Goal: Task Accomplishment & Management: Use online tool/utility

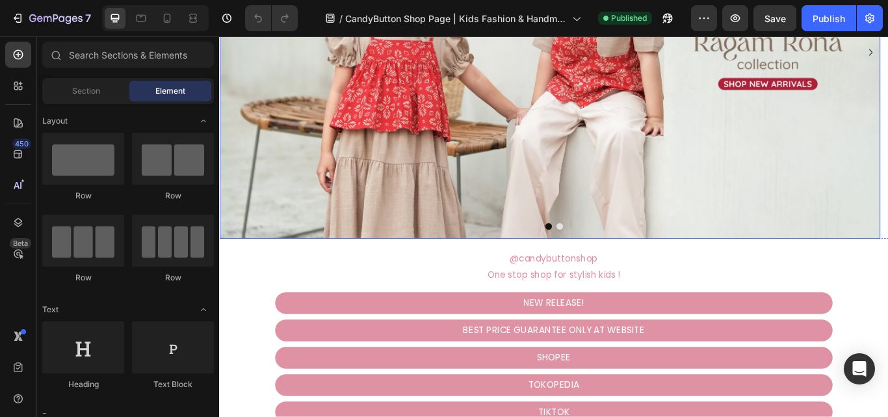
scroll to position [325, 0]
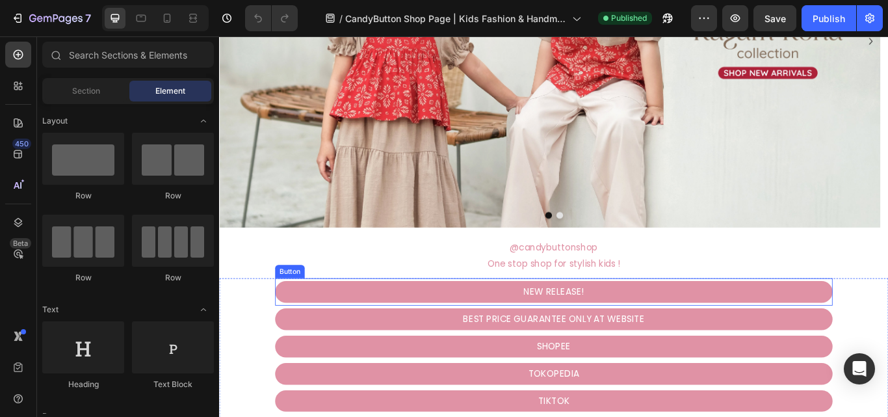
click at [783, 334] on link "NEW RELEASE!" at bounding box center [609, 334] width 650 height 25
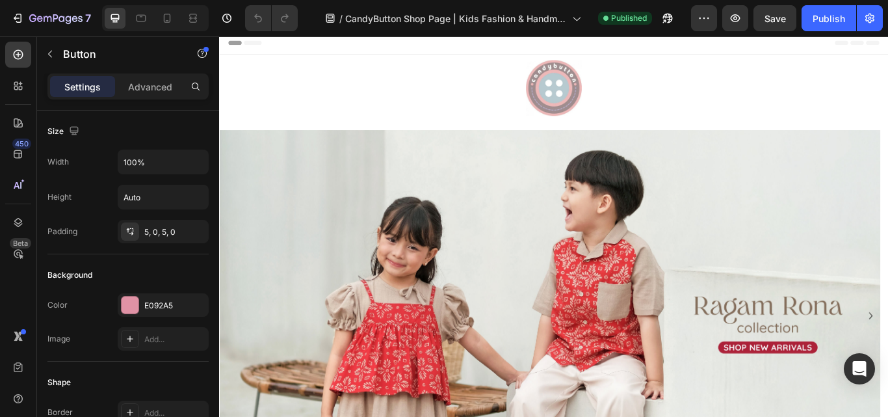
scroll to position [0, 0]
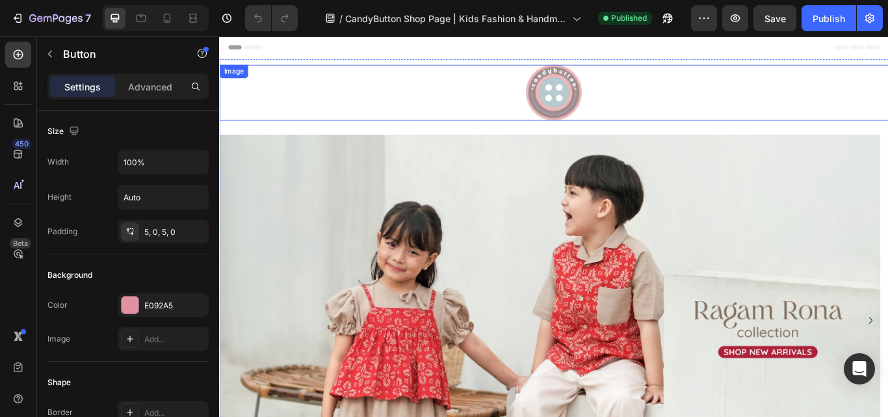
click at [602, 98] on img at bounding box center [608, 102] width 65 height 65
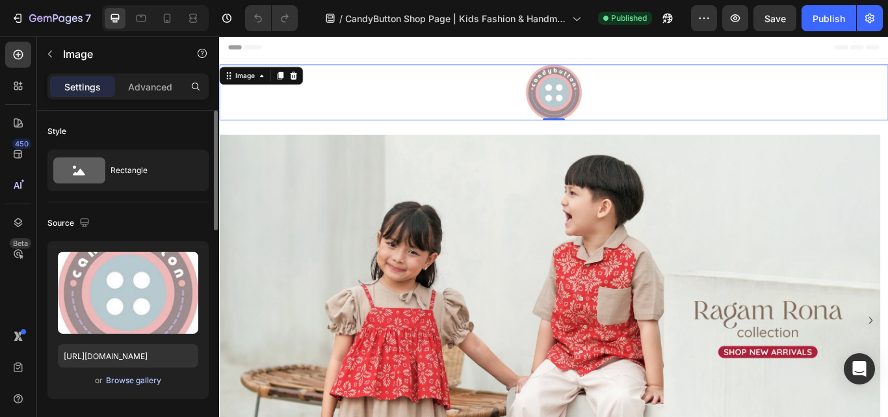
click at [129, 382] on div "Browse gallery" at bounding box center [133, 380] width 55 height 12
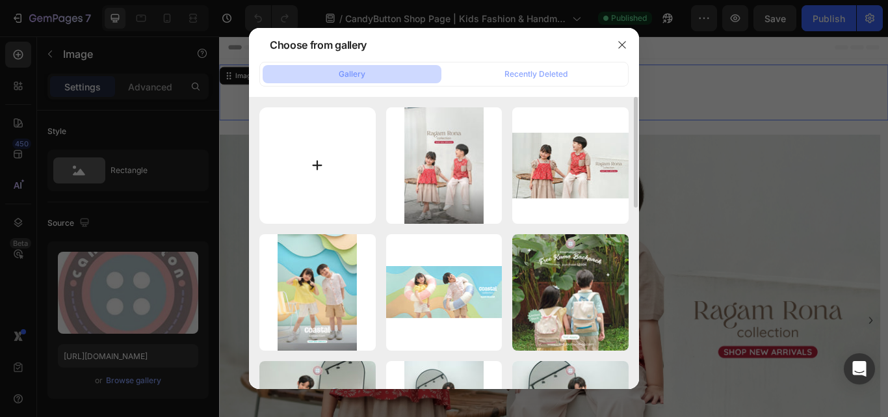
click at [327, 166] on input "file" at bounding box center [317, 165] width 116 height 116
type input "C:\fakepath\FAFile-Logomark-01.png"
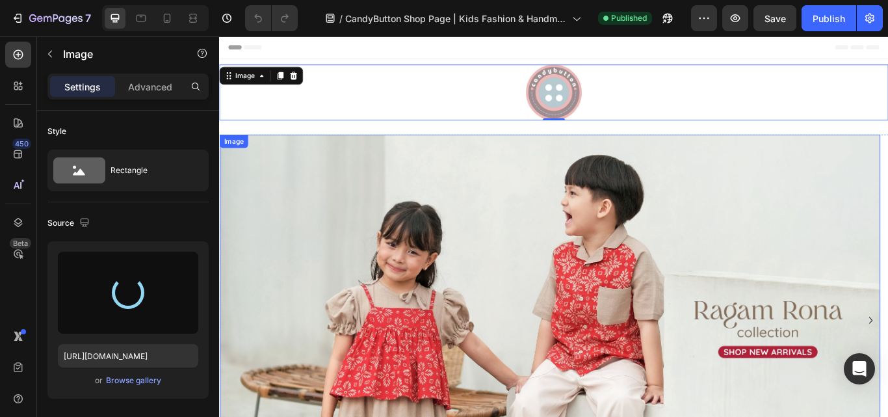
type input "[URL][DOMAIN_NAME]"
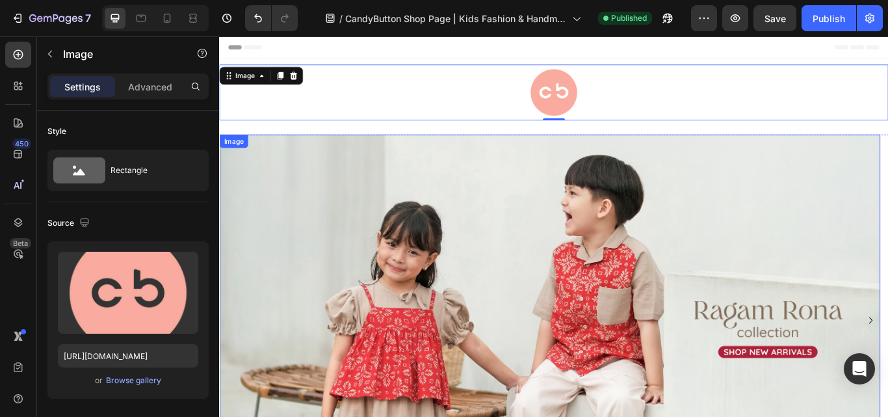
scroll to position [130, 0]
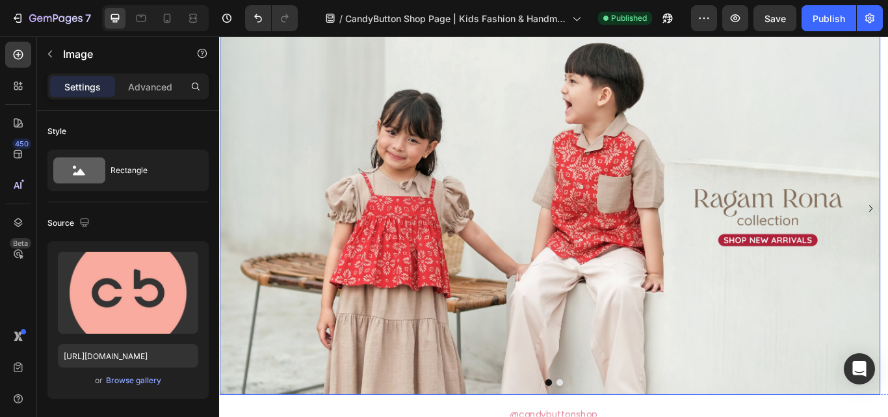
click at [705, 252] on img at bounding box center [604, 237] width 770 height 433
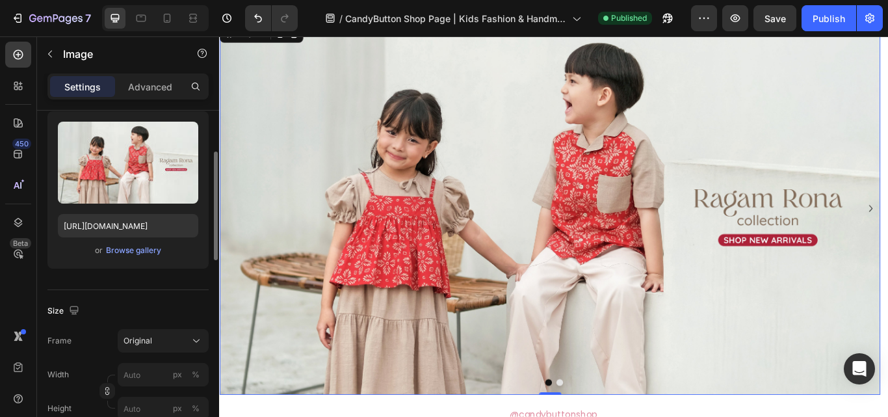
scroll to position [65, 0]
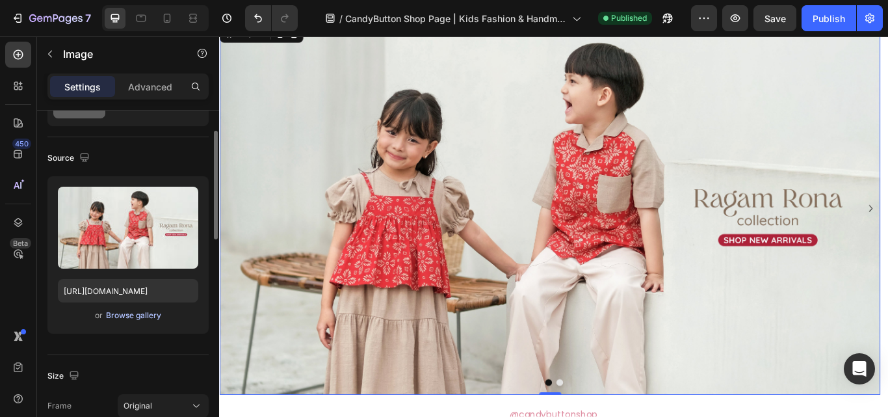
click at [146, 311] on div "Browse gallery" at bounding box center [133, 315] width 55 height 12
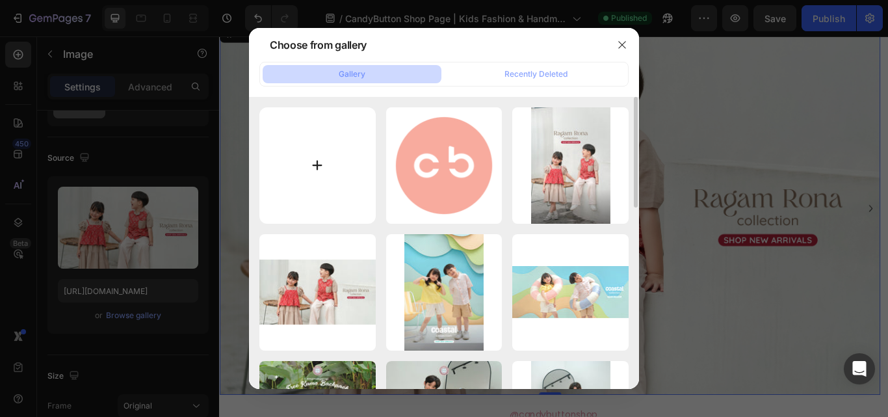
click at [296, 183] on input "file" at bounding box center [317, 165] width 116 height 116
type input "C:\fakepath\BANNER COUCOU-SHP.jpg"
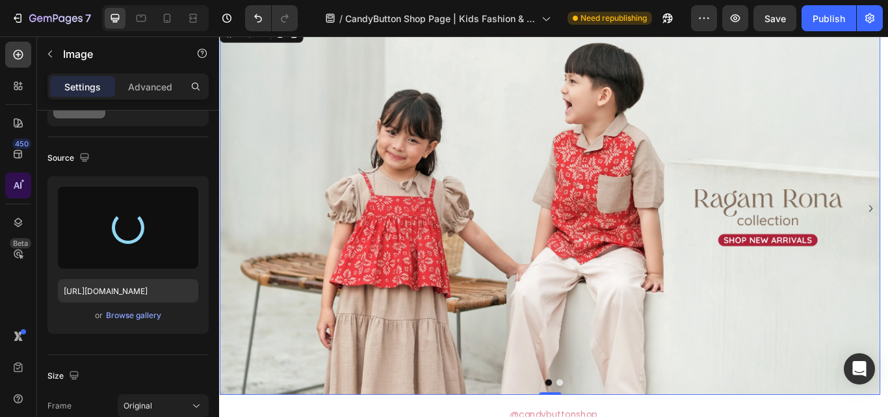
type input "[URL][DOMAIN_NAME]"
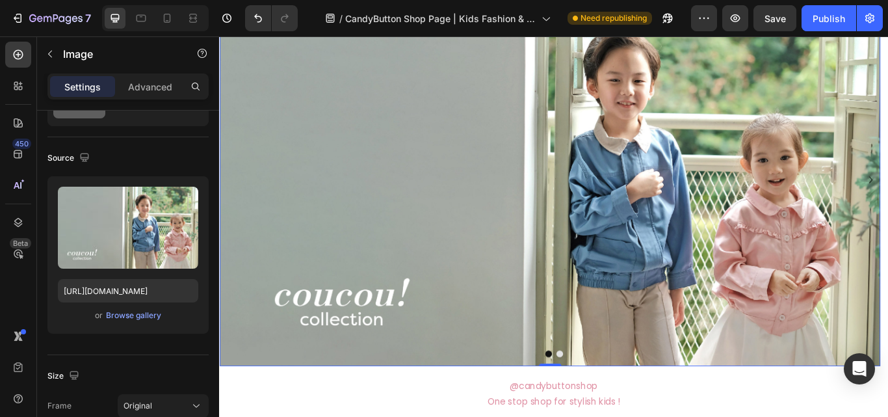
scroll to position [195, 0]
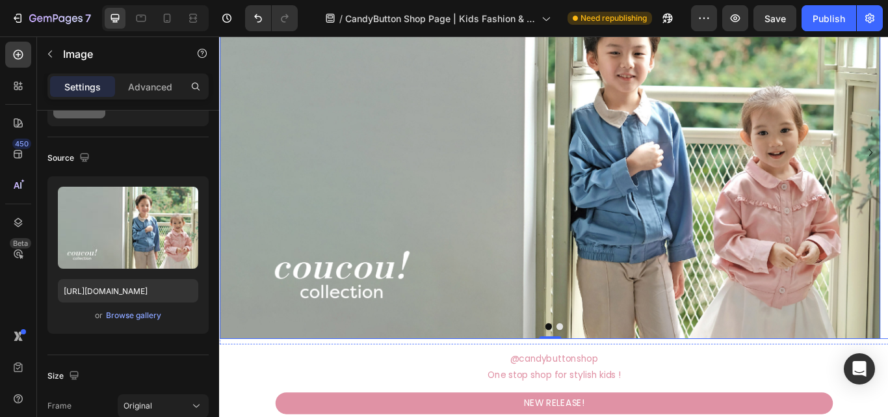
click at [613, 375] on button "Dot" at bounding box center [615, 375] width 8 height 8
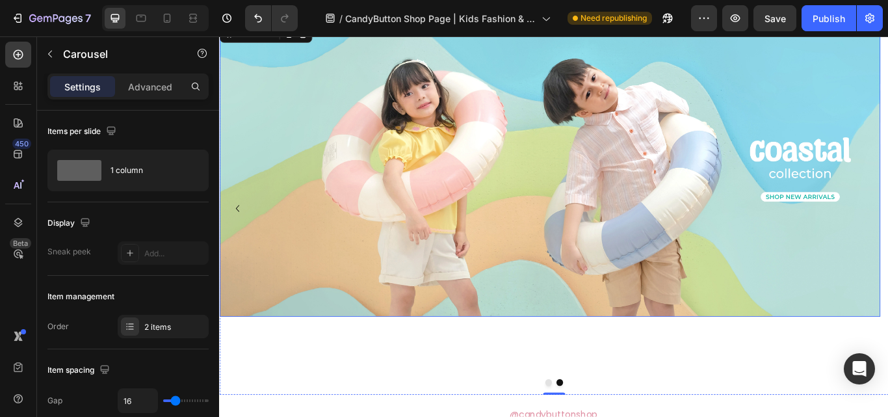
scroll to position [65, 0]
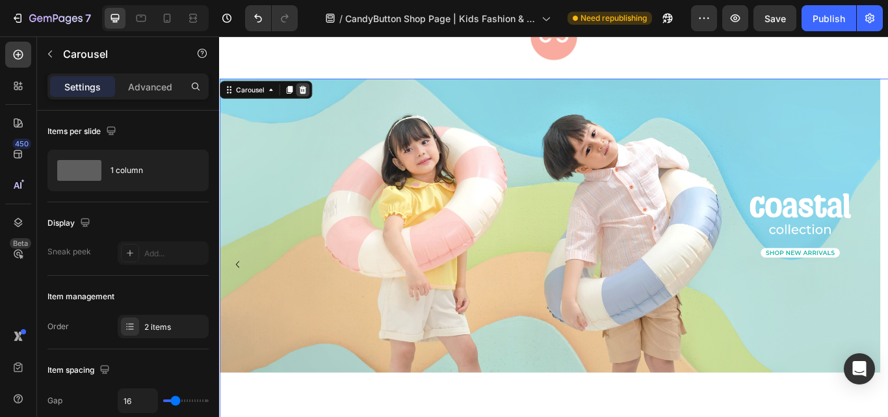
click at [318, 103] on icon at bounding box center [316, 99] width 10 height 10
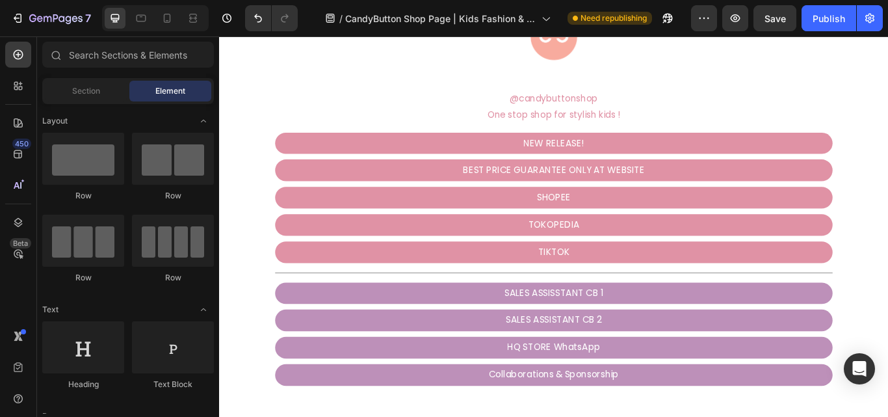
scroll to position [0, 0]
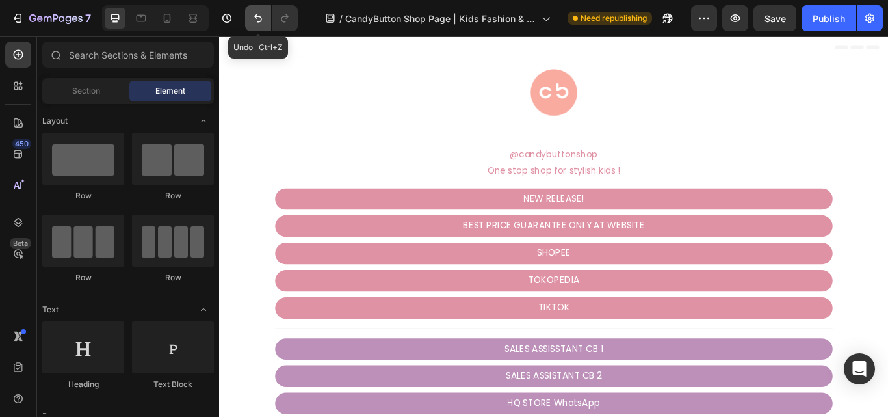
drag, startPoint x: 261, startPoint y: 21, endPoint x: 212, endPoint y: 45, distance: 54.3
click at [261, 21] on icon "Undo/Redo" at bounding box center [258, 18] width 8 height 8
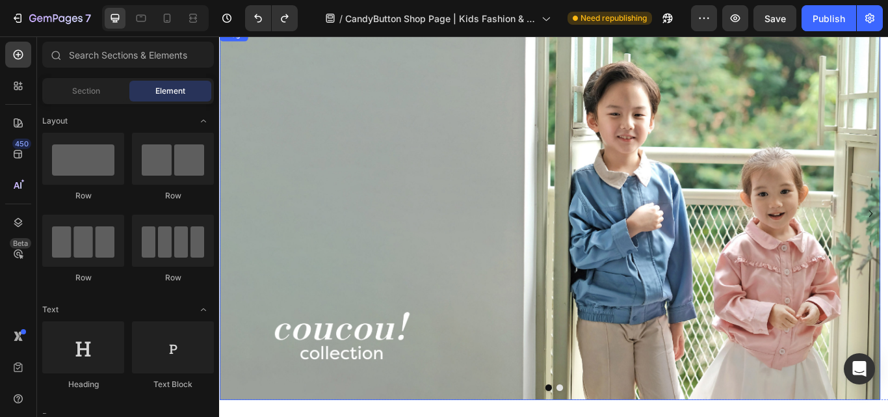
scroll to position [130, 0]
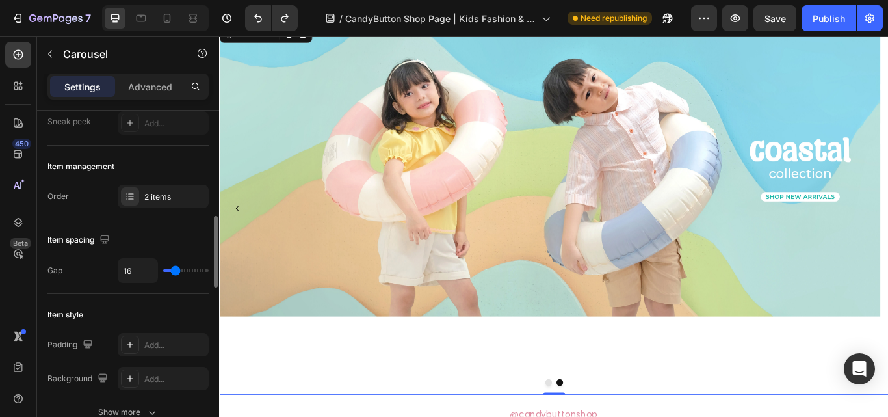
scroll to position [260, 0]
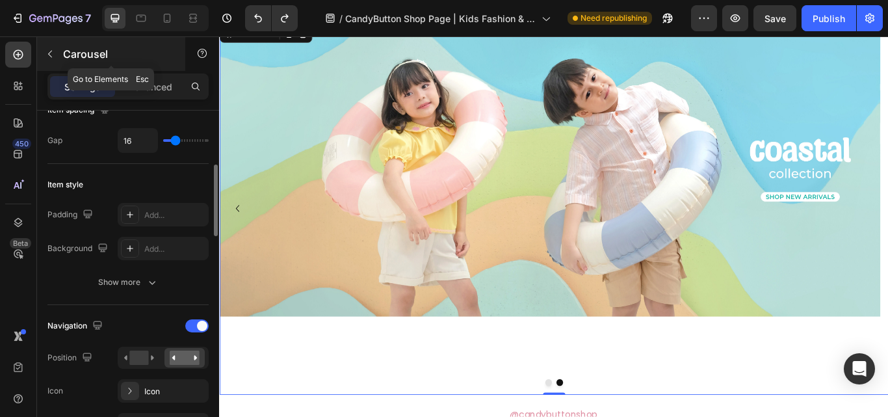
click at [49, 51] on icon "button" at bounding box center [50, 54] width 10 height 10
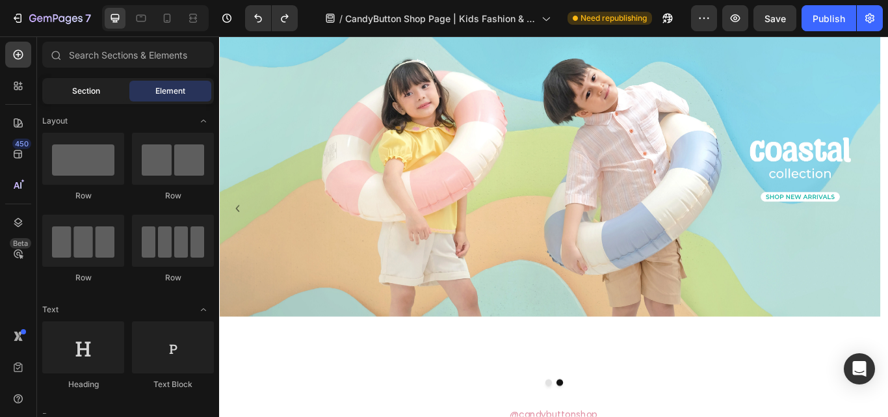
click at [97, 97] on div "Section" at bounding box center [86, 91] width 82 height 21
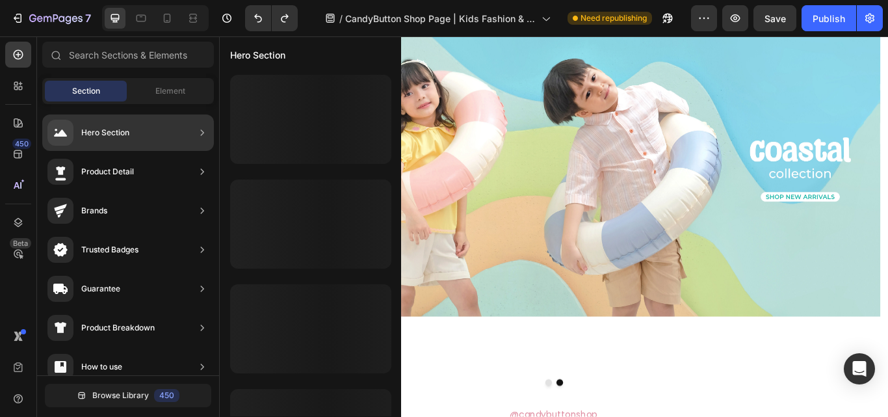
click at [125, 133] on div "Hero Section" at bounding box center [105, 132] width 48 height 13
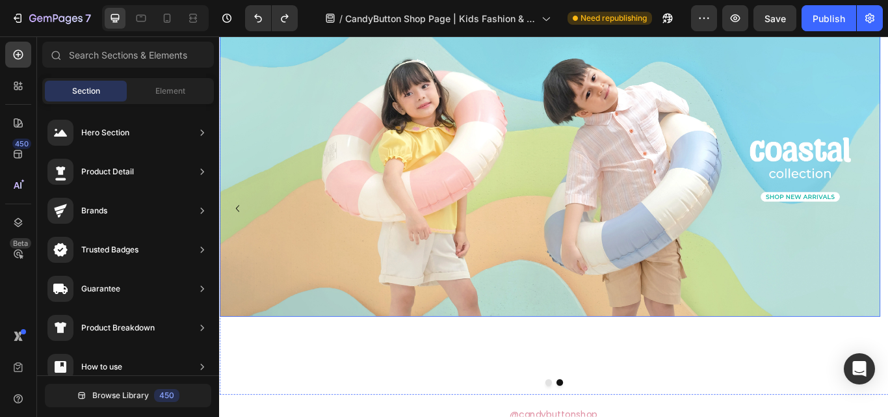
click at [582, 229] on img at bounding box center [604, 192] width 770 height 342
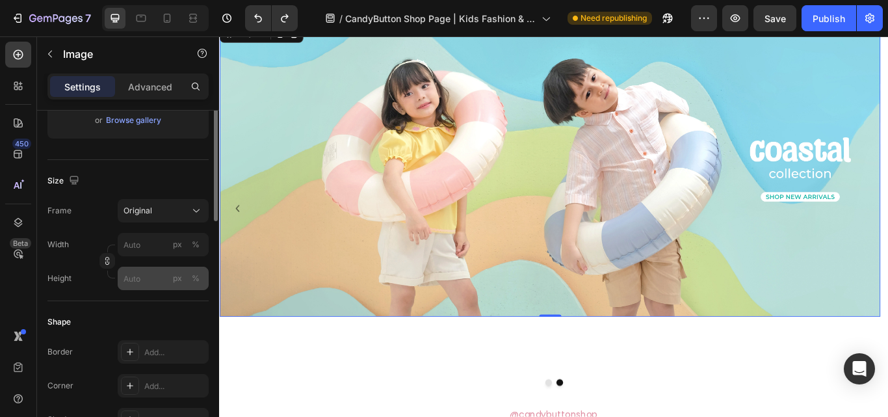
scroll to position [195, 0]
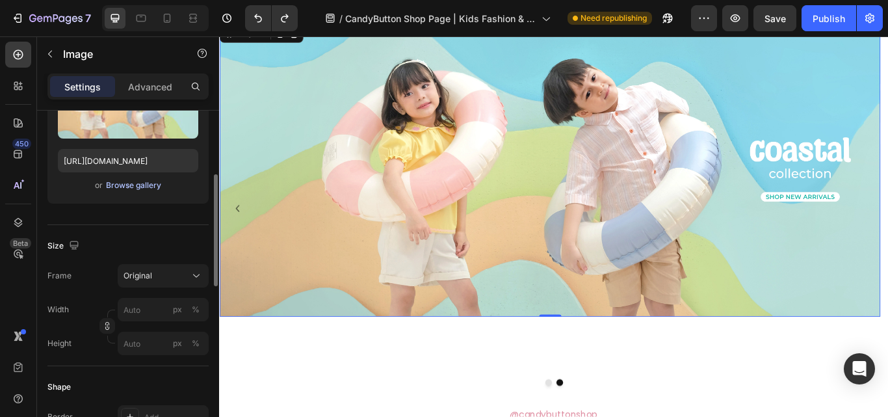
click at [150, 186] on div "Browse gallery" at bounding box center [133, 185] width 55 height 12
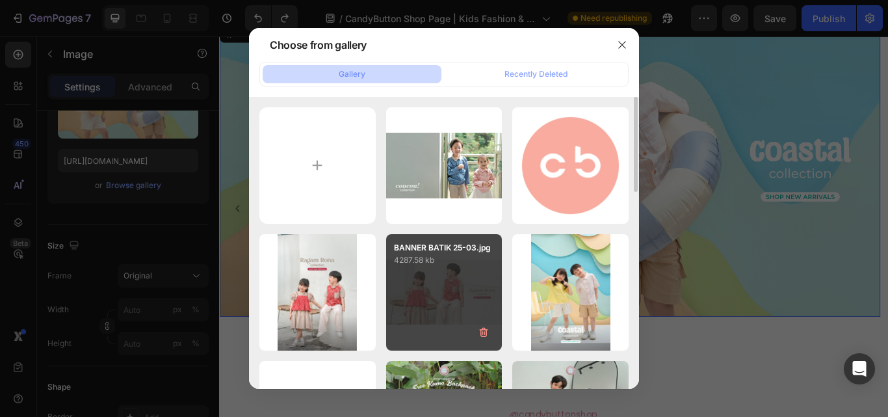
click at [426, 285] on div "BANNER BATIK 25-03.jpg 4287.58 kb" at bounding box center [444, 292] width 116 height 116
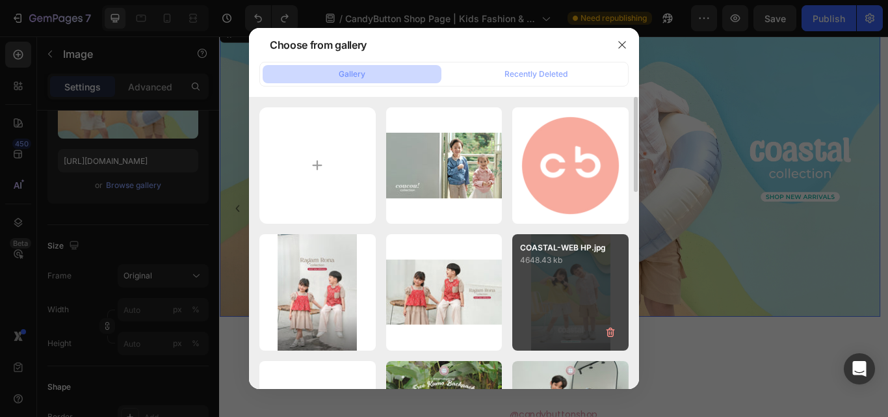
type input "[URL][DOMAIN_NAME]"
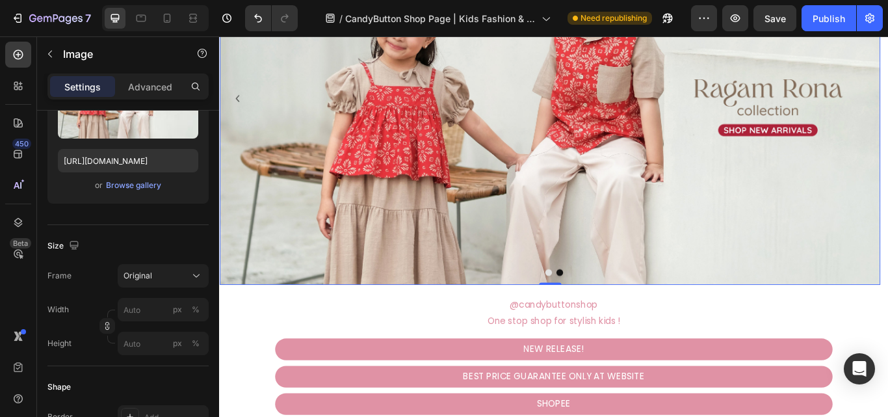
scroll to position [260, 0]
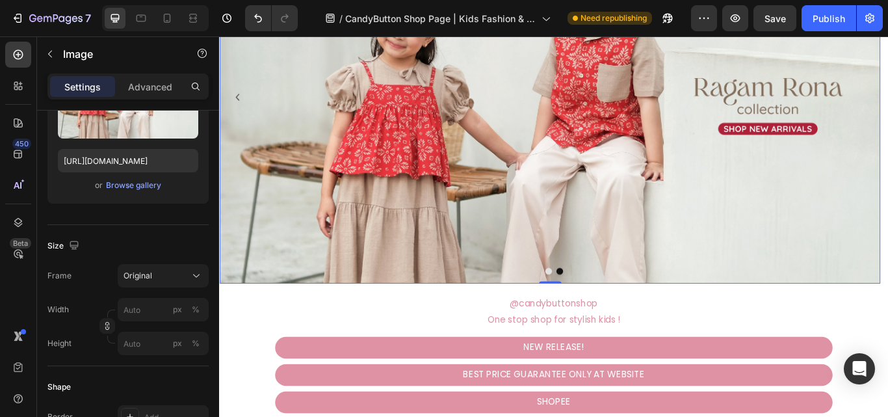
click at [598, 309] on button "Dot" at bounding box center [602, 310] width 8 height 8
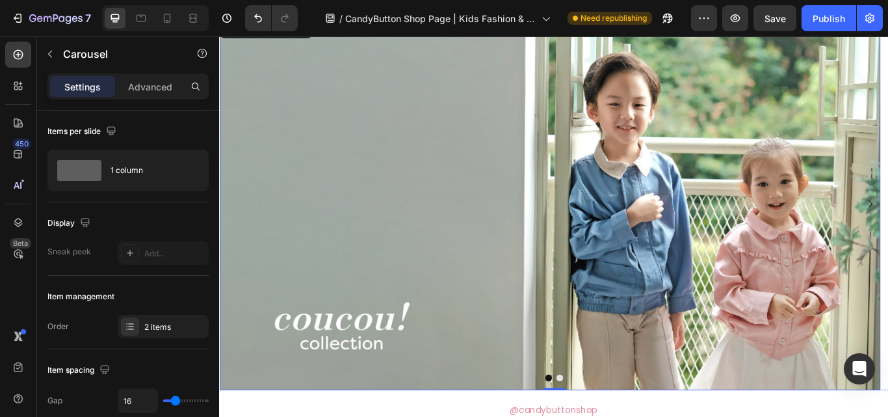
scroll to position [130, 0]
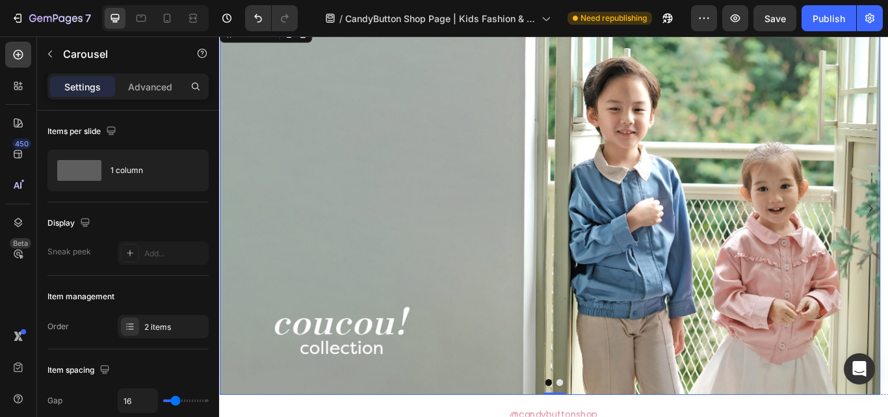
click at [628, 297] on img at bounding box center [604, 237] width 770 height 433
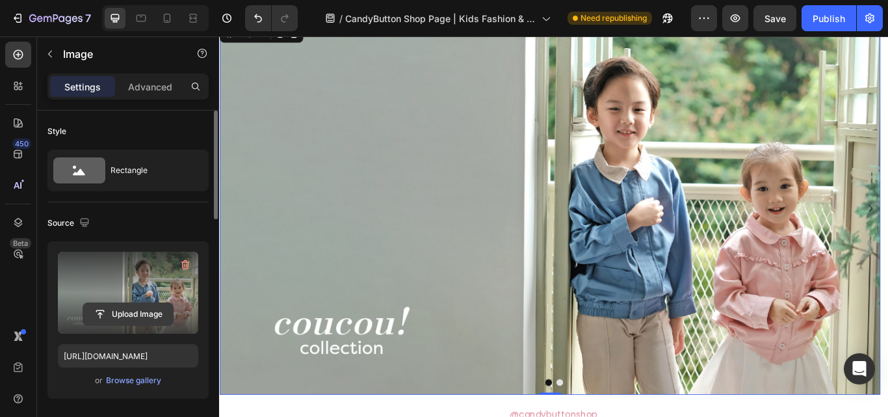
click at [134, 303] on input "file" at bounding box center [128, 314] width 90 height 22
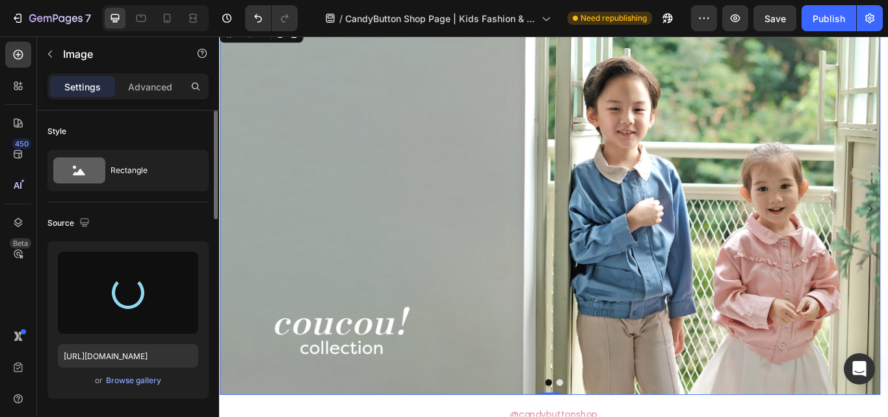
type input "[URL][DOMAIN_NAME]"
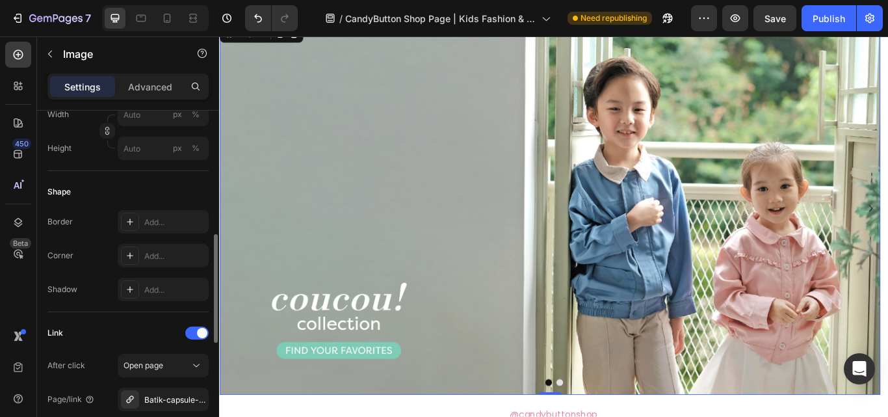
scroll to position [455, 0]
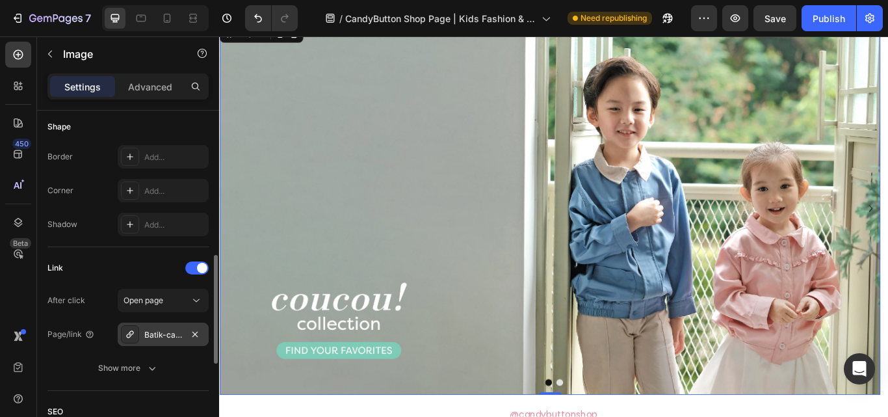
click at [177, 337] on div "Batik-capsule-collection" at bounding box center [163, 335] width 38 height 12
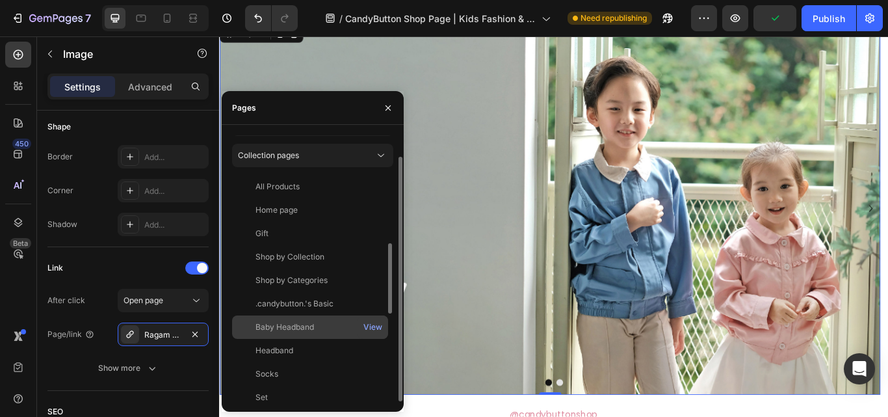
scroll to position [0, 0]
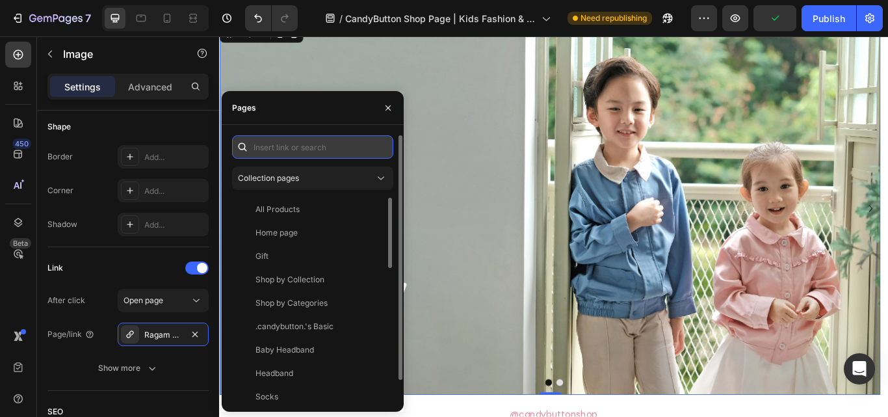
click at [332, 149] on input "text" at bounding box center [312, 146] width 161 height 23
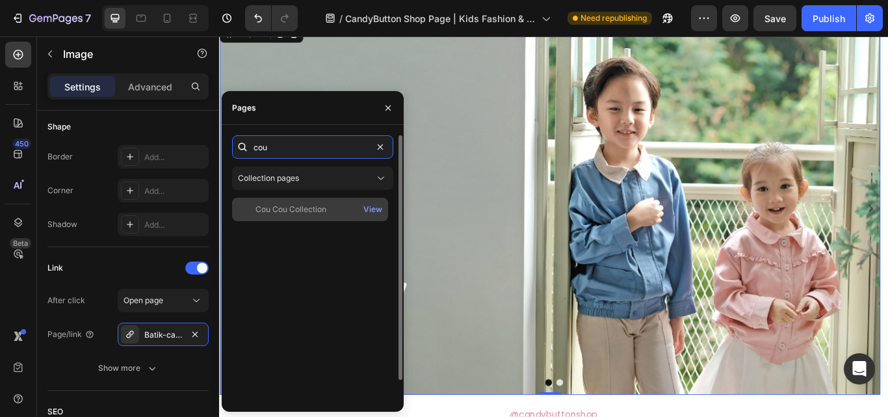
type input "cou"
click at [318, 216] on div "Cou Cou Collection View" at bounding box center [310, 209] width 156 height 23
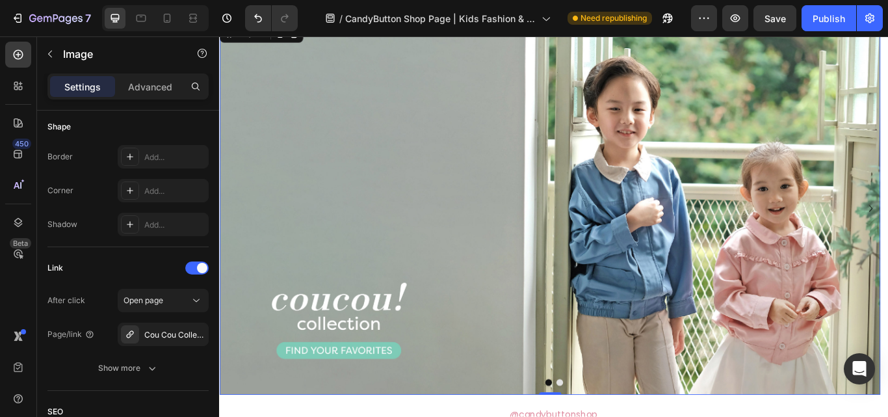
drag, startPoint x: 1055, startPoint y: 57, endPoint x: 892, endPoint y: 39, distance: 164.8
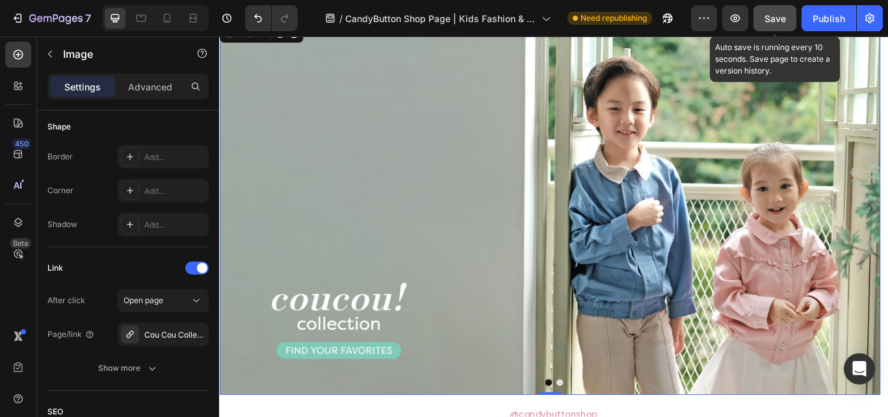
click at [775, 6] on button "Save" at bounding box center [774, 18] width 43 height 26
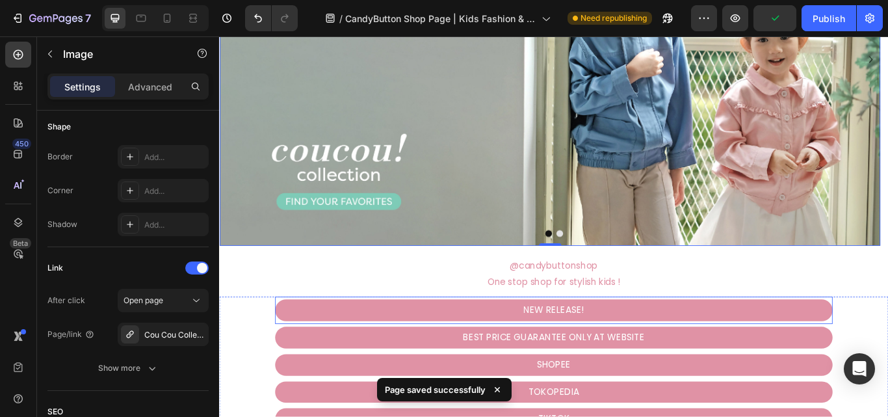
scroll to position [455, 0]
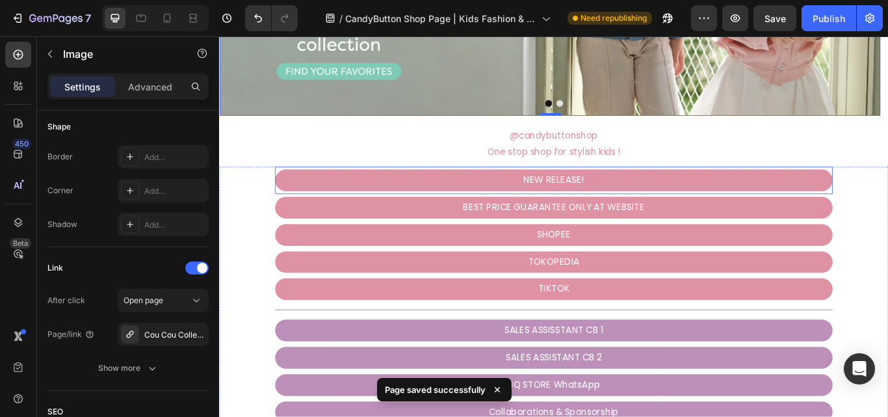
click at [701, 201] on link "NEW RELEASE!" at bounding box center [609, 204] width 650 height 25
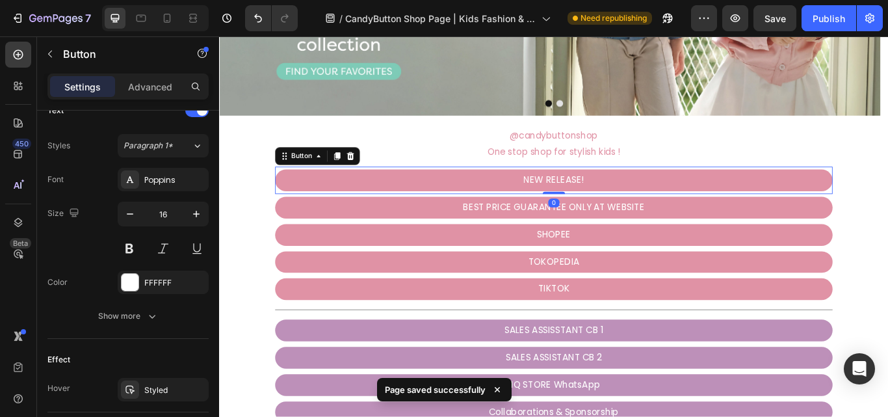
scroll to position [0, 0]
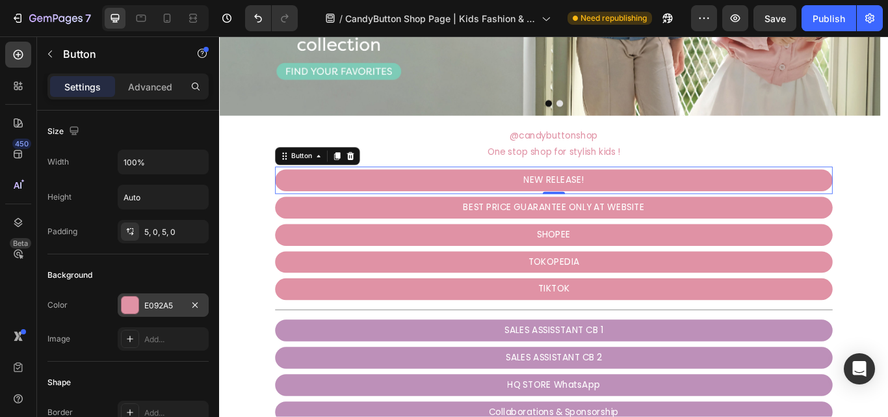
click at [138, 304] on div at bounding box center [130, 305] width 18 height 18
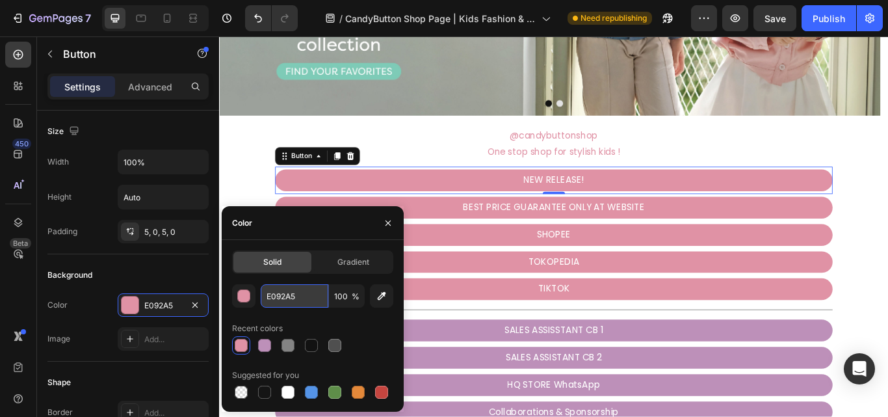
click at [306, 298] on input "E092A5" at bounding box center [295, 295] width 68 height 23
click at [311, 313] on div "e093a5 100 % Recent colors Suggested for you" at bounding box center [312, 342] width 161 height 117
click at [290, 343] on div at bounding box center [287, 345] width 13 height 13
click at [245, 300] on div "button" at bounding box center [244, 296] width 13 height 13
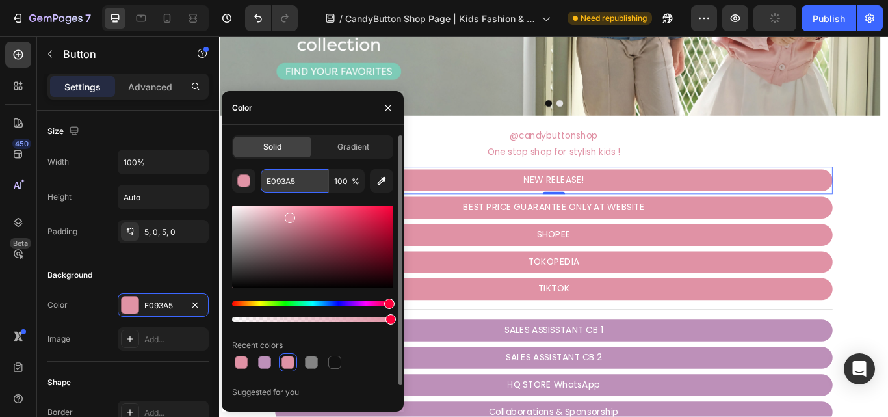
click at [292, 187] on input "E093A5" at bounding box center [295, 180] width 68 height 23
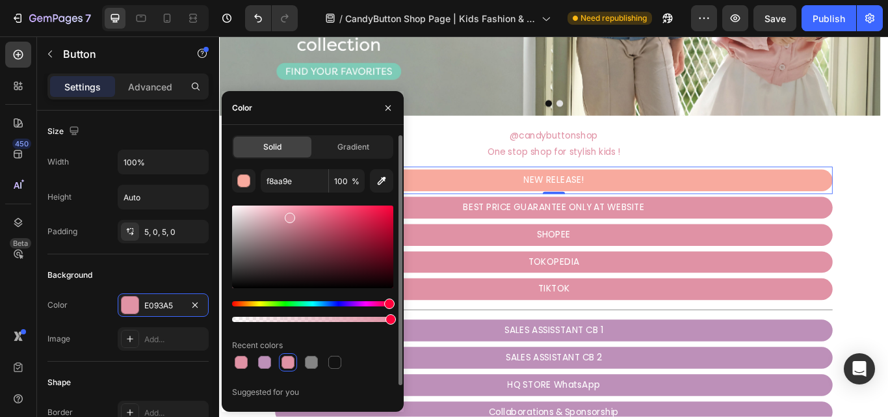
click at [335, 198] on div "f8aa9e 100 % Recent colors Suggested for you" at bounding box center [312, 293] width 161 height 249
type input "F8AA9E"
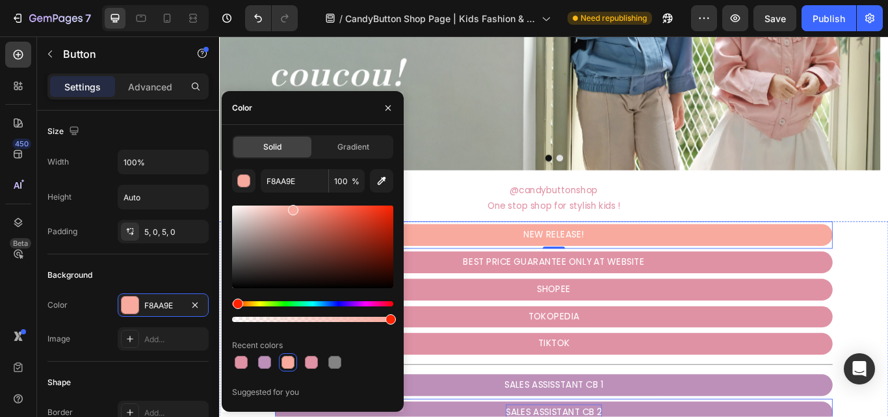
scroll to position [390, 0]
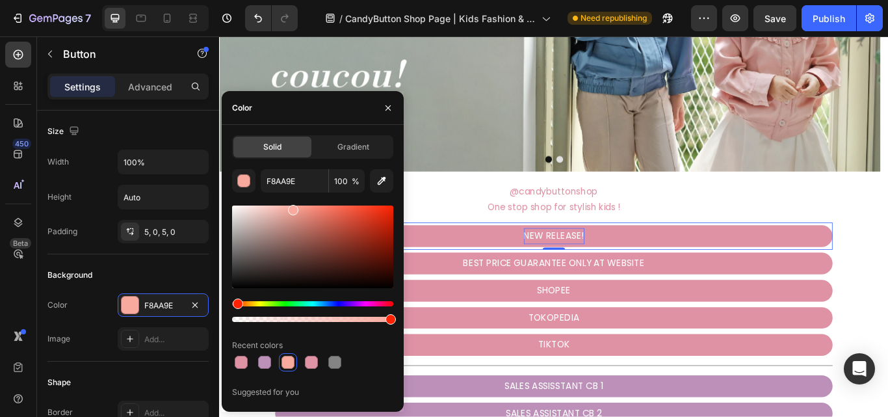
click at [616, 265] on p "NEW RELEASE!" at bounding box center [609, 269] width 71 height 19
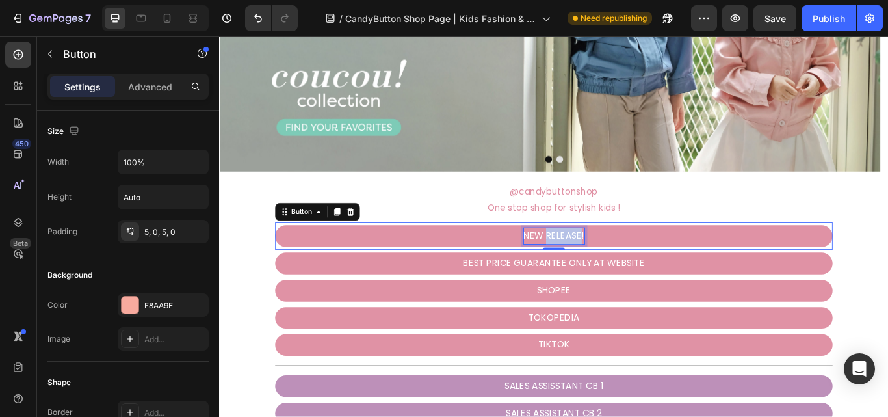
click at [616, 265] on p "NEW RELEASE!" at bounding box center [609, 269] width 71 height 19
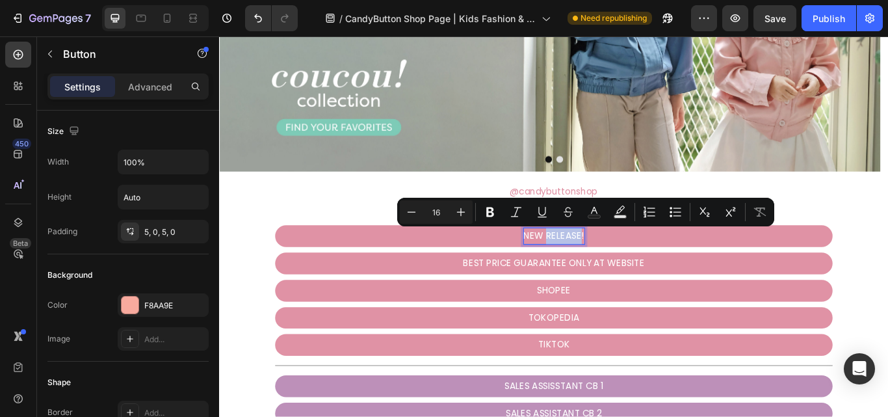
click at [616, 265] on p "NEW RELEASE!" at bounding box center [609, 269] width 71 height 19
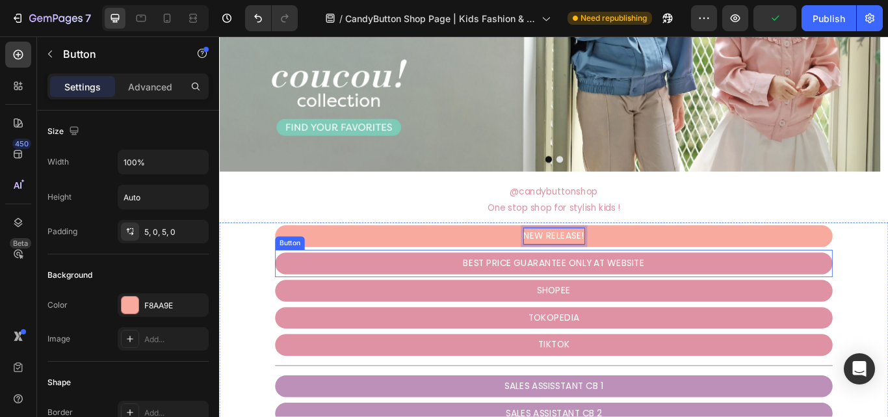
click at [452, 298] on link "BEST PRICE GUARANTEE ONLY AT WEBSITE" at bounding box center [609, 301] width 650 height 25
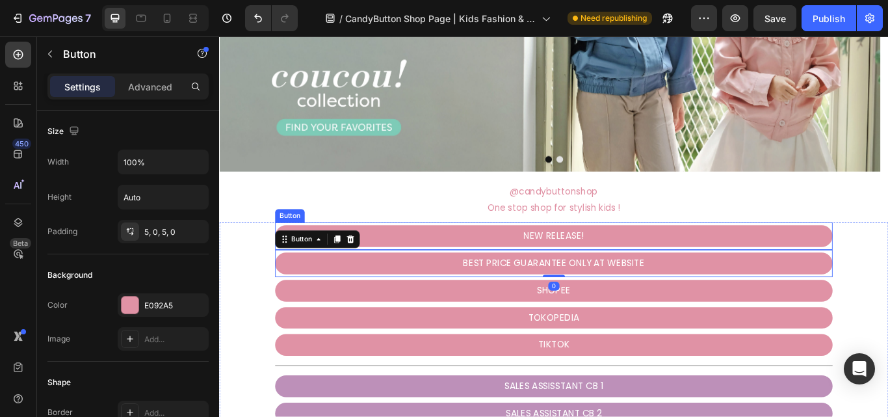
click at [492, 271] on link "NEW RELEASE!" at bounding box center [609, 269] width 650 height 25
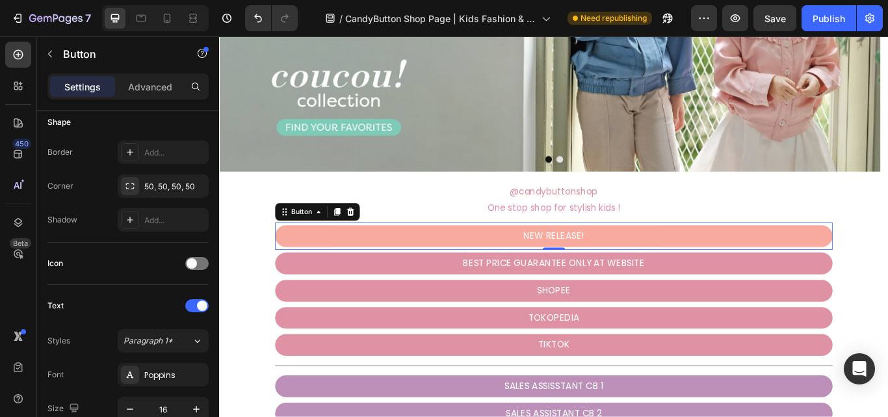
scroll to position [0, 0]
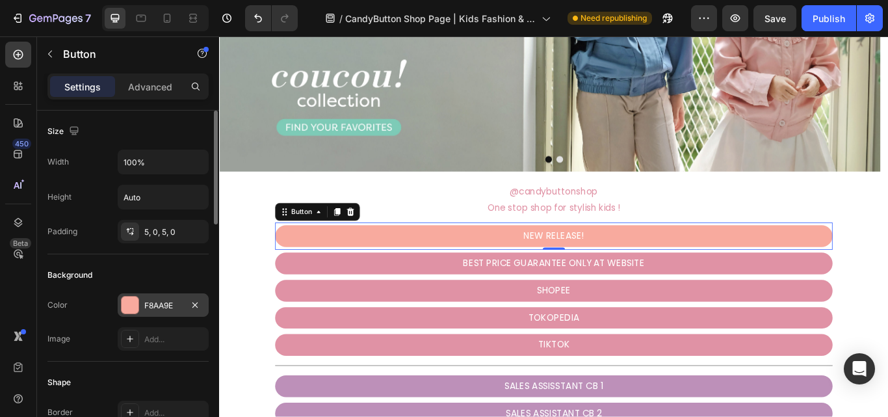
click at [158, 305] on div "F8AA9E" at bounding box center [163, 306] width 38 height 12
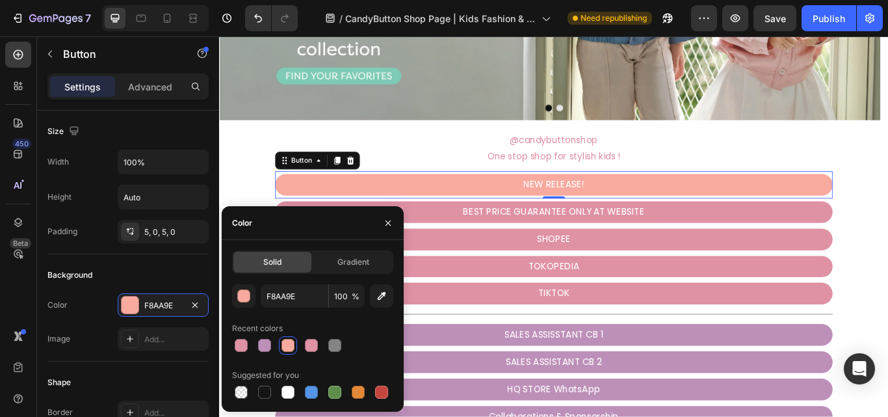
scroll to position [455, 0]
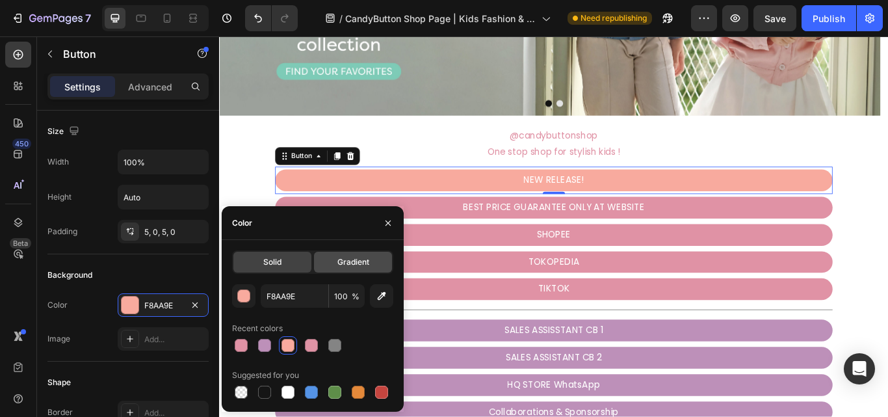
click at [360, 263] on span "Gradient" at bounding box center [353, 262] width 32 height 12
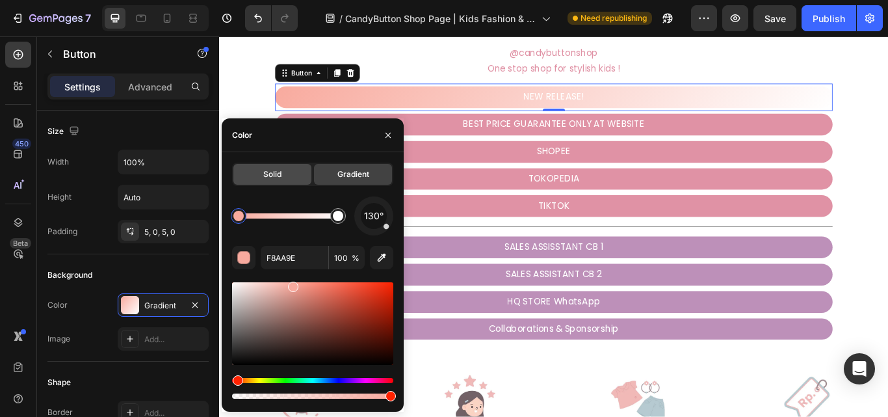
scroll to position [520, 0]
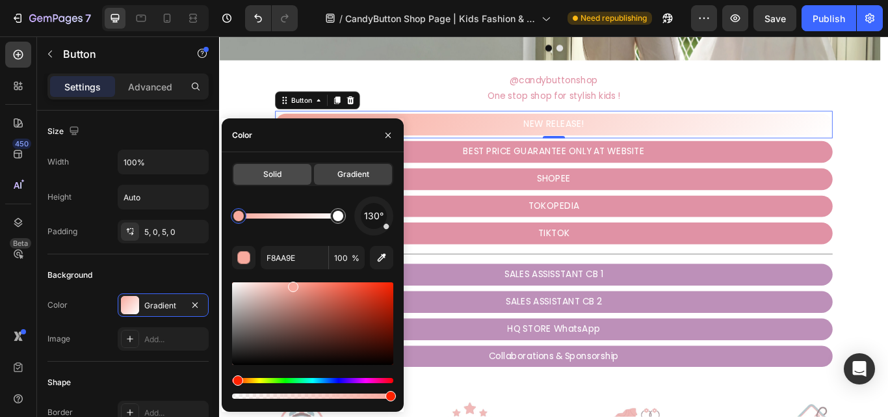
click at [279, 179] on span "Solid" at bounding box center [272, 174] width 18 height 12
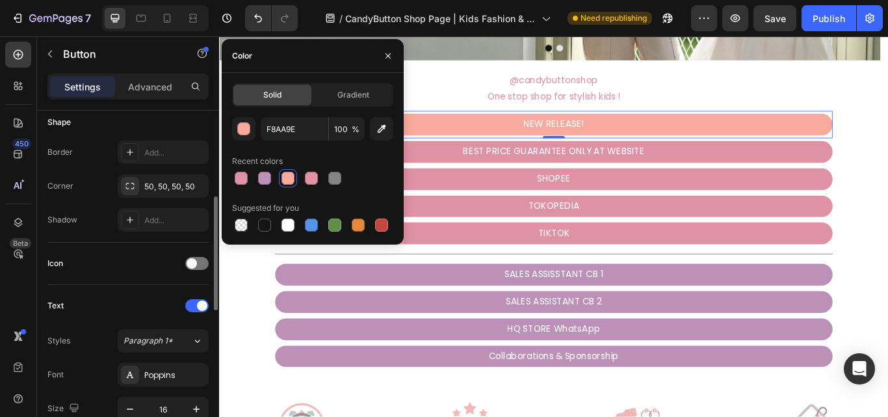
scroll to position [455, 0]
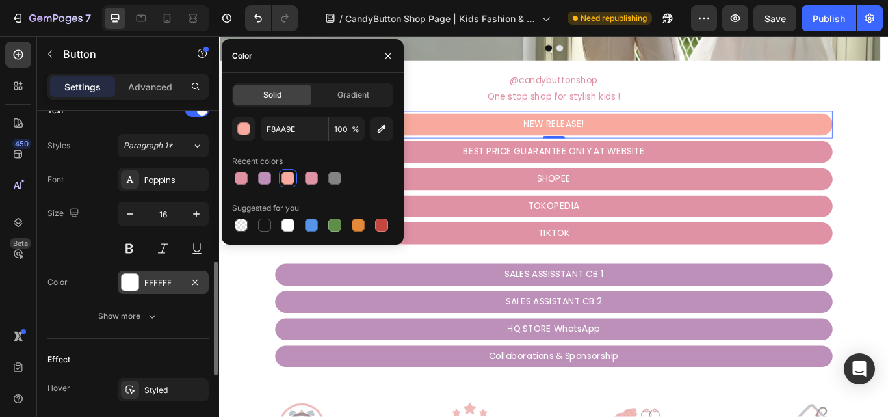
click at [169, 281] on div "FFFFFF" at bounding box center [163, 283] width 38 height 12
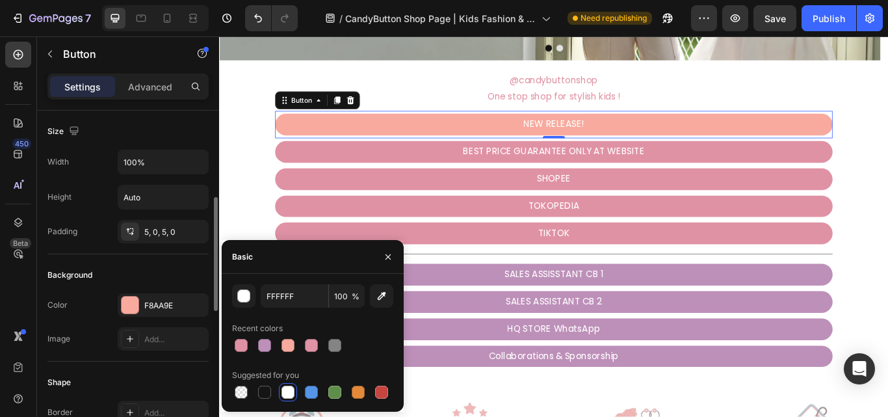
scroll to position [65, 0]
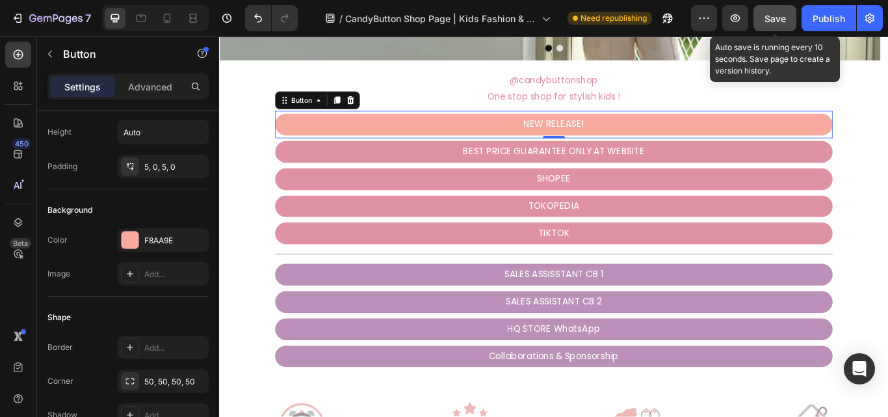
click at [766, 30] on button "Save" at bounding box center [774, 18] width 43 height 26
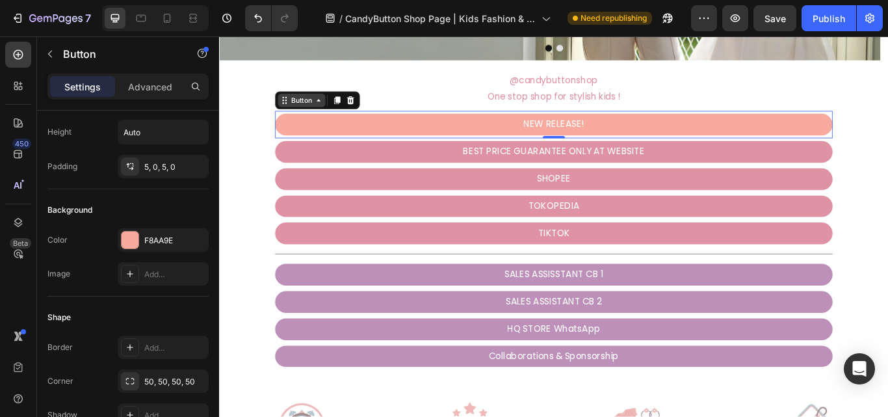
click at [317, 117] on div "Button" at bounding box center [314, 111] width 55 height 16
click at [336, 110] on icon at bounding box center [335, 111] width 4 height 3
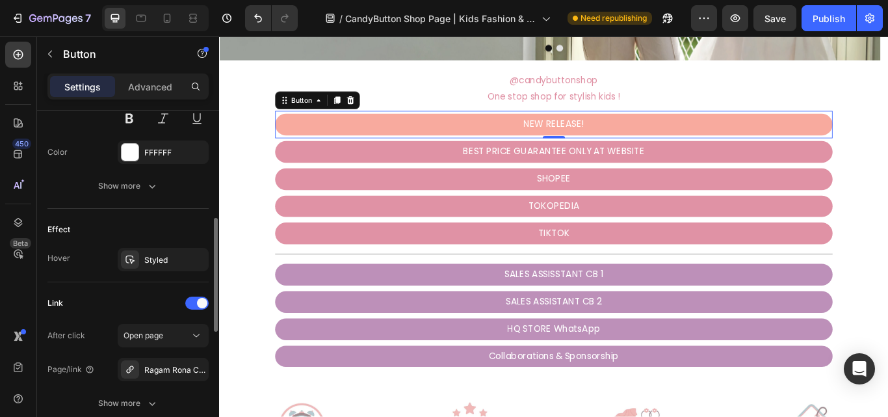
scroll to position [455, 0]
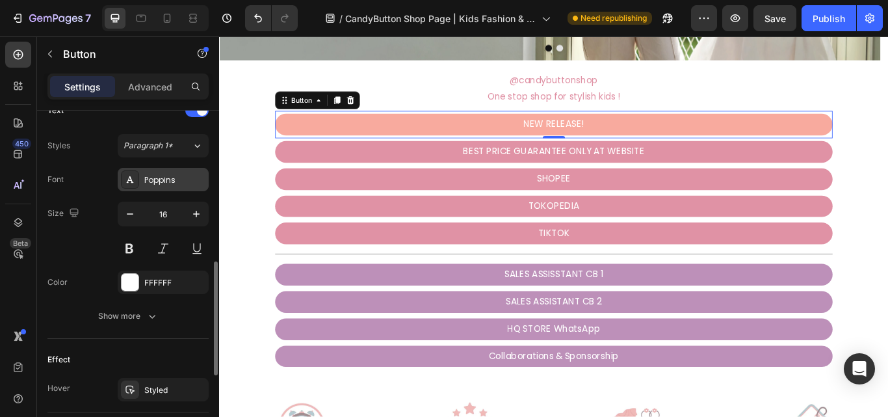
click at [179, 188] on div "Poppins" at bounding box center [163, 179] width 91 height 23
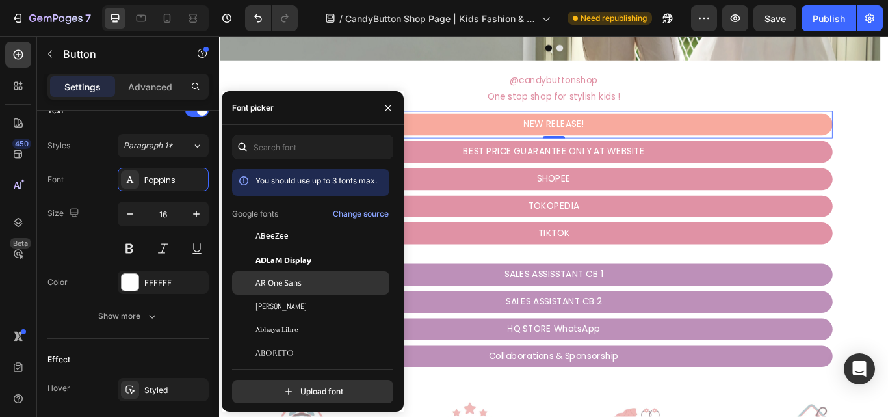
scroll to position [65, 0]
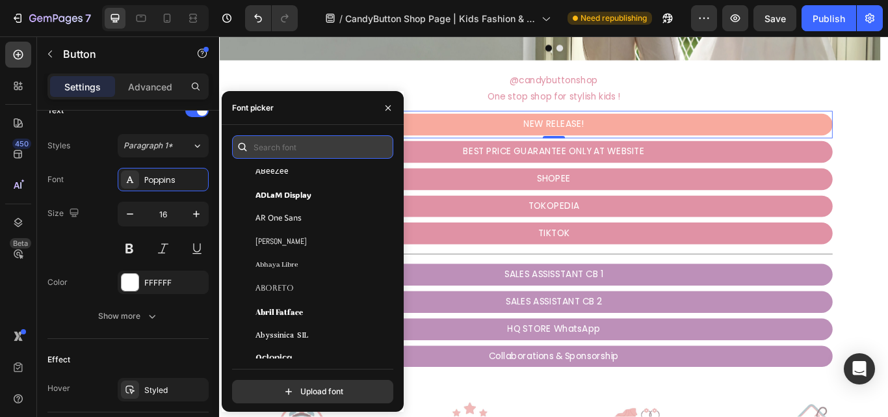
click at [308, 151] on input "text" at bounding box center [312, 146] width 161 height 23
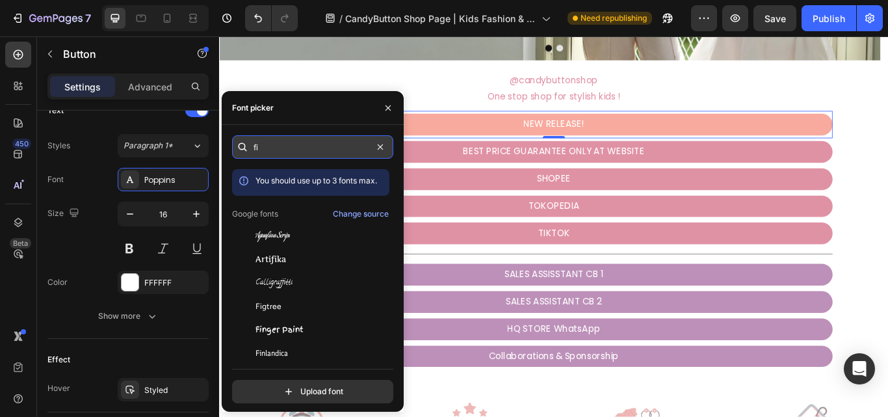
type input "f"
type input "g"
type input "f"
type input "b"
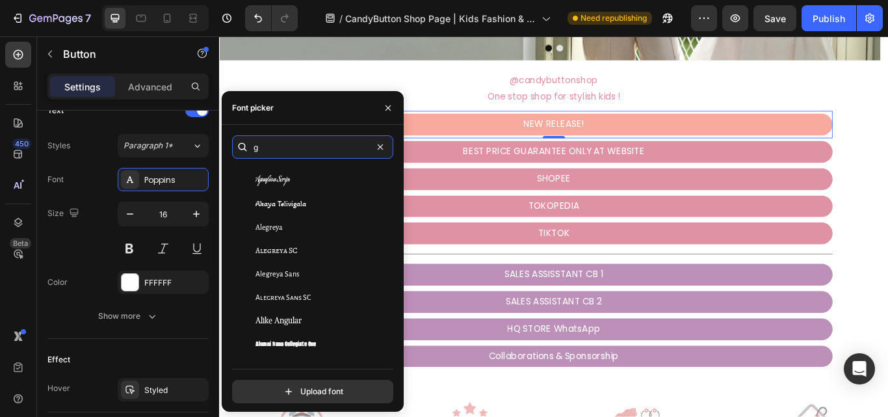
scroll to position [130, 0]
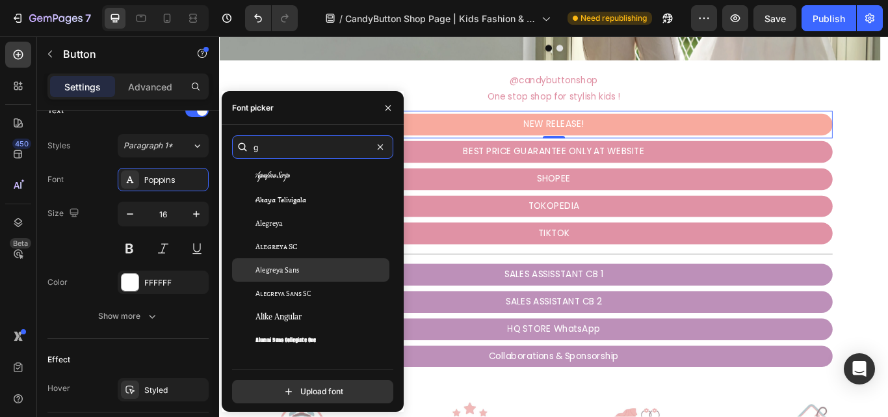
type input "g"
click at [322, 268] on div "Alegreya Sans" at bounding box center [320, 270] width 131 height 12
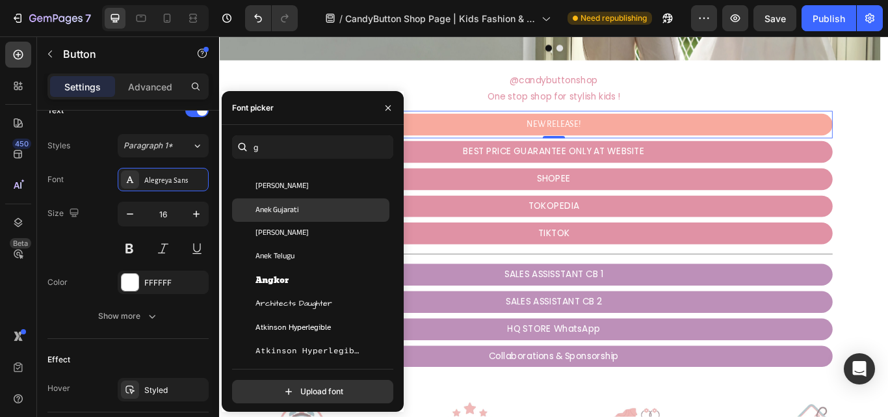
scroll to position [390, 0]
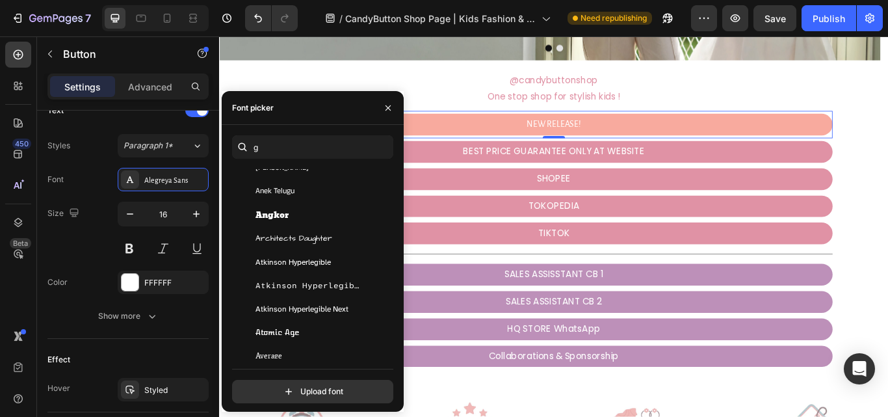
click at [323, 269] on div "Atkinson Hyperlegible" at bounding box center [310, 261] width 157 height 23
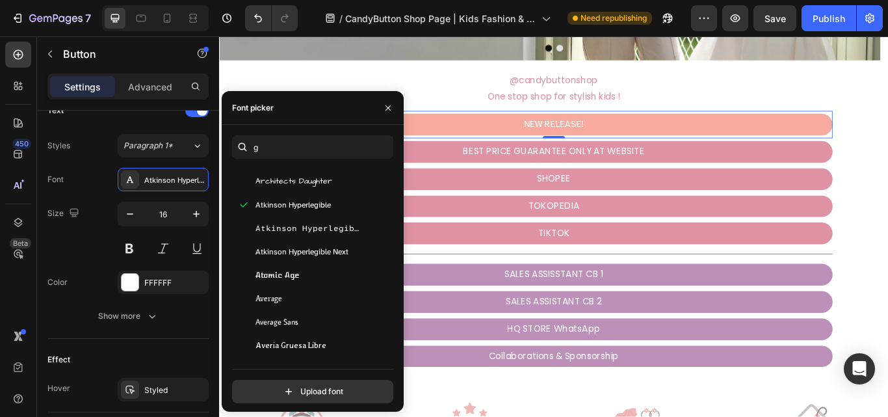
scroll to position [455, 0]
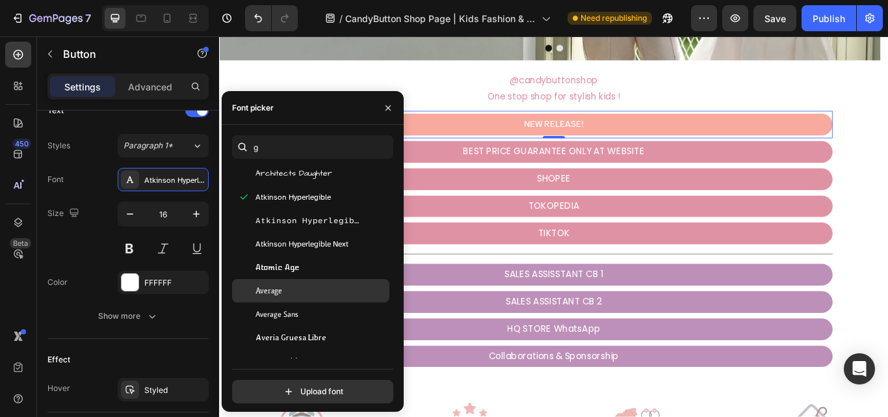
click at [325, 289] on div "Average" at bounding box center [320, 291] width 131 height 12
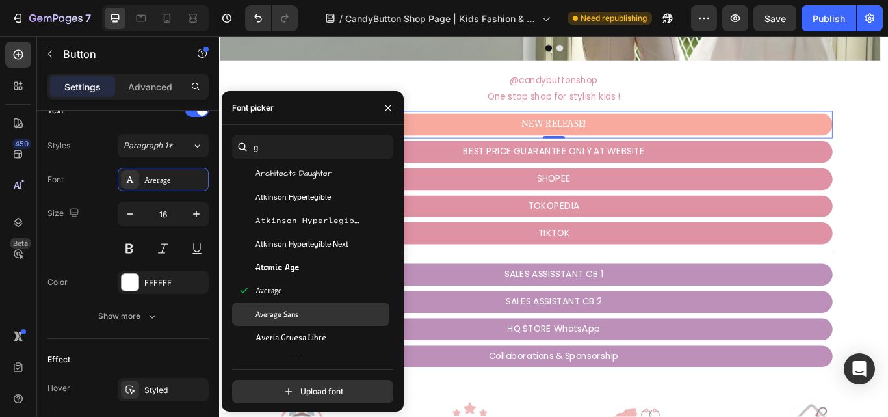
click at [322, 310] on div "Average Sans" at bounding box center [320, 314] width 131 height 12
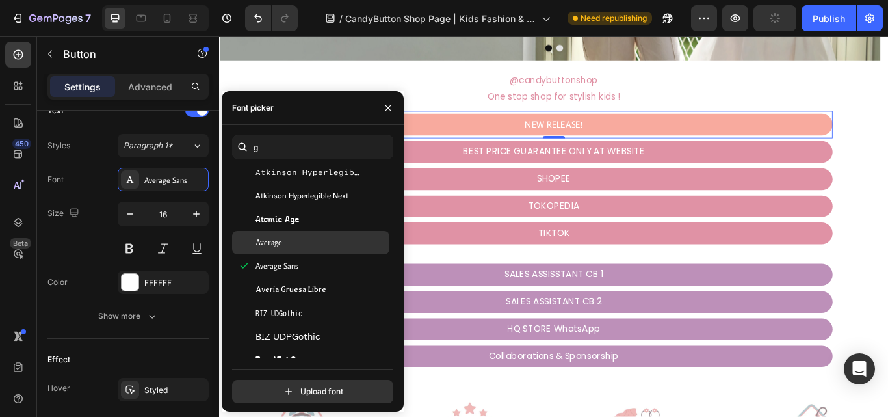
scroll to position [520, 0]
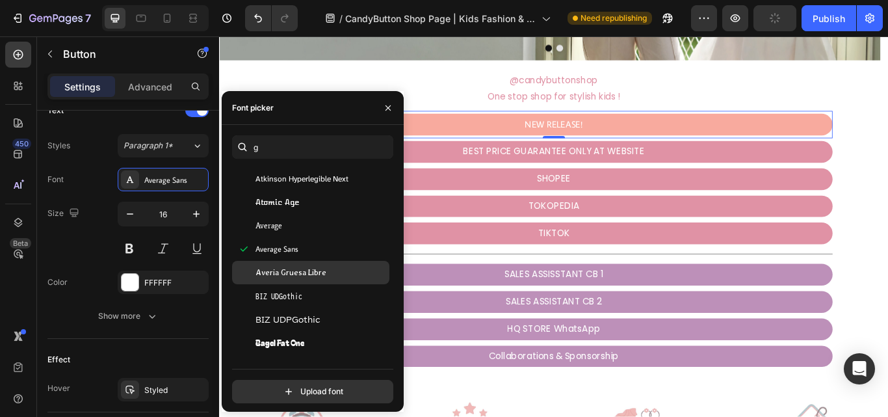
click at [329, 267] on div "Averia Gruesa Libre" at bounding box center [320, 272] width 131 height 12
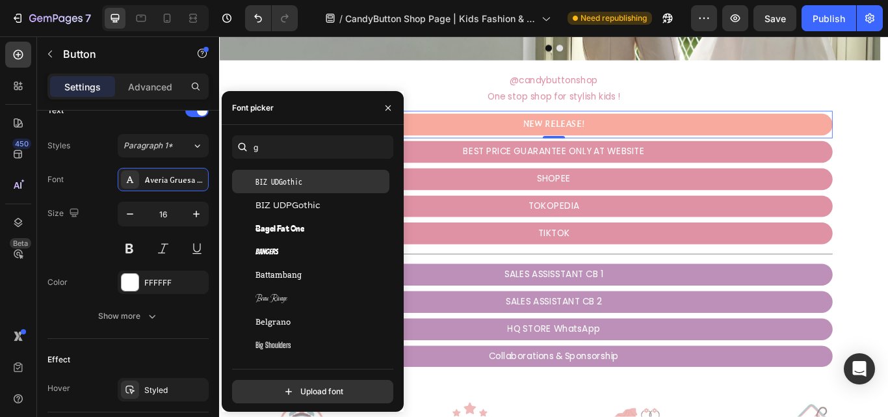
scroll to position [650, 0]
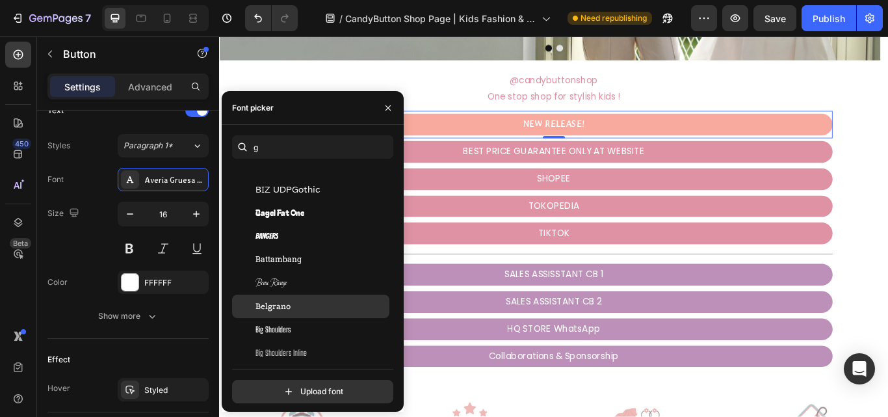
click at [328, 299] on div "Belgrano" at bounding box center [310, 305] width 157 height 23
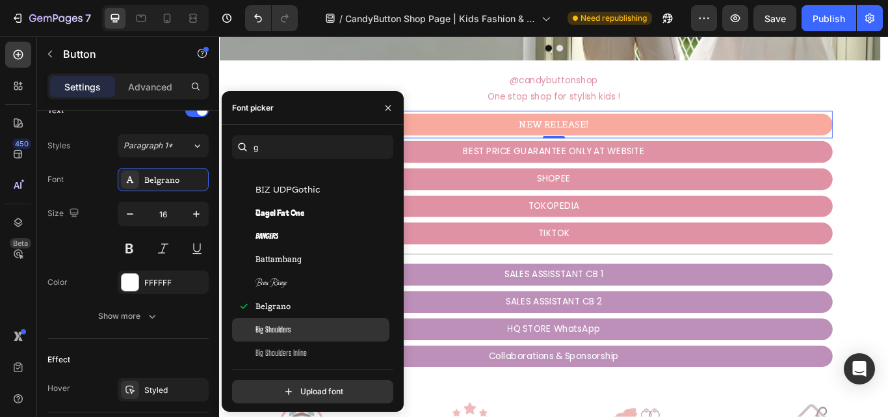
click at [326, 320] on div "Big Shoulders" at bounding box center [310, 329] width 157 height 23
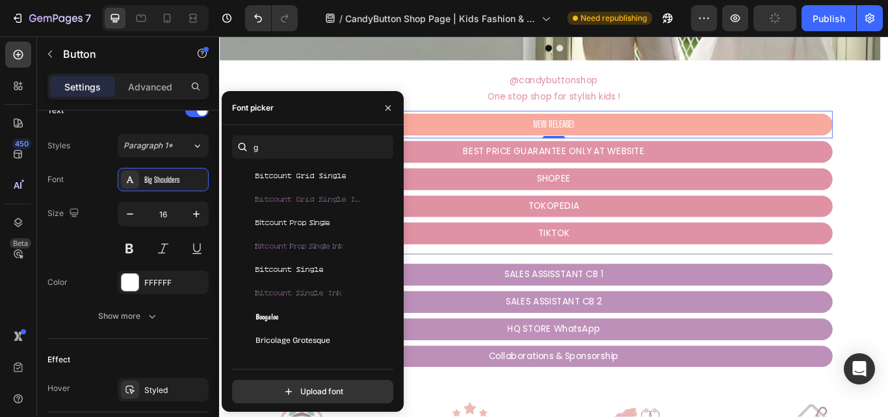
scroll to position [975, 0]
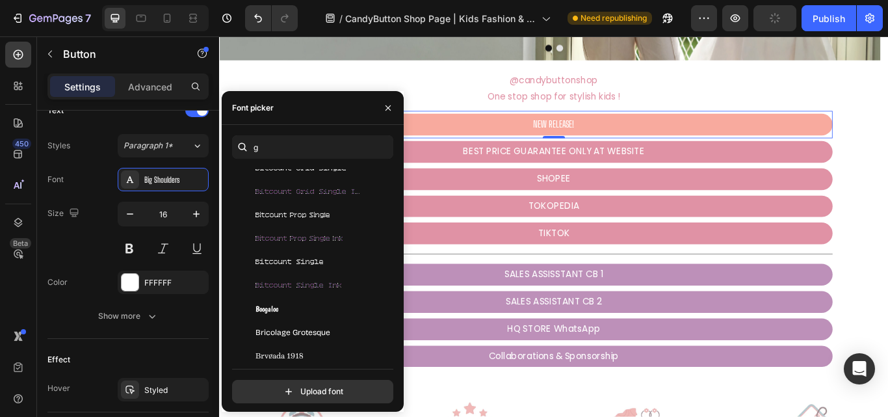
click at [328, 298] on div "Boogaloo" at bounding box center [310, 308] width 157 height 23
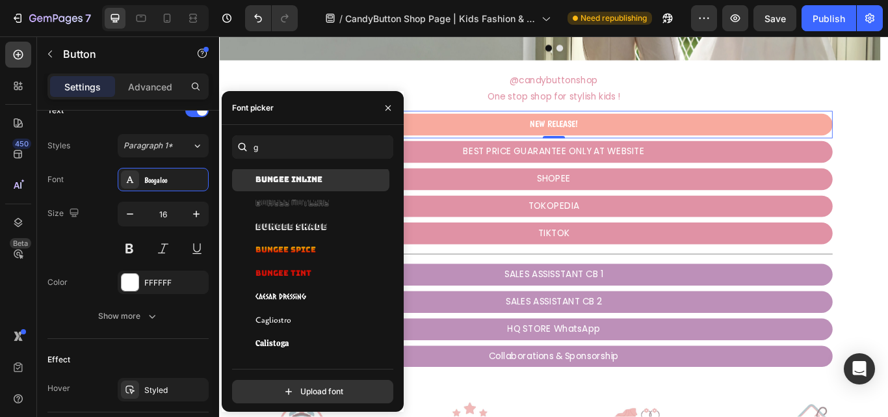
scroll to position [1300, 0]
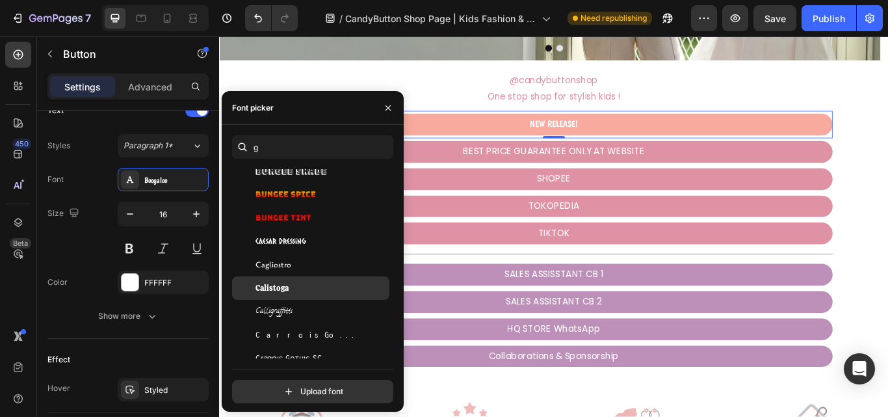
click at [328, 284] on div "Calistoga" at bounding box center [320, 288] width 131 height 12
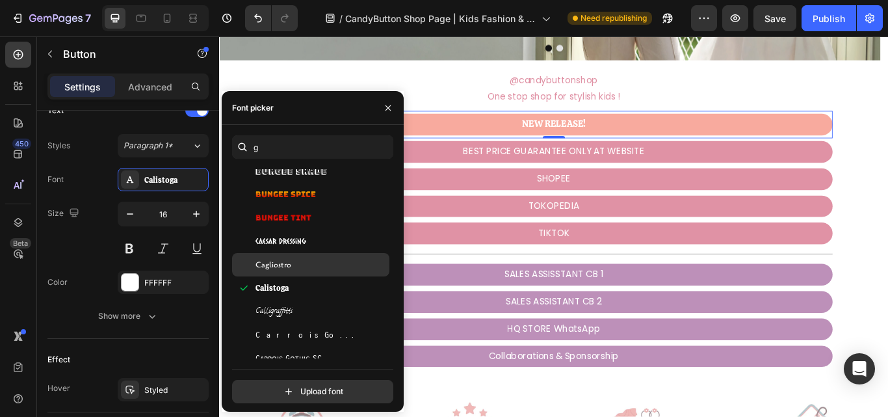
click at [332, 260] on div "Cagliostro" at bounding box center [320, 265] width 131 height 12
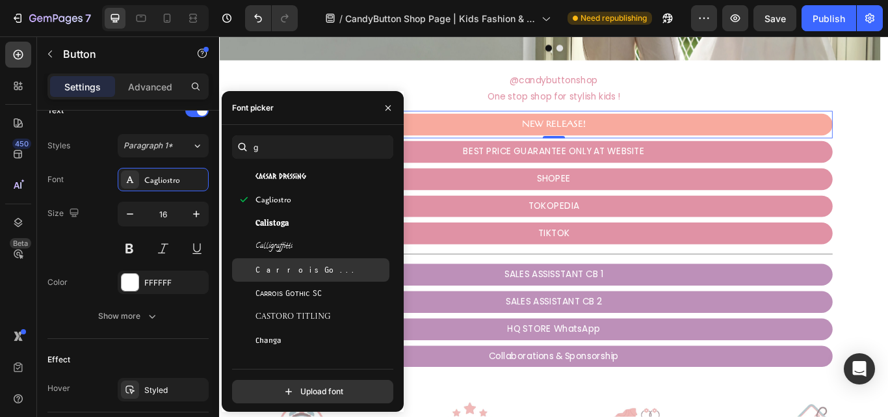
scroll to position [1430, 0]
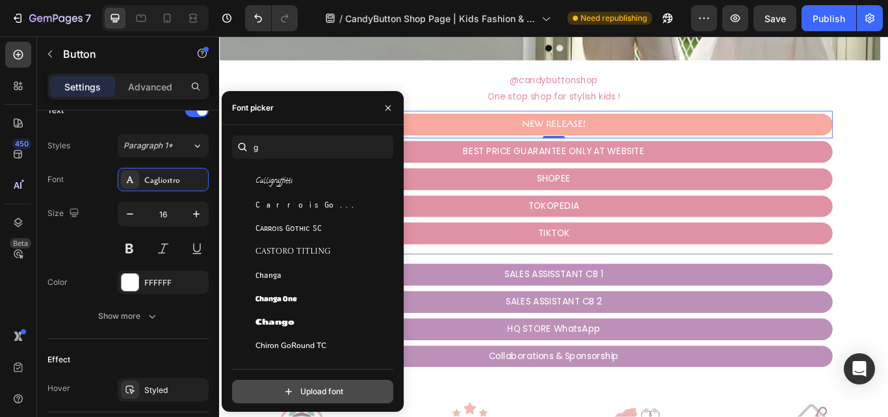
click at [318, 389] on input "file" at bounding box center [340, 391] width 325 height 22
type input "C:\fakepath\FilsonProBlack.otf"
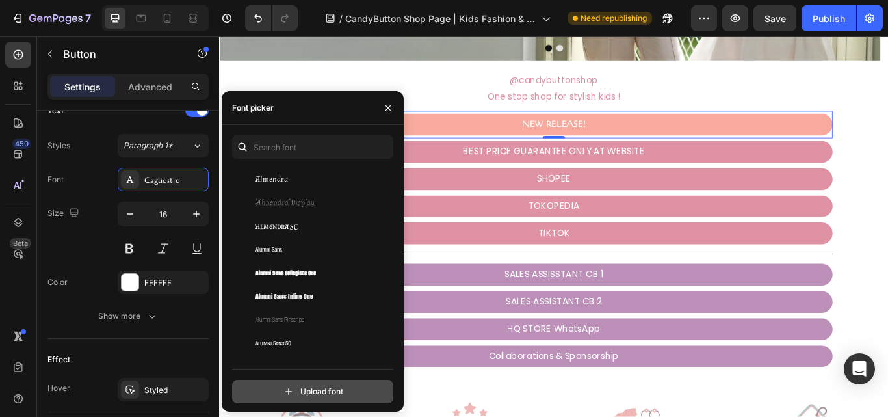
scroll to position [1170, 0]
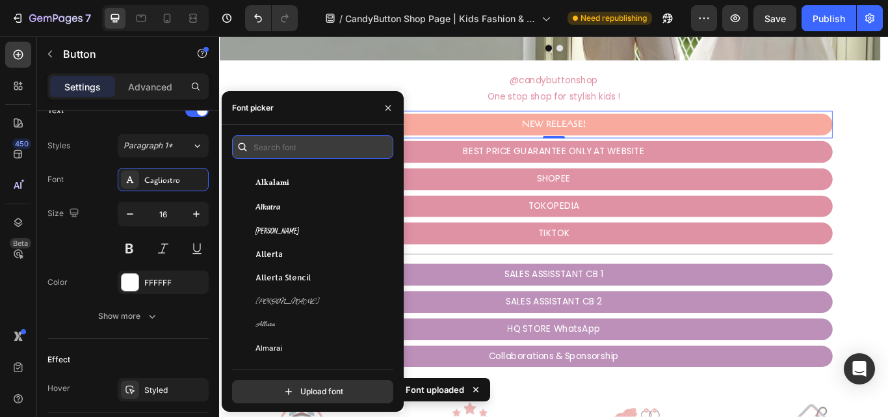
click at [331, 153] on input "text" at bounding box center [312, 146] width 161 height 23
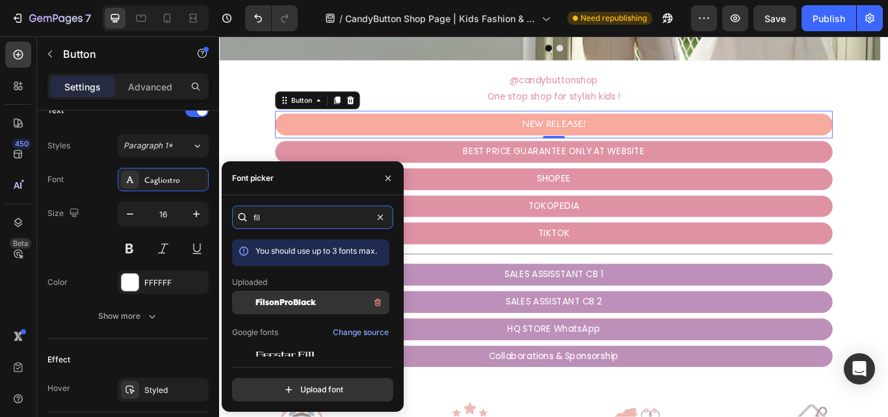
type input "fil"
click at [318, 304] on div "FilsonProBlack" at bounding box center [320, 302] width 131 height 16
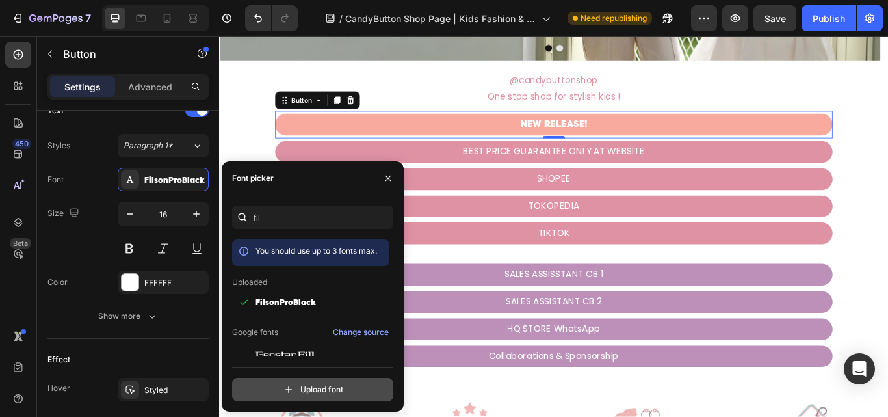
click at [244, 394] on input "file" at bounding box center [340, 389] width 325 height 22
type input "C:\fakepath\FilsonProBlackItalic.otf"
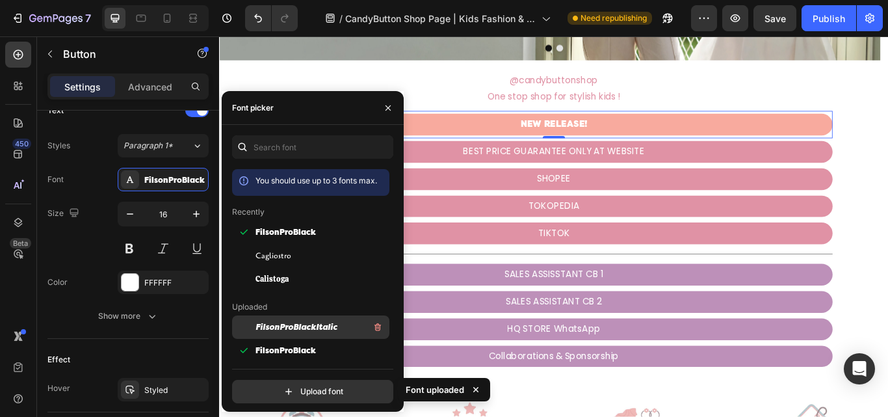
click at [323, 328] on div "FilsonProBlackItalic" at bounding box center [320, 327] width 131 height 16
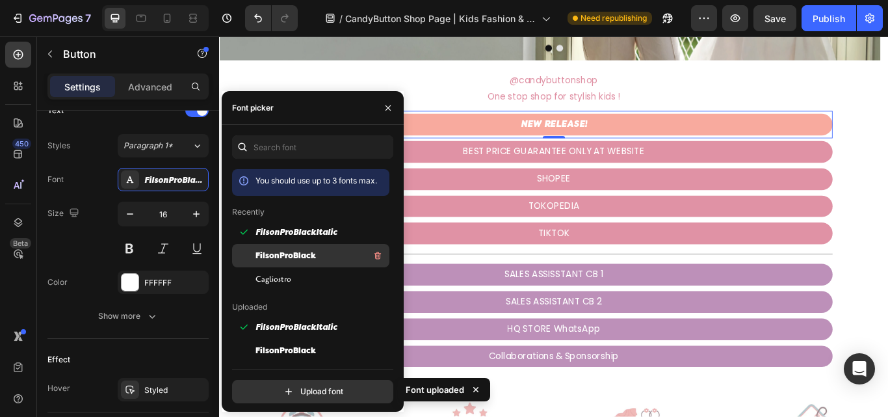
click at [327, 257] on div "FilsonProBlack" at bounding box center [320, 256] width 131 height 16
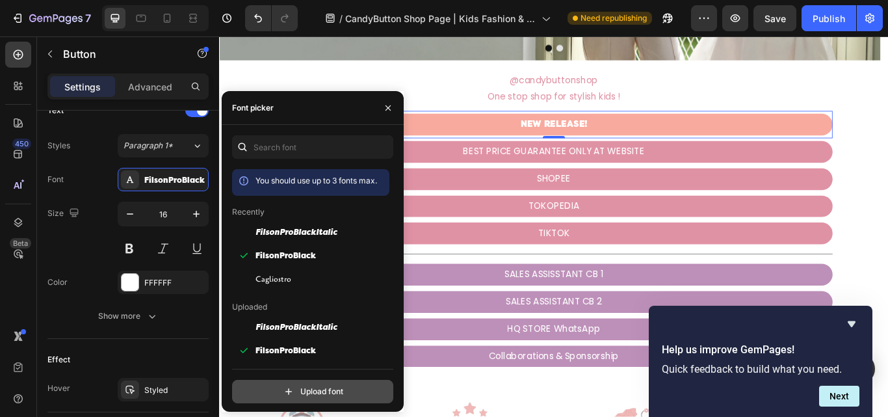
click at [311, 392] on input "file" at bounding box center [340, 391] width 325 height 22
type input "C:\fakepath\FilsonProBlack.otf"
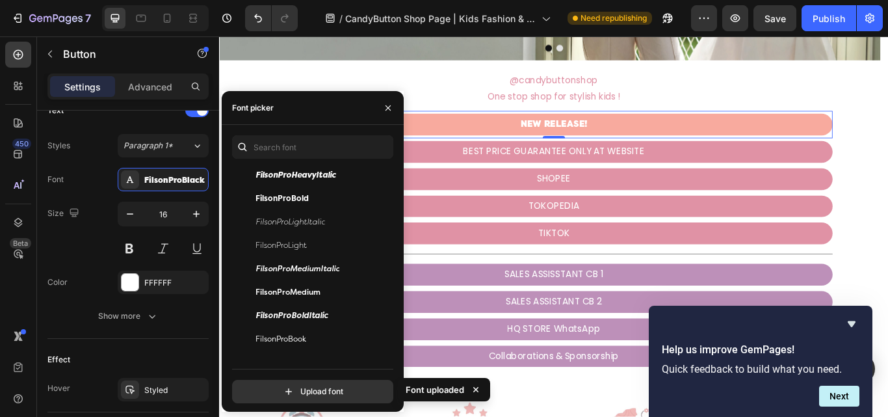
scroll to position [260, 0]
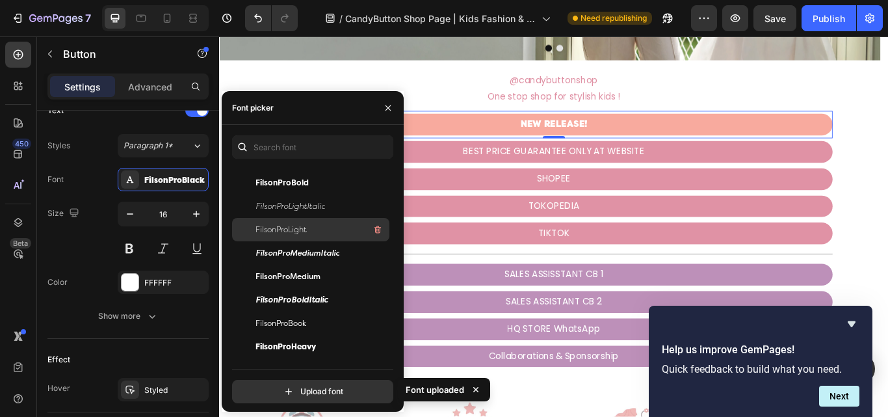
click at [320, 231] on div "FilsonProLight" at bounding box center [320, 230] width 131 height 16
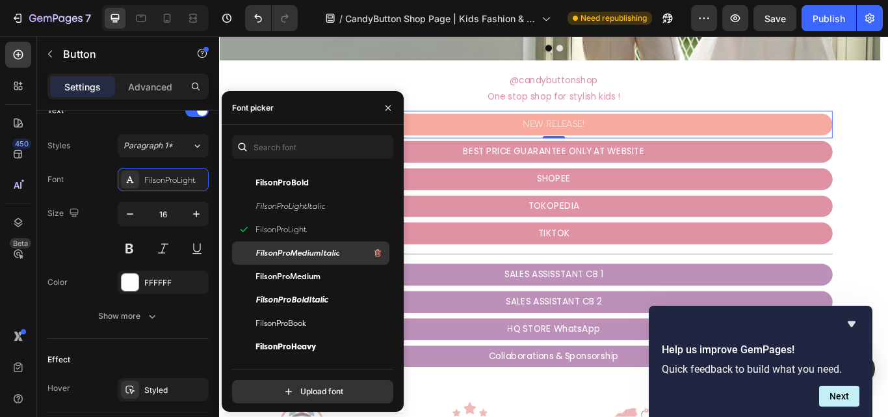
click at [328, 257] on span "FilsonProMediumItalic" at bounding box center [297, 253] width 84 height 12
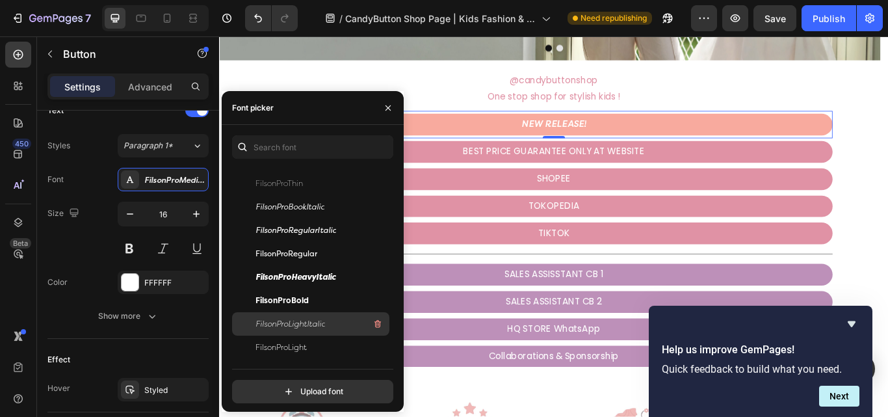
scroll to position [130, 0]
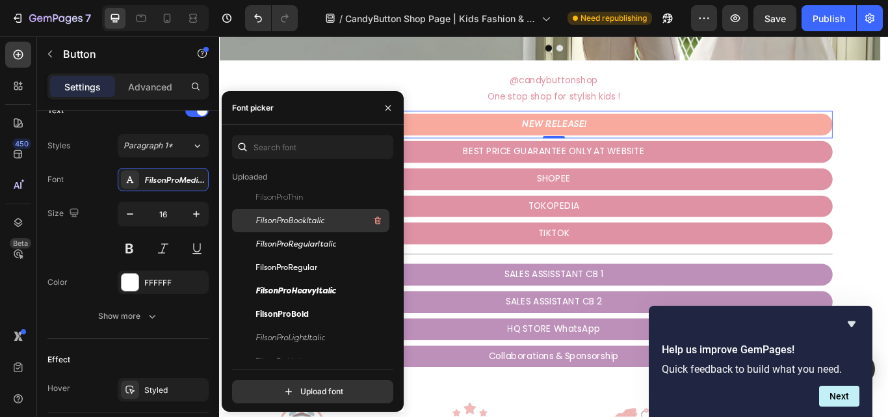
click at [315, 222] on span "FilsonProBookItalic" at bounding box center [289, 220] width 69 height 12
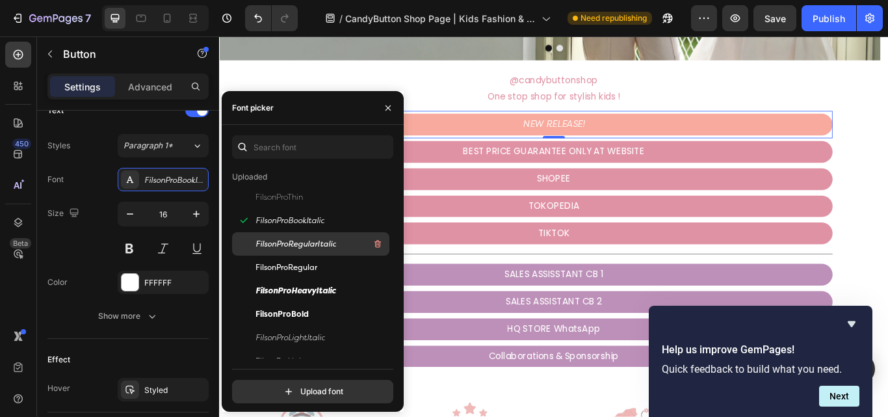
click at [321, 241] on span "FilsonProRegularItalic" at bounding box center [295, 244] width 81 height 12
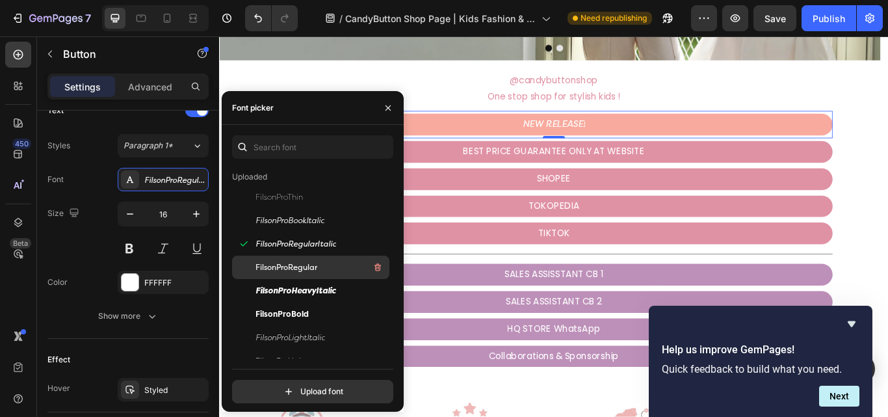
click at [311, 270] on span "FilsonProRegular" at bounding box center [286, 267] width 62 height 12
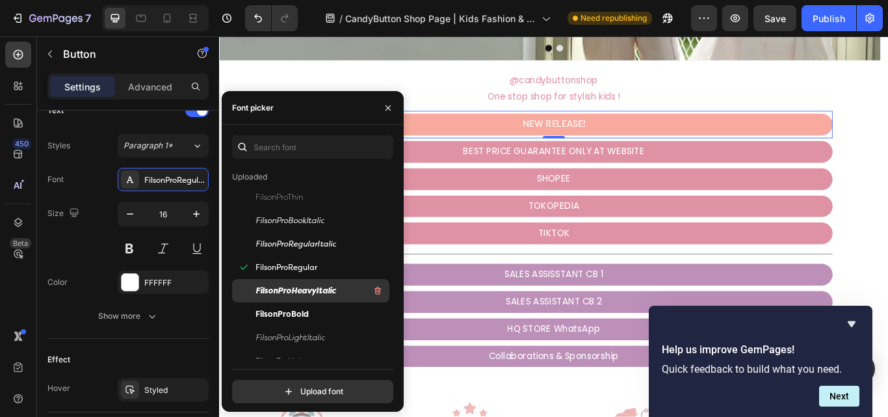
click at [311, 290] on span "FilsonProHeavyItalic" at bounding box center [295, 291] width 81 height 12
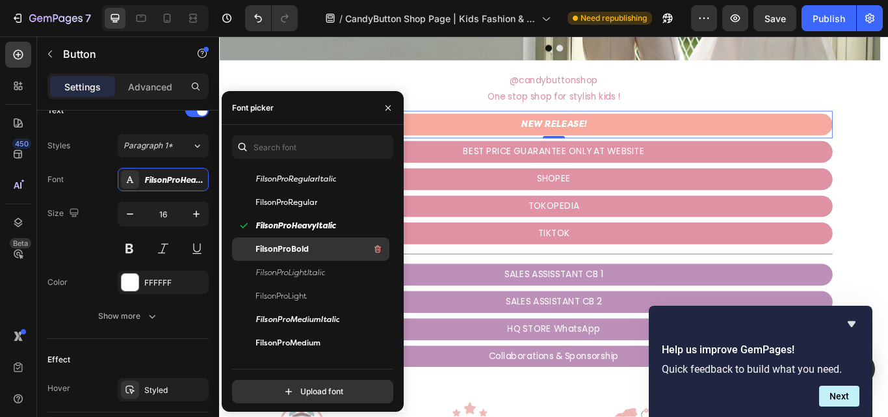
click at [315, 246] on div "FilsonProBold" at bounding box center [320, 249] width 131 height 16
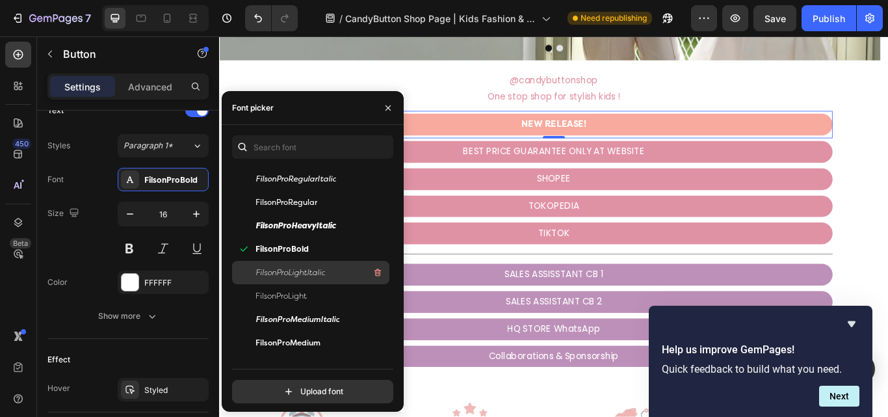
click at [317, 263] on div "FilsonProLightItalic" at bounding box center [310, 272] width 157 height 23
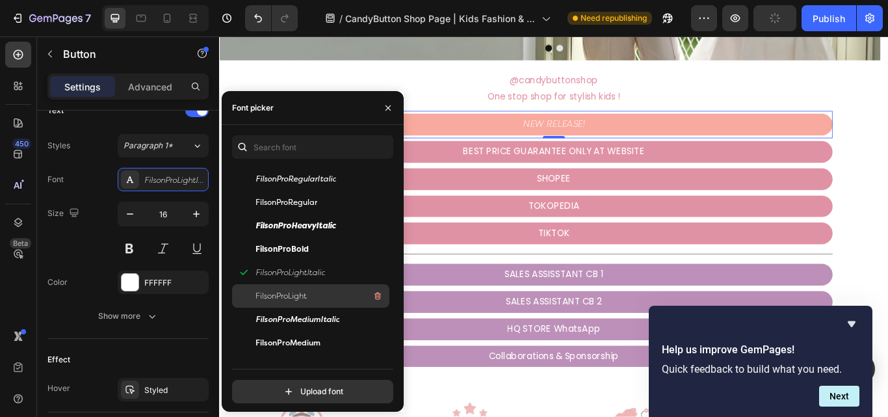
click at [312, 292] on div "FilsonProLight" at bounding box center [320, 296] width 131 height 16
click at [311, 306] on div "FilsonProLight" at bounding box center [310, 295] width 157 height 23
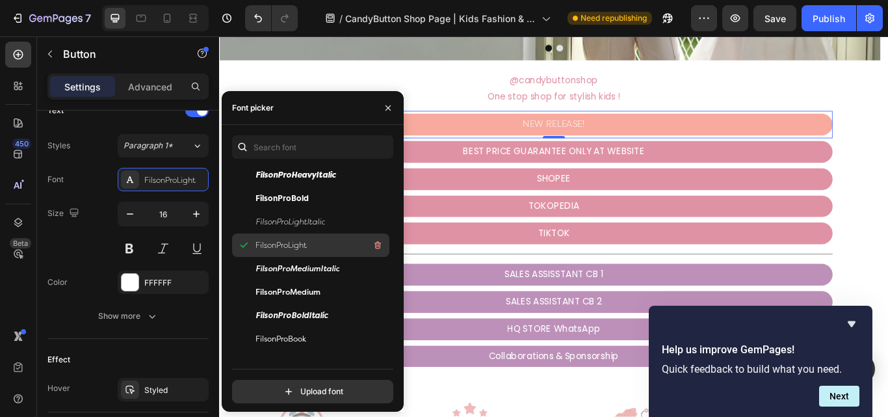
scroll to position [260, 0]
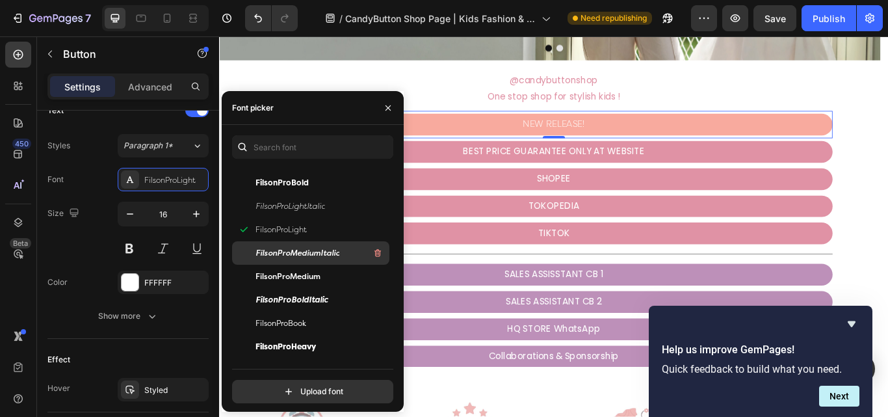
click at [311, 253] on span "FilsonProMediumItalic" at bounding box center [297, 253] width 84 height 12
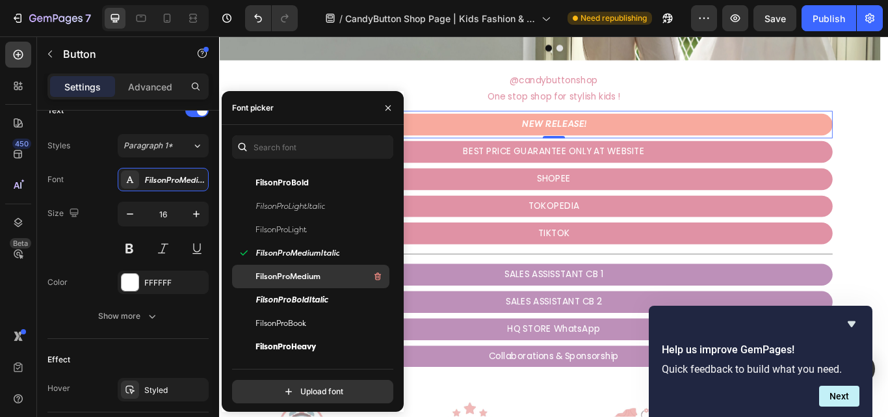
click at [311, 277] on span "FilsonProMedium" at bounding box center [287, 276] width 65 height 12
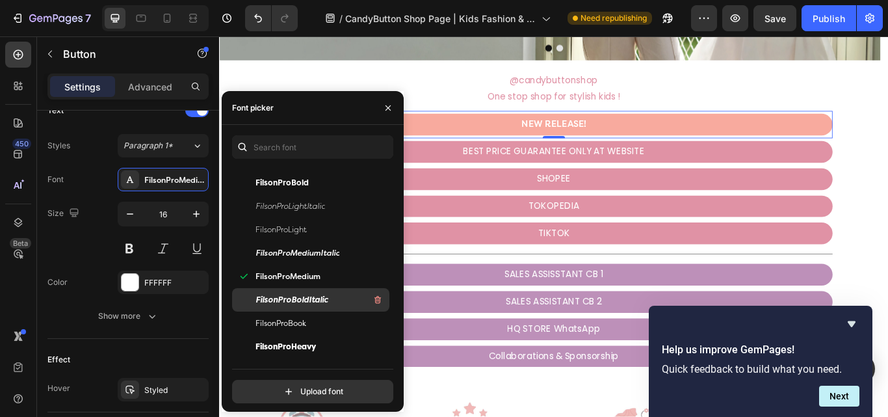
click at [311, 296] on span "FilsonProBoldItalic" at bounding box center [291, 300] width 73 height 12
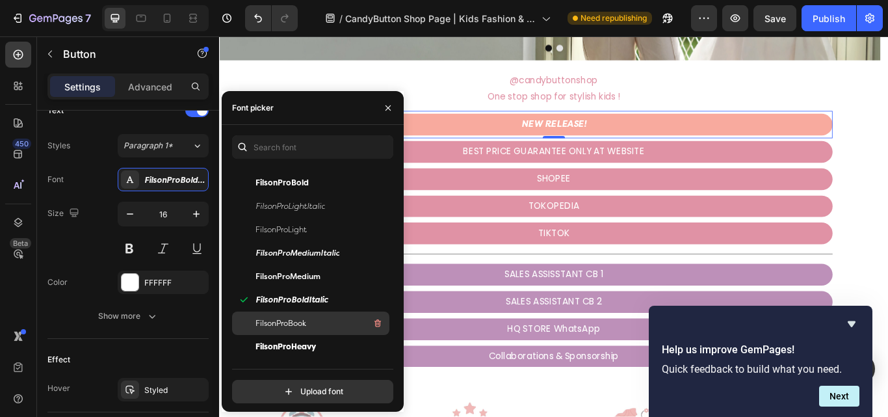
click at [312, 320] on div "FilsonProBook" at bounding box center [320, 323] width 131 height 16
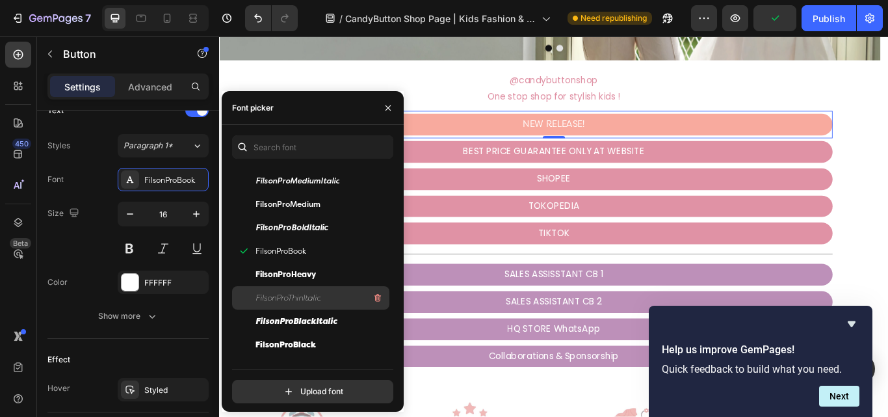
scroll to position [325, 0]
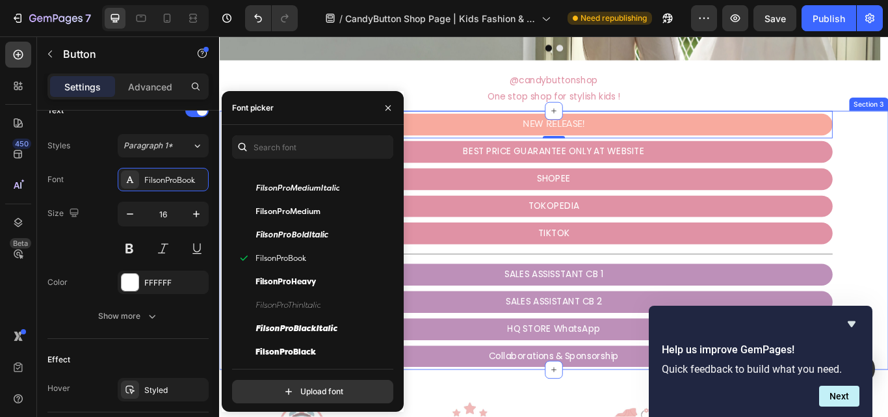
click at [887, 248] on div "TOKOPEDIA Button" at bounding box center [609, 235] width 780 height 32
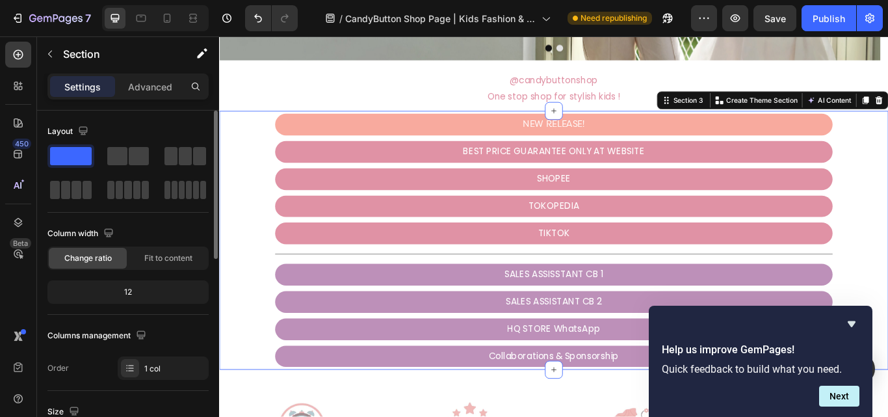
scroll to position [0, 0]
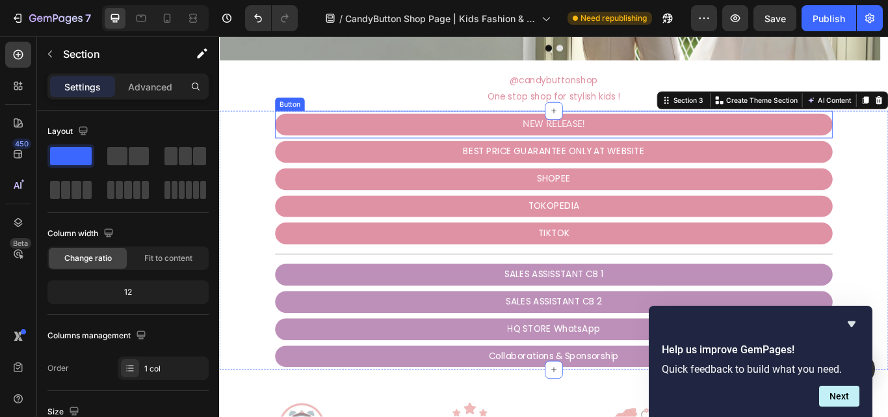
click at [804, 137] on link "NEW RELEASE!" at bounding box center [609, 139] width 650 height 25
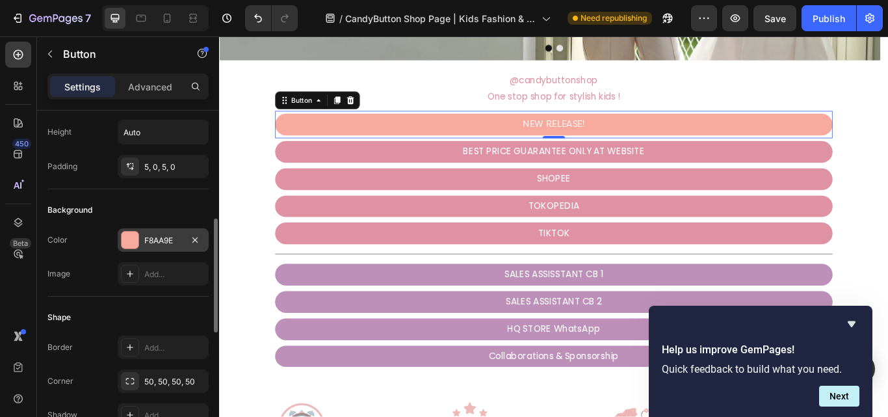
scroll to position [130, 0]
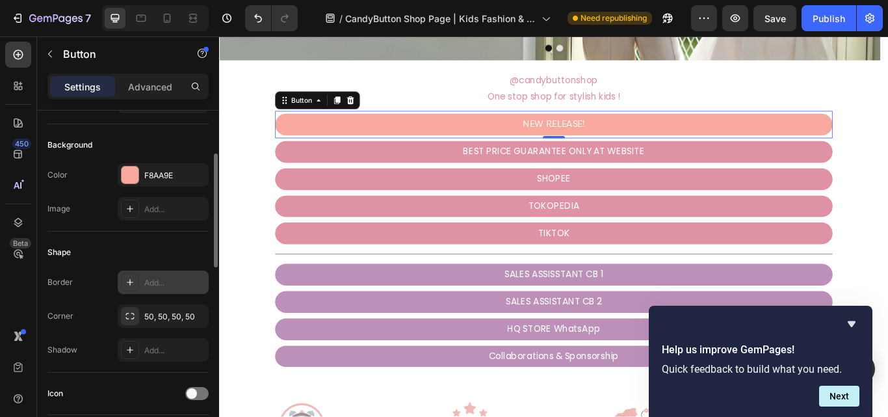
click at [173, 281] on div "Add..." at bounding box center [174, 283] width 61 height 12
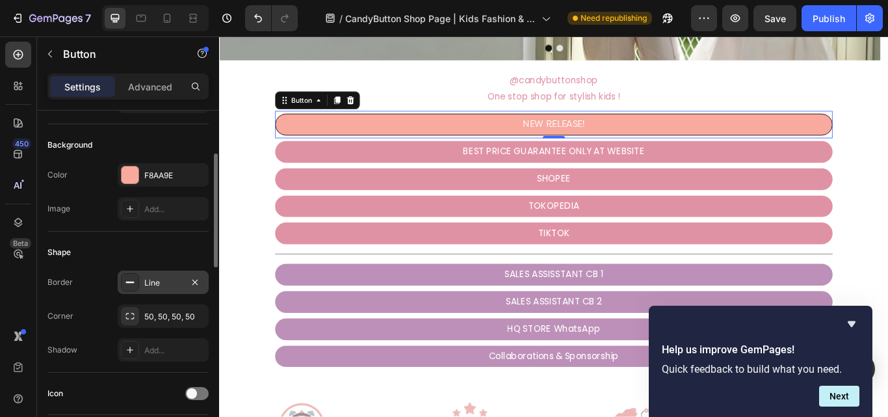
click at [166, 239] on div "Shape Border Line Corner 50, 50, 50, 50 Shadow Add..." at bounding box center [127, 301] width 161 height 141
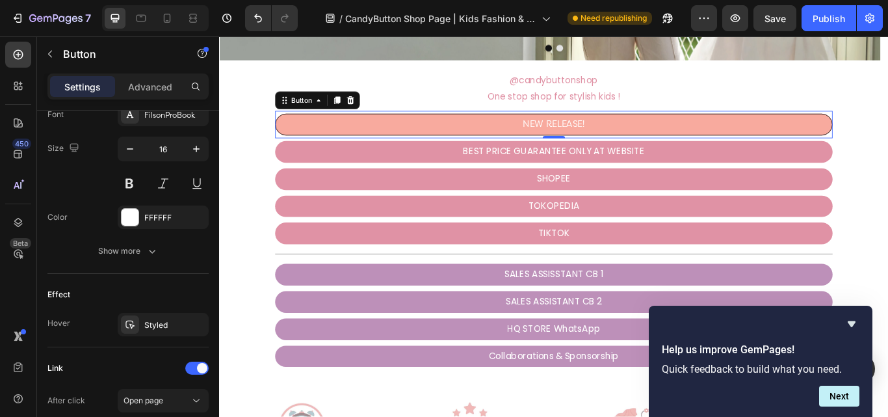
scroll to position [585, 0]
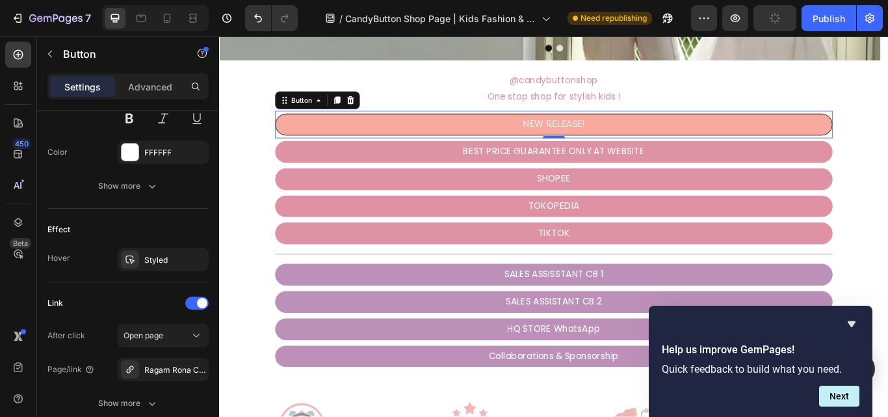
click at [169, 259] on div "Styled" at bounding box center [174, 260] width 61 height 12
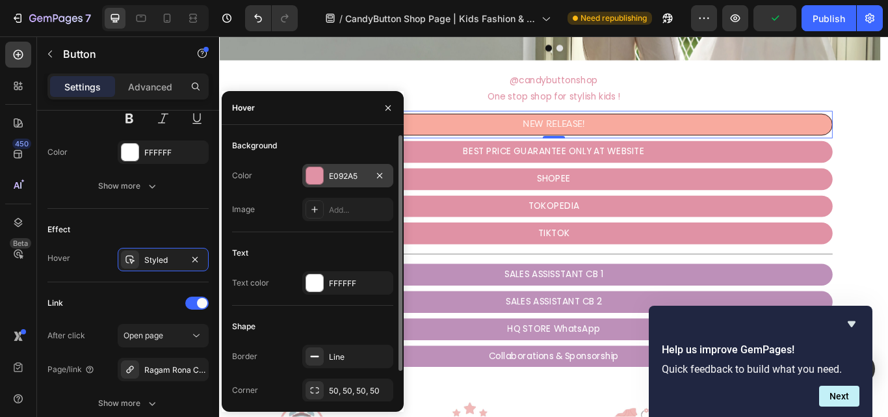
click at [315, 172] on div at bounding box center [314, 175] width 17 height 17
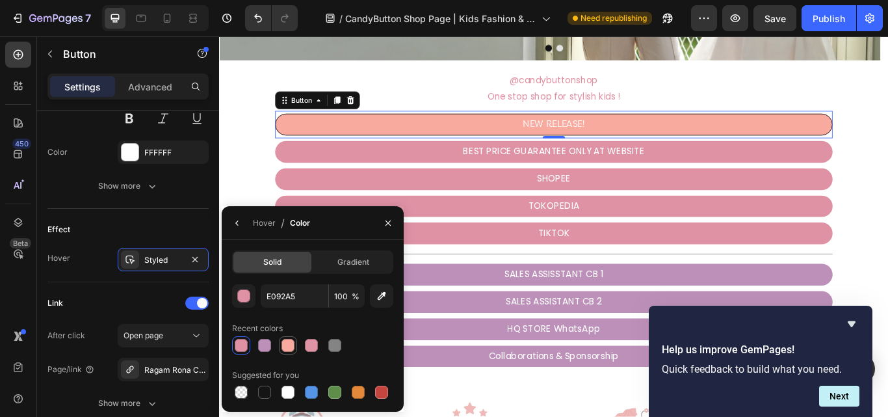
click at [290, 343] on div at bounding box center [287, 345] width 13 height 13
type input "F8AA9E"
click at [259, 187] on div "SHOPEE Button" at bounding box center [609, 203] width 780 height 32
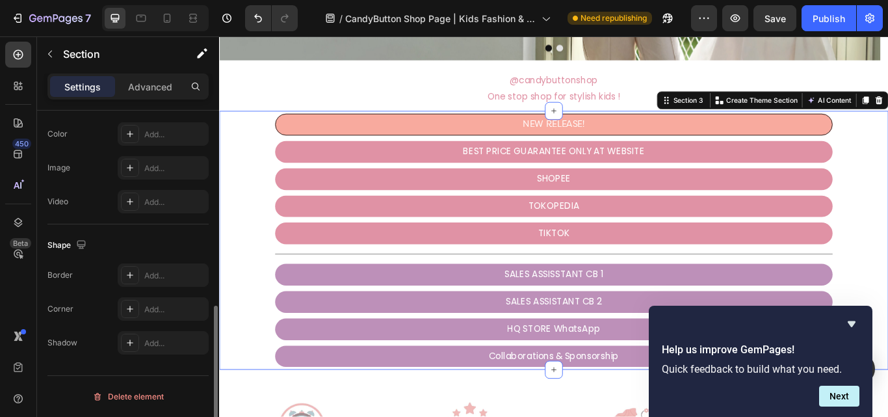
scroll to position [0, 0]
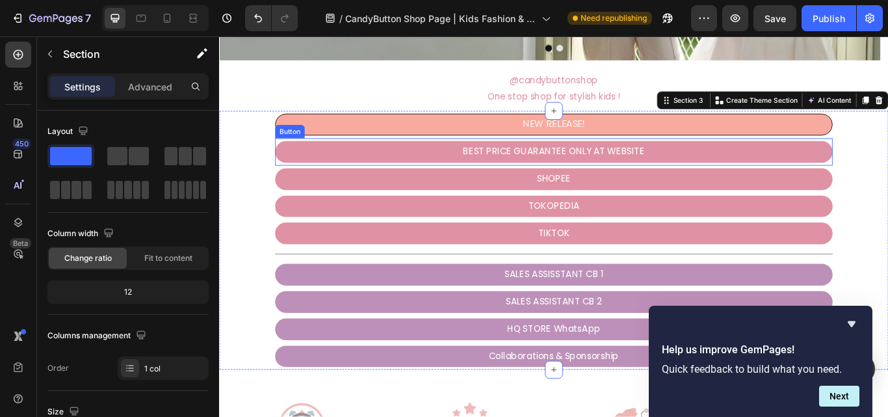
click at [294, 146] on div "Button" at bounding box center [301, 148] width 29 height 12
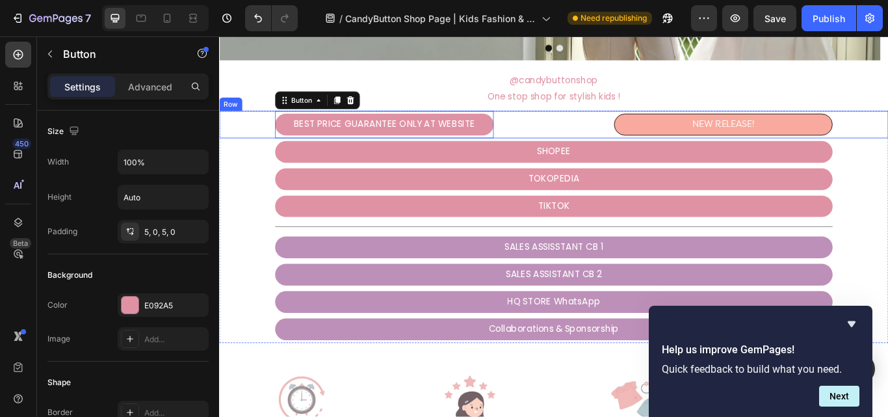
click at [265, 148] on div "BEST PRICE GUARANTEE ONLY AT WEBSITE Button 0" at bounding box center [411, 139] width 385 height 32
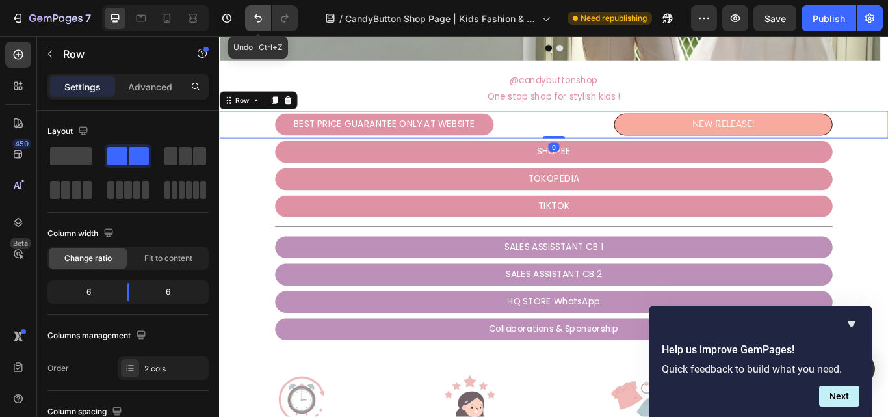
click at [260, 18] on icon "Undo/Redo" at bounding box center [257, 18] width 13 height 13
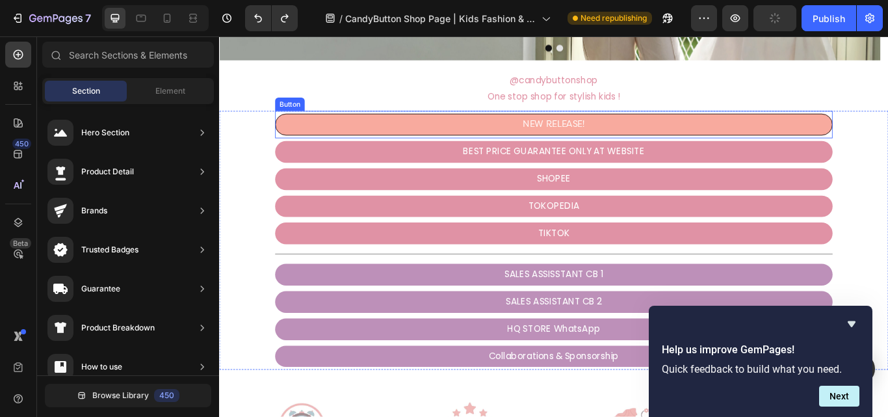
click at [465, 135] on link "NEW RELEASE!" at bounding box center [609, 139] width 650 height 25
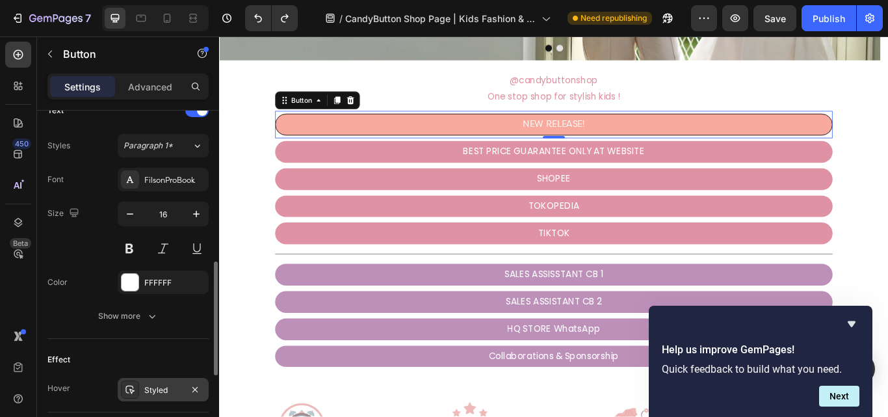
scroll to position [520, 0]
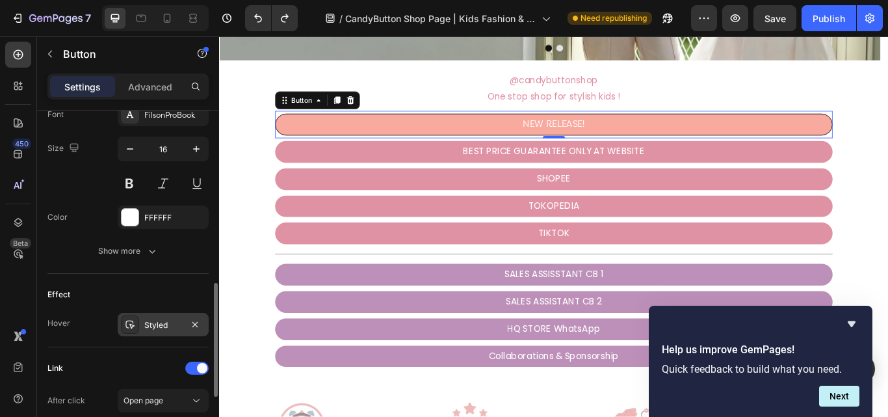
click at [170, 323] on div "Styled" at bounding box center [163, 325] width 38 height 12
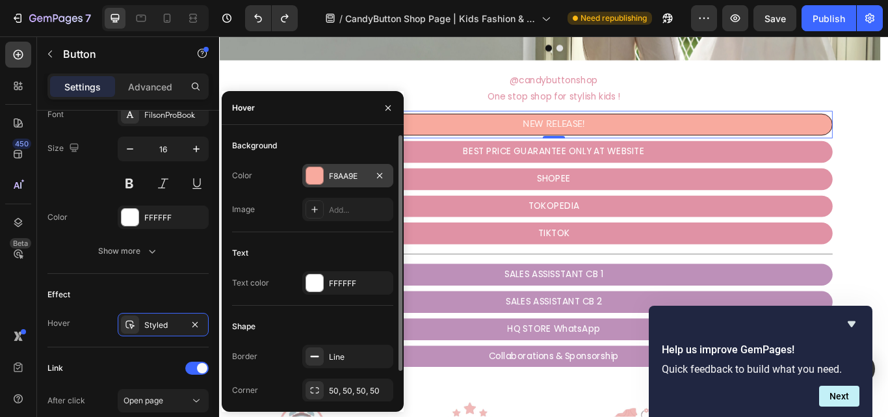
click at [335, 170] on div "F8AA9E" at bounding box center [348, 176] width 38 height 12
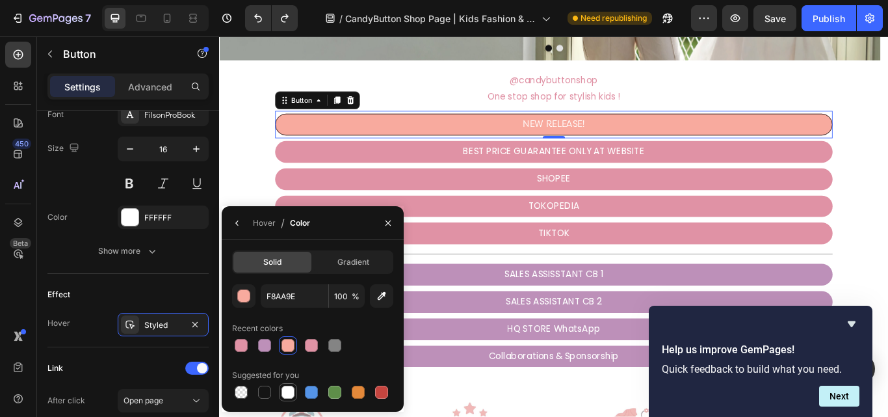
click at [290, 395] on div at bounding box center [287, 391] width 13 height 13
type input "FFFFFF"
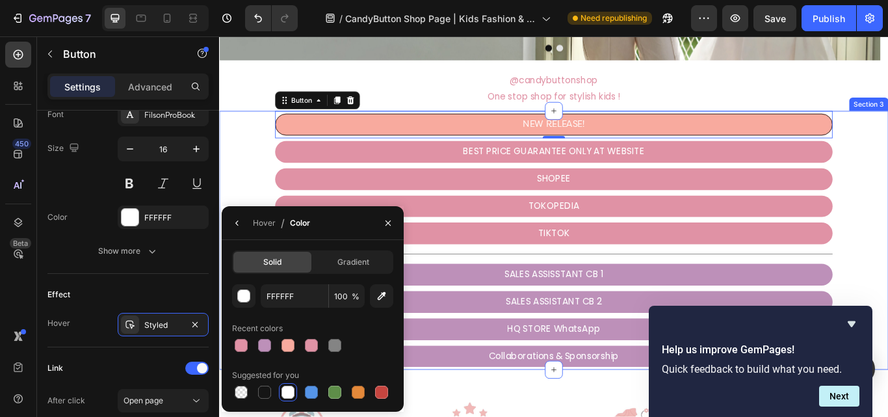
click at [243, 195] on div "SHOPEE Button" at bounding box center [609, 203] width 780 height 32
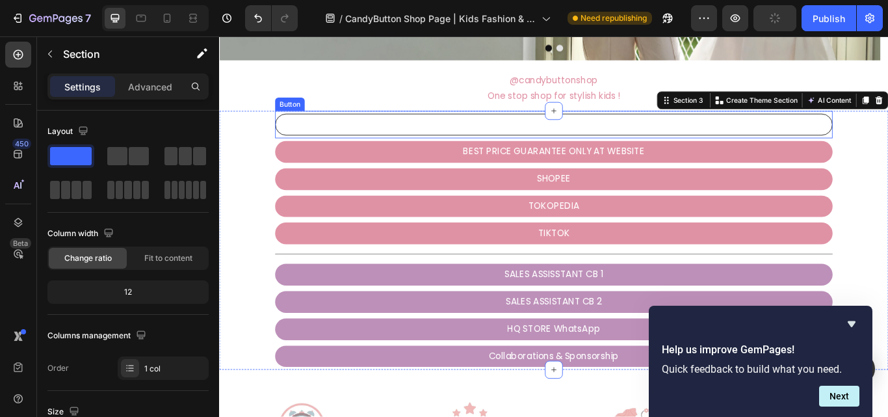
click at [454, 146] on link "NEW RELEASE!" at bounding box center [609, 139] width 650 height 25
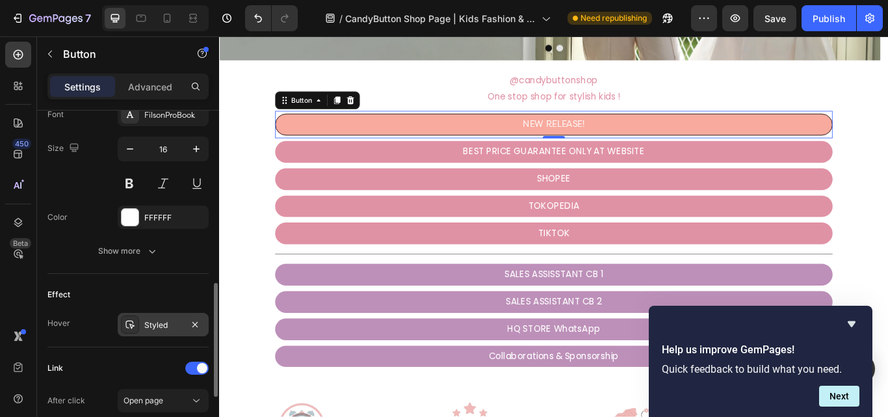
click at [161, 327] on div "Styled" at bounding box center [163, 325] width 38 height 12
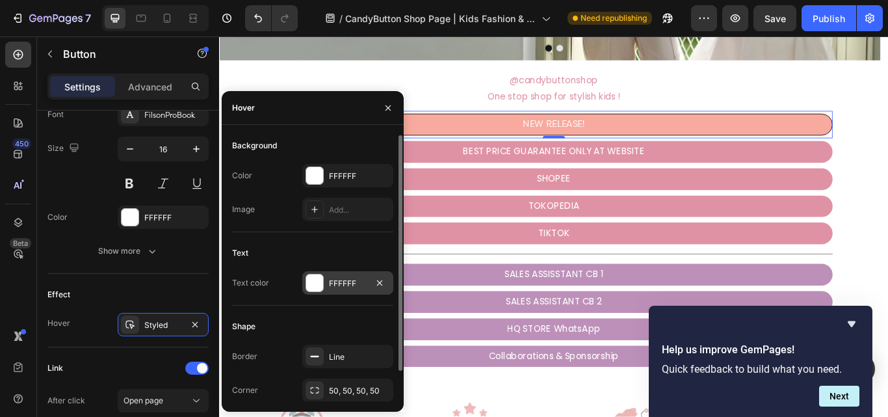
click at [307, 289] on div at bounding box center [314, 282] width 17 height 17
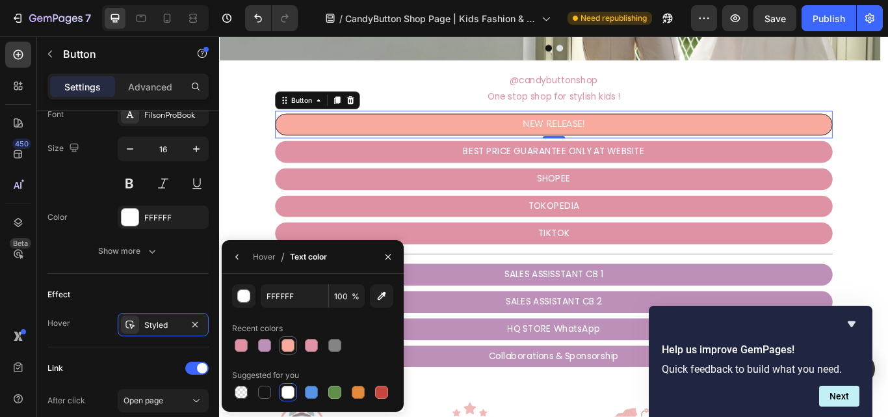
click at [287, 349] on div at bounding box center [287, 345] width 13 height 13
type input "F8AA9E"
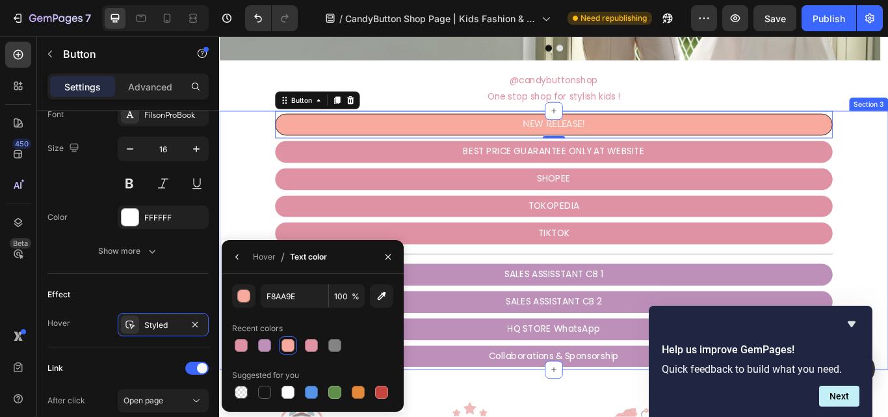
click at [240, 235] on div "TOKOPEDIA Button" at bounding box center [609, 235] width 780 height 32
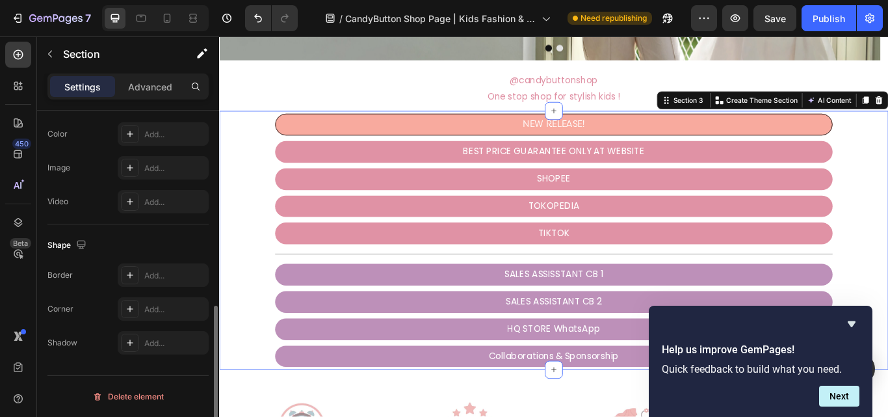
scroll to position [0, 0]
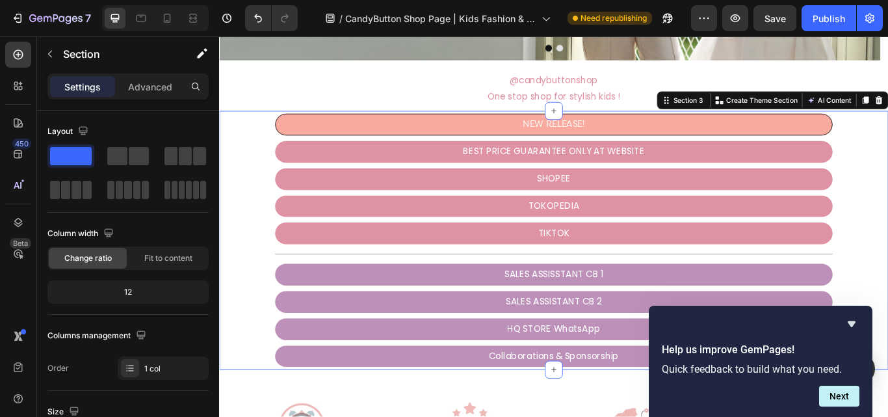
click at [255, 222] on div "TOKOPEDIA Button" at bounding box center [609, 235] width 780 height 32
click at [433, 170] on link "BEST PRICE GUARANTEE ONLY AT WEBSITE" at bounding box center [609, 171] width 650 height 25
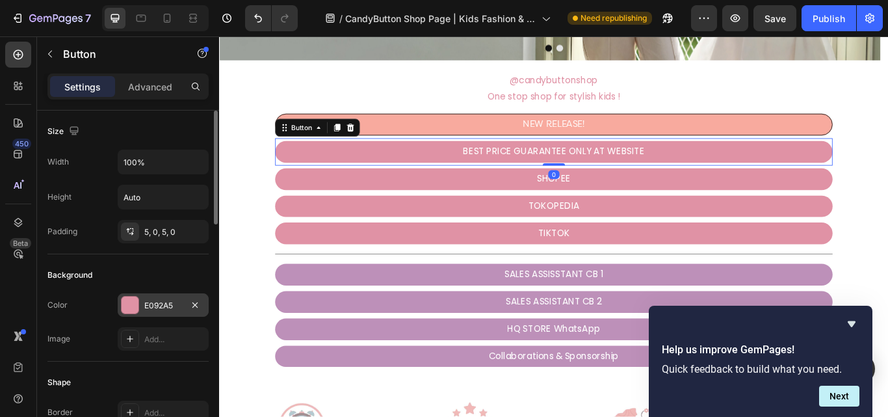
click at [175, 300] on div "E092A5" at bounding box center [163, 306] width 38 height 12
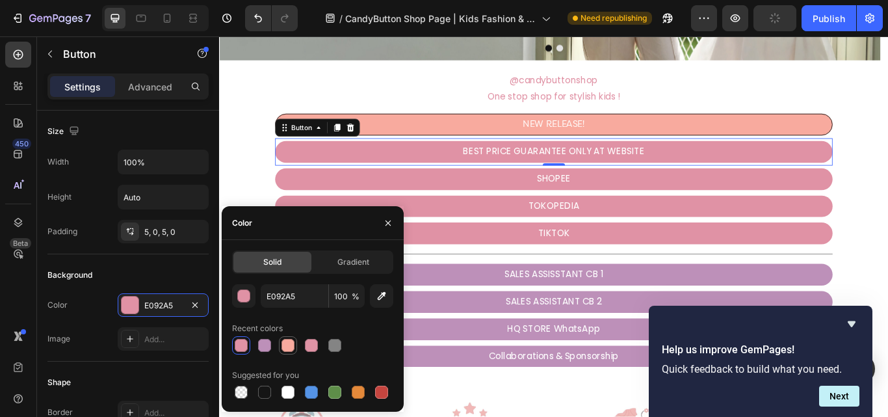
click at [289, 346] on div at bounding box center [287, 345] width 13 height 13
type input "F8AA9E"
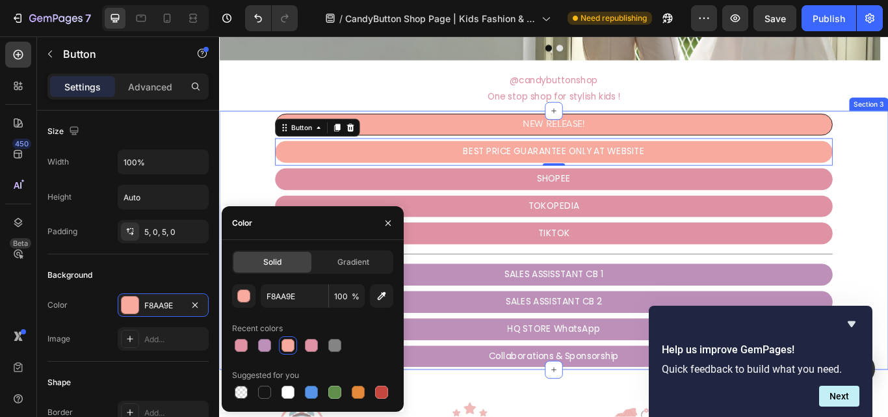
click at [229, 198] on div "SHOPEE Button" at bounding box center [609, 203] width 780 height 32
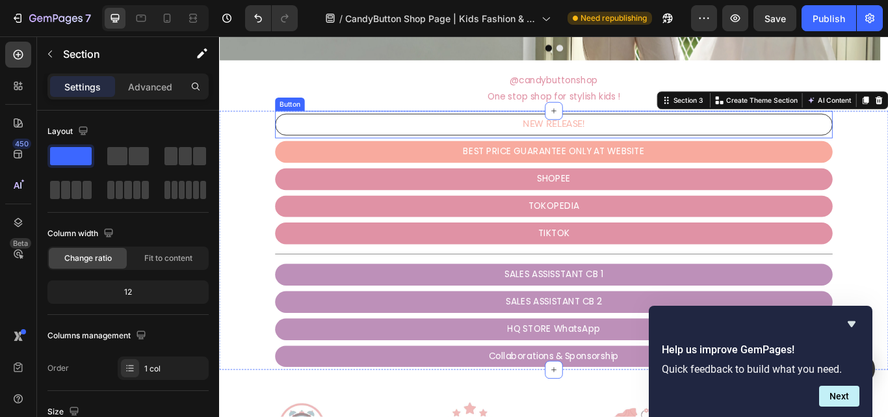
click at [347, 133] on link "NEW RELEASE!" at bounding box center [609, 139] width 650 height 25
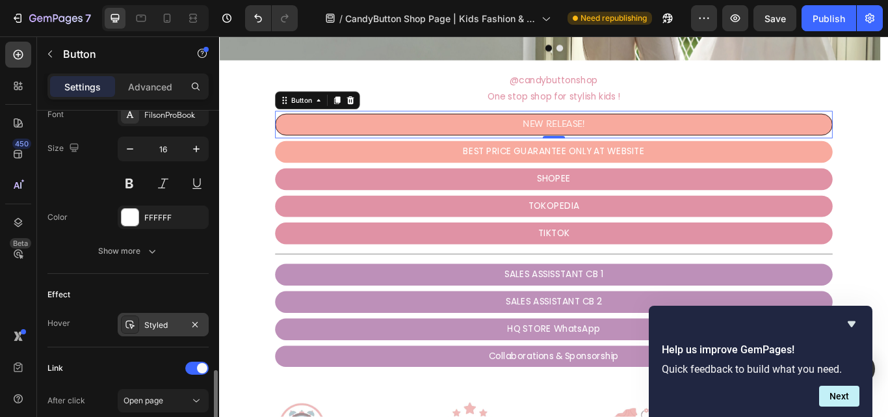
scroll to position [585, 0]
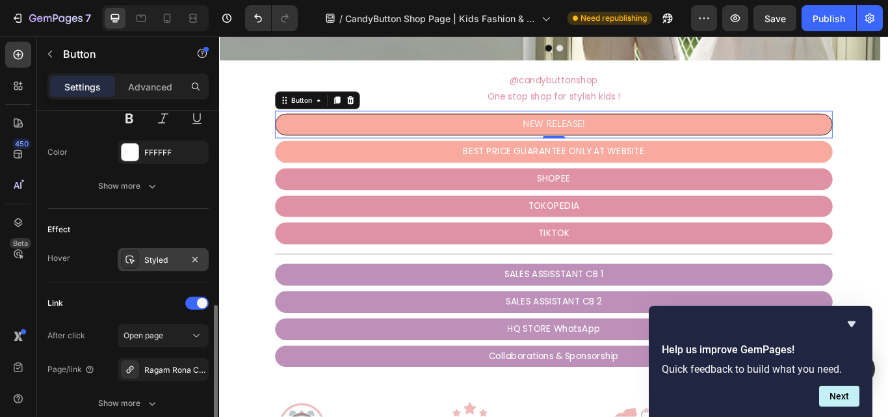
click at [169, 256] on div "Styled" at bounding box center [163, 260] width 38 height 12
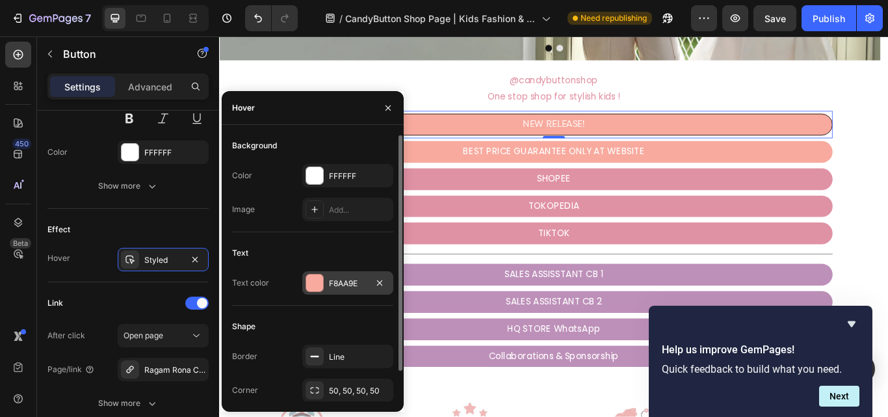
click at [318, 286] on div at bounding box center [314, 282] width 17 height 17
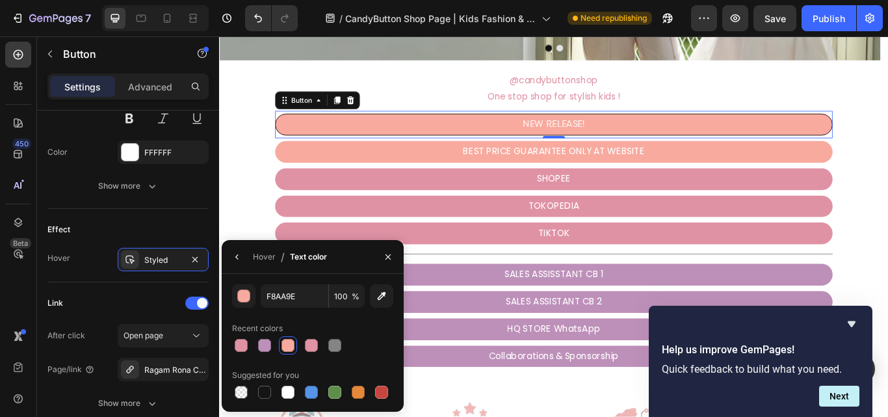
click at [290, 346] on div at bounding box center [287, 345] width 13 height 13
click at [265, 208] on div "SHOPEE Button" at bounding box center [609, 203] width 780 height 32
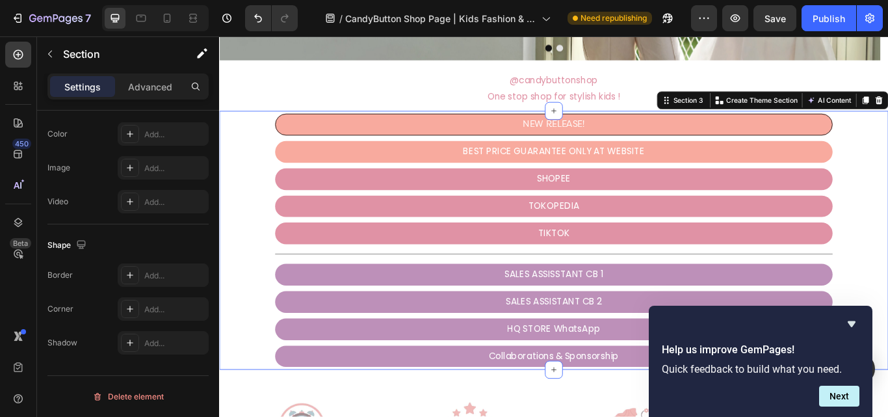
scroll to position [0, 0]
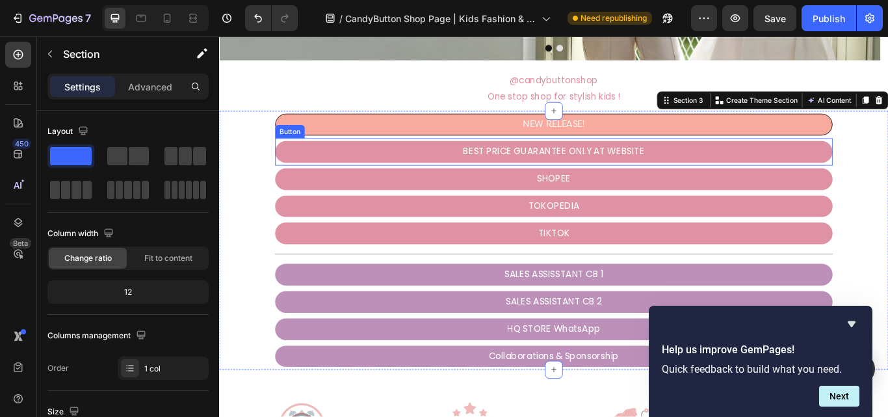
click at [398, 174] on link "BEST PRICE GUARANTEE ONLY AT WEBSITE" at bounding box center [609, 171] width 650 height 25
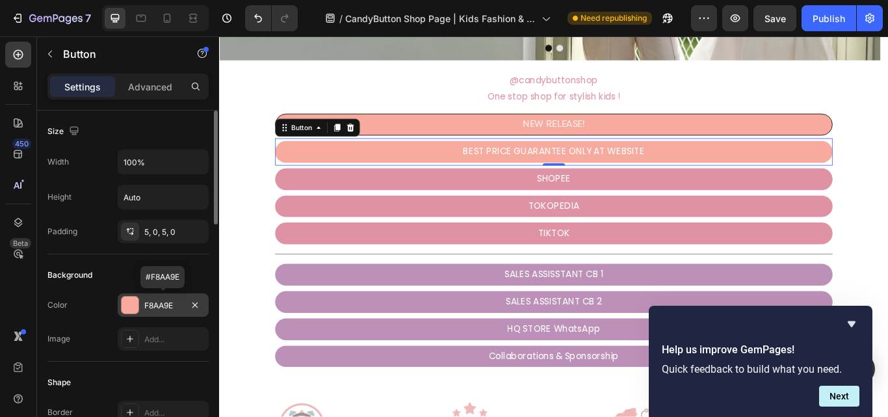
click at [174, 307] on div "F8AA9E" at bounding box center [163, 306] width 38 height 12
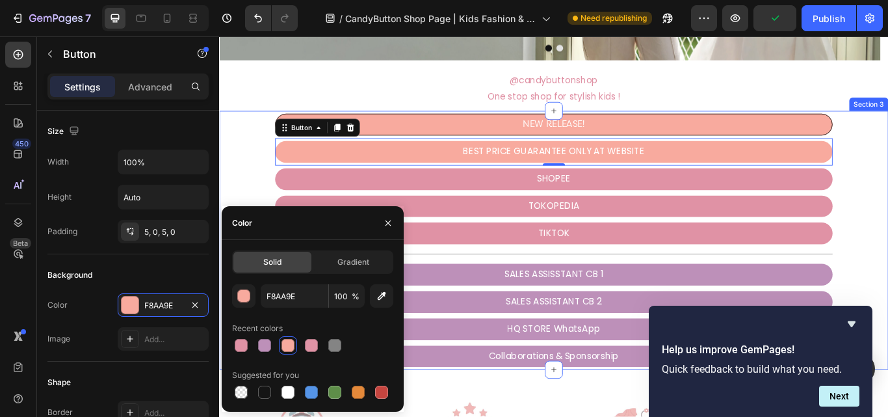
click at [282, 204] on div "SHOPEE Button" at bounding box center [609, 203] width 780 height 32
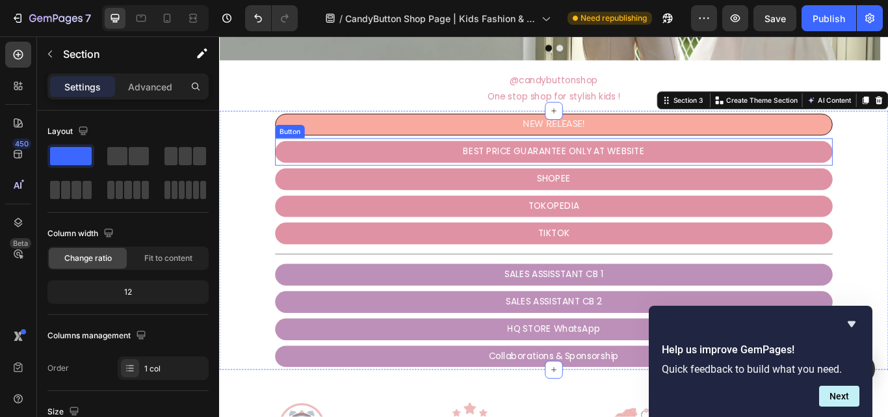
click at [346, 175] on link "BEST PRICE GUARANTEE ONLY AT WEBSITE" at bounding box center [609, 171] width 650 height 25
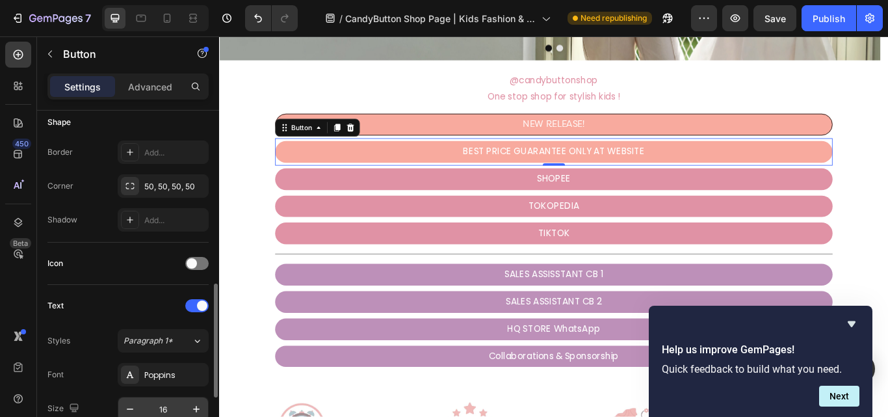
scroll to position [325, 0]
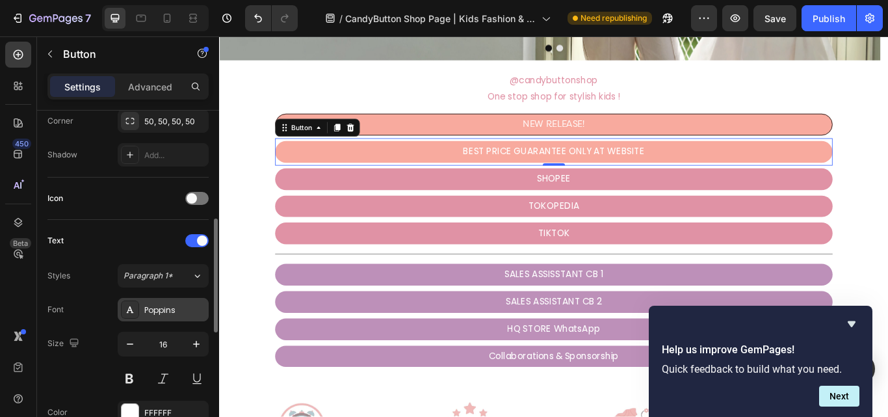
click at [172, 306] on div "Poppins" at bounding box center [174, 310] width 61 height 12
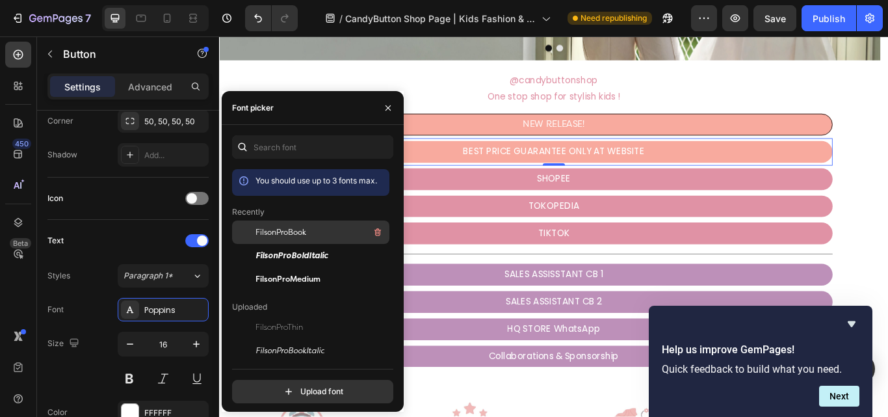
click at [340, 229] on div "FilsonProBook" at bounding box center [320, 232] width 131 height 16
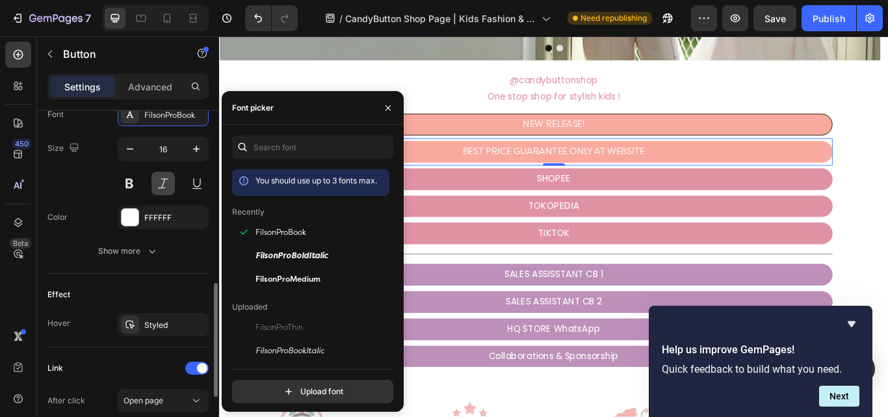
scroll to position [585, 0]
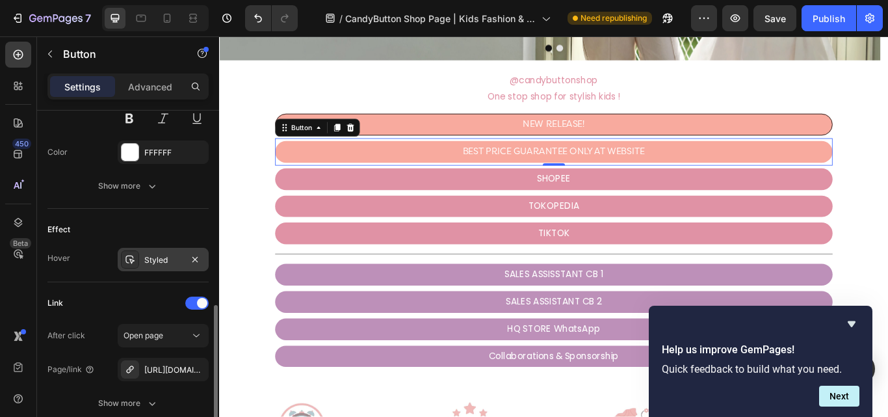
click at [174, 257] on div "Styled" at bounding box center [163, 260] width 38 height 12
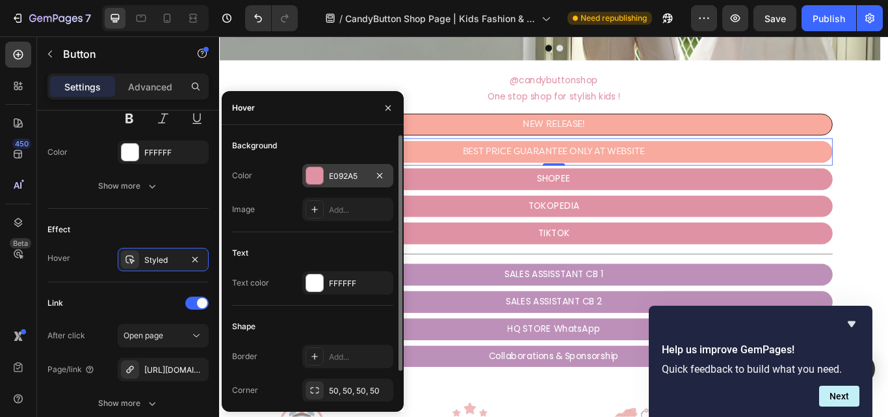
click at [320, 179] on div at bounding box center [314, 175] width 17 height 17
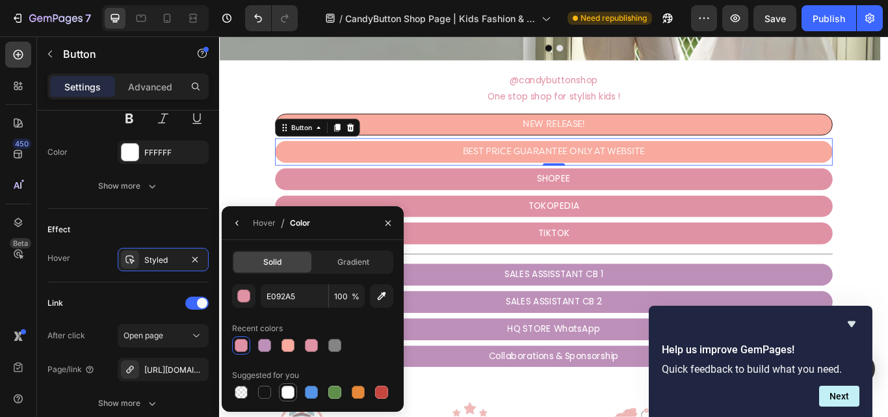
click at [286, 392] on div at bounding box center [287, 391] width 13 height 13
type input "FFFFFF"
click at [233, 222] on icon "button" at bounding box center [237, 223] width 10 height 10
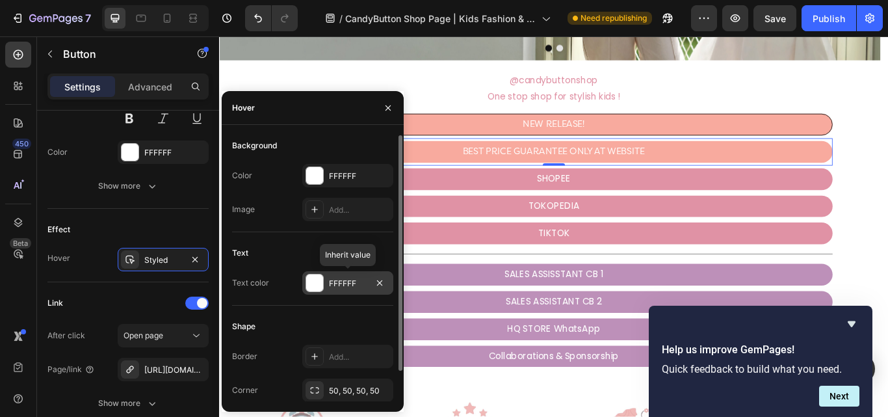
click at [343, 285] on div "FFFFFF" at bounding box center [348, 283] width 38 height 12
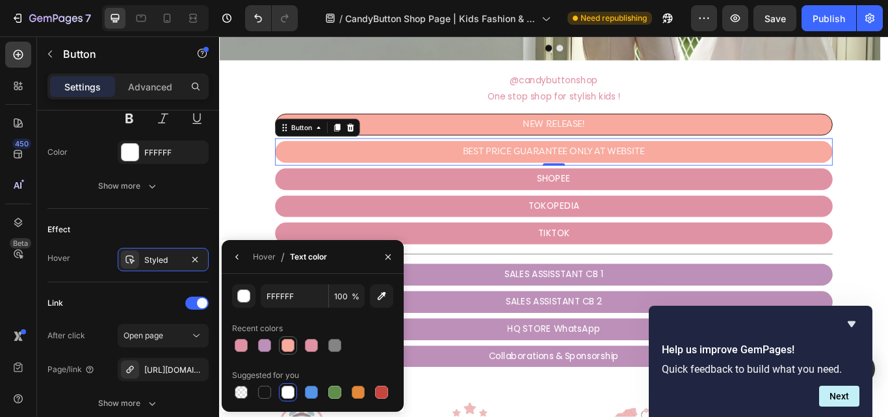
click at [289, 346] on div at bounding box center [287, 345] width 13 height 13
type input "F8AA9E"
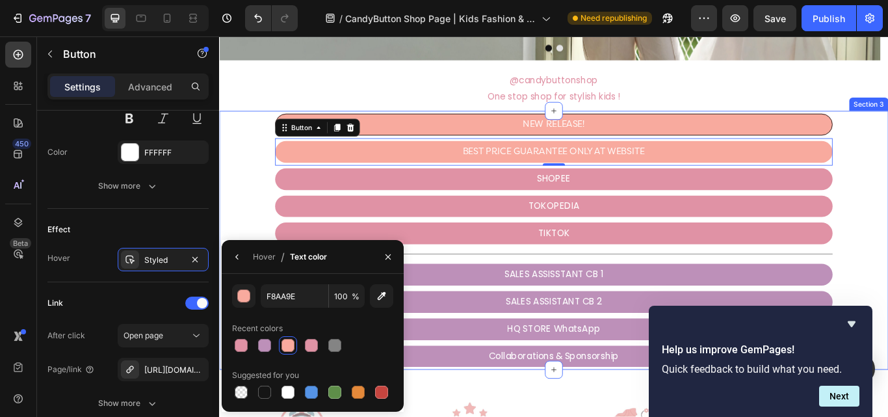
click at [887, 256] on div "TIKTOK Button" at bounding box center [609, 266] width 780 height 32
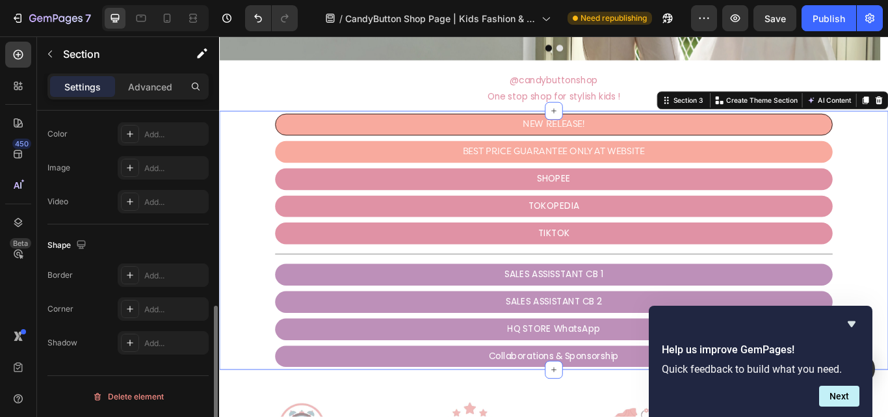
scroll to position [0, 0]
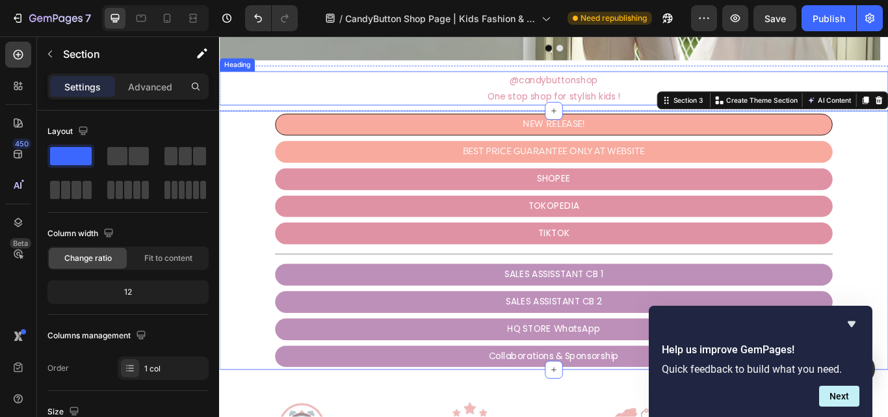
click at [408, 84] on h2 "@candybuttonshop One stop shop for stylish kids !" at bounding box center [609, 97] width 780 height 40
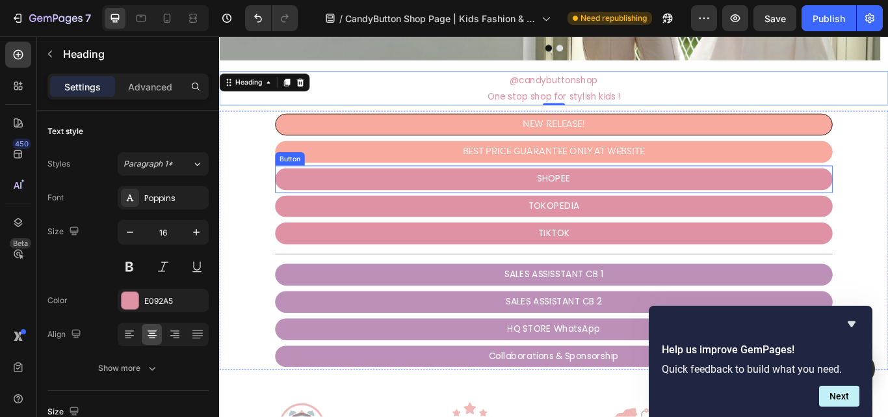
click at [712, 199] on link "SHOPEE" at bounding box center [609, 202] width 650 height 25
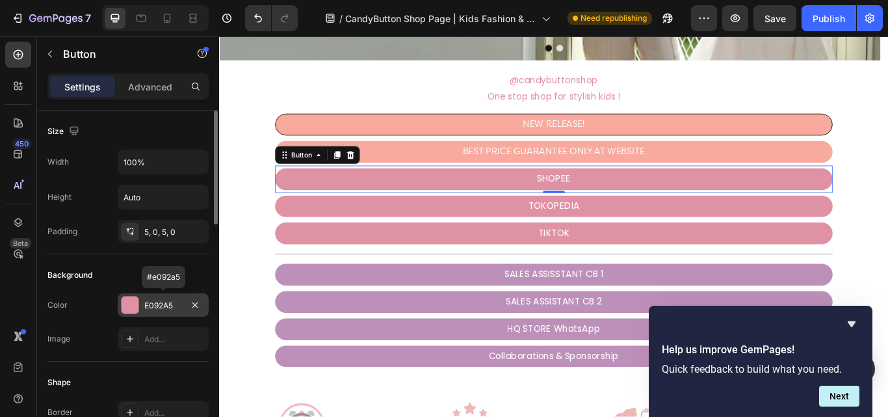
click at [161, 310] on div "E092A5" at bounding box center [163, 306] width 38 height 12
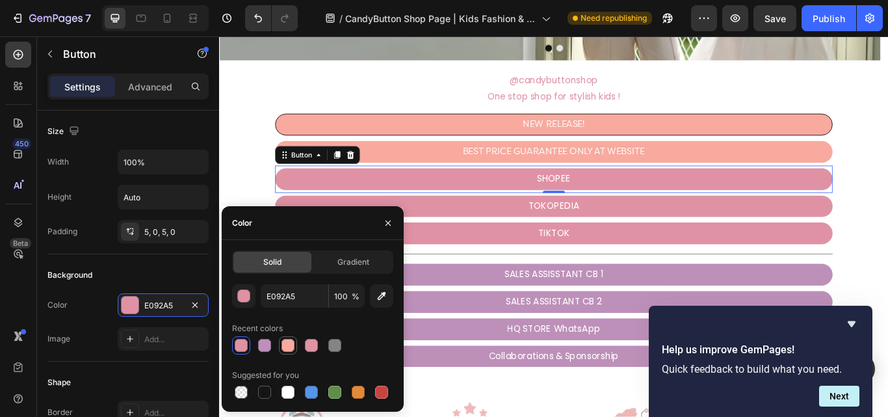
click at [291, 346] on div at bounding box center [287, 345] width 13 height 13
type input "F8AA9E"
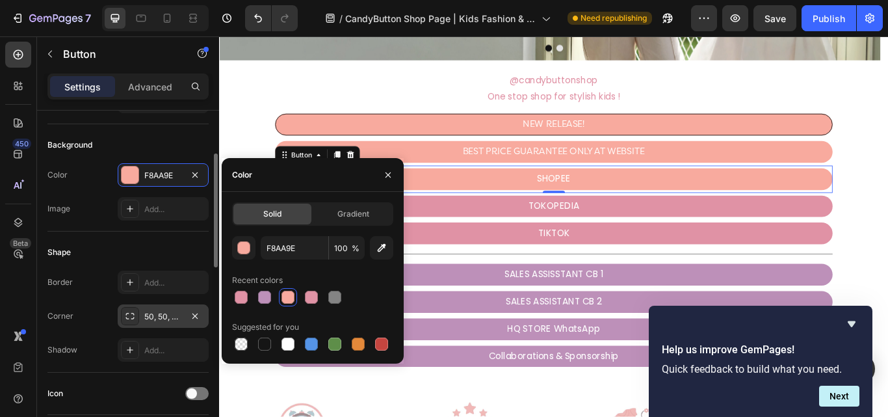
scroll to position [260, 0]
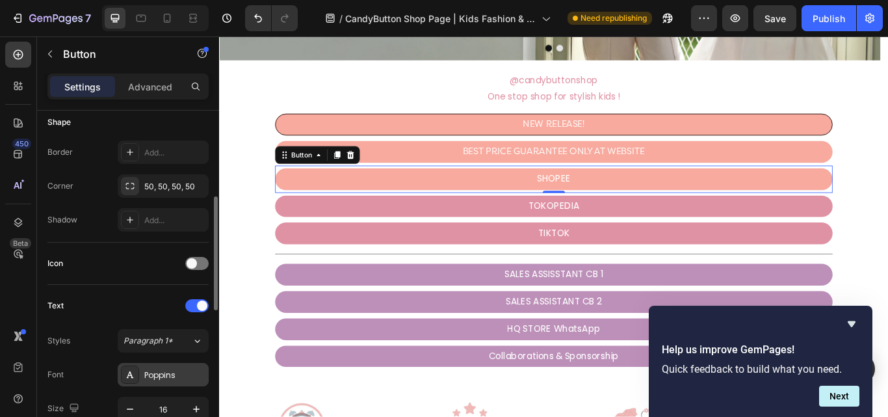
click at [157, 373] on div "Poppins" at bounding box center [174, 375] width 61 height 12
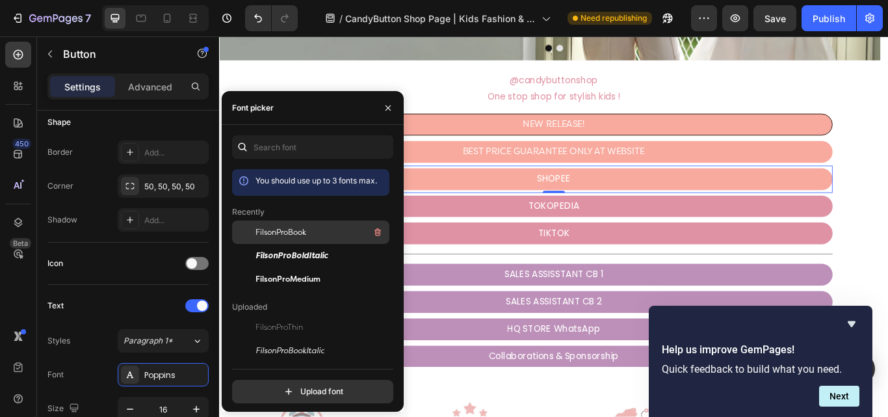
click at [285, 233] on span "FilsonProBook" at bounding box center [280, 232] width 51 height 12
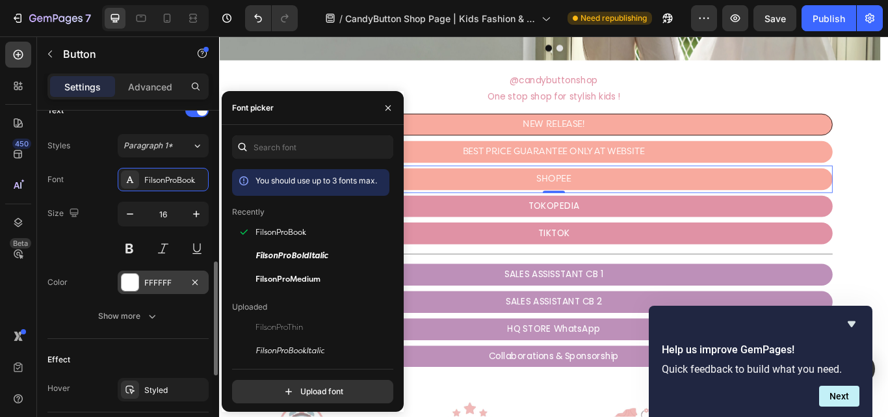
scroll to position [520, 0]
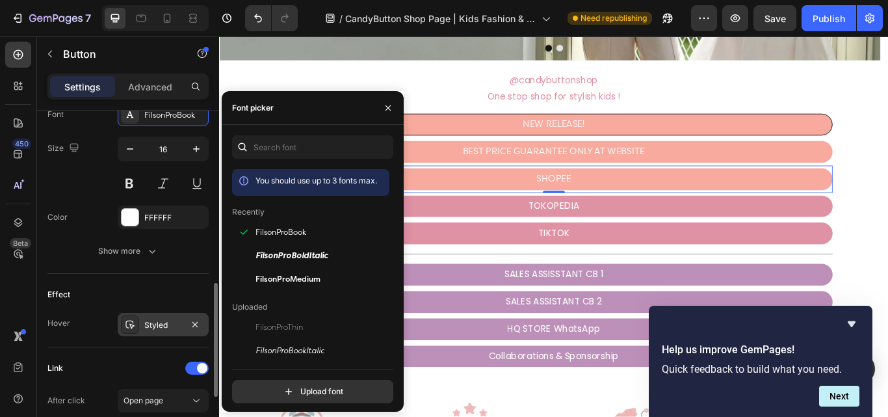
click at [163, 322] on div "Styled" at bounding box center [163, 325] width 38 height 12
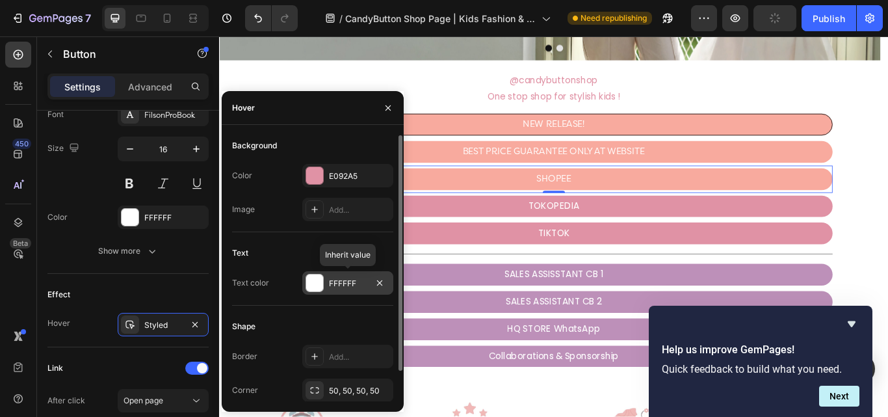
click at [312, 285] on div at bounding box center [314, 282] width 17 height 17
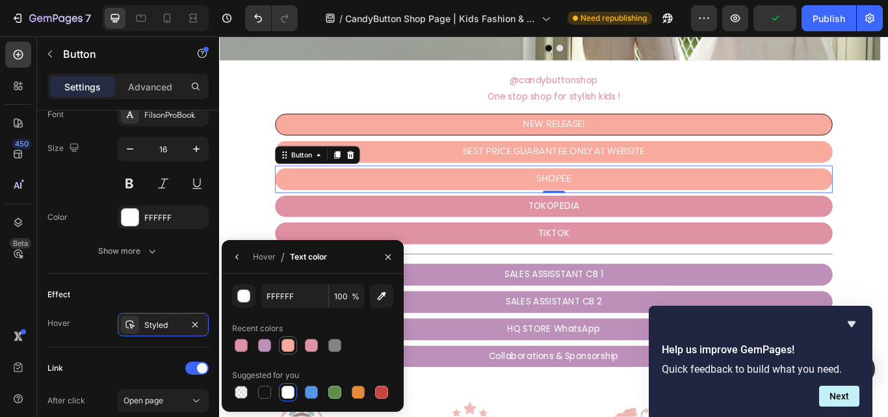
click at [285, 344] on div at bounding box center [287, 345] width 13 height 13
type input "F8AA9E"
click at [240, 260] on icon "button" at bounding box center [237, 256] width 10 height 10
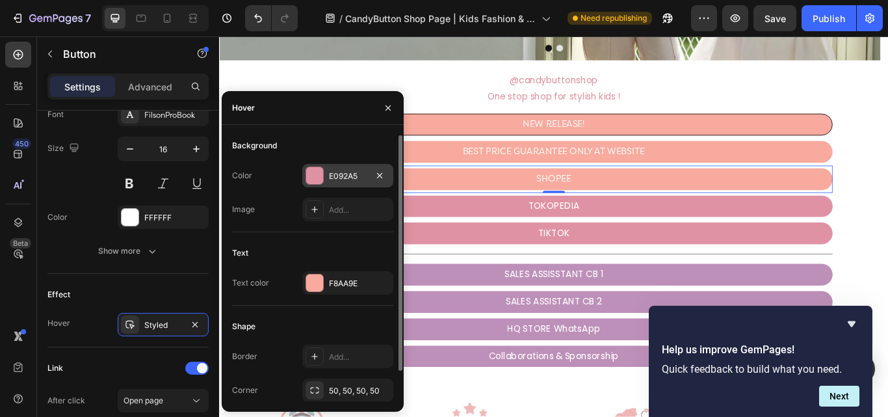
click at [338, 166] on div "E092A5" at bounding box center [347, 175] width 91 height 23
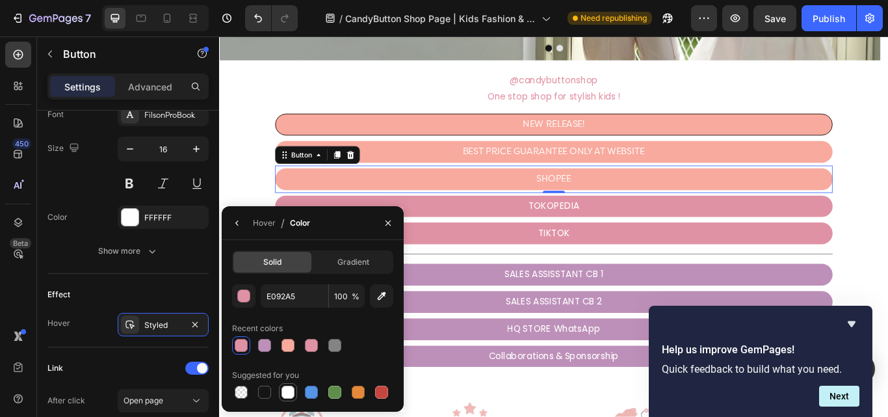
click at [287, 389] on div at bounding box center [287, 391] width 13 height 13
type input "FFFFFF"
click at [493, 238] on link "TOKOPEDIA" at bounding box center [609, 234] width 650 height 25
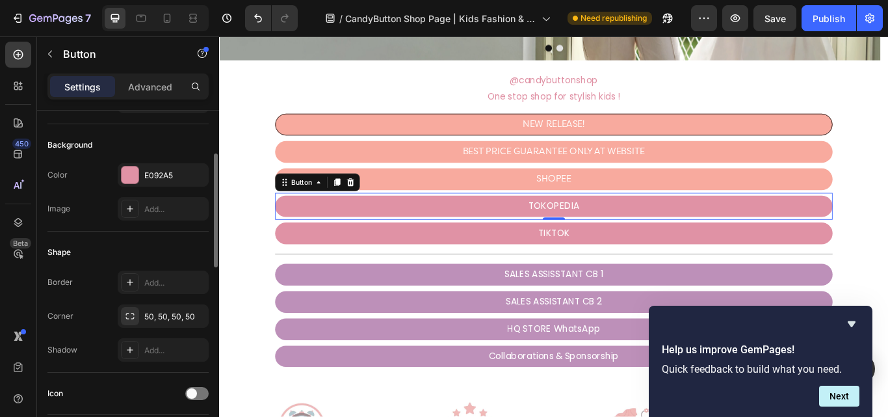
scroll to position [65, 0]
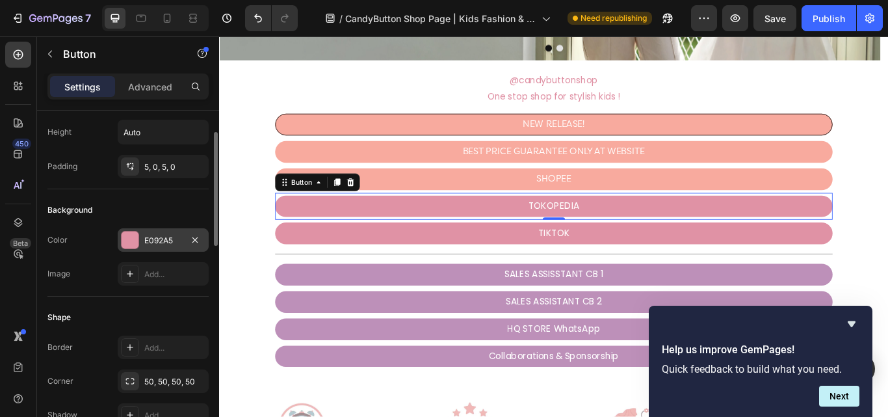
click at [161, 242] on div "E092A5" at bounding box center [163, 241] width 38 height 12
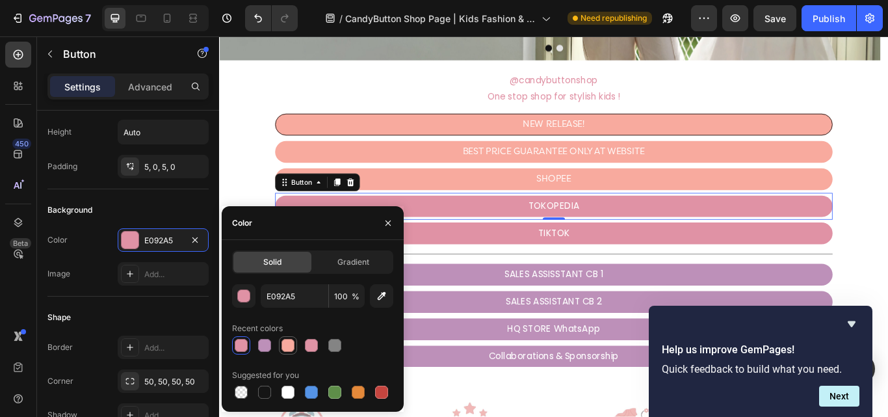
click at [285, 350] on div at bounding box center [287, 345] width 13 height 13
type input "F8AA9E"
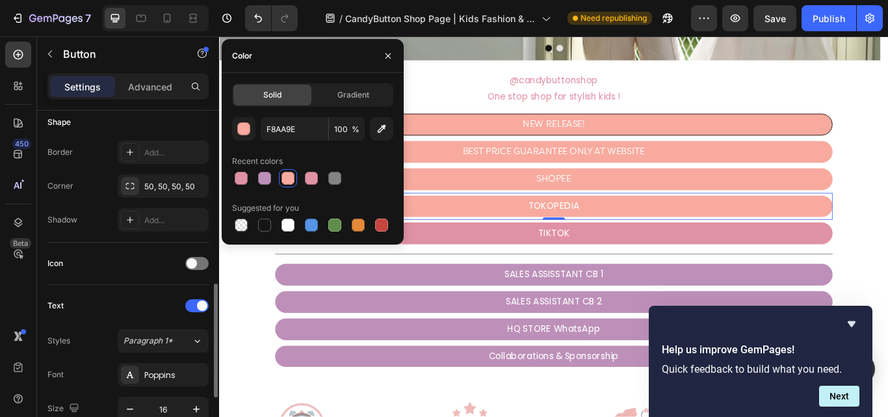
scroll to position [390, 0]
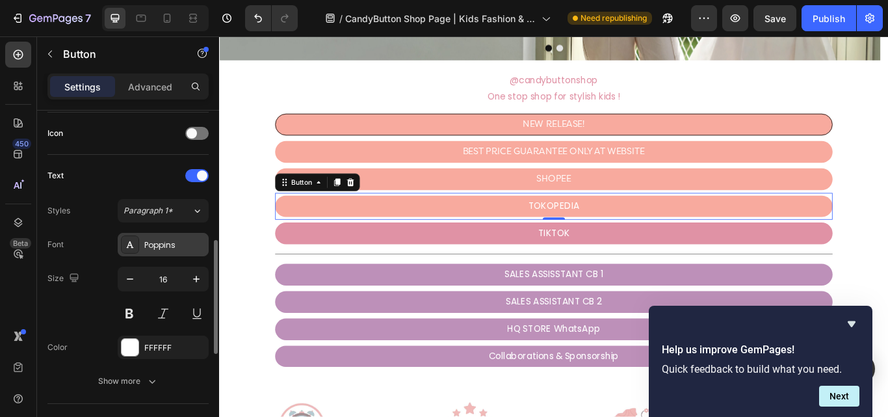
click at [166, 246] on div "Poppins" at bounding box center [174, 245] width 61 height 12
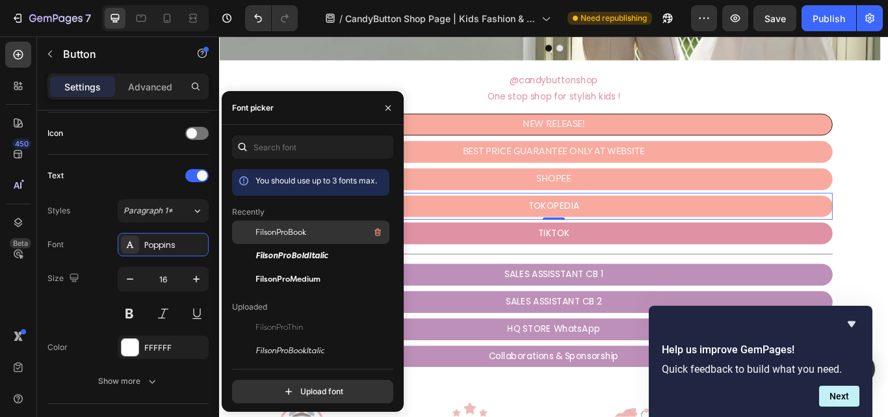
click at [303, 235] on span "FilsonProBook" at bounding box center [280, 232] width 51 height 12
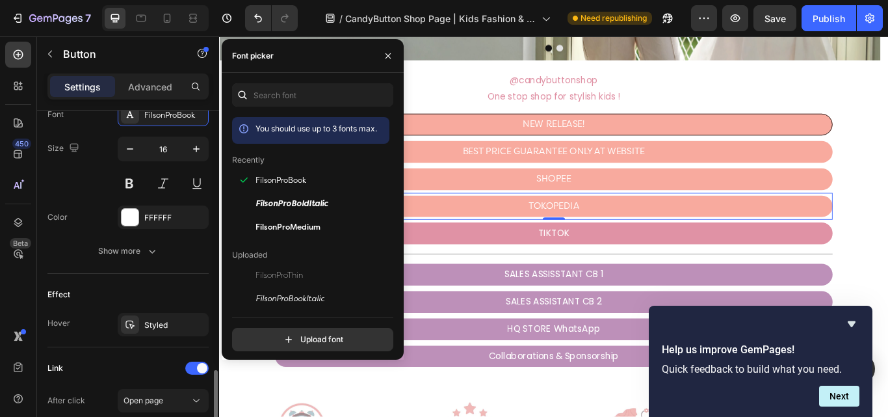
scroll to position [585, 0]
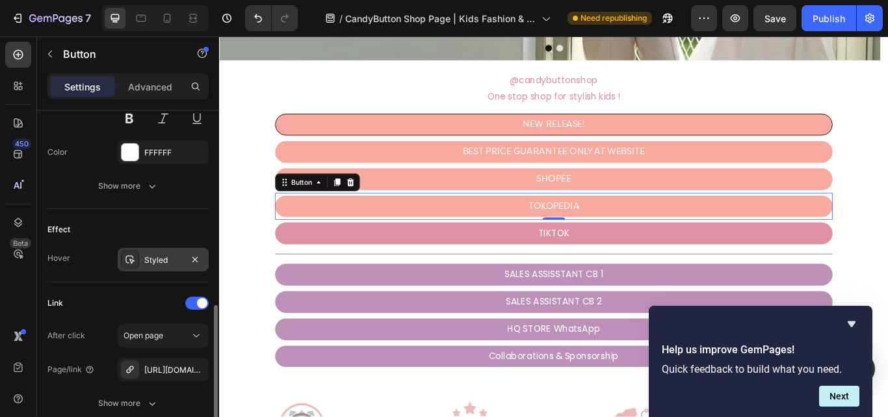
click at [172, 265] on div "Styled" at bounding box center [163, 260] width 38 height 12
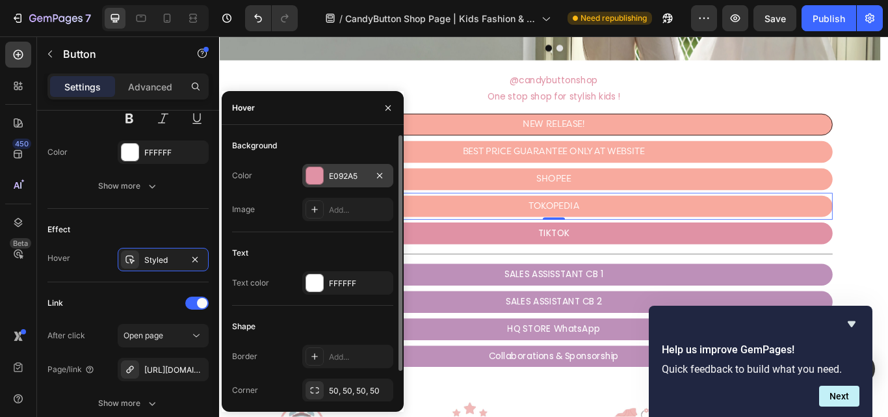
click at [309, 173] on div at bounding box center [314, 175] width 17 height 17
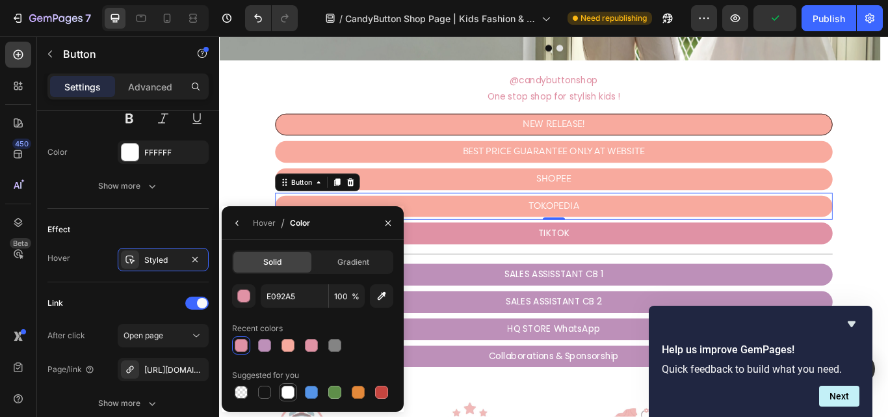
click at [291, 391] on div at bounding box center [287, 391] width 13 height 13
type input "FFFFFF"
click at [230, 219] on button "button" at bounding box center [237, 222] width 21 height 21
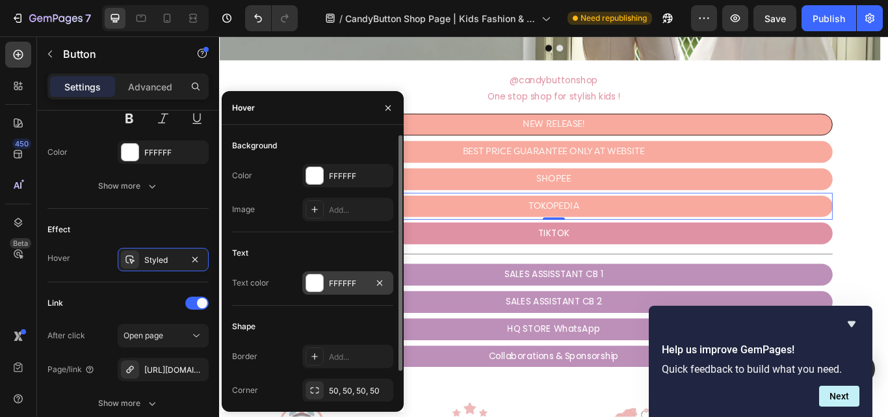
click at [346, 283] on div "FFFFFF" at bounding box center [348, 283] width 38 height 12
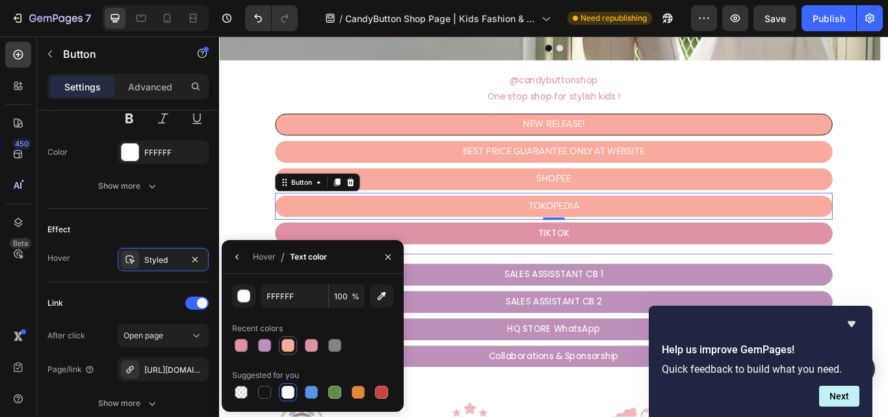
click at [286, 347] on div at bounding box center [287, 345] width 13 height 13
type input "F8AA9E"
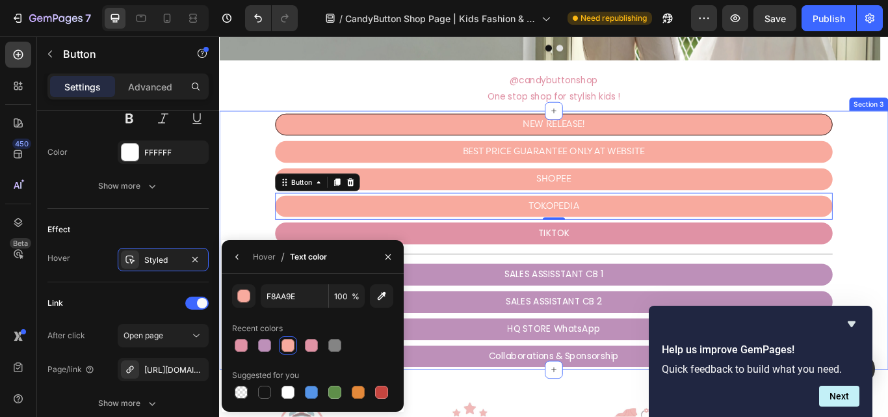
click at [261, 203] on div "SHOPEE Button" at bounding box center [609, 203] width 780 height 32
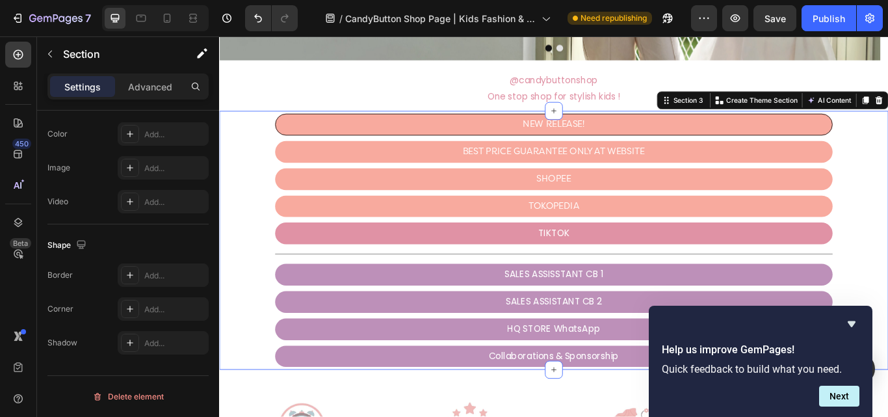
scroll to position [0, 0]
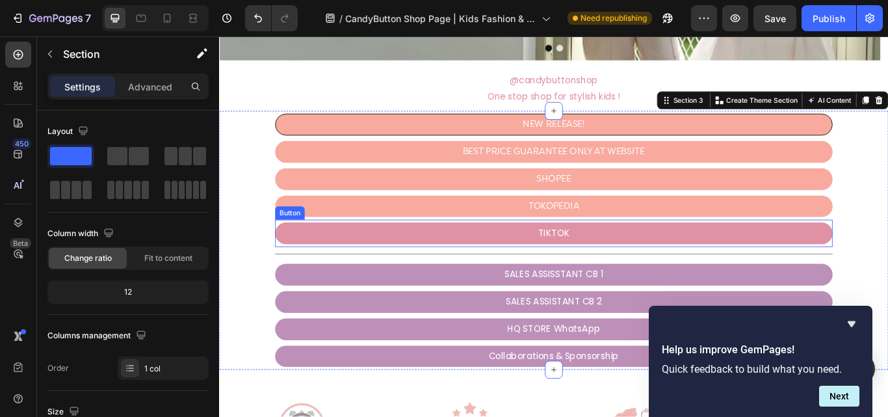
click at [470, 260] on link "TIKTOK" at bounding box center [609, 265] width 650 height 25
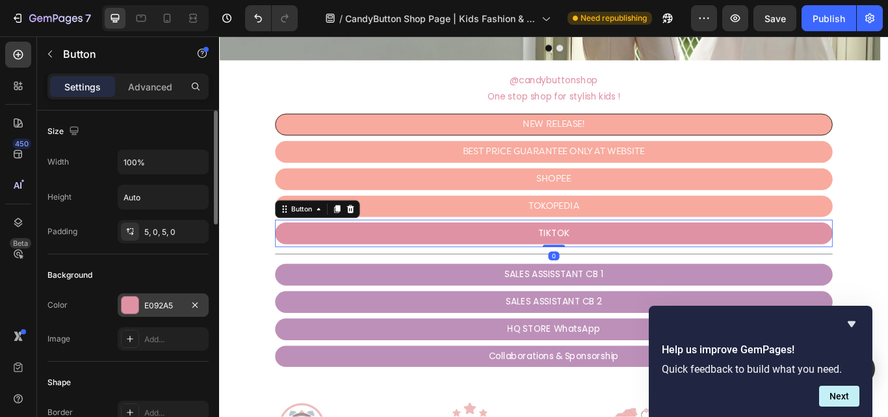
click at [164, 300] on div "E092A5" at bounding box center [163, 306] width 38 height 12
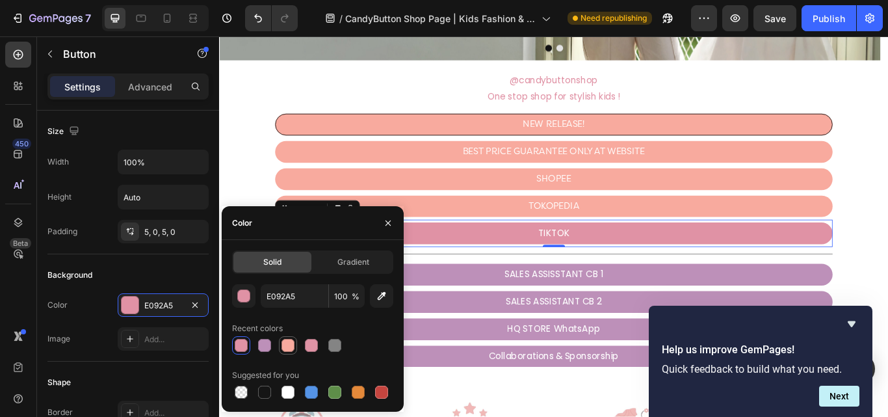
click at [285, 344] on div at bounding box center [287, 345] width 13 height 13
type input "F8AA9E"
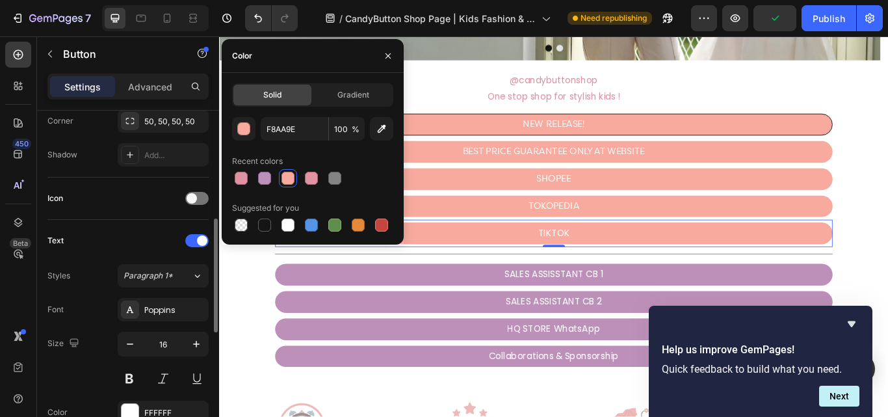
scroll to position [390, 0]
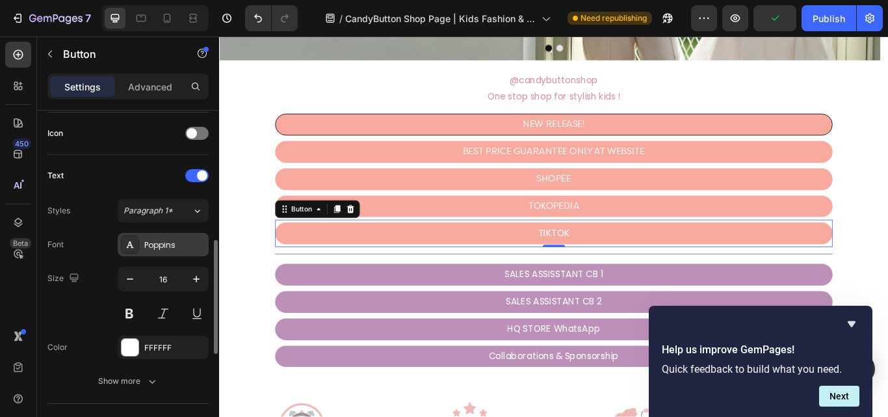
click at [173, 245] on div "Poppins" at bounding box center [174, 245] width 61 height 12
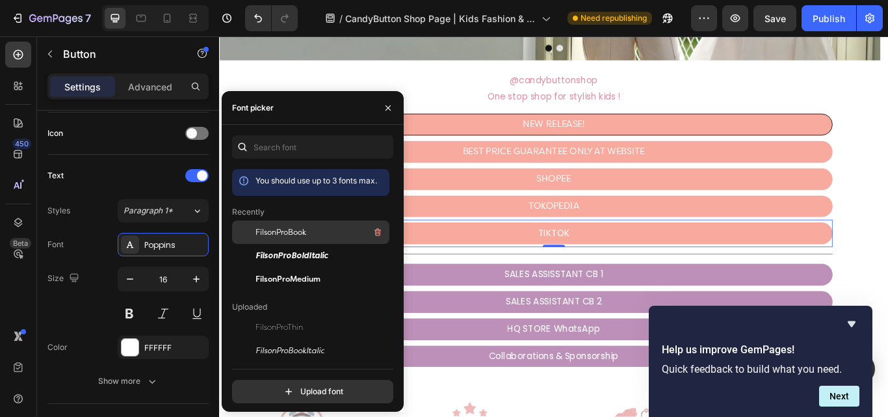
click at [279, 231] on span "FilsonProBook" at bounding box center [280, 232] width 51 height 12
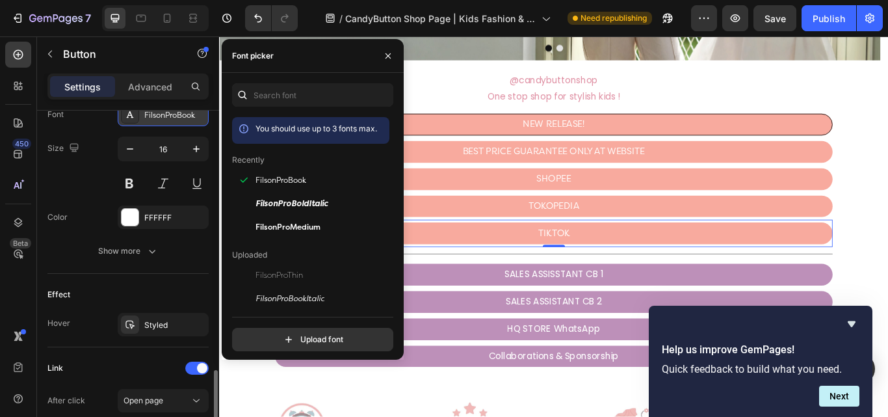
scroll to position [585, 0]
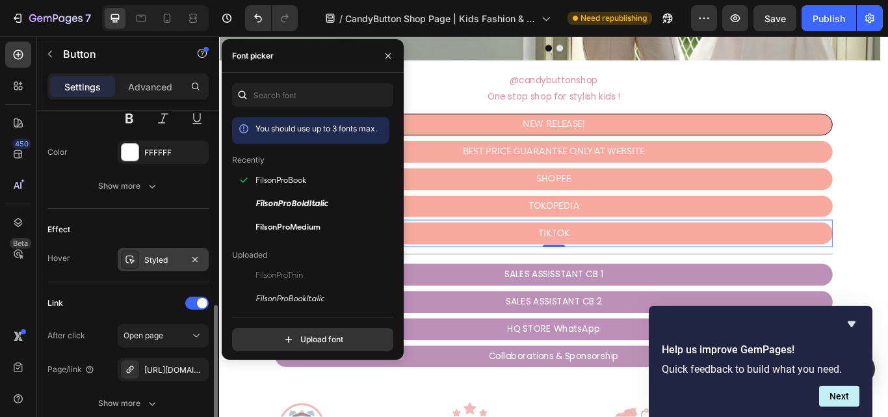
click at [148, 255] on div "Styled" at bounding box center [163, 260] width 38 height 12
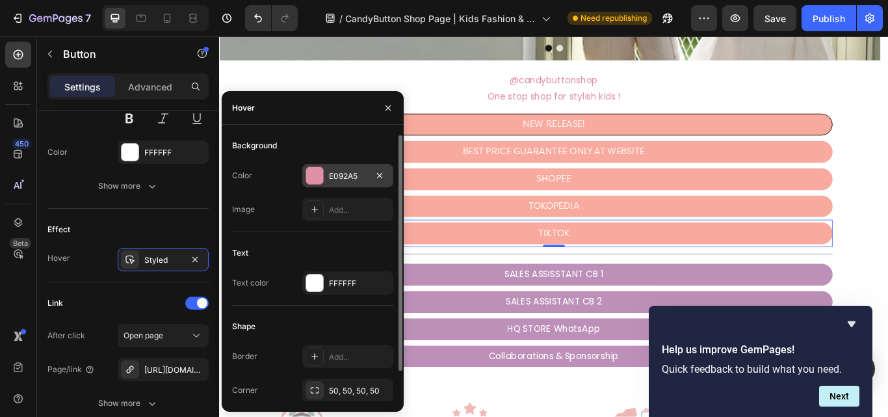
click at [352, 177] on div "E092A5" at bounding box center [348, 176] width 38 height 12
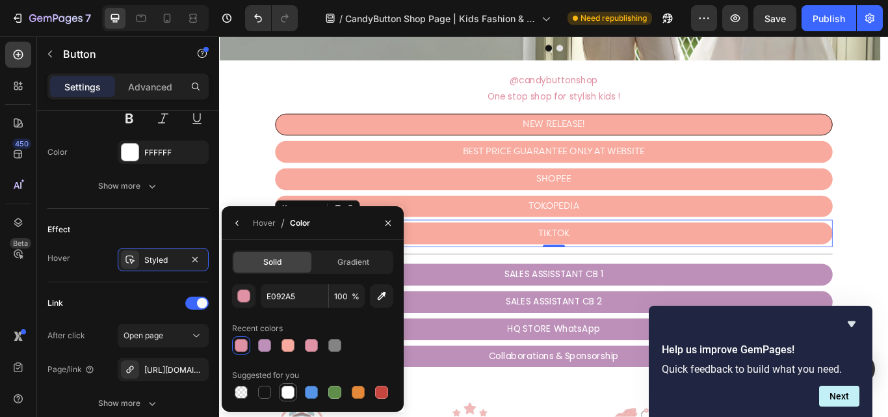
click at [286, 391] on div at bounding box center [287, 391] width 13 height 13
type input "FFFFFF"
click at [237, 225] on icon "button" at bounding box center [237, 223] width 10 height 10
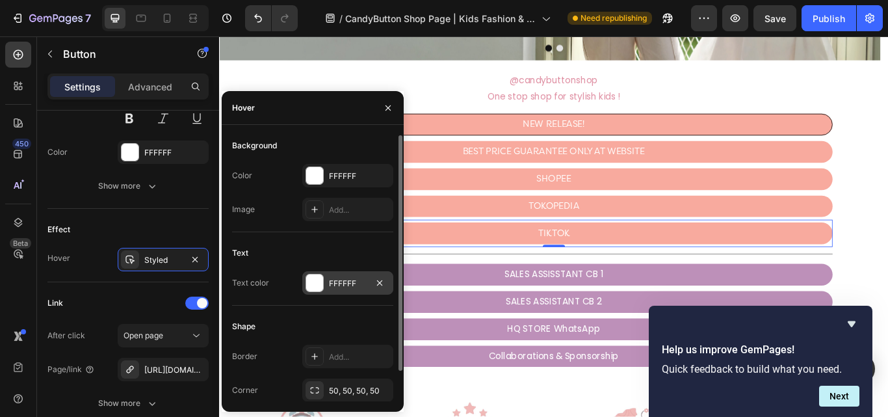
click at [367, 282] on div "FFFFFF" at bounding box center [347, 282] width 91 height 23
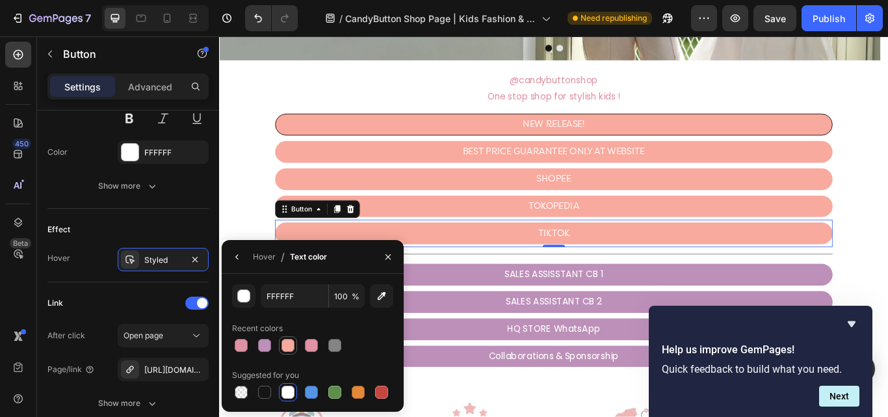
click at [285, 348] on div at bounding box center [287, 345] width 13 height 13
type input "F8AA9E"
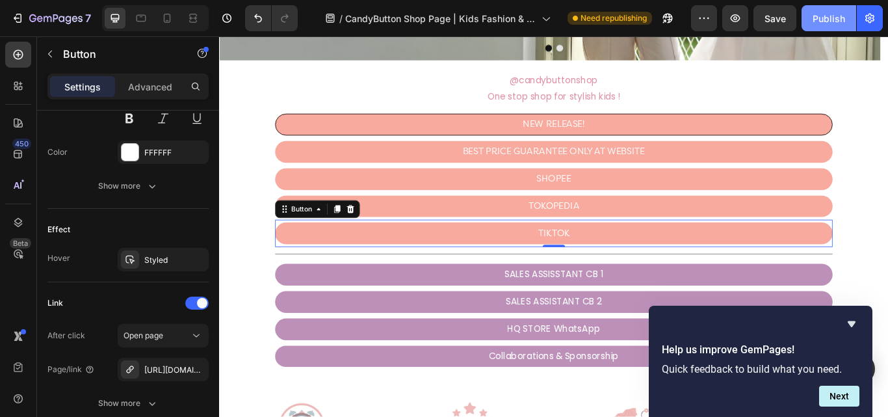
click at [822, 20] on div "Publish" at bounding box center [828, 19] width 32 height 14
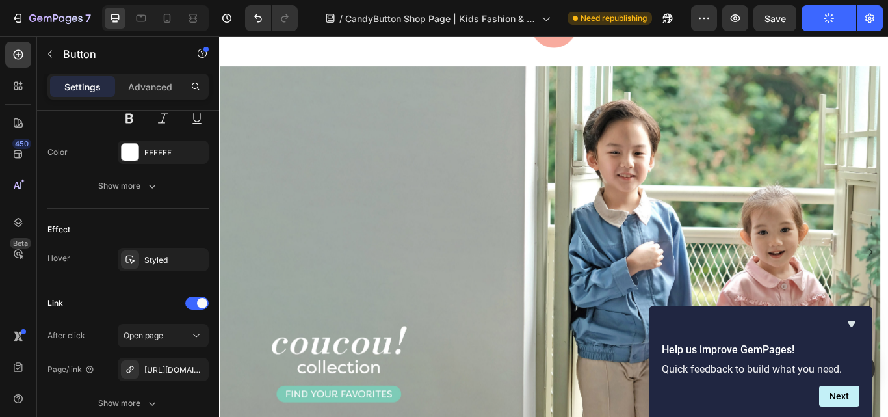
scroll to position [390, 0]
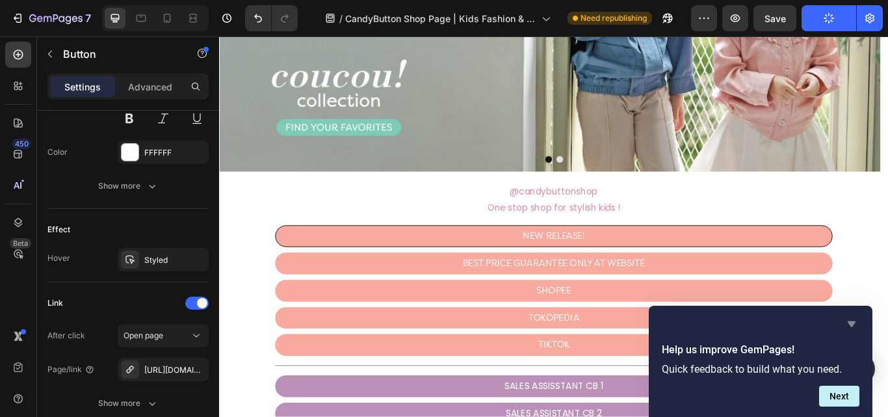
click at [849, 321] on icon "Hide survey" at bounding box center [851, 324] width 8 height 6
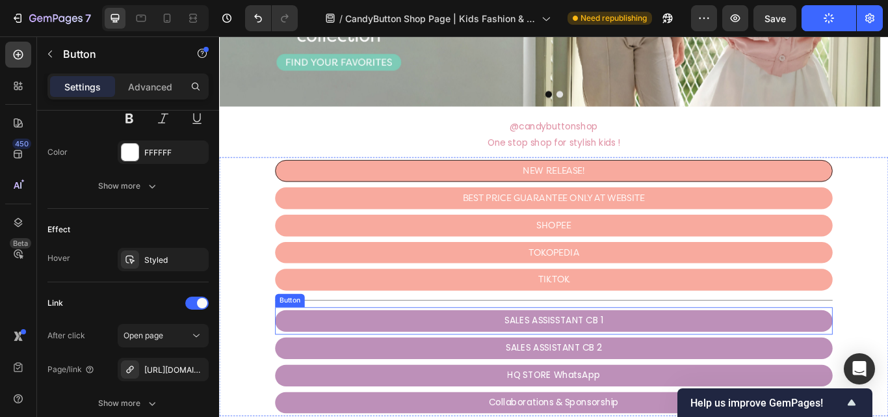
scroll to position [520, 0]
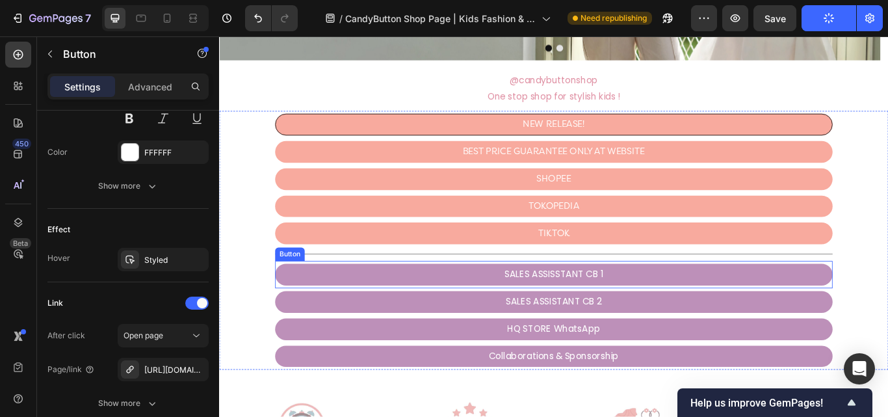
click at [804, 318] on link "SALES ASSISSTANT CB 1" at bounding box center [609, 314] width 650 height 25
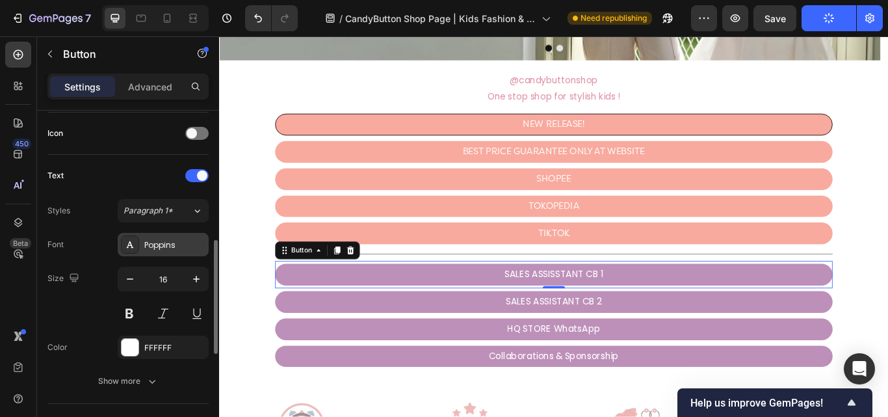
scroll to position [260, 0]
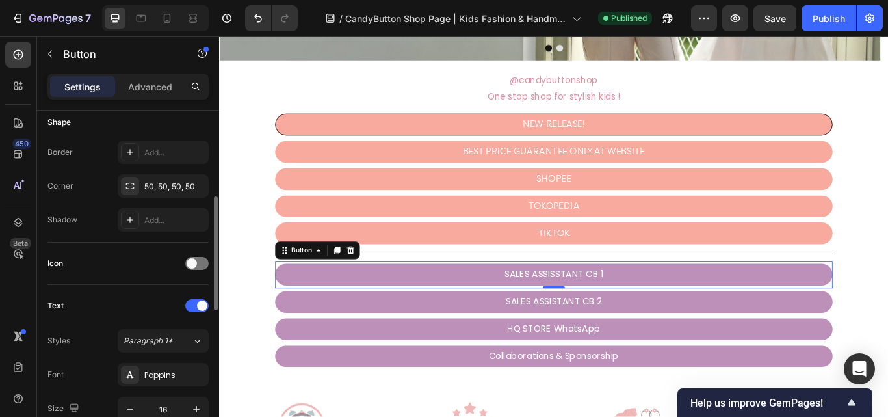
click at [409, 308] on link "SALES ASSISSTANT CB 1" at bounding box center [609, 314] width 650 height 25
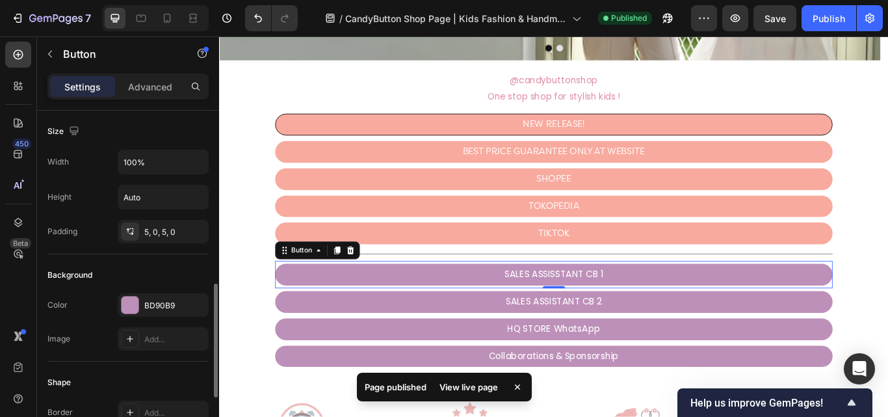
scroll to position [130, 0]
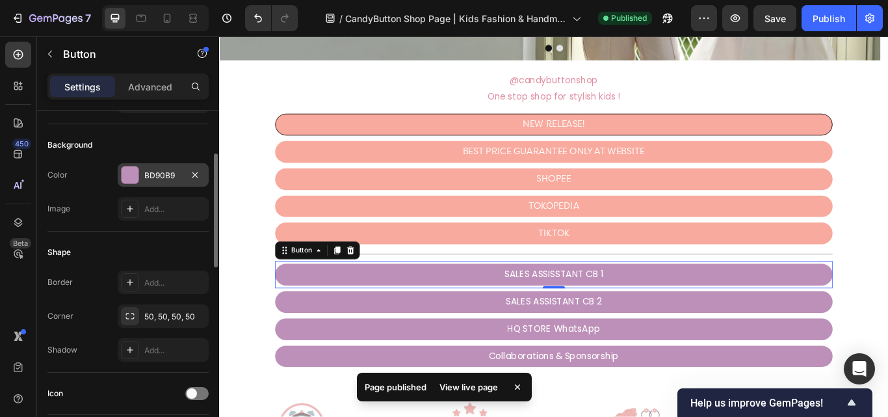
click at [165, 164] on div "BD90B9" at bounding box center [163, 174] width 91 height 23
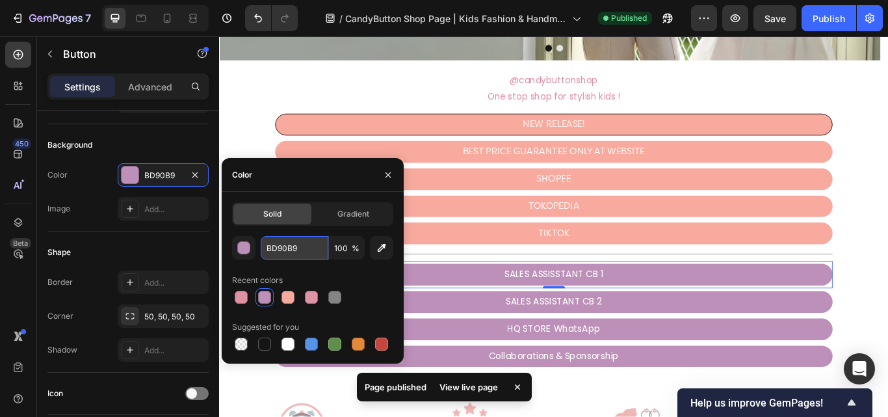
click at [289, 250] on input "BD90B9" at bounding box center [295, 247] width 68 height 23
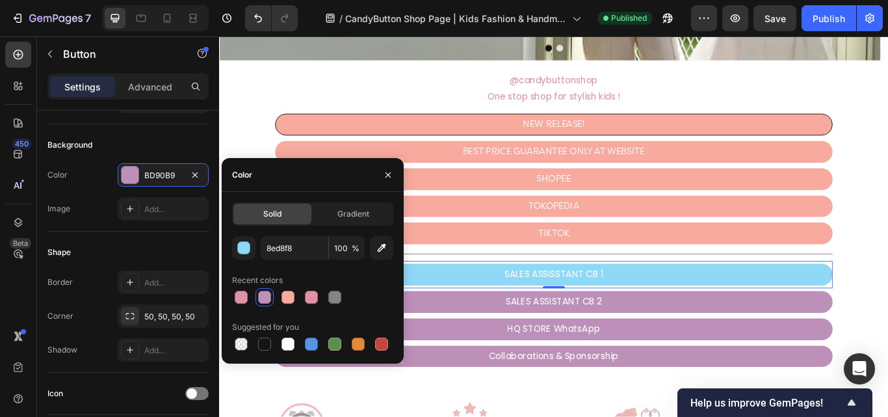
click at [371, 278] on div "Recent colors" at bounding box center [312, 280] width 161 height 21
type input "8ED8F8"
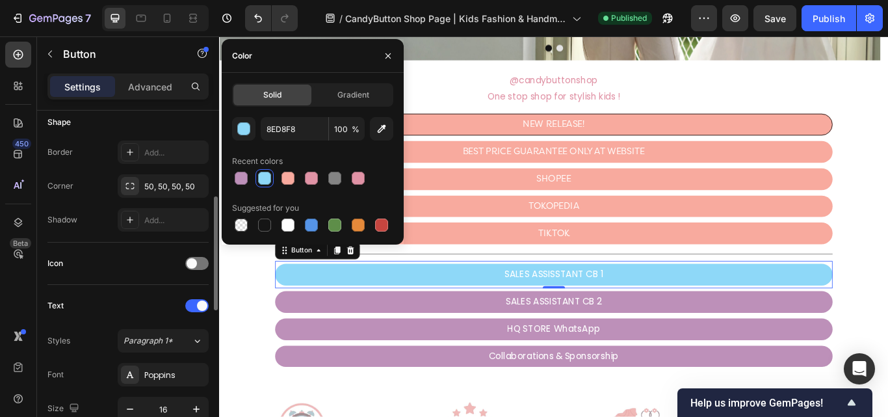
scroll to position [325, 0]
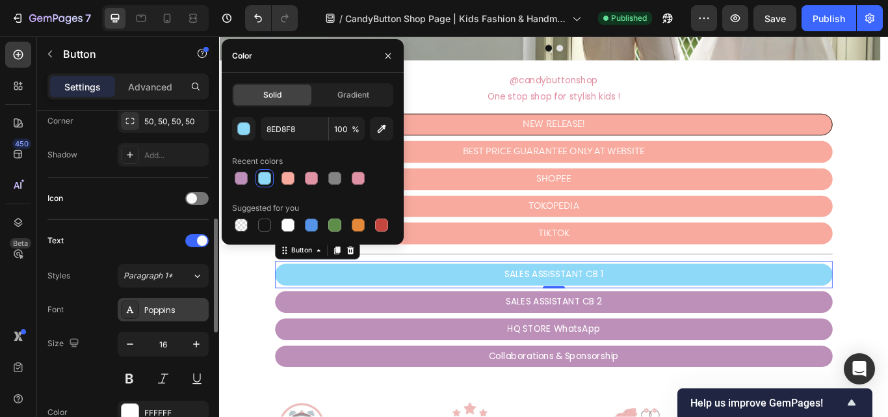
click at [155, 309] on div "Poppins" at bounding box center [174, 310] width 61 height 12
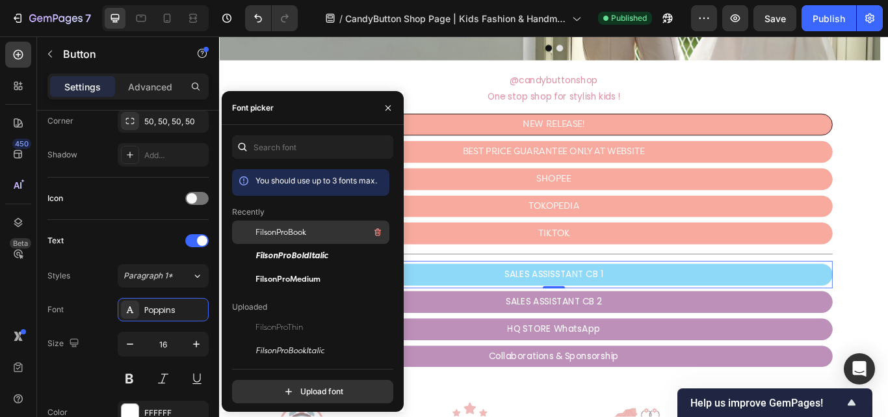
click at [315, 231] on div "FilsonProBook" at bounding box center [320, 232] width 131 height 16
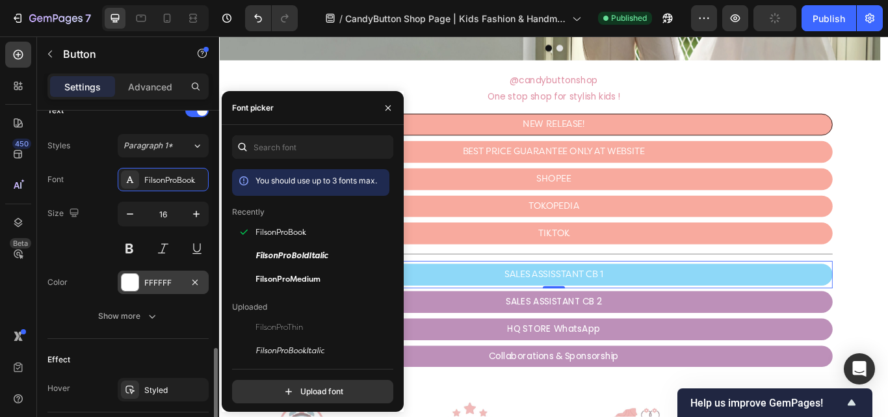
scroll to position [520, 0]
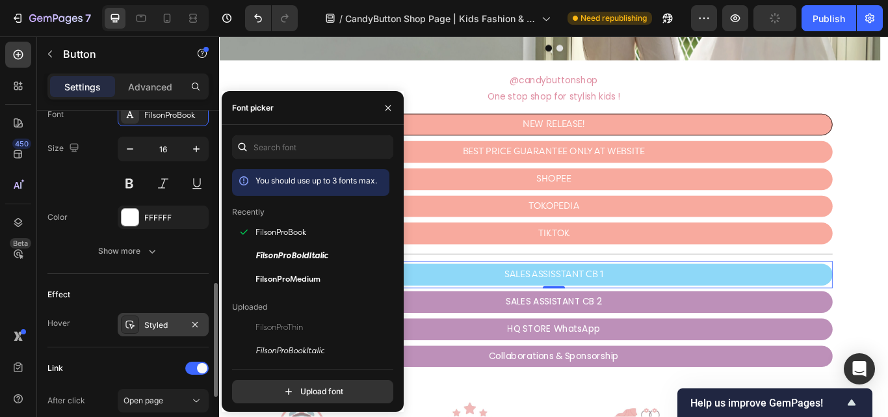
click at [166, 320] on div "Styled" at bounding box center [163, 325] width 38 height 12
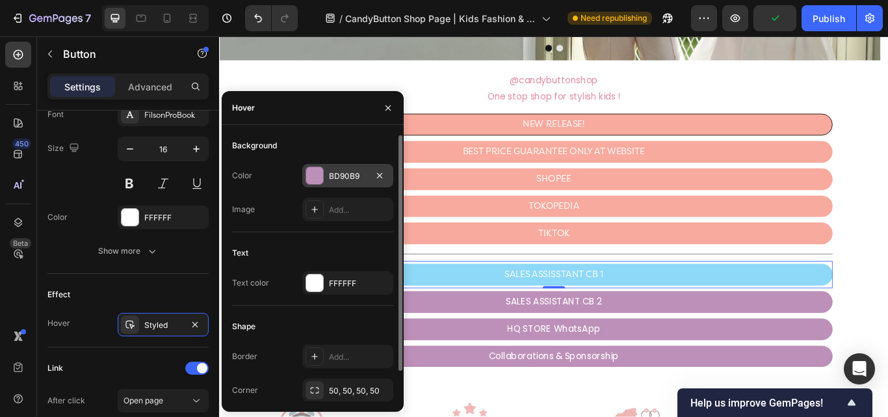
click at [331, 180] on div "BD90B9" at bounding box center [348, 176] width 38 height 12
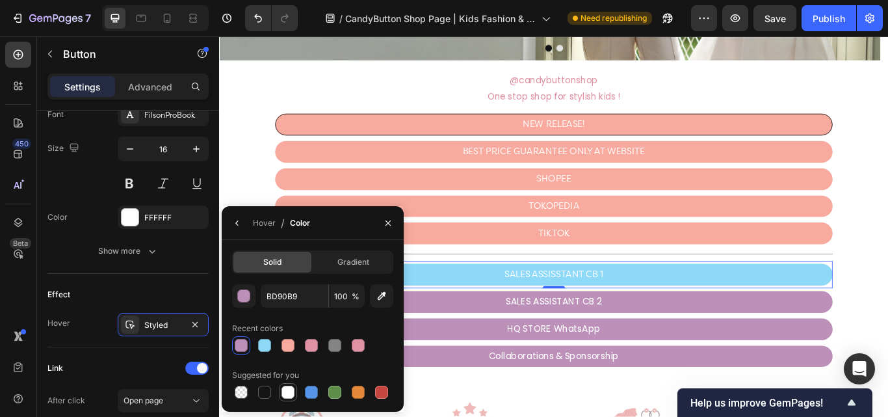
click at [289, 396] on div at bounding box center [287, 391] width 13 height 13
type input "FFFFFF"
click at [238, 224] on icon "button" at bounding box center [237, 223] width 10 height 10
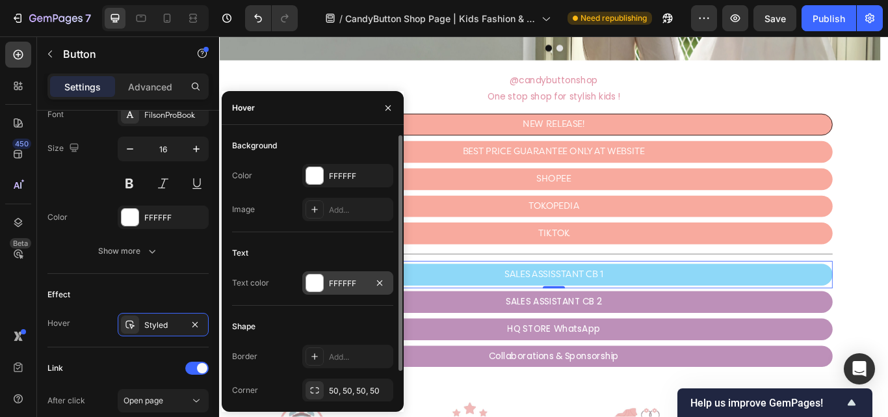
click at [371, 282] on div "FFFFFF" at bounding box center [347, 282] width 91 height 23
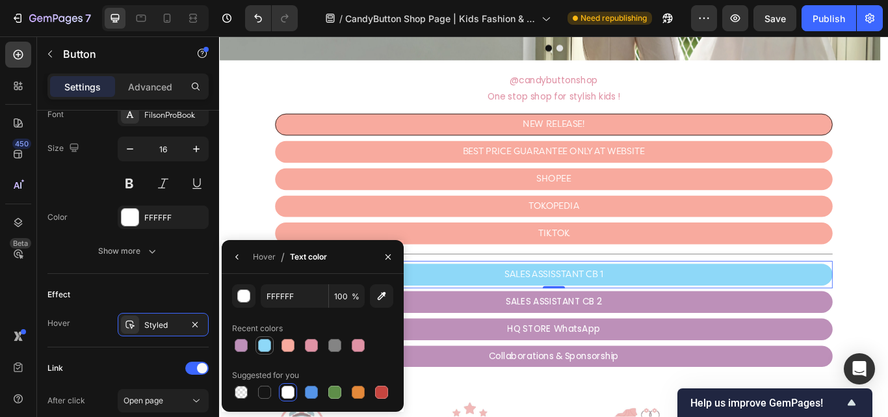
click at [268, 344] on div at bounding box center [264, 345] width 13 height 13
type input "8ED8F8"
click at [523, 341] on link "SALES ASSISTANT CB 2" at bounding box center [609, 345] width 650 height 25
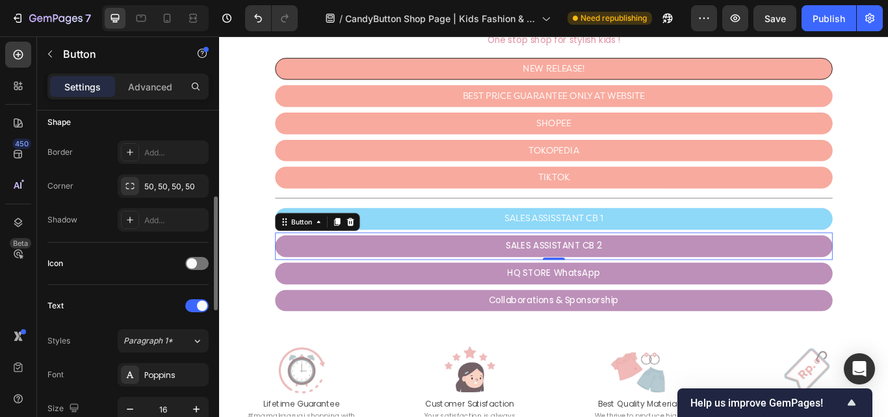
scroll to position [65, 0]
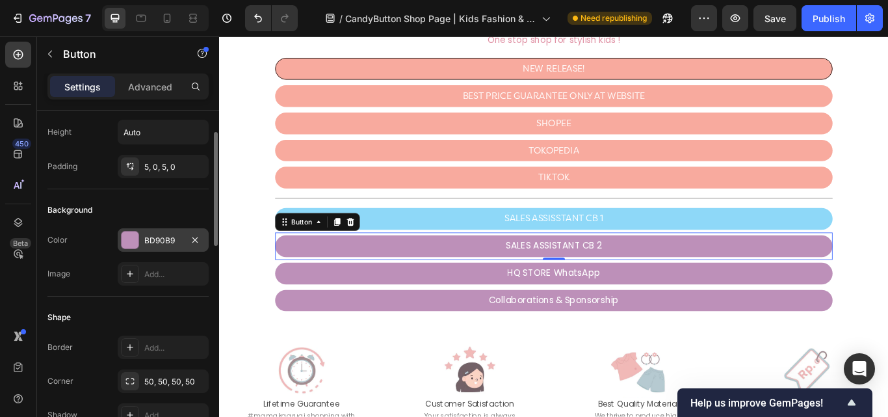
click at [161, 241] on div "BD90B9" at bounding box center [163, 241] width 38 height 12
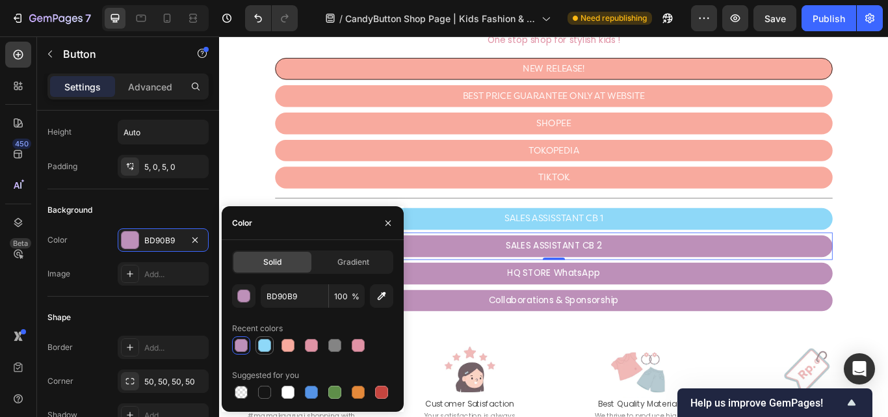
click at [264, 346] on div at bounding box center [264, 345] width 13 height 13
type input "8ED8F8"
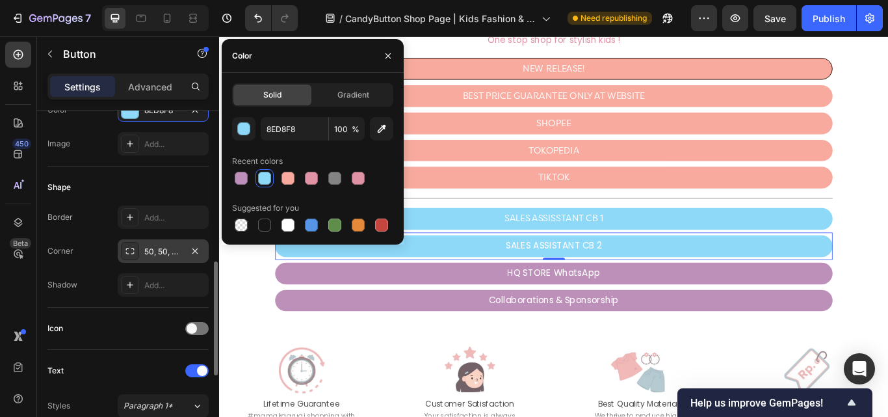
scroll to position [325, 0]
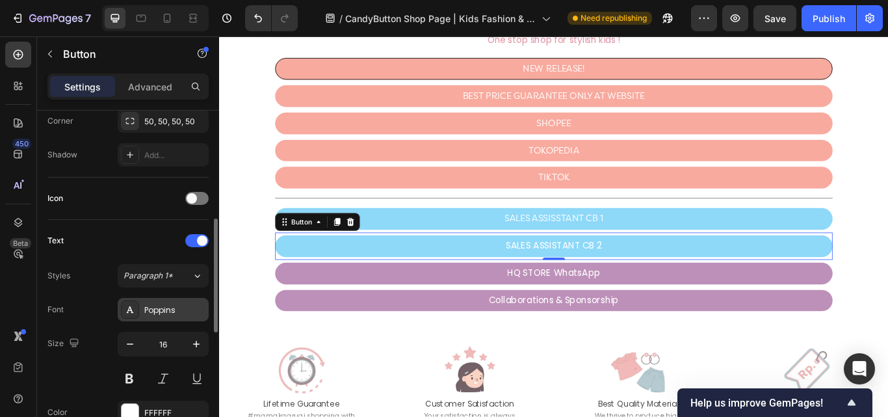
click at [161, 313] on div "Poppins" at bounding box center [174, 310] width 61 height 12
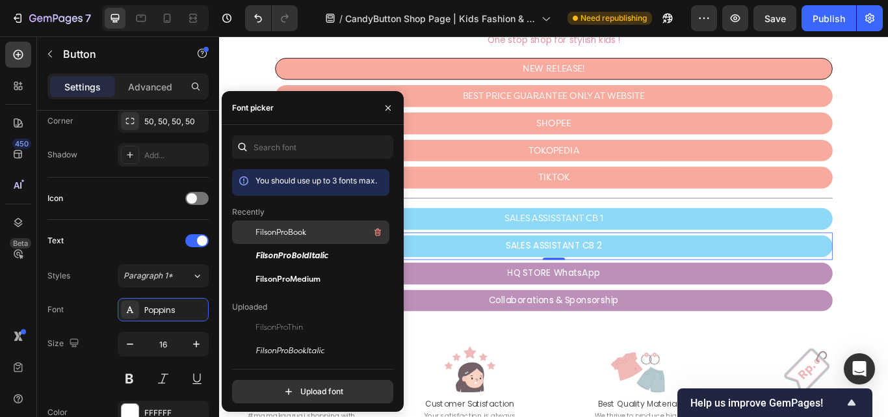
click at [294, 238] on div "FilsonProBook" at bounding box center [320, 232] width 131 height 16
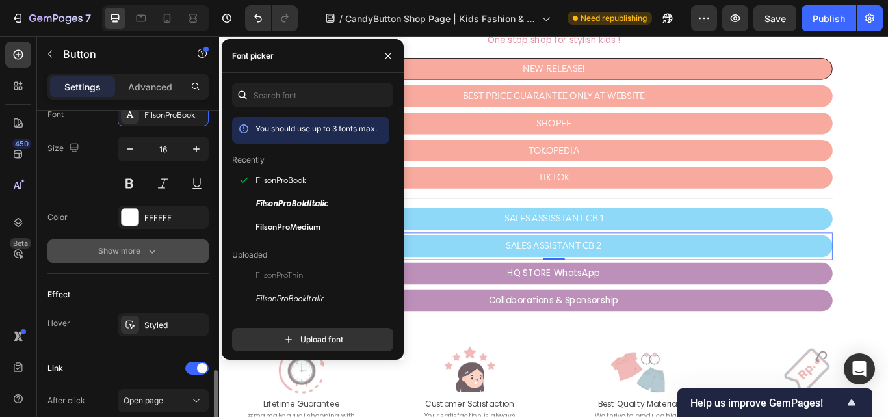
scroll to position [585, 0]
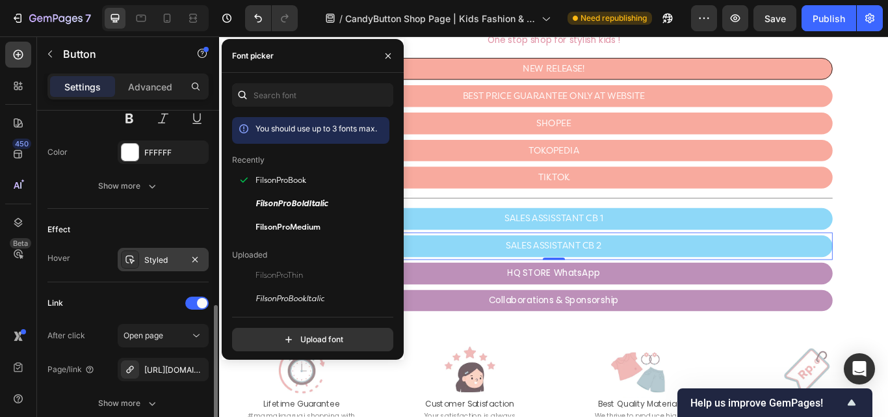
click at [150, 254] on div "Styled" at bounding box center [163, 260] width 38 height 12
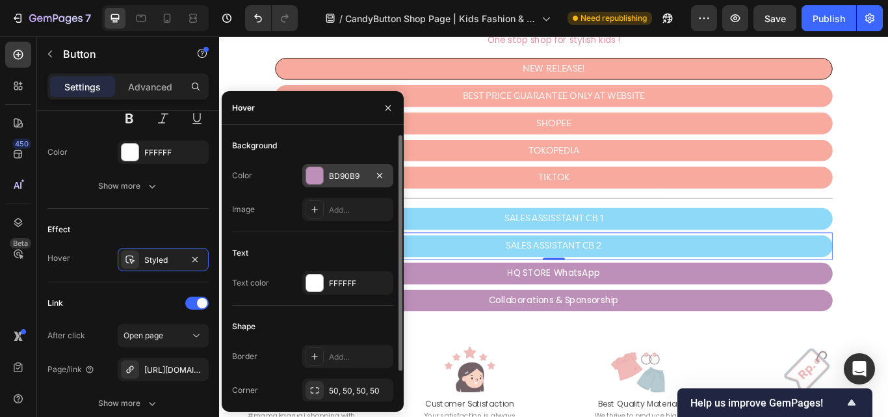
drag, startPoint x: 309, startPoint y: 177, endPoint x: 122, endPoint y: 194, distance: 187.3
click at [309, 177] on div at bounding box center [314, 175] width 17 height 17
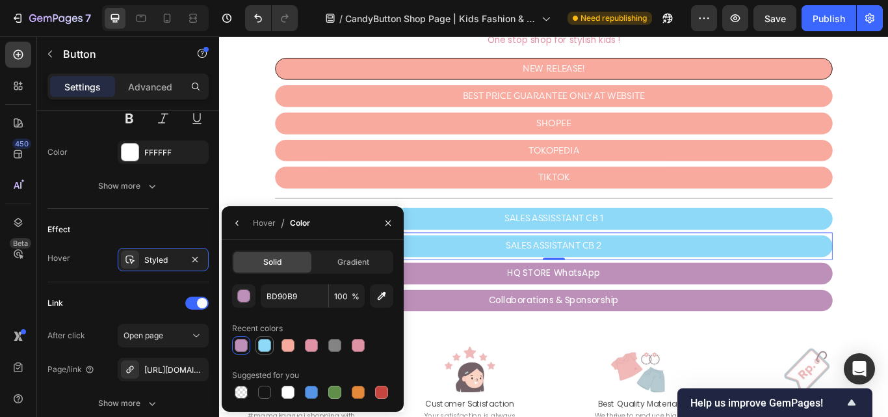
click at [266, 344] on div at bounding box center [264, 345] width 13 height 13
type input "8ED8F8"
click at [236, 223] on icon "button" at bounding box center [236, 222] width 3 height 5
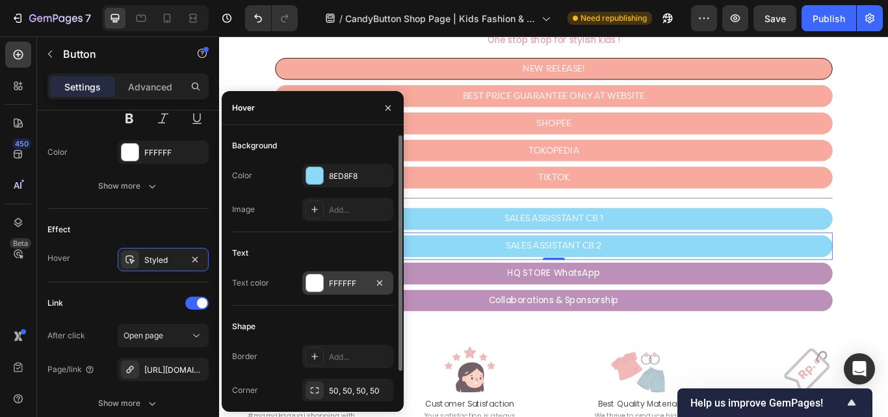
click at [322, 278] on div at bounding box center [314, 282] width 17 height 17
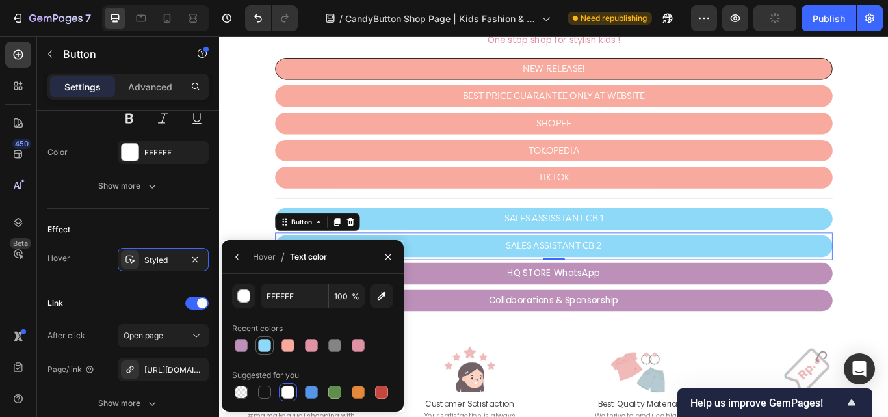
click at [268, 346] on div at bounding box center [264, 345] width 13 height 13
type input "8ED8F8"
click at [491, 313] on link "HQ STORE WhatsApp" at bounding box center [609, 312] width 650 height 25
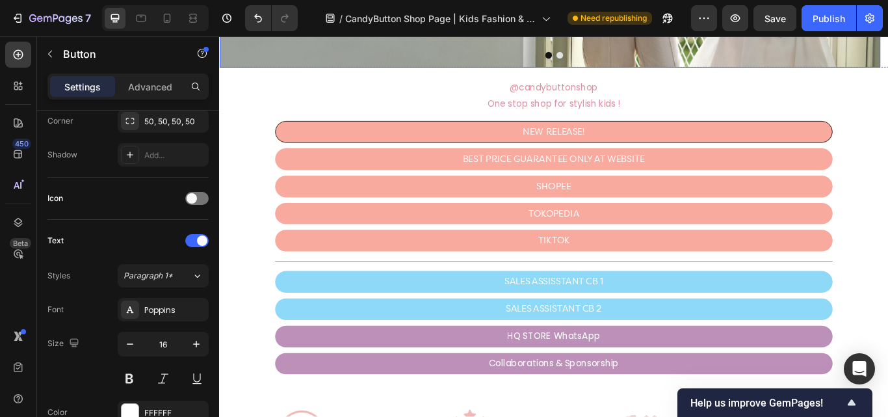
scroll to position [520, 0]
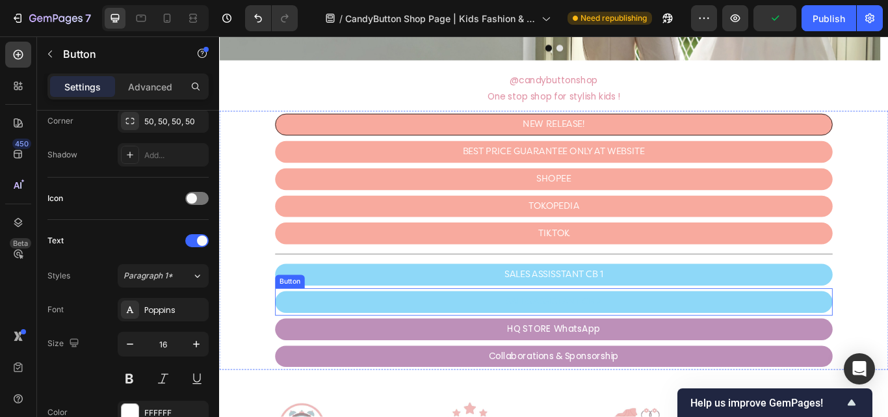
click at [687, 346] on link "SALES ASSISTANT CB 2" at bounding box center [609, 345] width 650 height 25
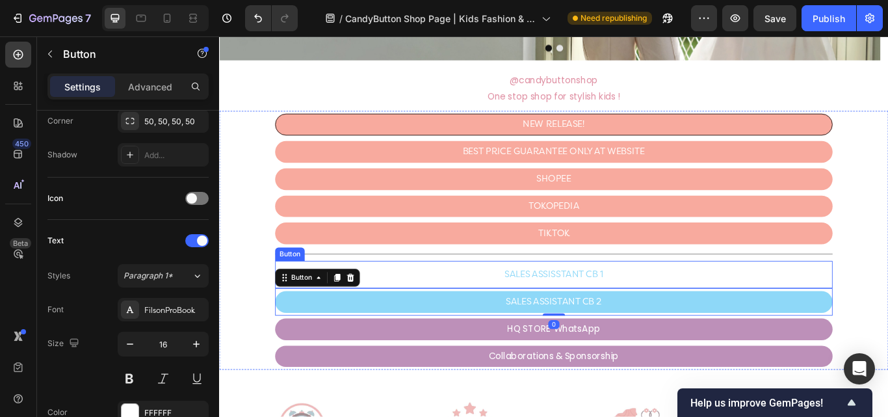
click at [717, 311] on link "SALES ASSISSTANT CB 1" at bounding box center [609, 314] width 650 height 25
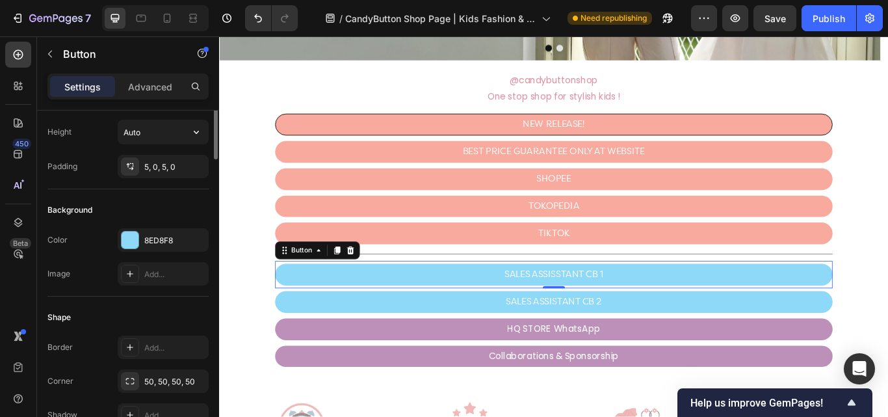
scroll to position [0, 0]
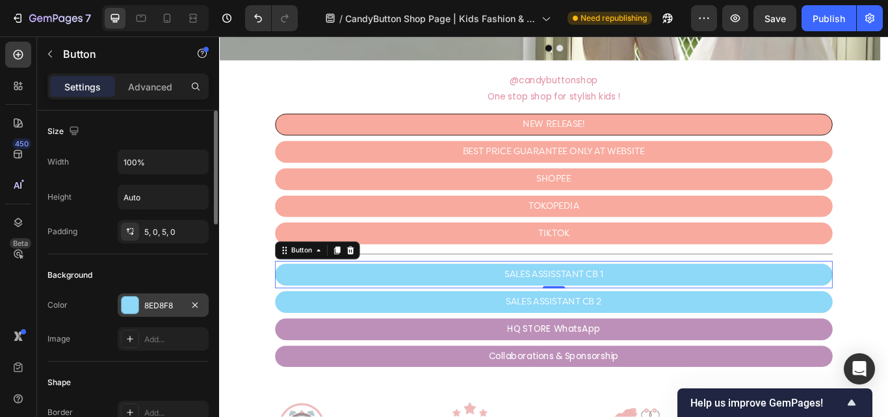
click at [153, 304] on div "8ED8F8" at bounding box center [163, 306] width 38 height 12
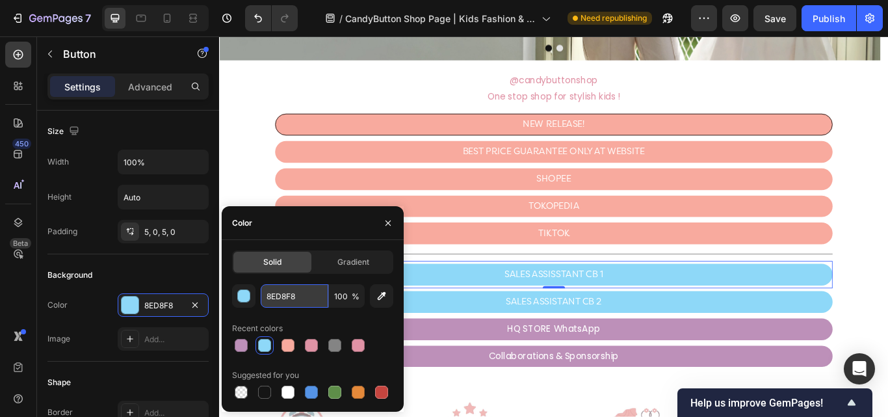
click at [302, 303] on input "8ED8F8" at bounding box center [295, 295] width 68 height 23
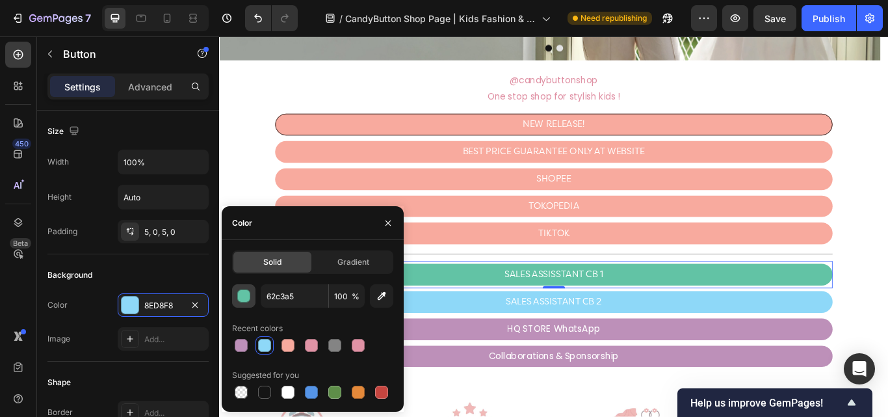
click at [238, 296] on div "button" at bounding box center [244, 296] width 13 height 13
type input "62C3A5"
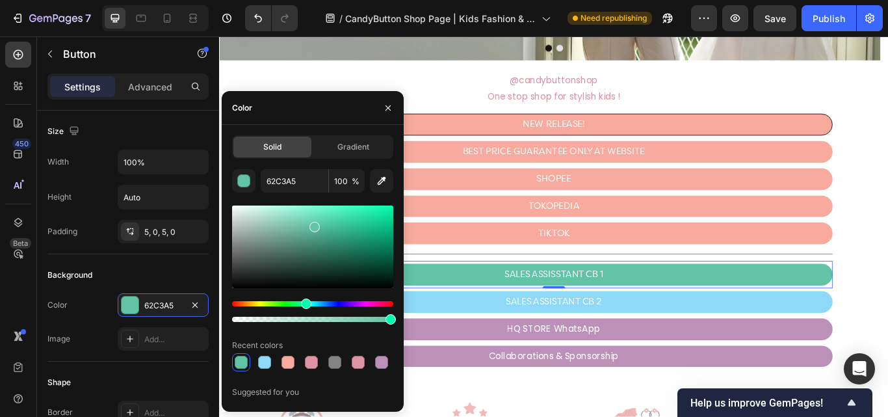
click at [485, 416] on div "Image Title Line Image Image Carousel Section 1 @candybuttonshop One stop shop …" at bounding box center [609, 208] width 780 height 1330
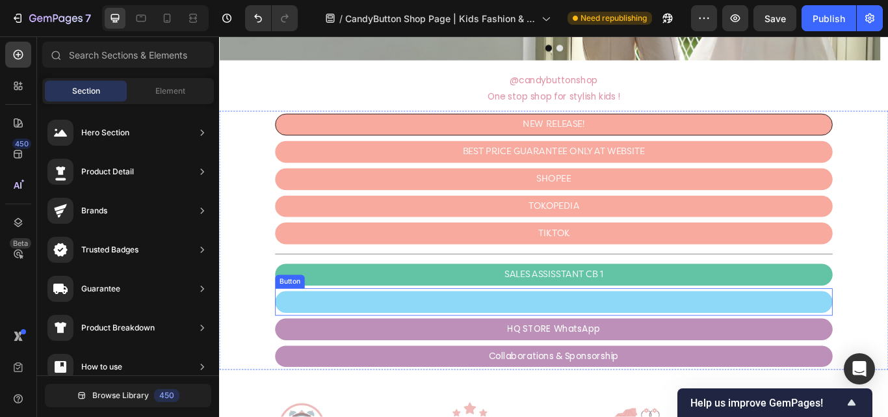
click at [467, 339] on link "SALES ASSISTANT CB 2" at bounding box center [609, 345] width 650 height 25
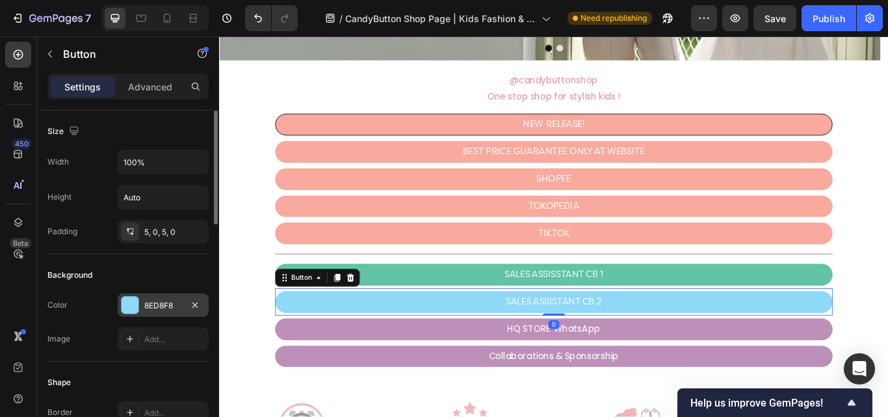
click at [136, 302] on div at bounding box center [130, 304] width 17 height 17
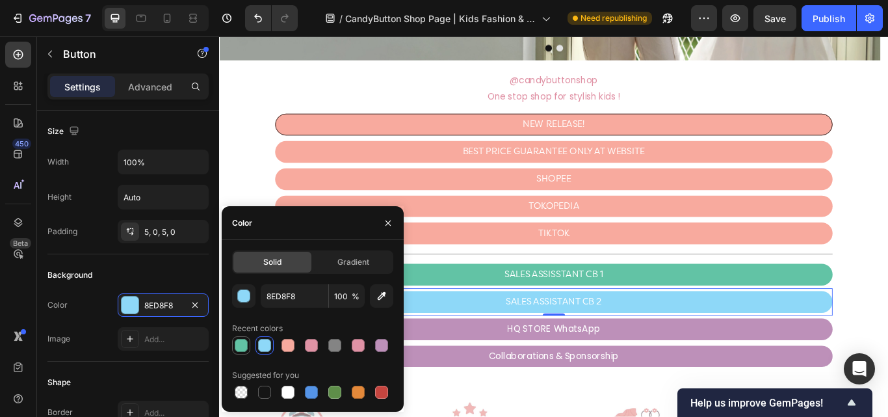
click at [242, 342] on div at bounding box center [241, 345] width 13 height 13
type input "62C3A5"
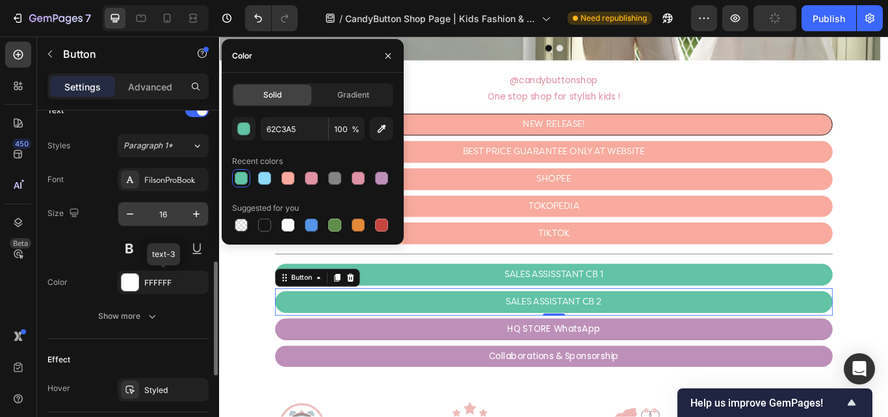
scroll to position [520, 0]
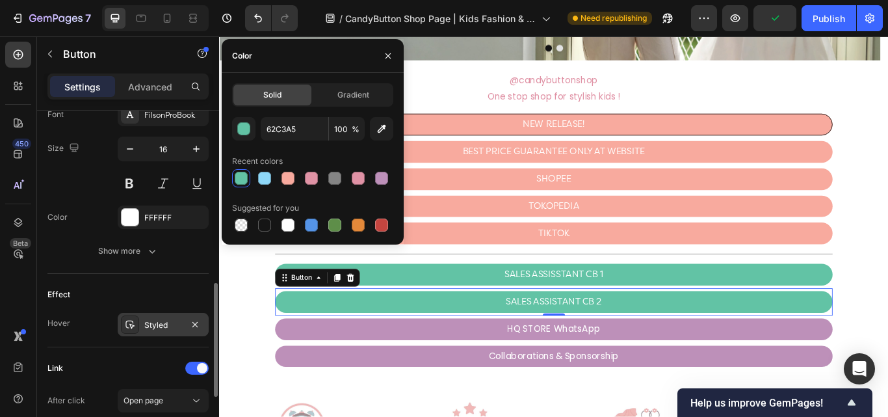
click at [155, 329] on div "Styled" at bounding box center [163, 325] width 38 height 12
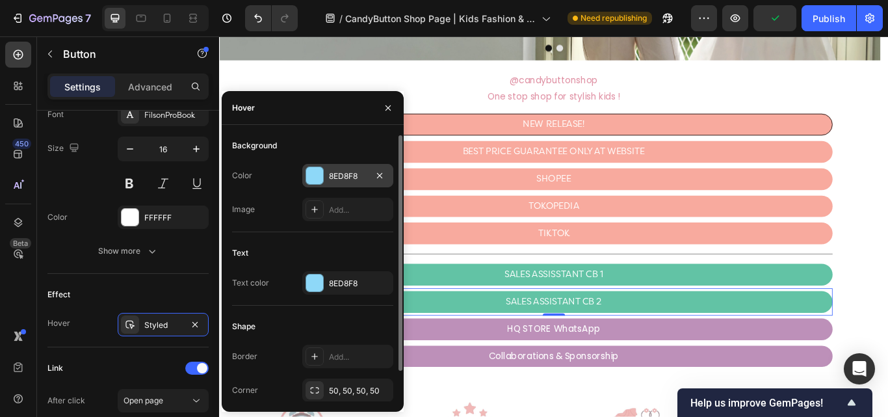
click at [318, 170] on div at bounding box center [314, 175] width 17 height 17
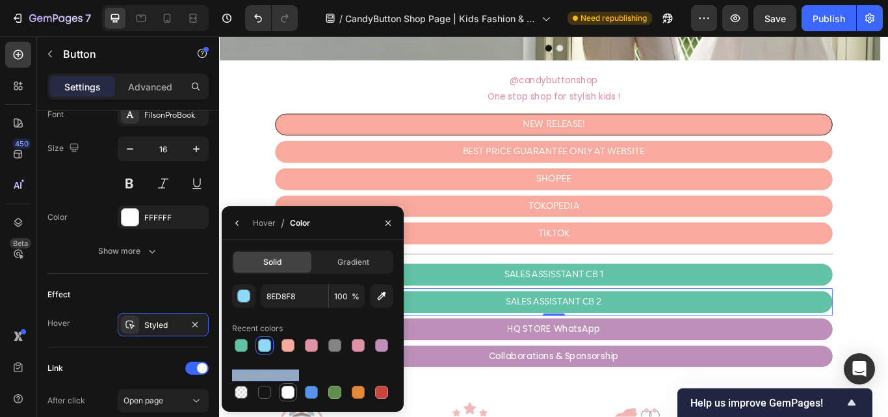
drag, startPoint x: 240, startPoint y: 343, endPoint x: 292, endPoint y: 387, distance: 67.7
click at [292, 387] on div "8ED8F8 100 % Recent colors Suggested for you" at bounding box center [312, 342] width 161 height 117
click at [292, 387] on div at bounding box center [287, 391] width 13 height 13
type input "FFFFFF"
click at [286, 392] on div at bounding box center [287, 391] width 13 height 13
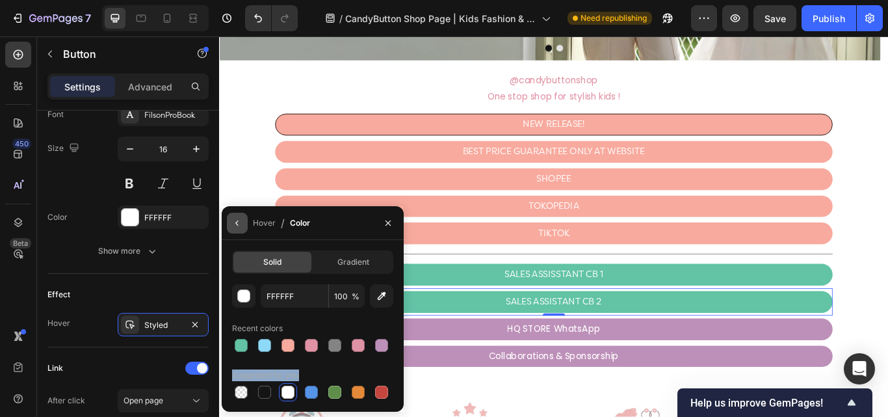
click at [235, 212] on button "button" at bounding box center [237, 222] width 21 height 21
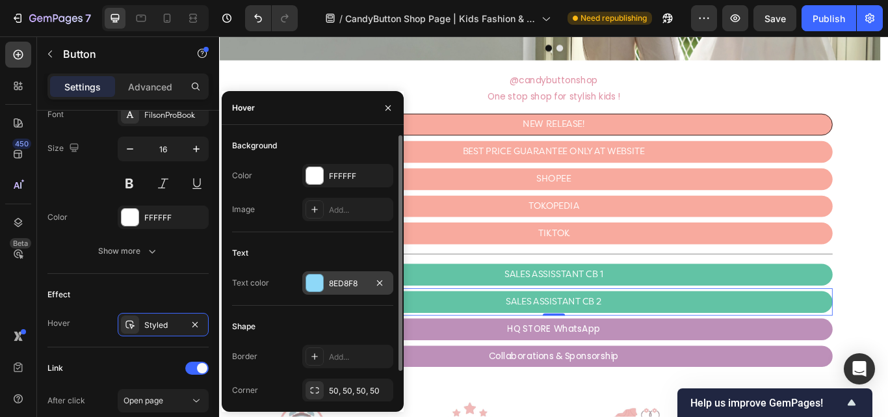
click at [339, 276] on div "8ED8F8" at bounding box center [347, 282] width 91 height 23
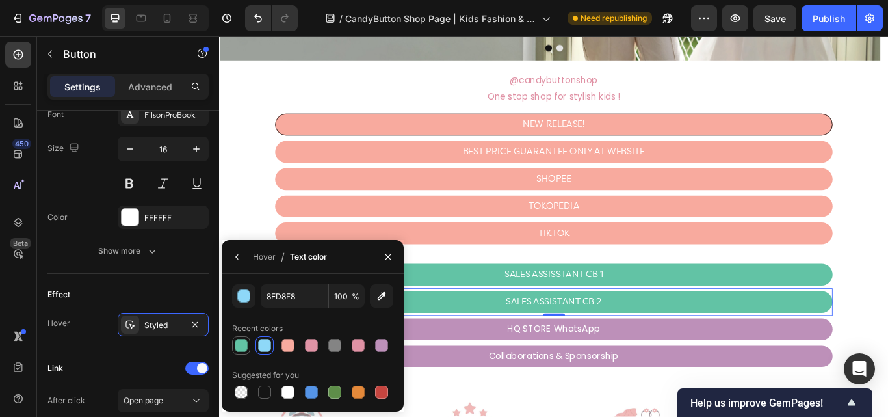
click at [246, 344] on div at bounding box center [241, 345] width 13 height 13
type input "62C3A5"
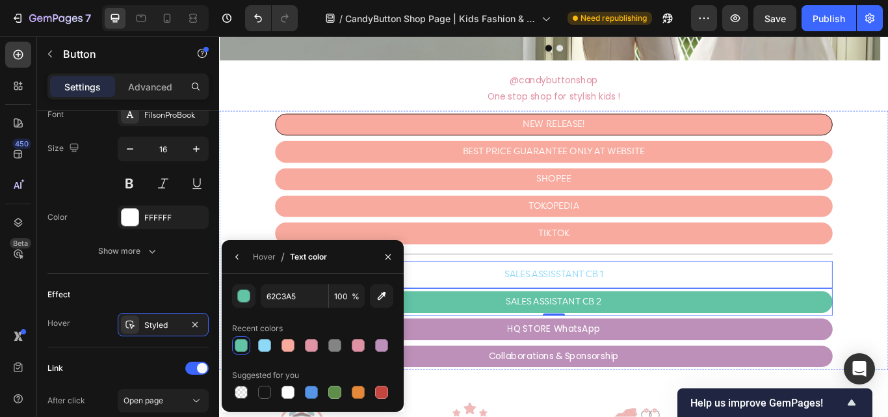
click at [705, 323] on link "SALES ASSISSTANT CB 1" at bounding box center [609, 314] width 650 height 25
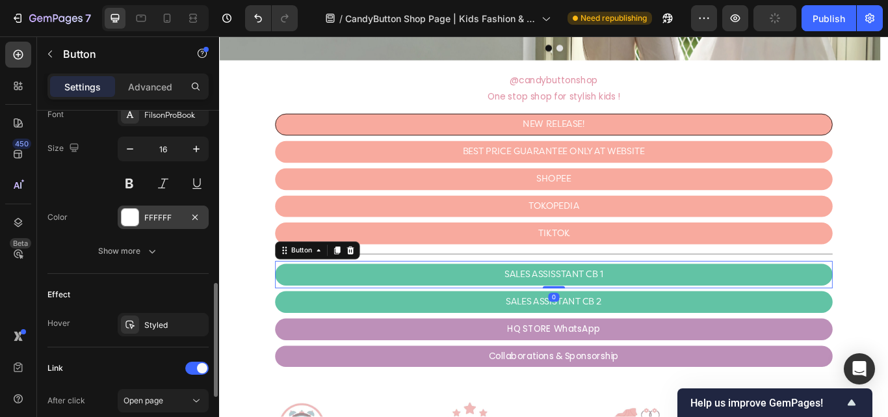
scroll to position [690, 0]
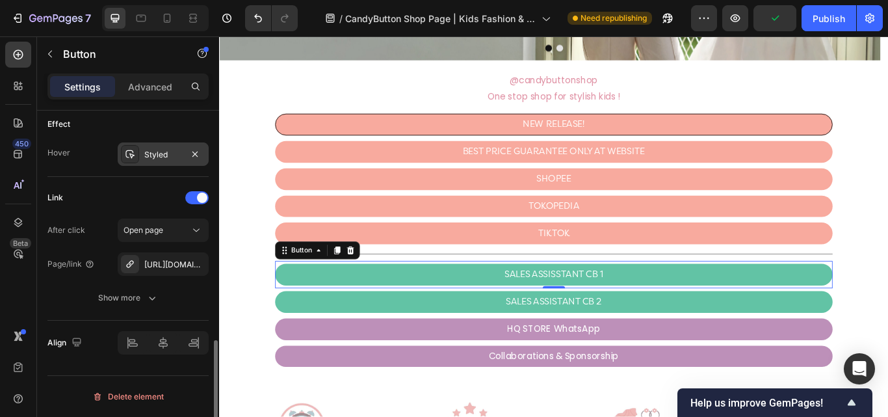
click at [166, 151] on div "Styled" at bounding box center [163, 155] width 38 height 12
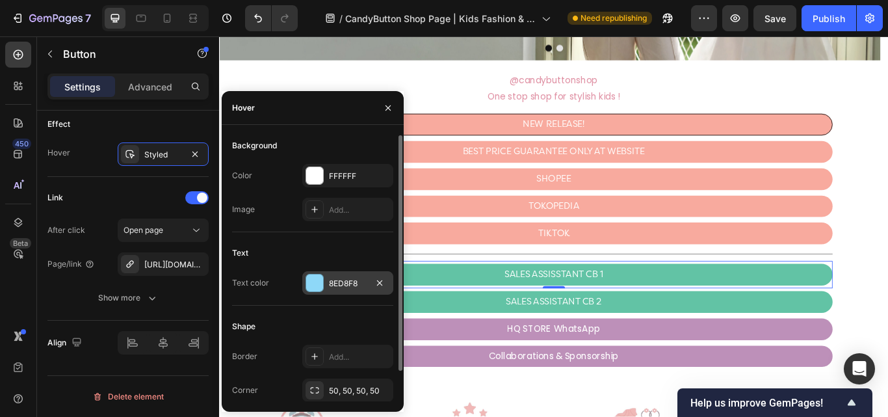
click at [334, 283] on div "8ED8F8" at bounding box center [348, 283] width 38 height 12
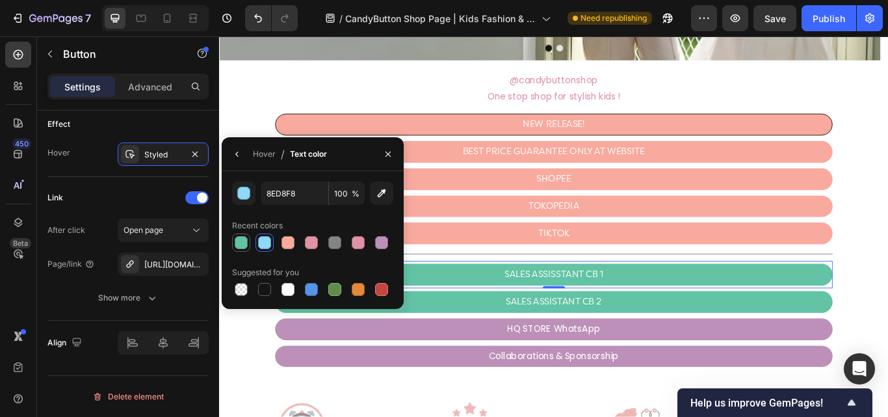
click at [240, 244] on div at bounding box center [241, 242] width 13 height 13
type input "62C3A5"
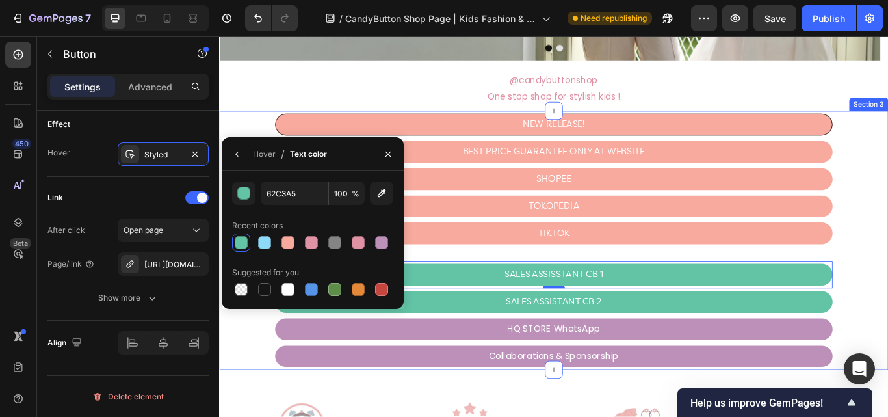
click at [248, 372] on div "HQ STORE WhatsApp Button" at bounding box center [609, 378] width 780 height 32
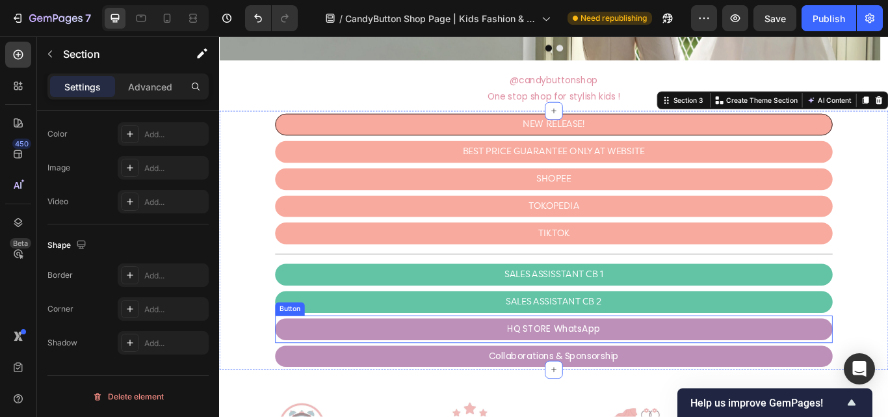
scroll to position [0, 0]
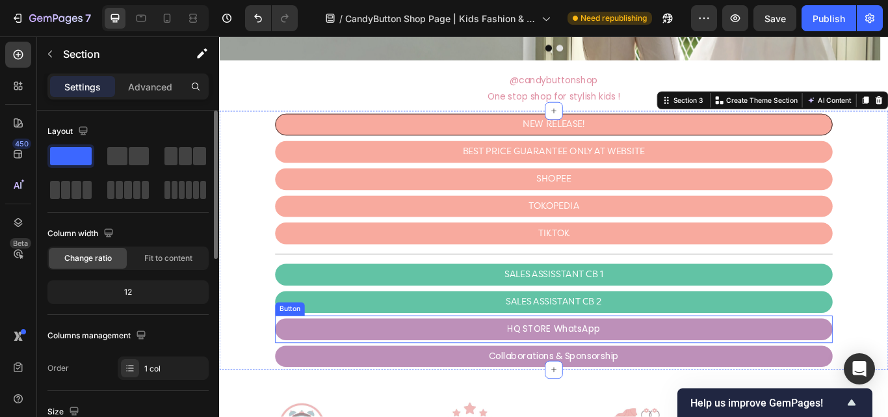
click at [354, 375] on link "HQ STORE WhatsApp" at bounding box center [609, 377] width 650 height 25
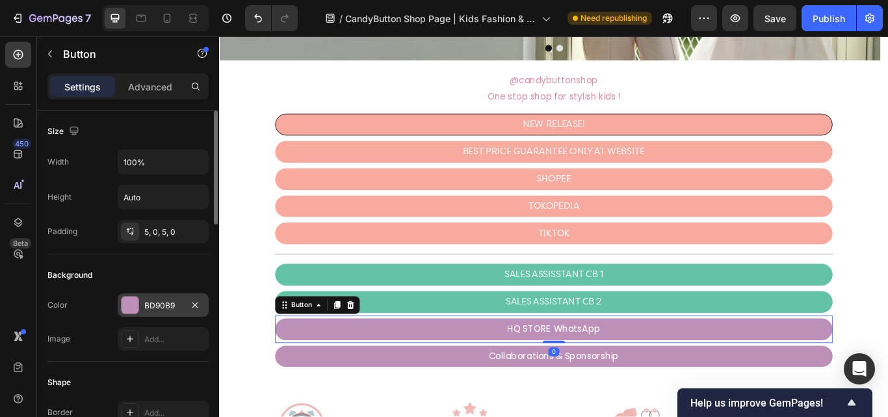
click at [164, 309] on div "BD90B9" at bounding box center [163, 306] width 38 height 12
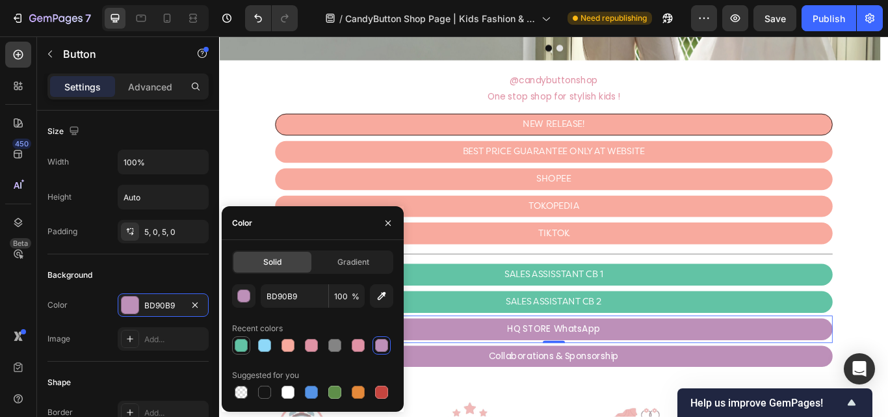
click at [241, 342] on div at bounding box center [241, 345] width 13 height 13
type input "62C3A5"
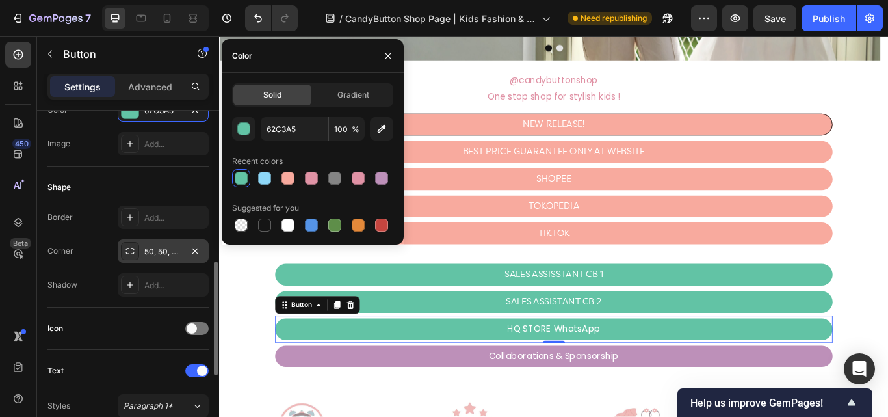
scroll to position [325, 0]
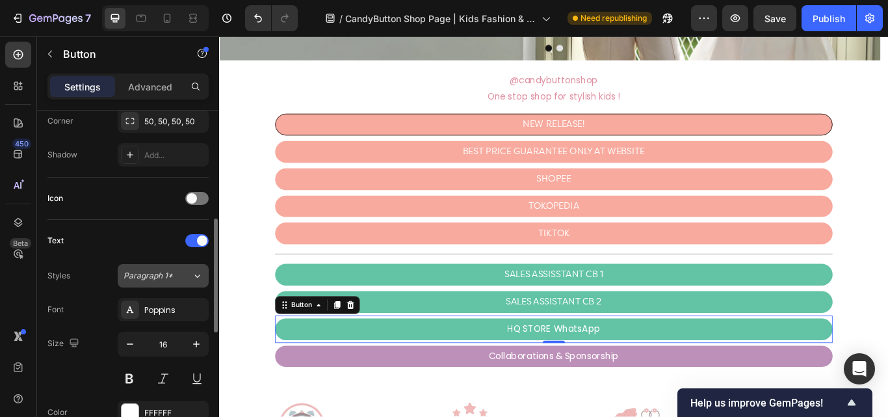
click at [157, 279] on span "Paragraph 1*" at bounding box center [147, 276] width 49 height 12
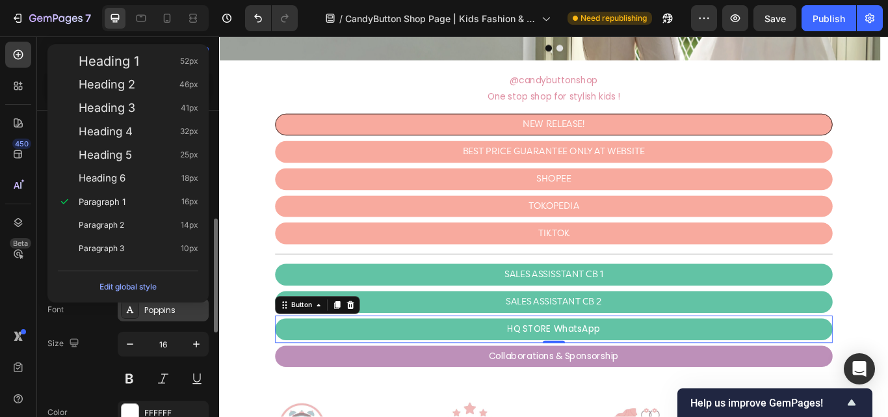
click at [173, 312] on div "Poppins" at bounding box center [174, 310] width 61 height 12
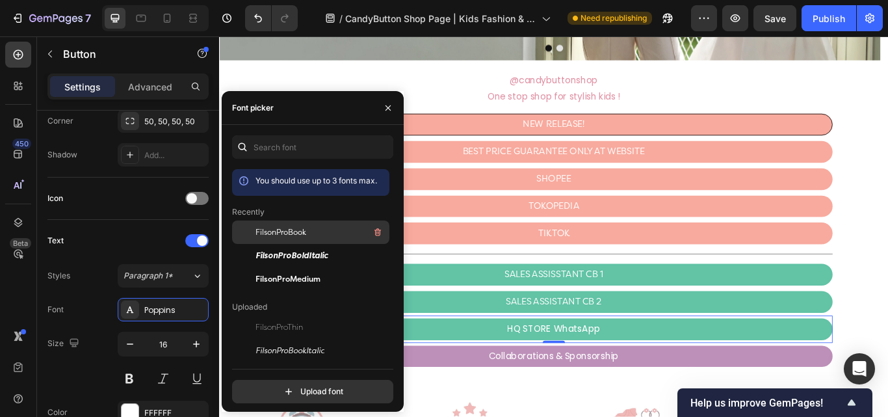
click at [282, 231] on span "FilsonProBook" at bounding box center [280, 232] width 51 height 12
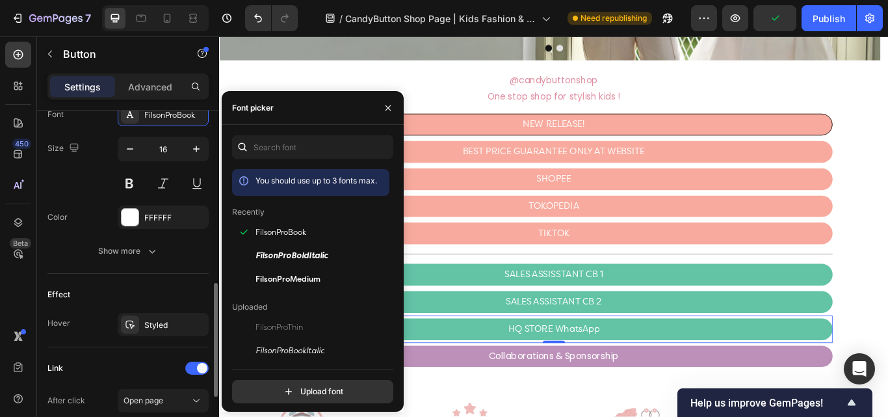
scroll to position [585, 0]
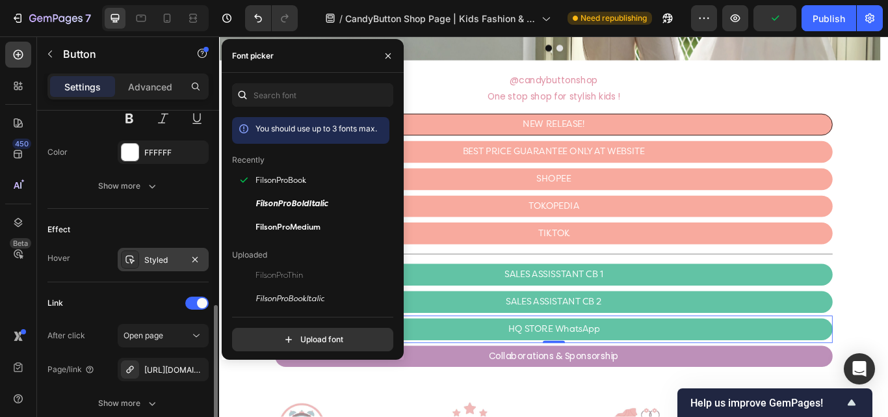
click at [158, 254] on div "Styled" at bounding box center [163, 260] width 38 height 12
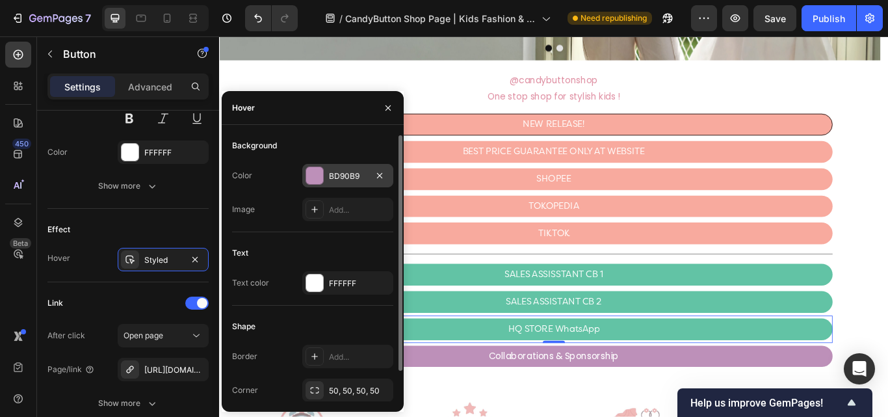
click at [315, 177] on div at bounding box center [314, 175] width 17 height 17
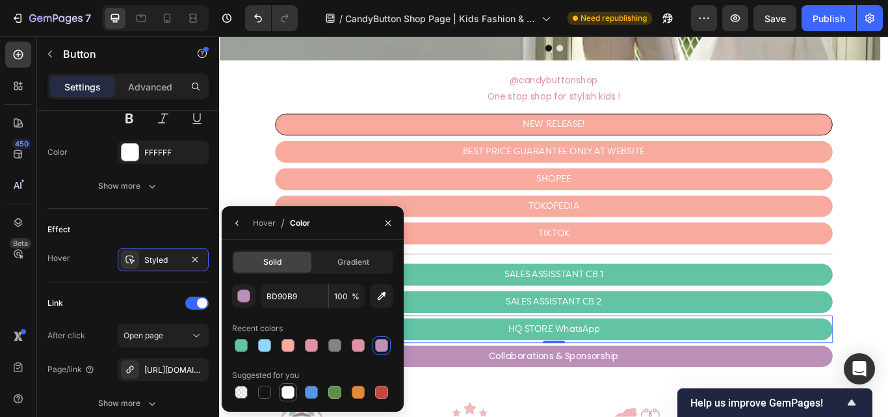
click at [286, 389] on div at bounding box center [287, 391] width 13 height 13
type input "FFFFFF"
click at [238, 229] on button "button" at bounding box center [237, 222] width 21 height 21
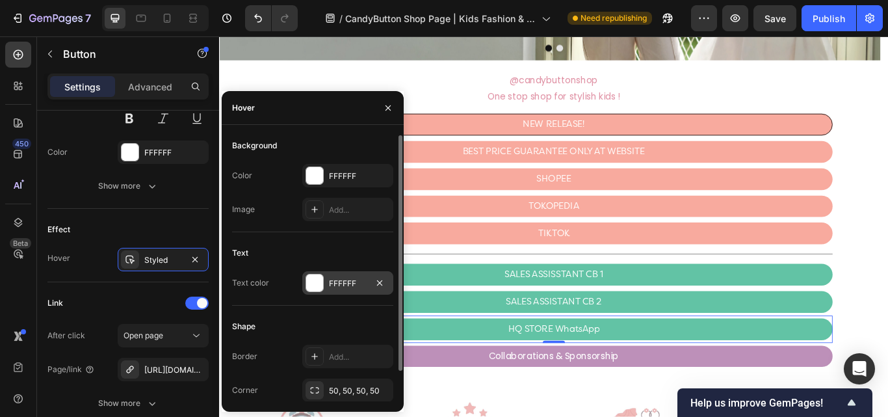
click at [326, 281] on div "FFFFFF" at bounding box center [347, 282] width 91 height 23
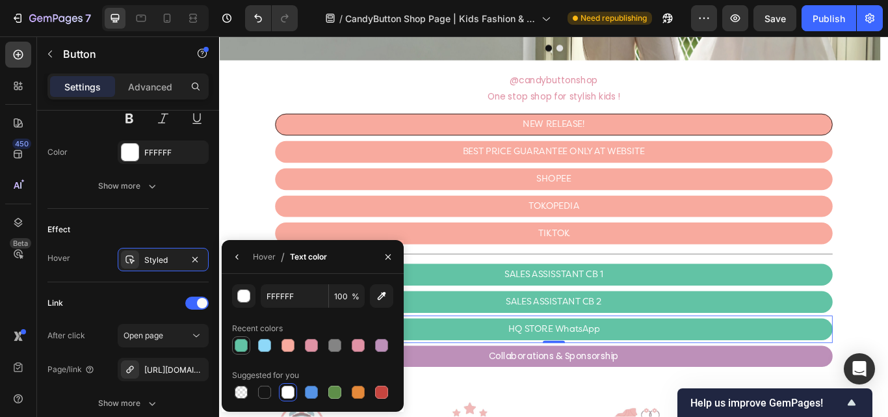
click at [244, 347] on div at bounding box center [241, 345] width 13 height 13
type input "62C3A5"
click at [514, 412] on link "Collaborations & Sponsorship" at bounding box center [609, 409] width 650 height 25
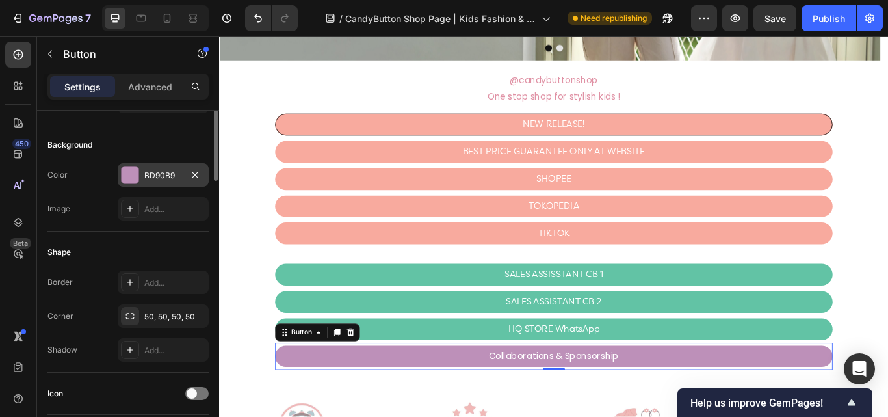
scroll to position [65, 0]
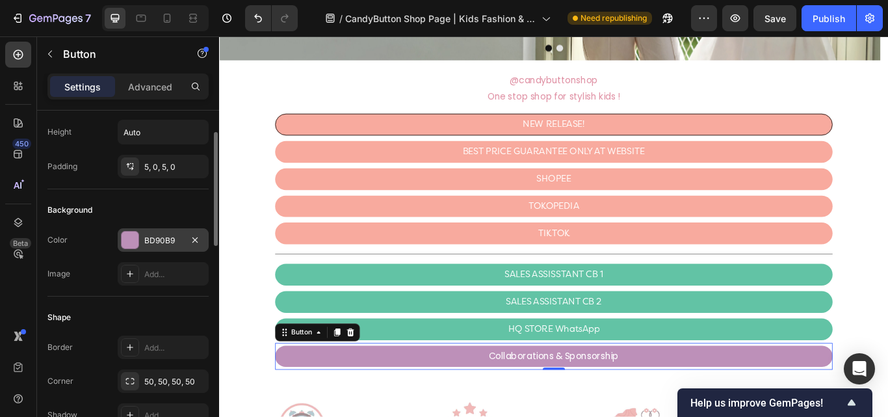
click at [159, 238] on div "BD90B9" at bounding box center [163, 241] width 38 height 12
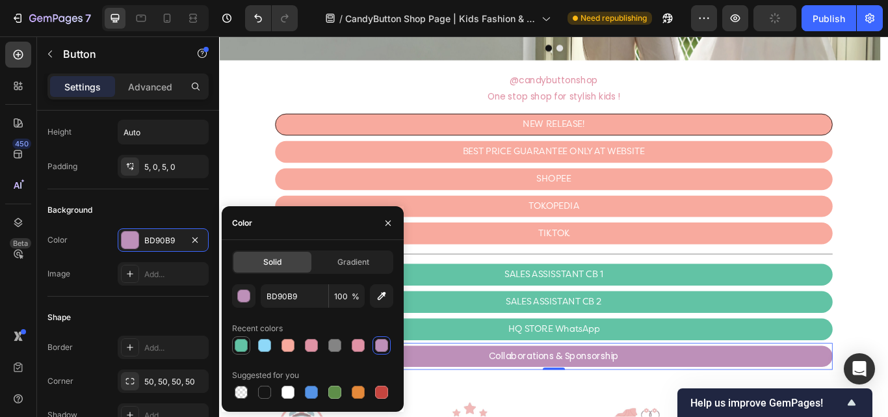
click at [246, 346] on div at bounding box center [241, 345] width 13 height 13
type input "62C3A5"
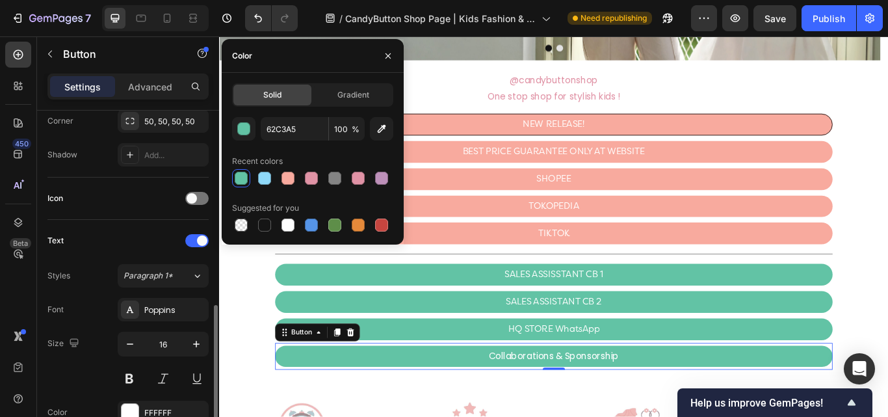
scroll to position [390, 0]
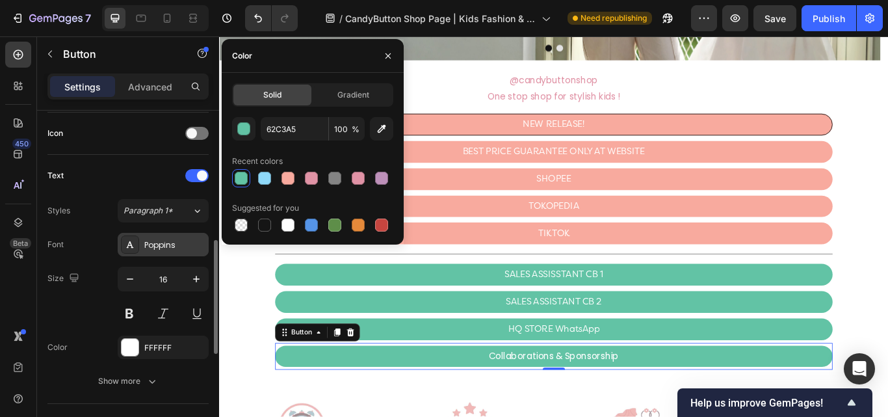
click at [161, 241] on div "Poppins" at bounding box center [174, 245] width 61 height 12
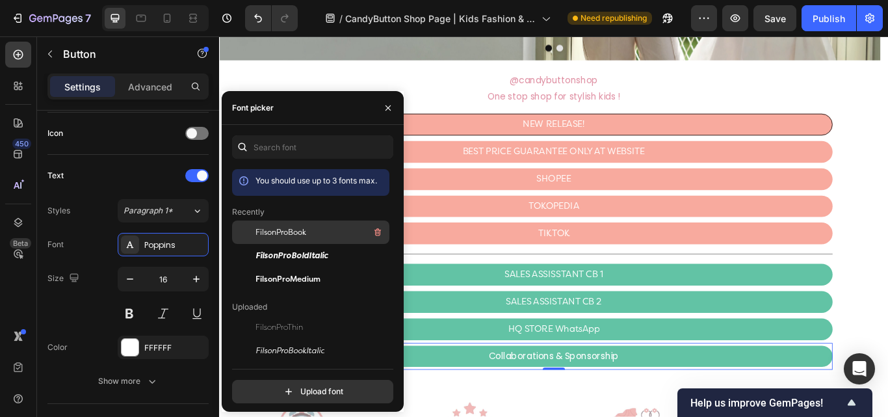
click at [271, 237] on span "FilsonProBook" at bounding box center [280, 232] width 51 height 12
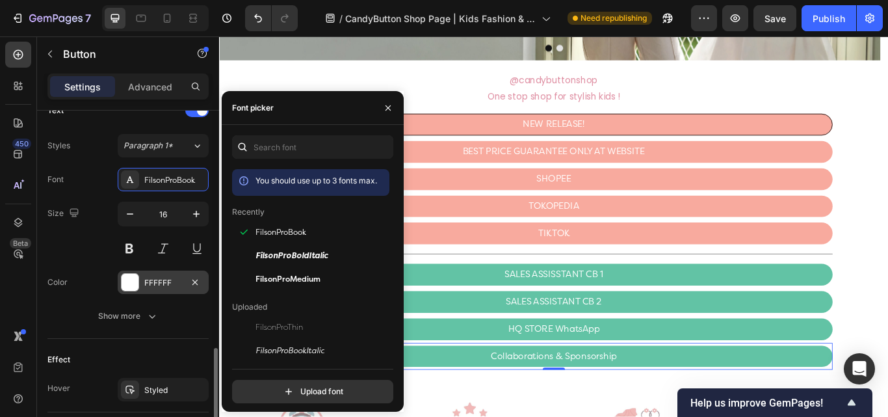
scroll to position [520, 0]
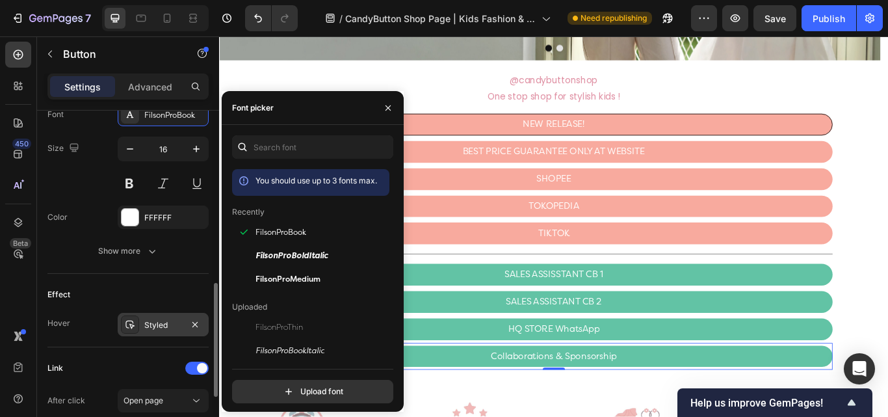
click at [165, 322] on div "Styled" at bounding box center [163, 325] width 38 height 12
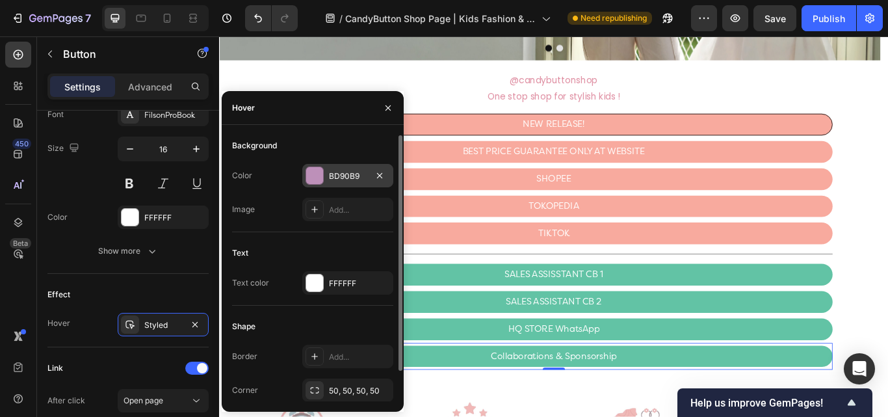
click at [326, 174] on div "BD90B9" at bounding box center [347, 175] width 91 height 23
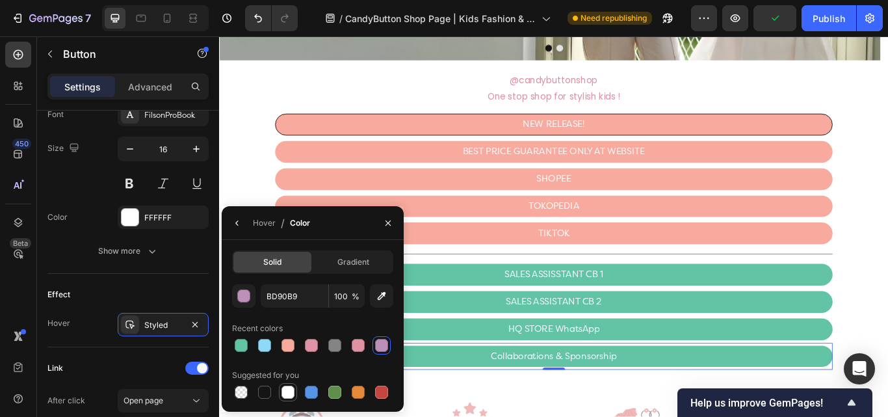
click at [290, 387] on div at bounding box center [287, 391] width 13 height 13
type input "FFFFFF"
click at [242, 229] on button "button" at bounding box center [237, 222] width 21 height 21
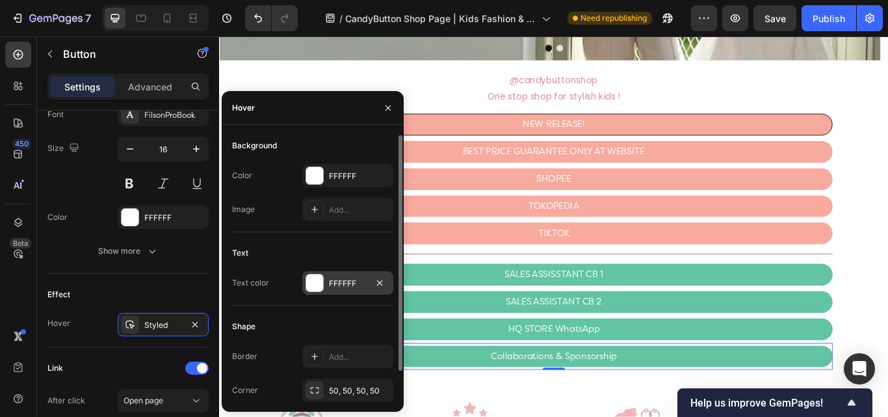
click at [330, 282] on div "FFFFFF" at bounding box center [348, 283] width 38 height 12
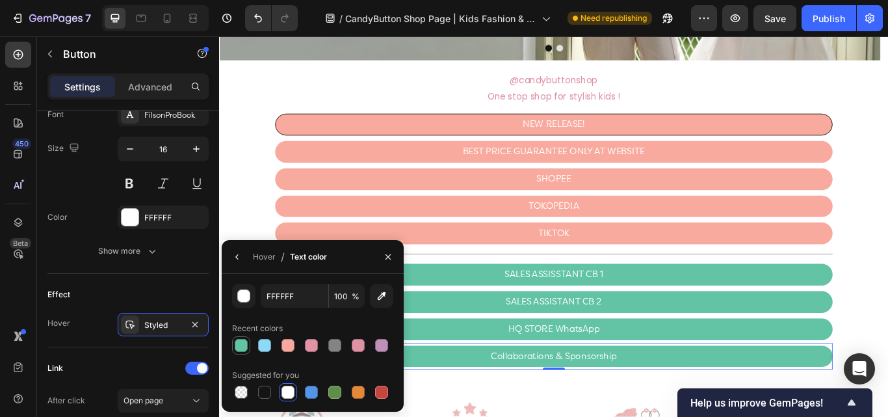
click at [238, 341] on div at bounding box center [241, 345] width 13 height 13
type input "62C3A5"
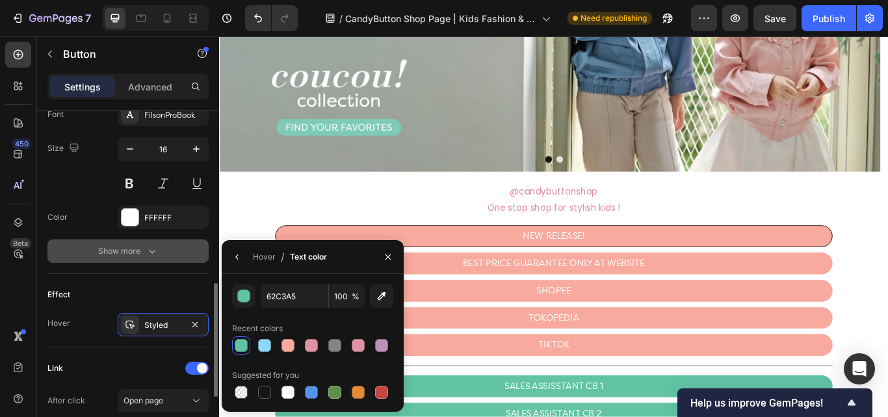
scroll to position [455, 0]
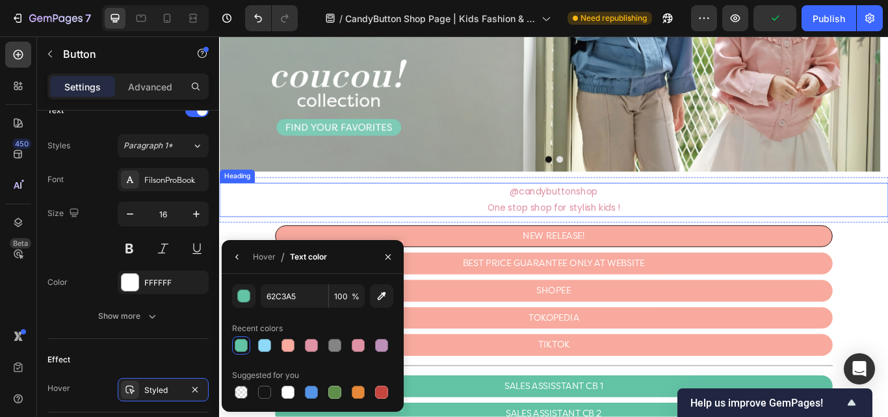
click at [754, 234] on h2 "@candybuttonshop One stop shop for stylish kids !" at bounding box center [609, 227] width 780 height 40
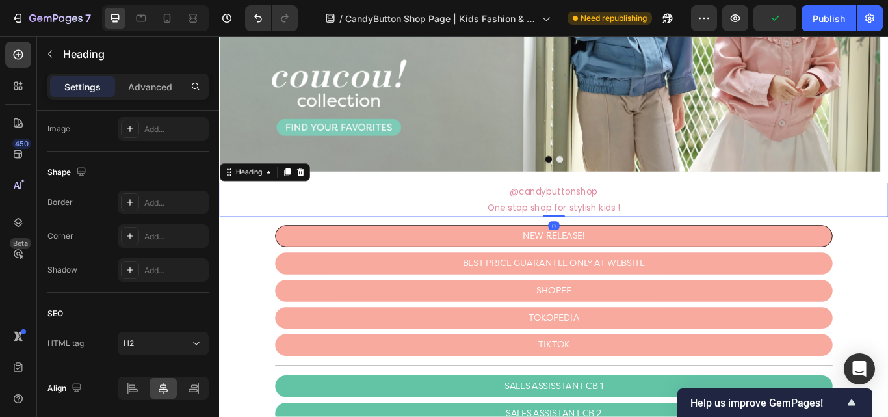
scroll to position [0, 0]
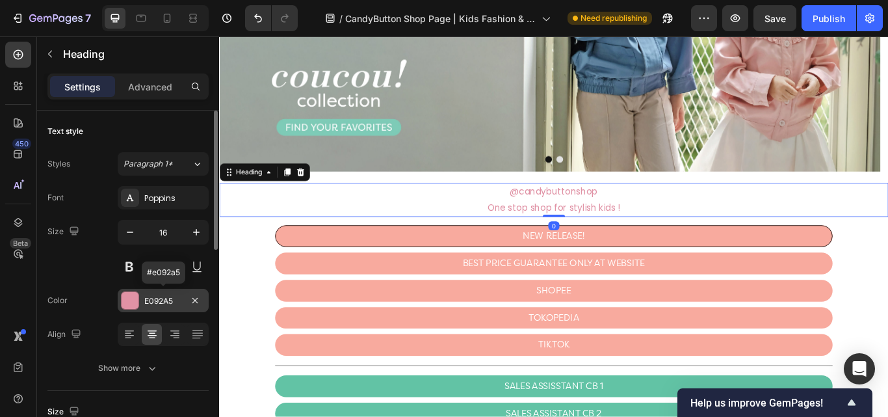
click at [165, 303] on div "E092A5" at bounding box center [163, 301] width 38 height 12
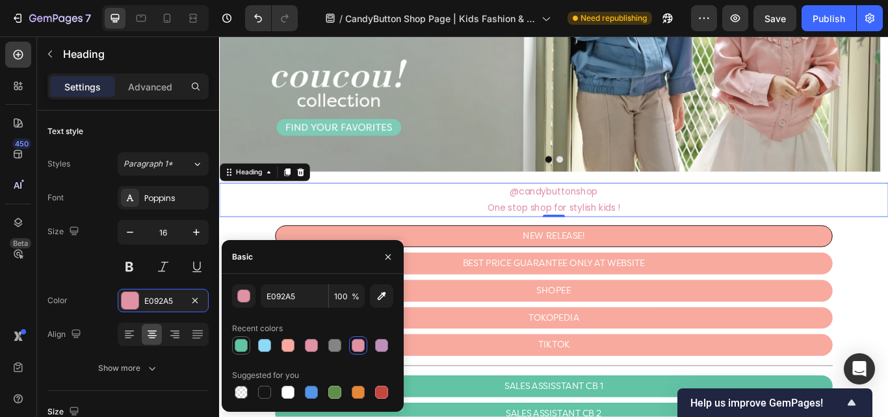
click at [239, 343] on div at bounding box center [241, 345] width 13 height 13
type input "62C3A5"
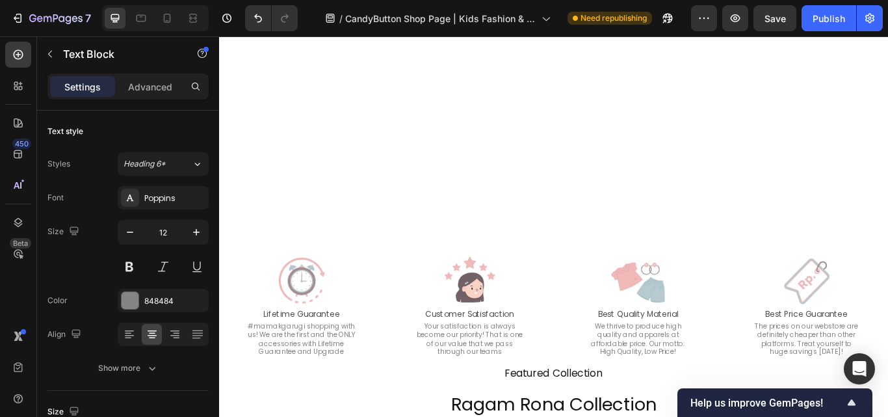
scroll to position [1040, 0]
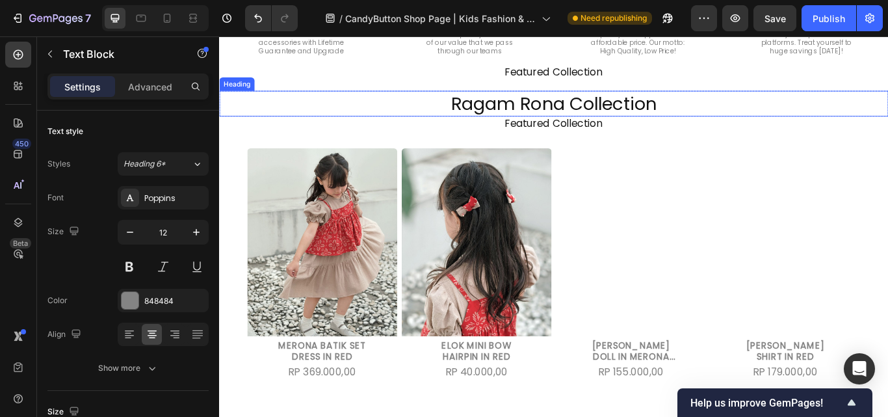
click at [801, 120] on h2 "Ragam Rona Collection" at bounding box center [609, 115] width 780 height 30
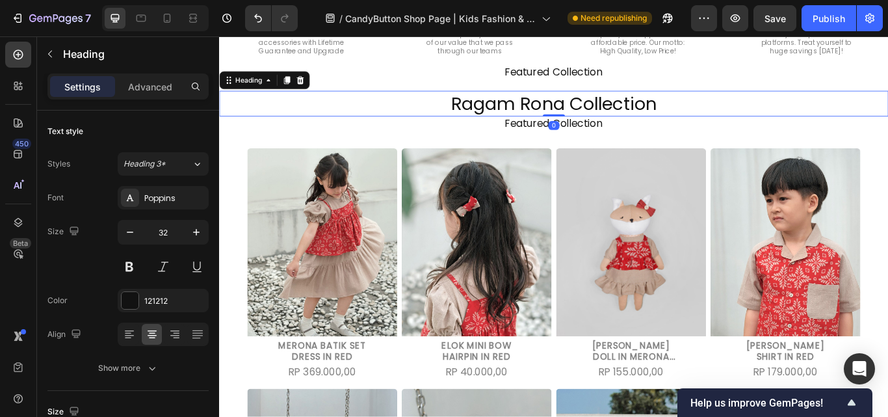
click at [700, 111] on h2 "Ragam Rona Collection" at bounding box center [609, 115] width 780 height 30
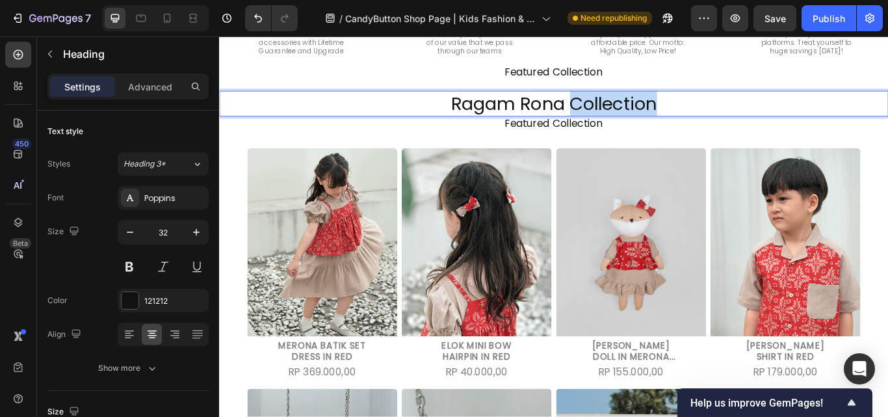
click at [700, 111] on p "Ragam Rona Collection" at bounding box center [608, 114] width 777 height 27
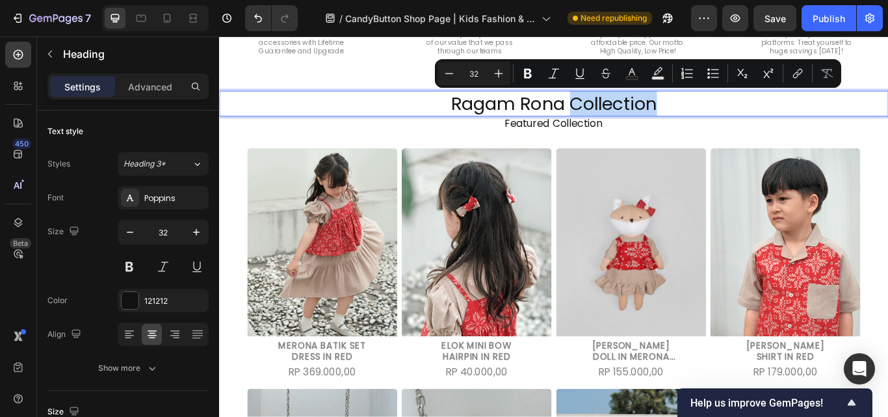
click at [689, 116] on p "Ragam Rona Collection" at bounding box center [608, 114] width 777 height 27
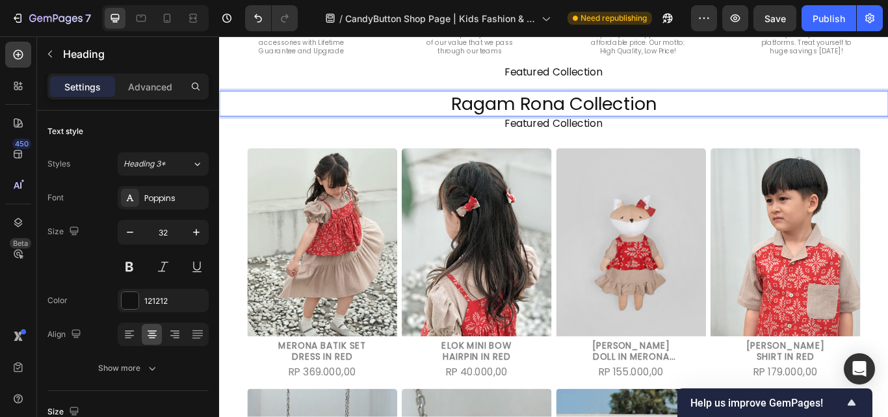
click at [727, 113] on p "Ragam Rona Collection" at bounding box center [608, 114] width 777 height 27
click at [610, 115] on p "Ragam Rona Collection" at bounding box center [608, 114] width 777 height 27
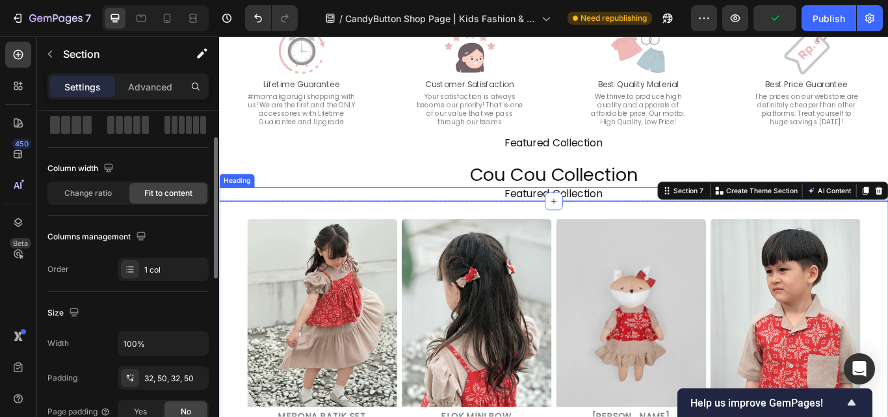
scroll to position [975, 0]
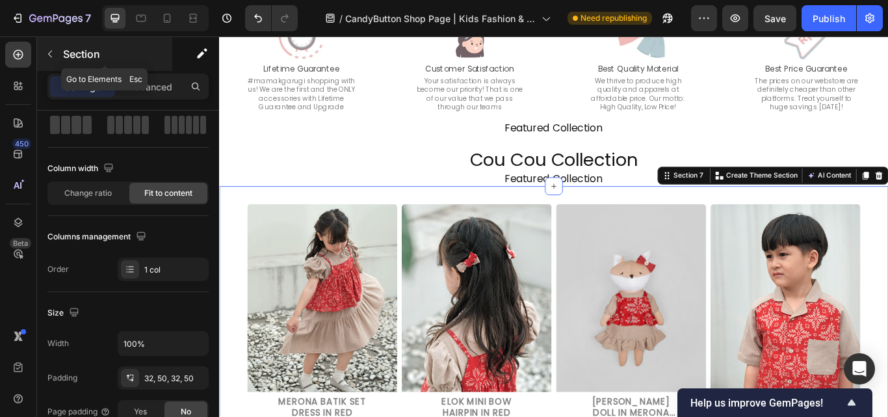
click at [47, 54] on icon "button" at bounding box center [50, 54] width 10 height 10
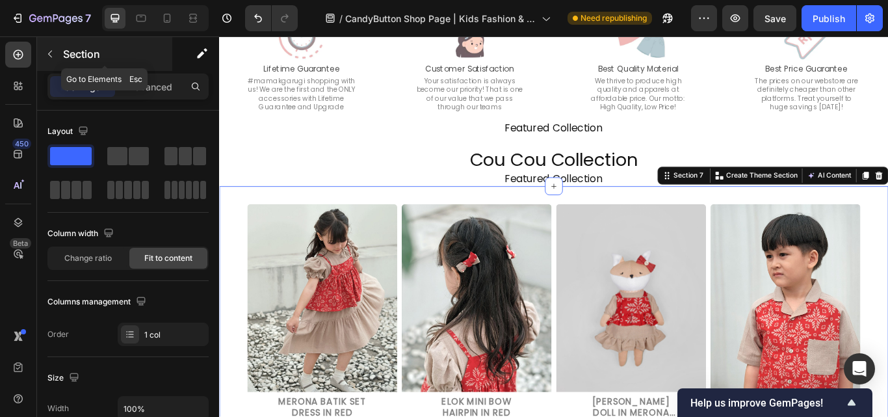
click at [51, 55] on icon "button" at bounding box center [50, 54] width 10 height 10
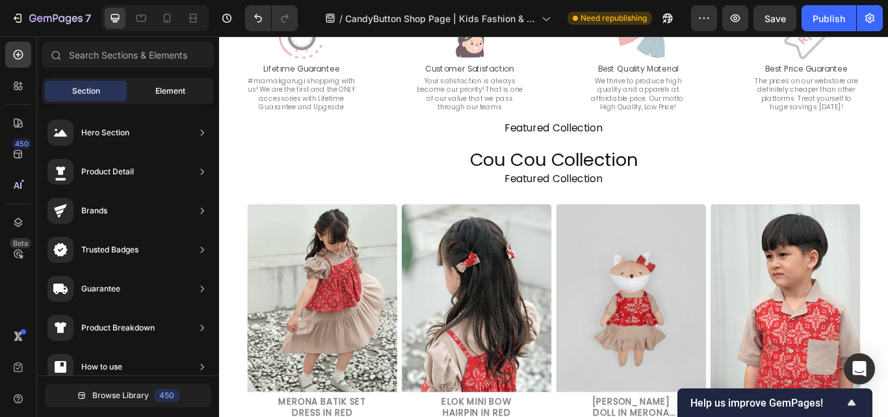
click at [138, 85] on div "Element" at bounding box center [170, 91] width 82 height 21
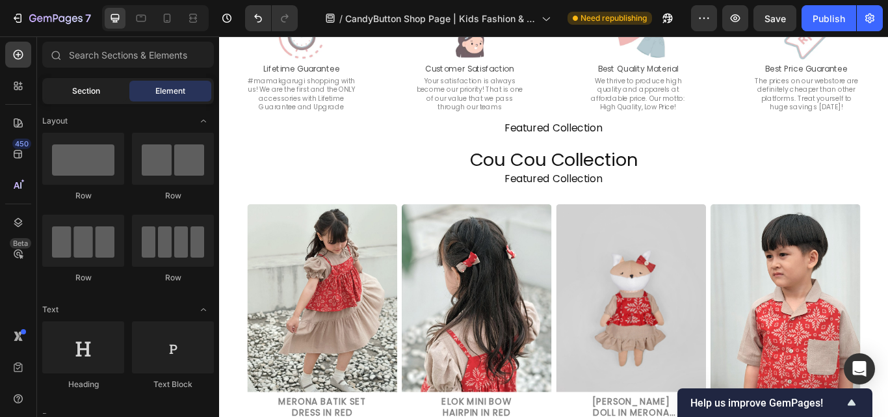
click at [91, 85] on span "Section" at bounding box center [86, 91] width 28 height 12
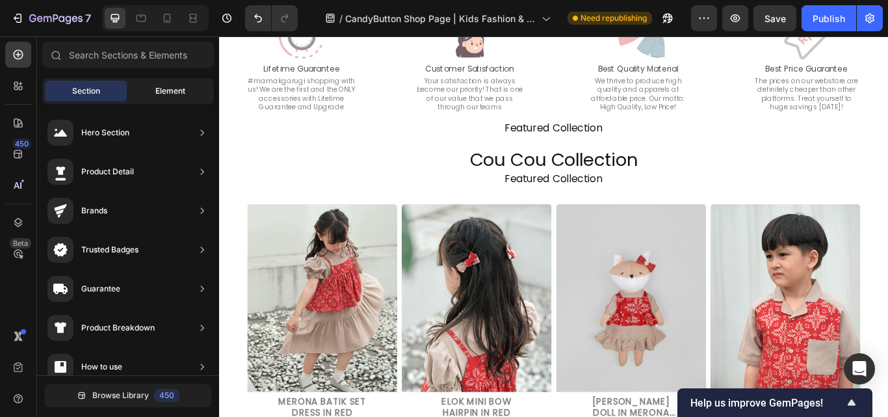
click at [169, 83] on div "Element" at bounding box center [170, 91] width 82 height 21
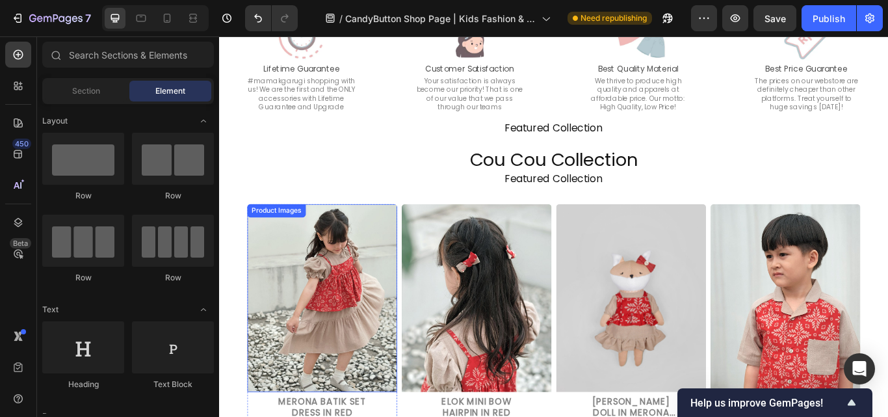
click at [303, 320] on img at bounding box center [338, 341] width 175 height 218
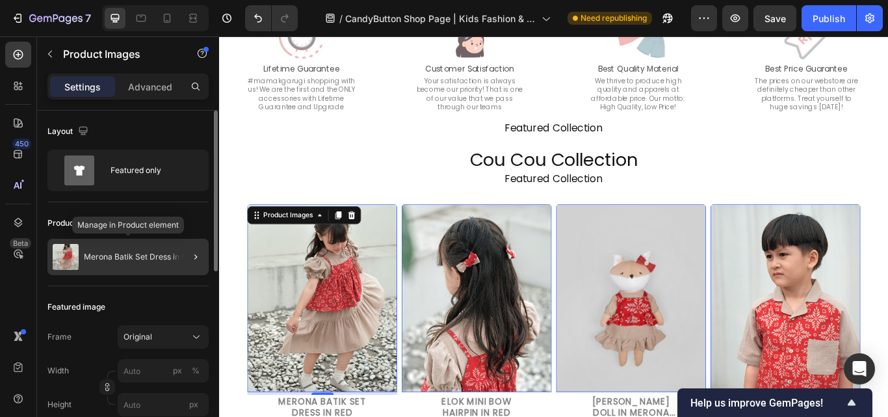
click at [92, 268] on div "Merona Batik Set Dress in Red" at bounding box center [127, 256] width 161 height 36
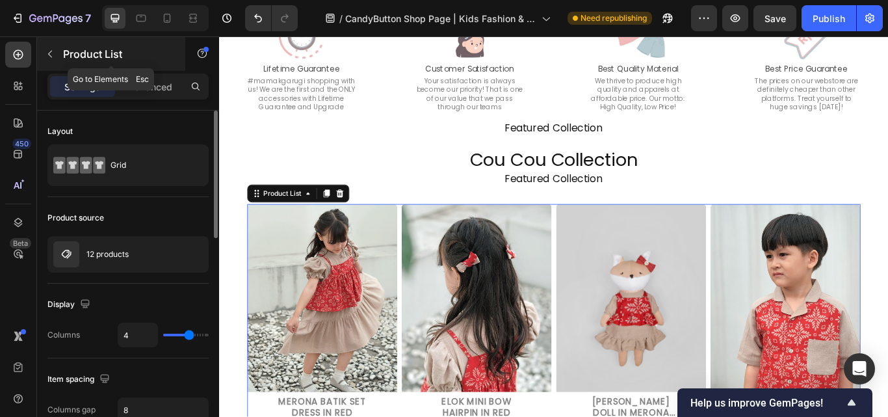
click at [53, 59] on button "button" at bounding box center [50, 54] width 21 height 21
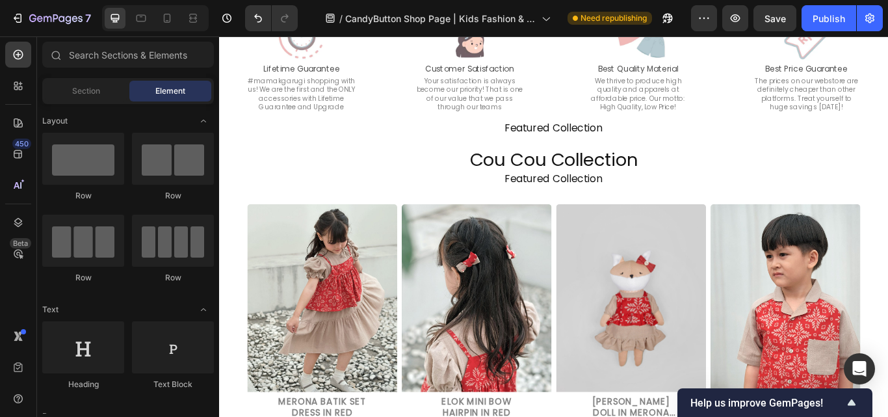
click at [53, 59] on icon at bounding box center [55, 54] width 10 height 10
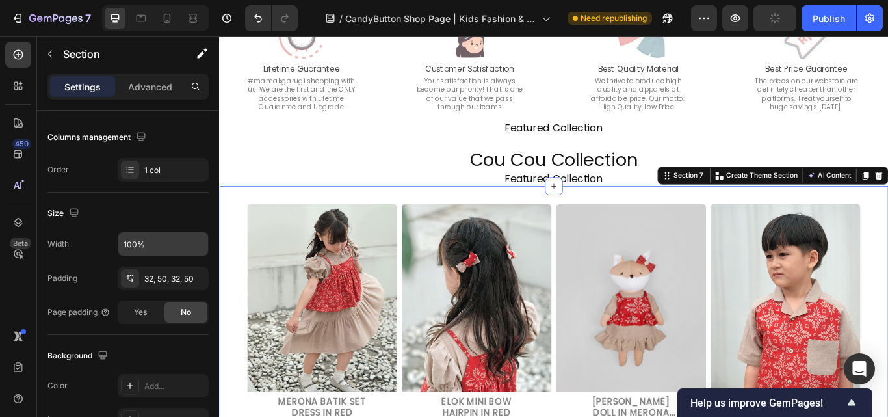
scroll to position [0, 0]
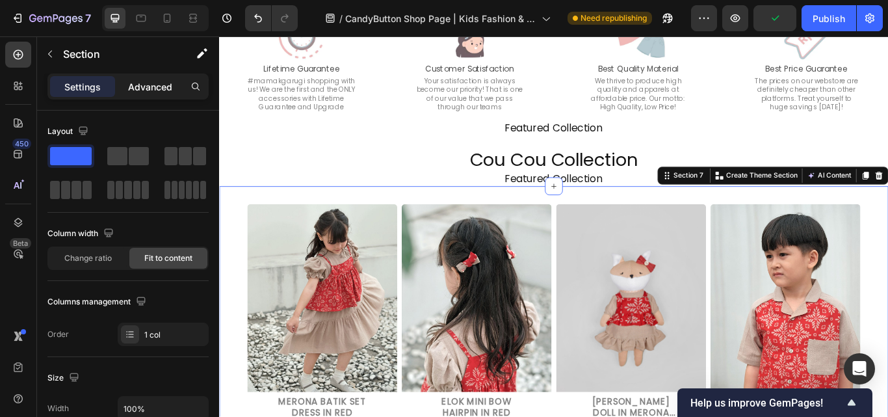
click at [154, 90] on p "Advanced" at bounding box center [150, 87] width 44 height 14
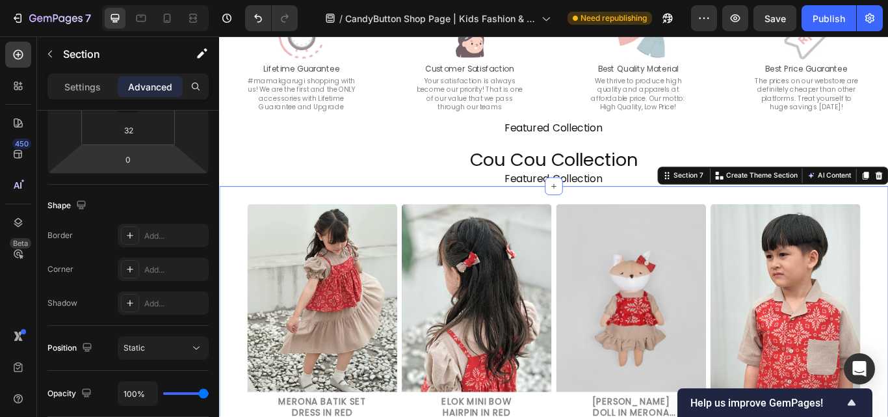
scroll to position [520, 0]
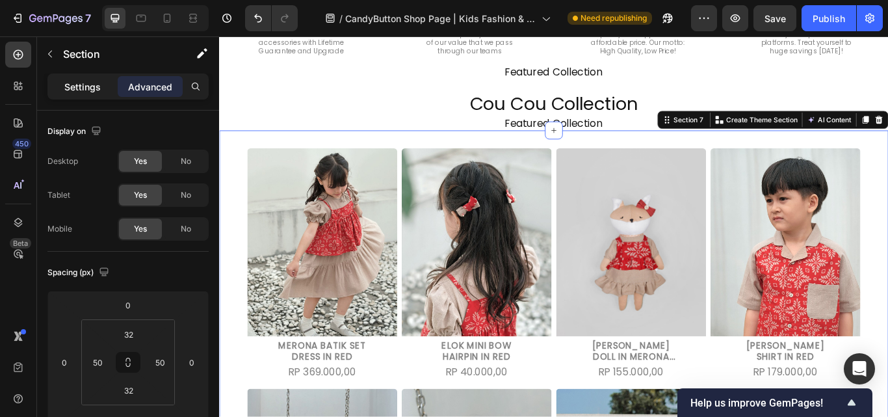
click at [88, 88] on p "Settings" at bounding box center [82, 87] width 36 height 14
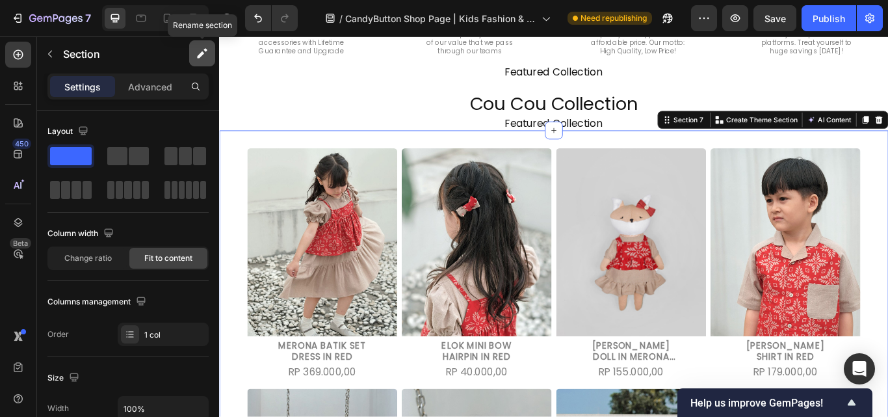
click at [204, 54] on icon "button" at bounding box center [202, 53] width 13 height 13
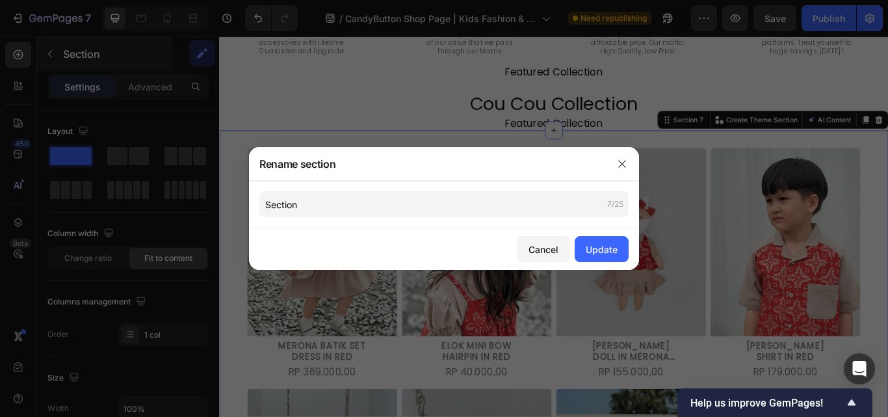
click at [153, 66] on div at bounding box center [444, 208] width 888 height 417
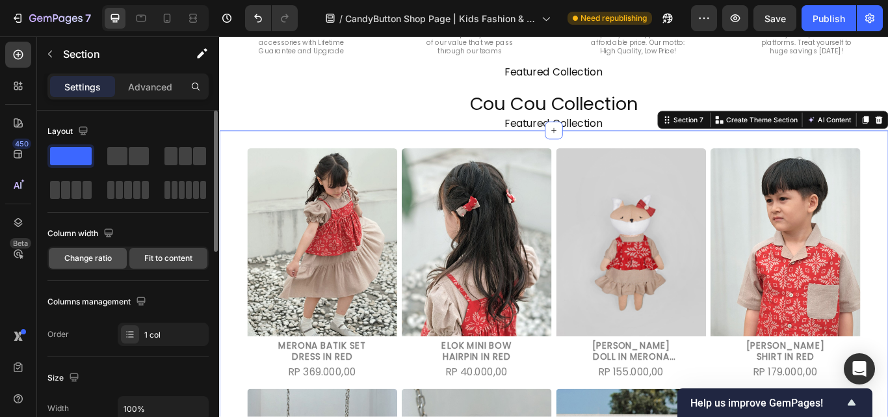
click at [77, 258] on span "Change ratio" at bounding box center [87, 258] width 47 height 12
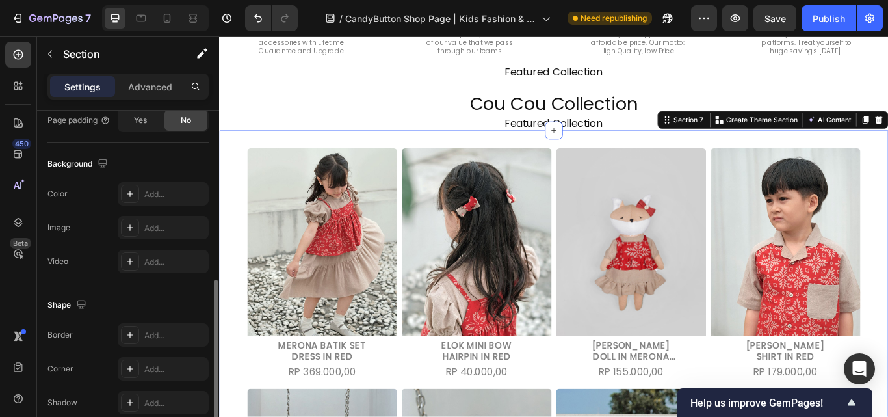
scroll to position [450, 0]
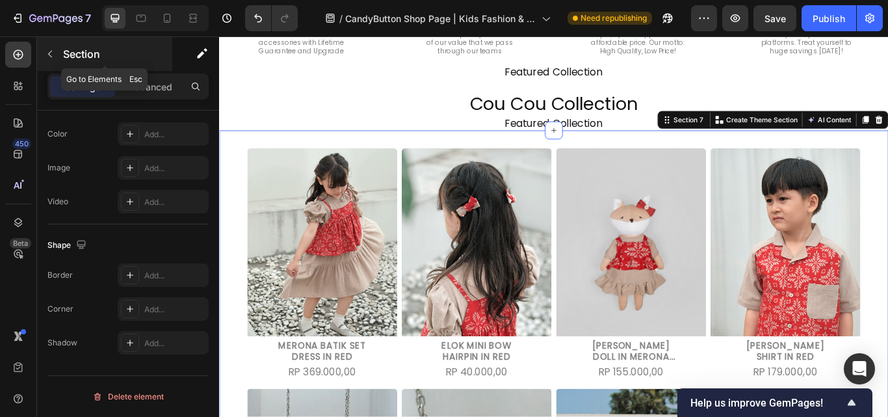
click at [46, 50] on icon "button" at bounding box center [50, 54] width 10 height 10
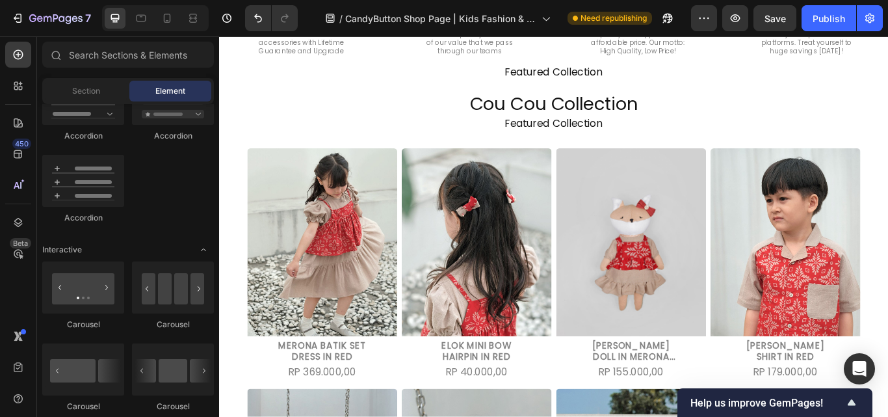
scroll to position [1560, 0]
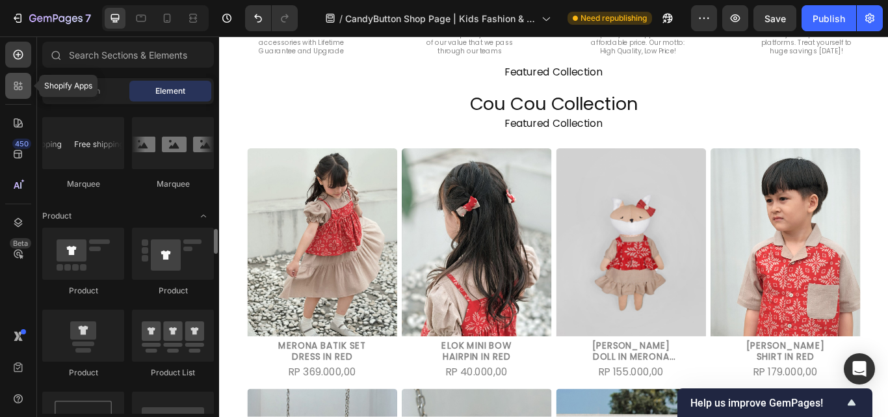
click at [17, 90] on icon at bounding box center [18, 85] width 13 height 13
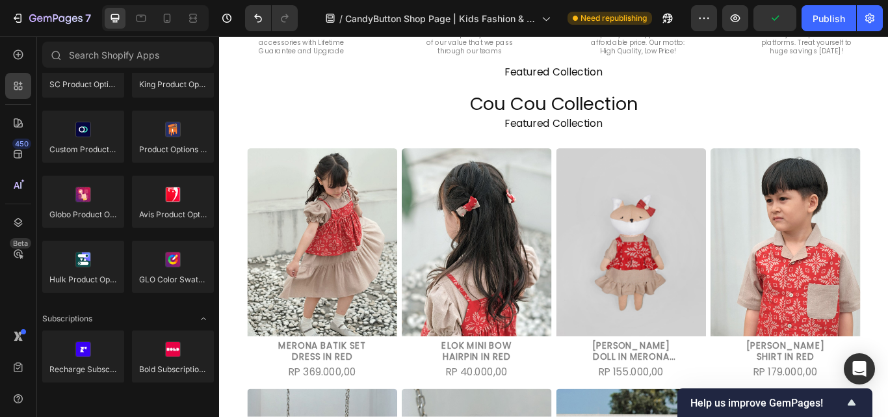
click at [258, 312] on img at bounding box center [338, 276] width 175 height 218
click at [257, 312] on img at bounding box center [338, 276] width 175 height 218
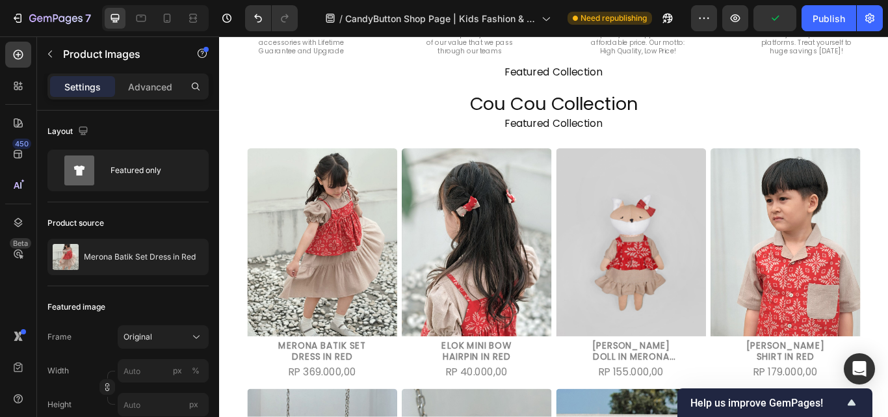
click at [257, 312] on img at bounding box center [338, 276] width 175 height 218
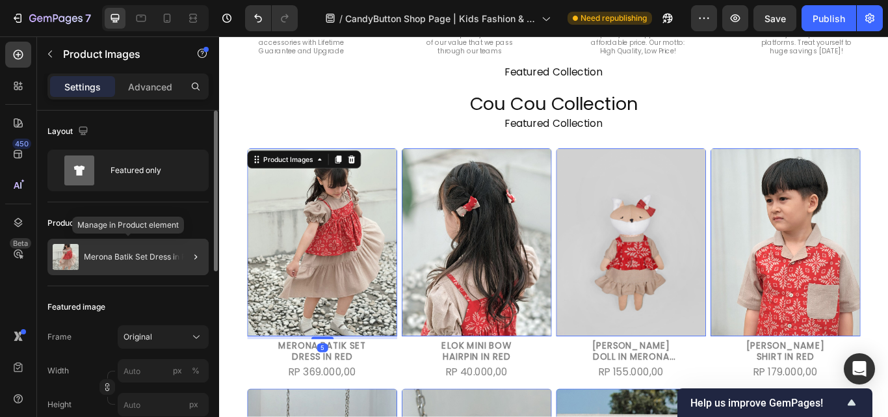
click at [166, 269] on div "Merona Batik Set Dress in Red" at bounding box center [127, 256] width 161 height 36
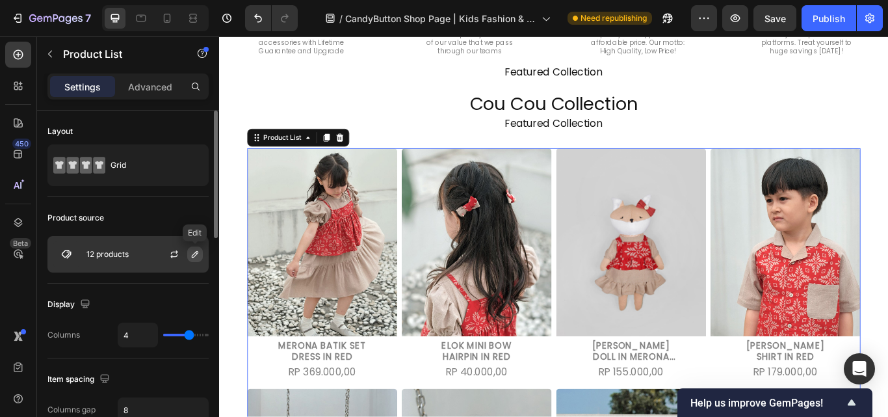
click at [189, 255] on button "button" at bounding box center [195, 254] width 16 height 16
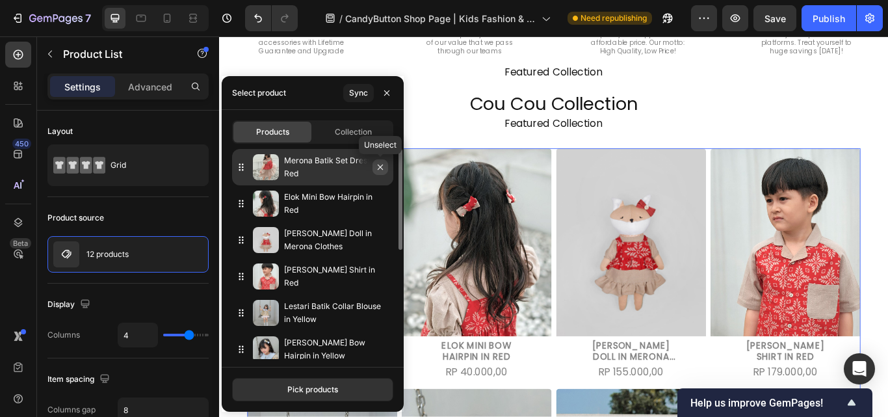
click at [382, 164] on icon "button" at bounding box center [380, 167] width 10 height 10
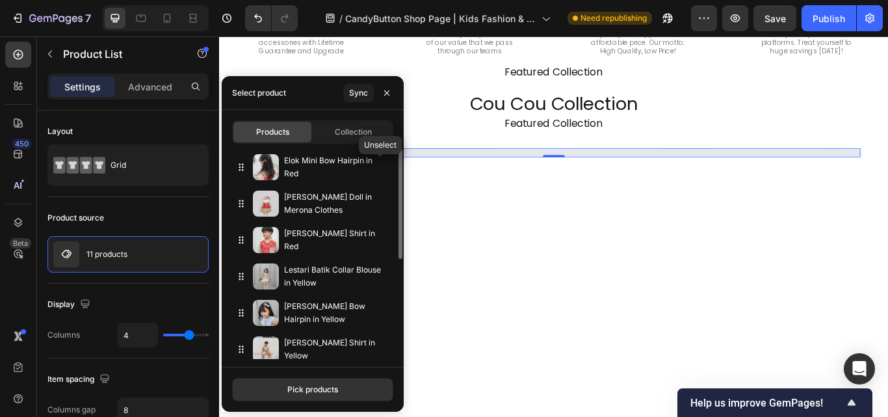
click at [0, 0] on icon "button" at bounding box center [0, 0] width 0 height 0
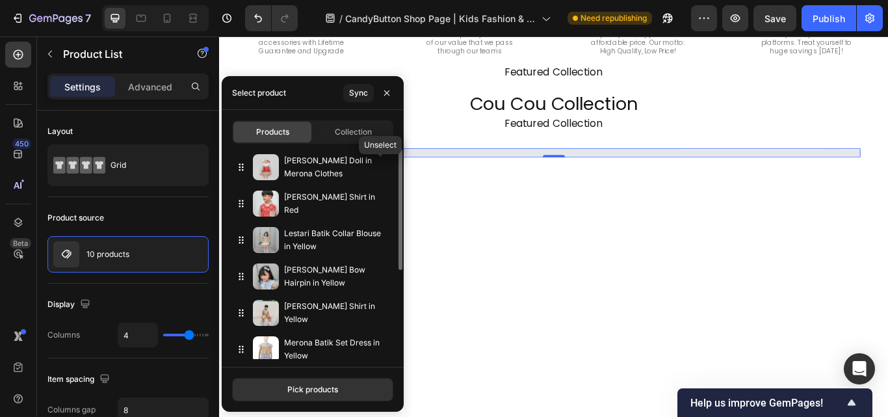
click at [0, 0] on icon "button" at bounding box center [0, 0] width 0 height 0
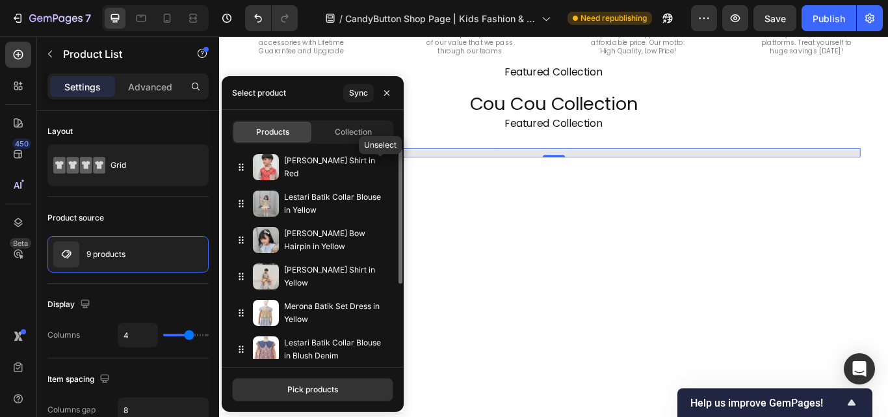
click at [0, 0] on icon "button" at bounding box center [0, 0] width 0 height 0
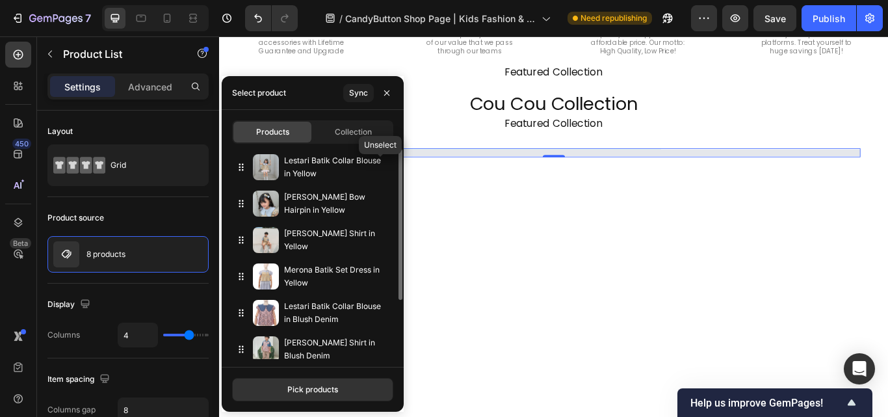
click at [0, 0] on icon "button" at bounding box center [0, 0] width 0 height 0
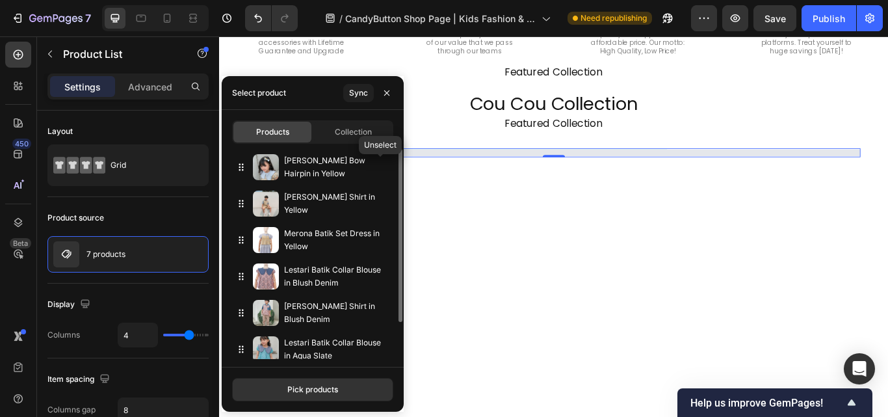
click at [0, 0] on icon "button" at bounding box center [0, 0] width 0 height 0
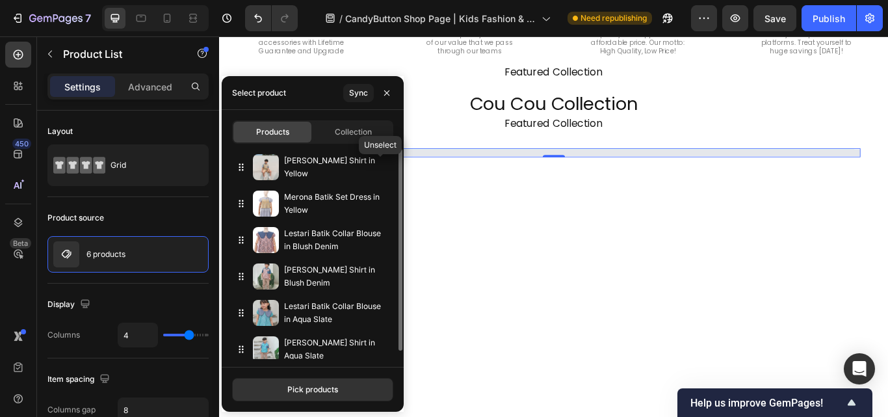
click at [0, 0] on icon "button" at bounding box center [0, 0] width 0 height 0
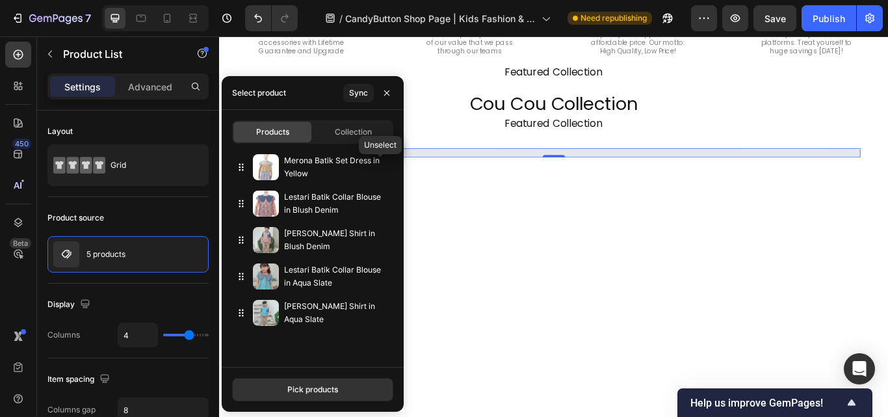
click at [0, 0] on icon "button" at bounding box center [0, 0] width 0 height 0
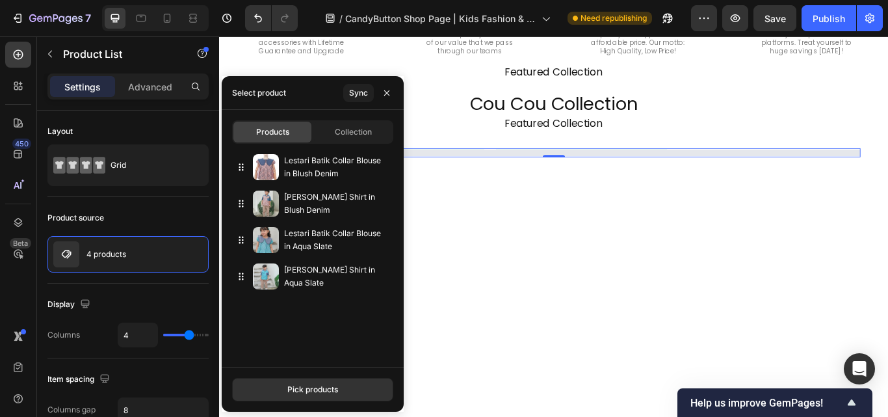
click at [0, 0] on icon "button" at bounding box center [0, 0] width 0 height 0
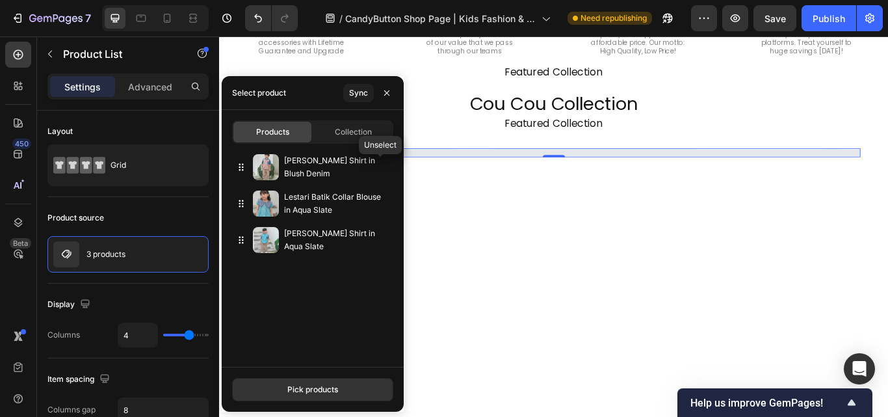
click at [0, 0] on icon "button" at bounding box center [0, 0] width 0 height 0
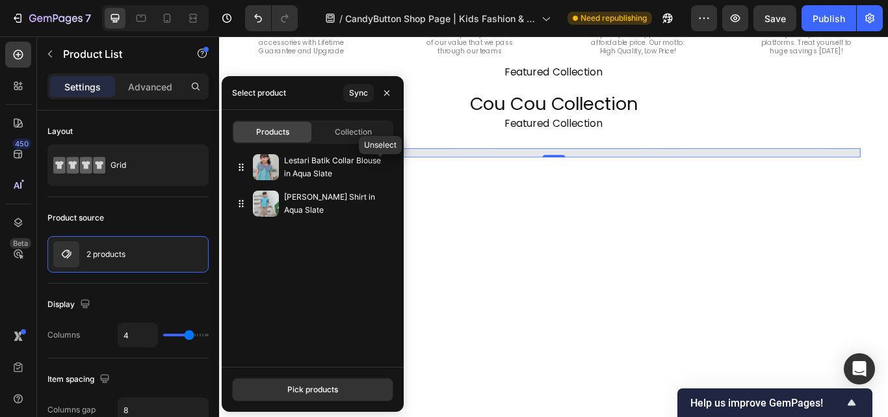
click at [0, 0] on icon "button" at bounding box center [0, 0] width 0 height 0
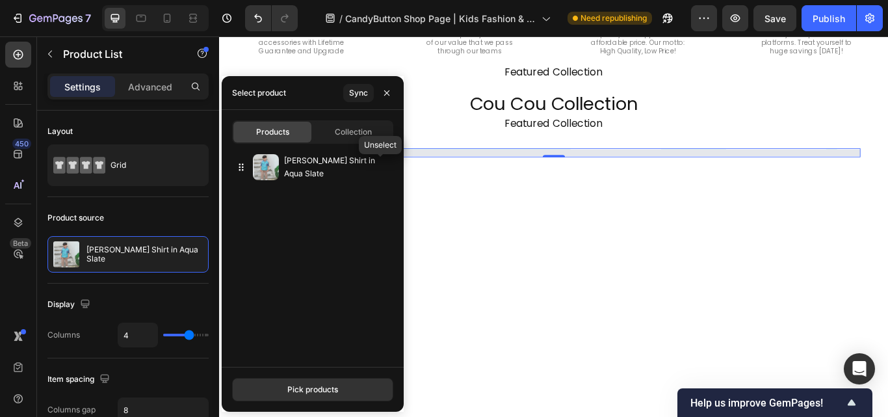
click at [0, 0] on icon "button" at bounding box center [0, 0] width 0 height 0
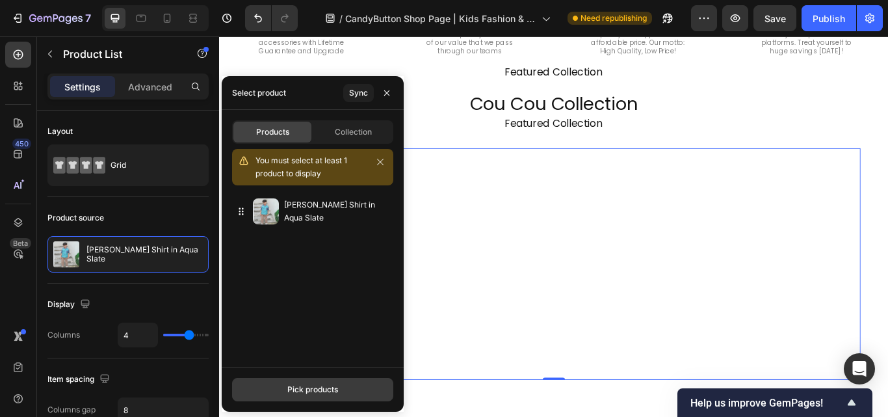
click at [317, 389] on div "Pick products" at bounding box center [312, 389] width 51 height 12
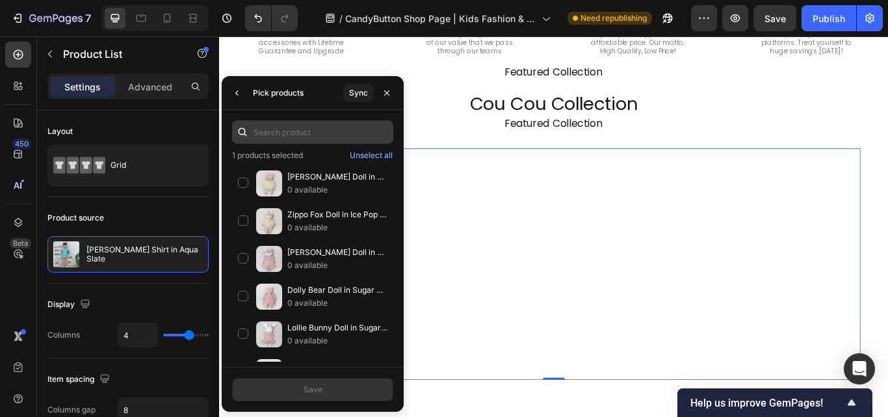
click at [315, 127] on input "text" at bounding box center [312, 131] width 161 height 23
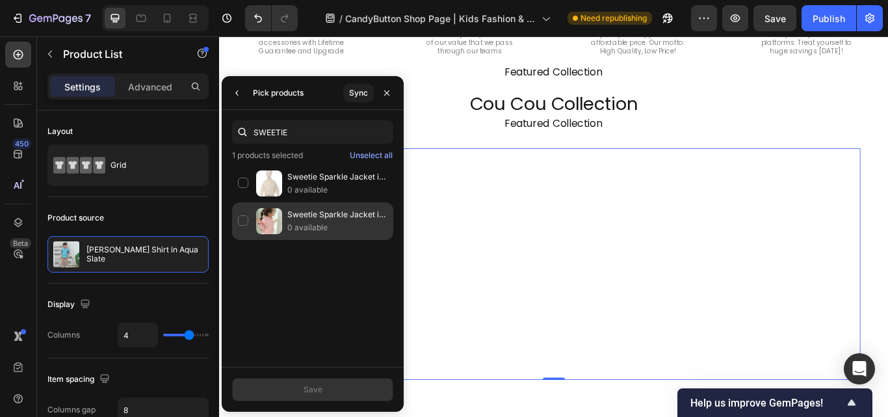
click at [331, 227] on p "0 available" at bounding box center [337, 227] width 100 height 13
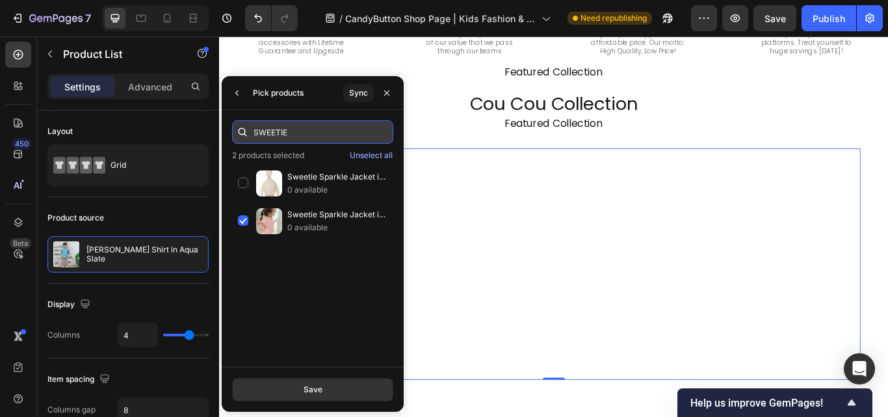
click at [298, 127] on input "SWEETIE" at bounding box center [312, 131] width 161 height 23
click at [297, 127] on input "SWEETIE" at bounding box center [312, 131] width 161 height 23
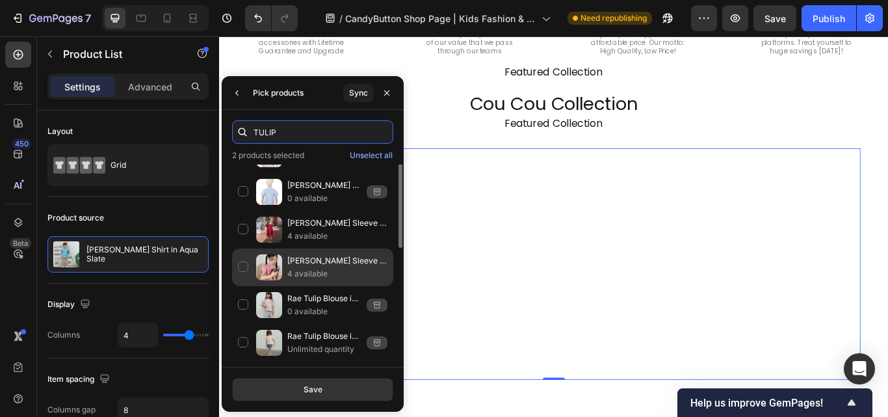
scroll to position [0, 0]
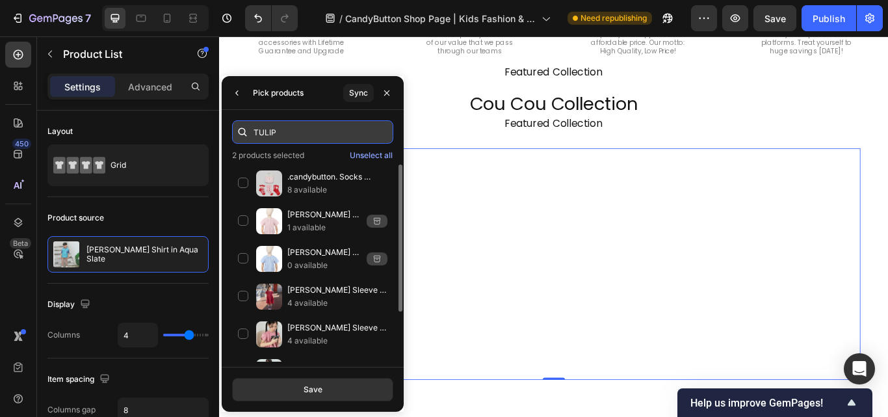
click at [281, 123] on input "TULIP" at bounding box center [312, 131] width 161 height 23
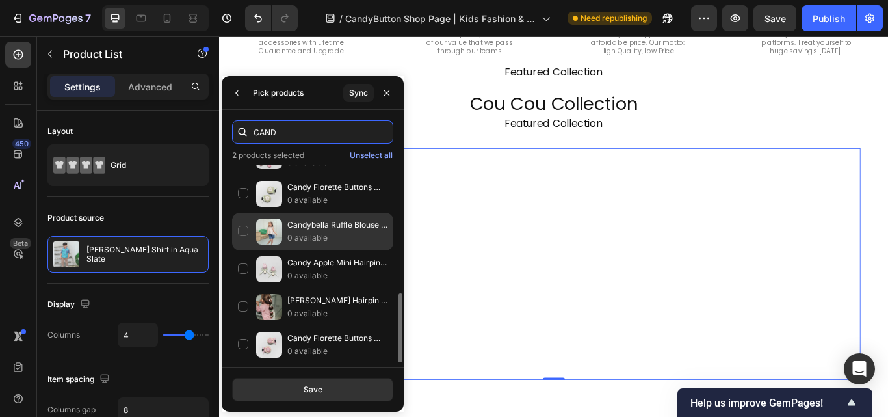
scroll to position [130, 0]
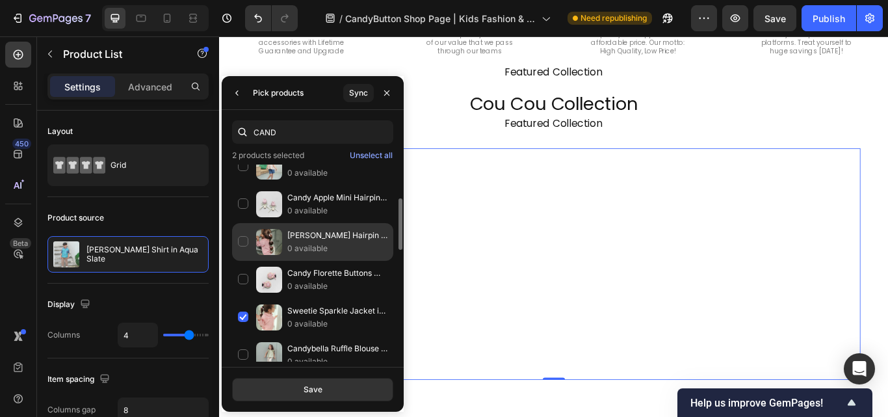
click at [318, 243] on p "0 available" at bounding box center [337, 248] width 100 height 13
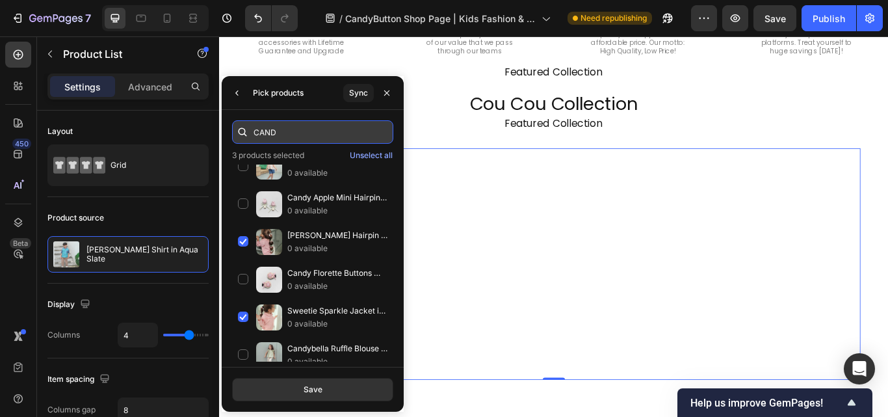
click at [332, 138] on input "CAND" at bounding box center [312, 131] width 161 height 23
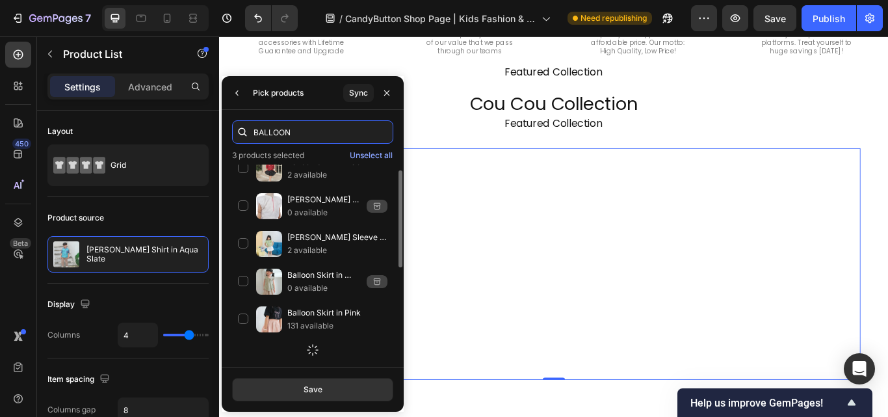
scroll to position [218, 0]
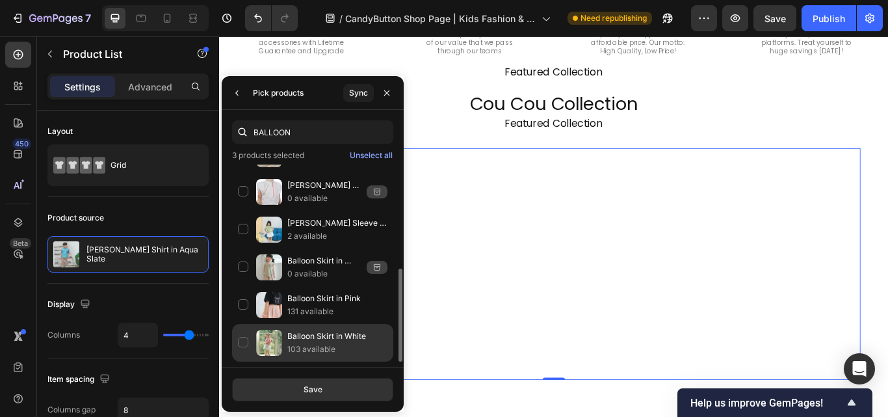
click at [289, 334] on p "Balloon Skirt in White" at bounding box center [337, 335] width 100 height 13
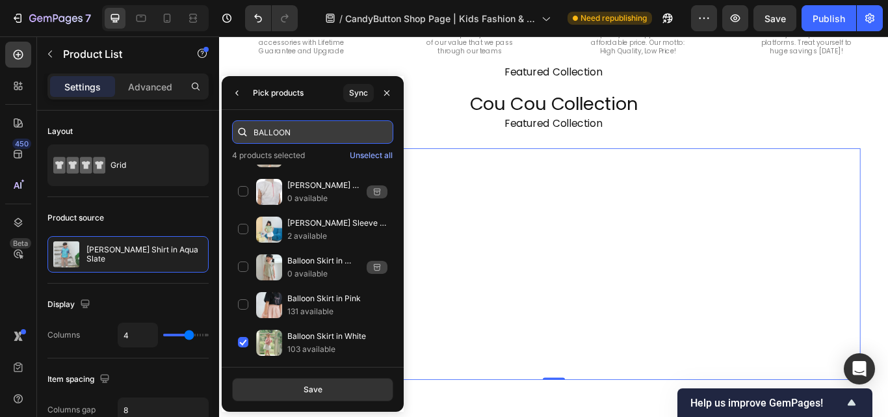
click at [300, 136] on input "BALLOON" at bounding box center [312, 131] width 161 height 23
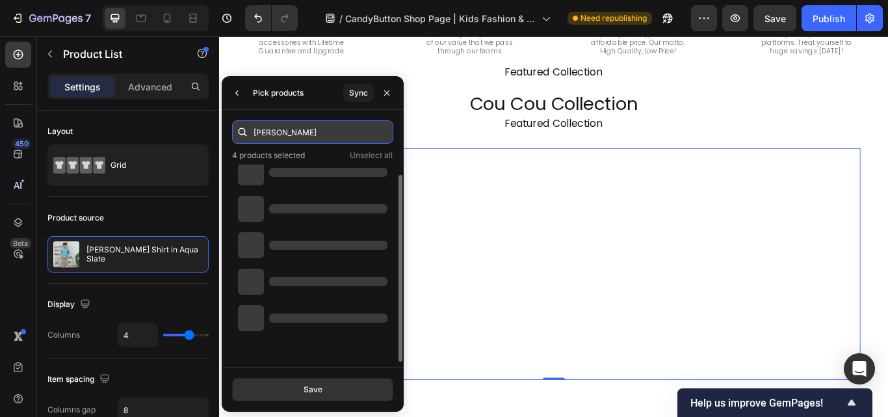
scroll to position [10, 0]
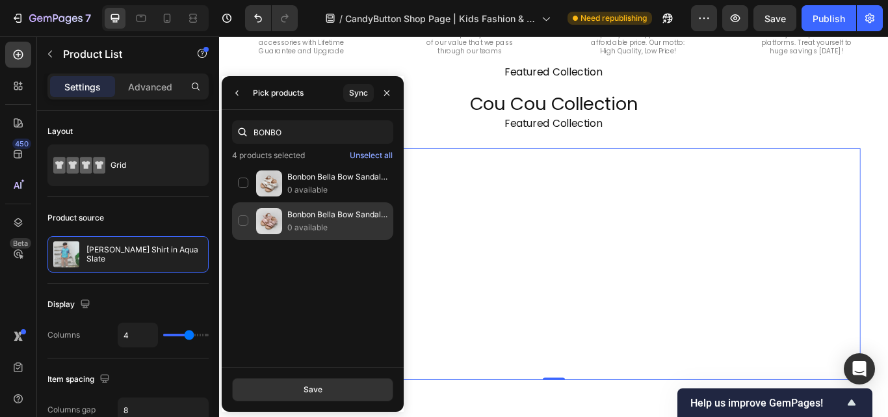
click at [327, 210] on p "Bonbon Bella Bow Sandal in Pink" at bounding box center [337, 214] width 100 height 13
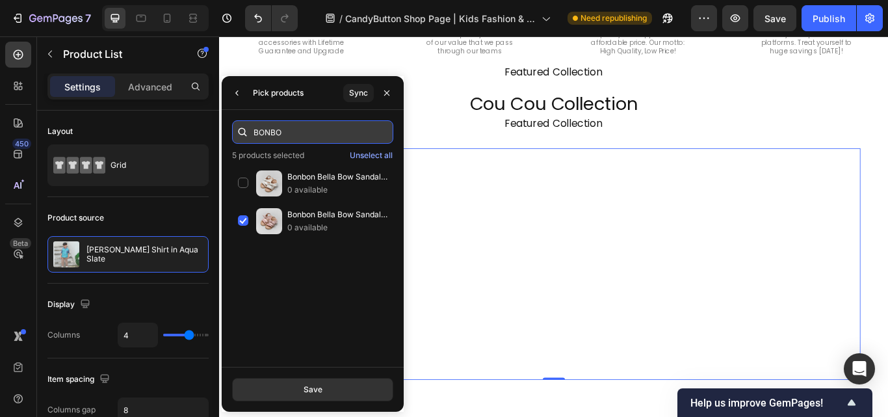
click at [318, 136] on input "BONBO" at bounding box center [312, 131] width 161 height 23
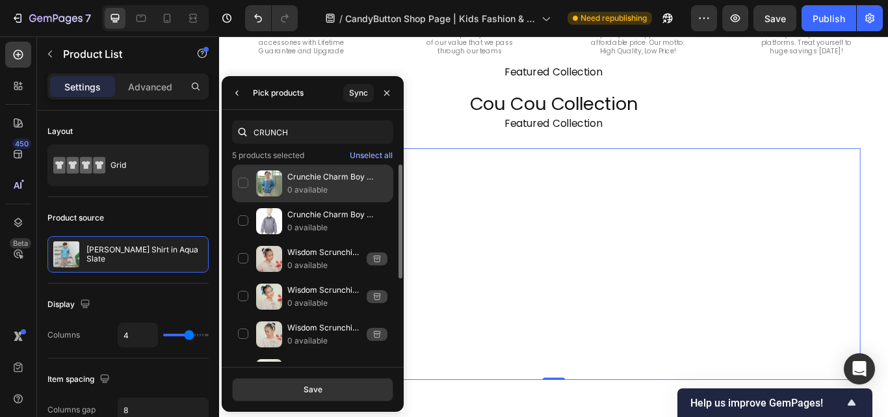
click at [315, 175] on p "Crunchie Charm Boy Jacket in Ice Blue" at bounding box center [337, 176] width 100 height 13
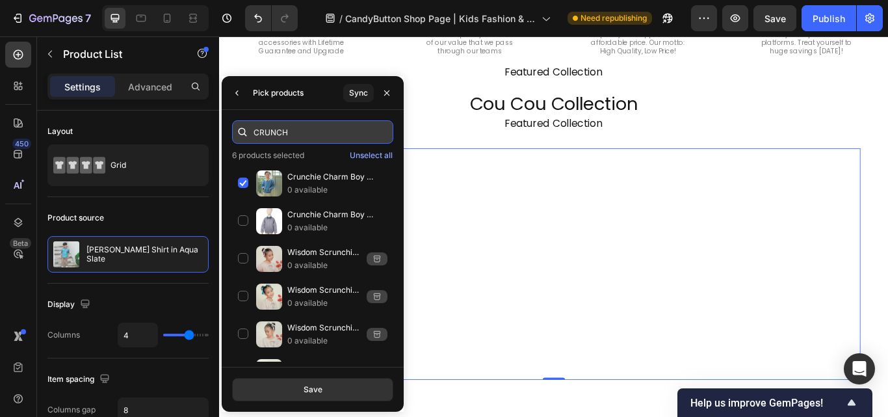
click at [311, 135] on input "CRUNCH" at bounding box center [312, 131] width 161 height 23
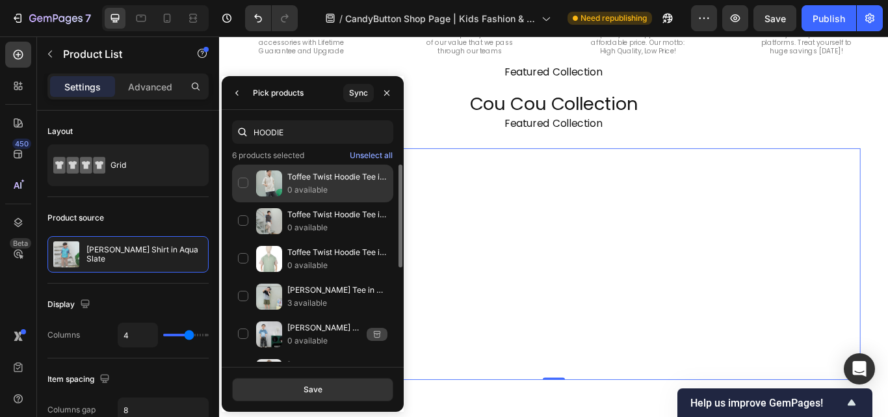
click at [331, 181] on p "Toffee Twist Hoodie Tee in Cream" at bounding box center [337, 176] width 100 height 13
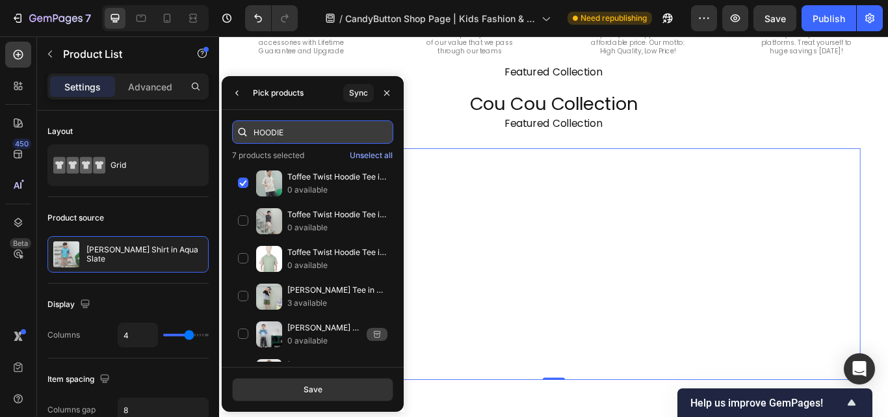
click at [320, 127] on input "HOODIE" at bounding box center [312, 131] width 161 height 23
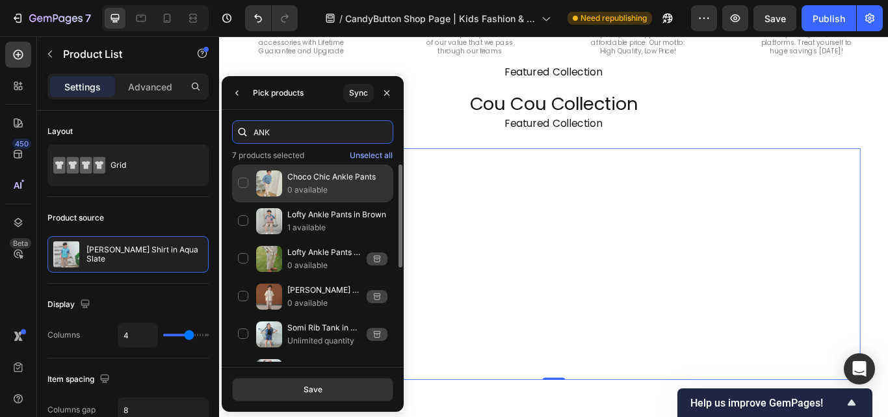
type input "ANK"
click at [325, 190] on p "0 available" at bounding box center [337, 189] width 100 height 13
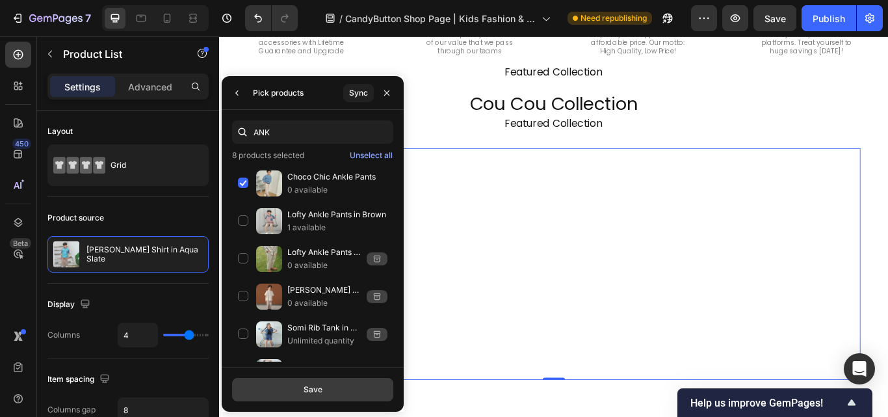
click at [343, 393] on button "Save" at bounding box center [312, 389] width 161 height 23
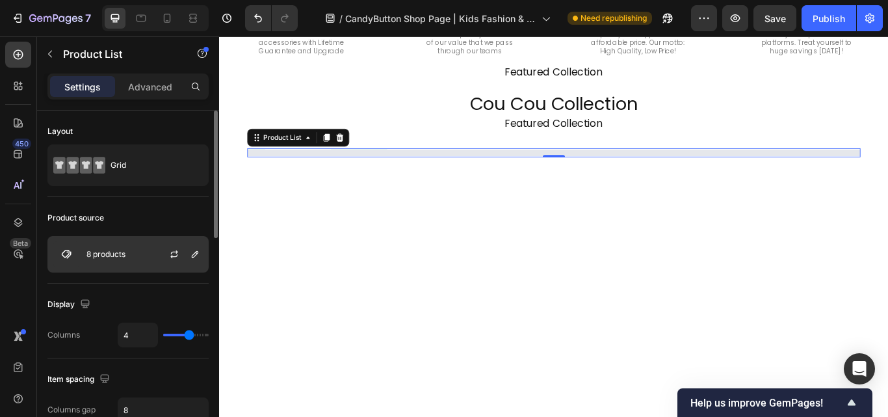
drag, startPoint x: 166, startPoint y: 254, endPoint x: 129, endPoint y: 322, distance: 77.6
click at [166, 254] on button "button" at bounding box center [174, 254] width 16 height 16
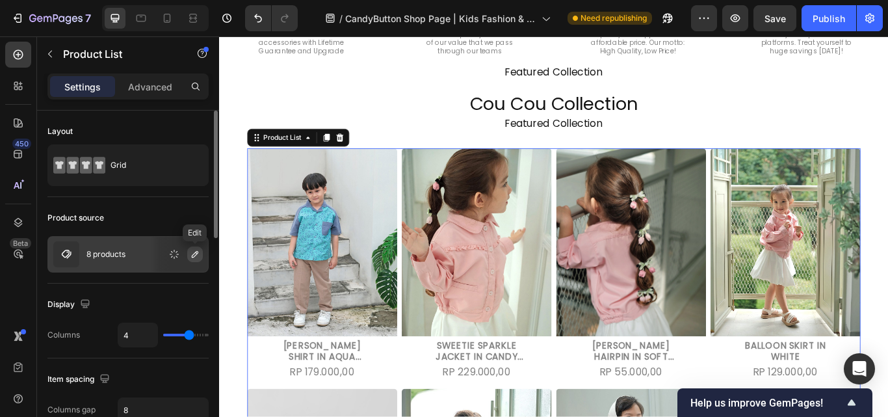
click at [198, 255] on icon "button" at bounding box center [195, 254] width 10 height 10
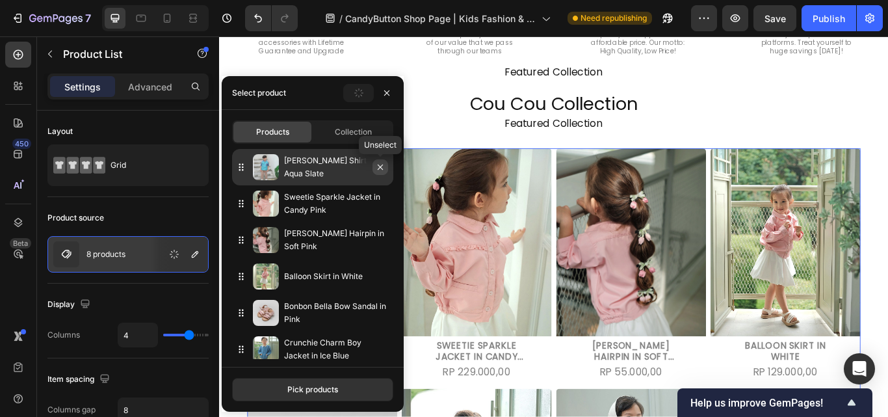
click at [379, 170] on icon "button" at bounding box center [380, 167] width 10 height 10
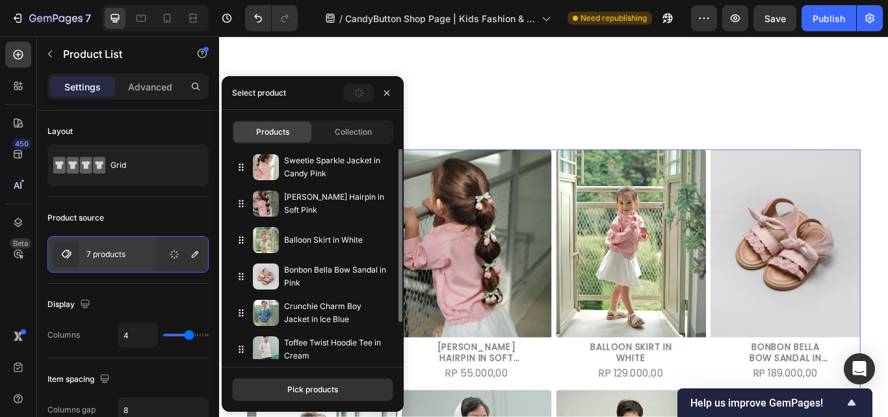
scroll to position [1235, 0]
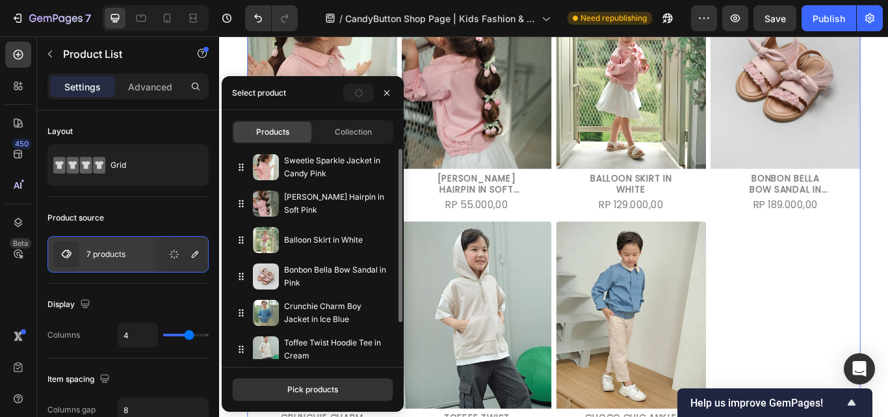
click at [887, 347] on div "Product Images Sweetie Sparkle Jacket in Candy Pink Product Title Rp 229.000,00…" at bounding box center [608, 246] width 715 height 549
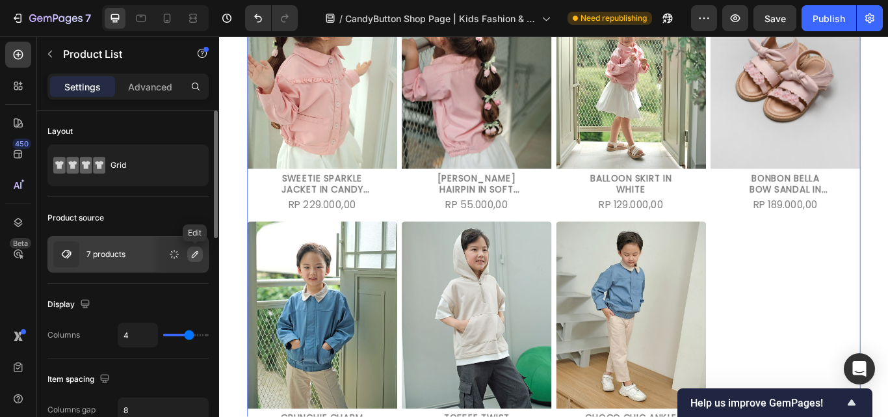
click at [188, 256] on button "button" at bounding box center [195, 254] width 16 height 16
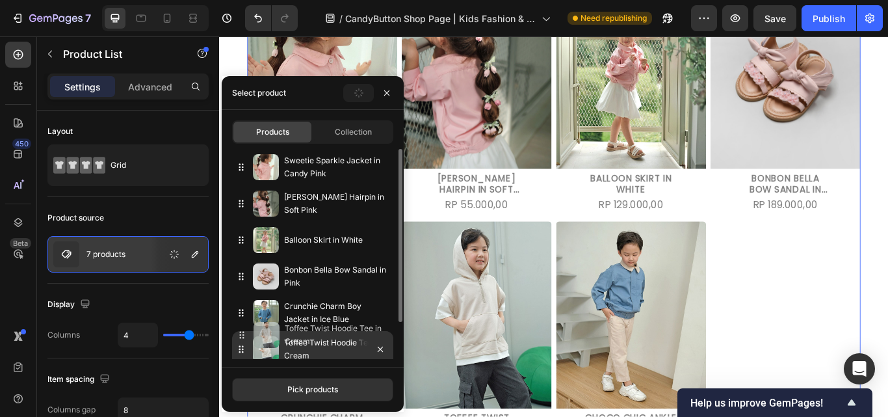
drag, startPoint x: 240, startPoint y: 354, endPoint x: 241, endPoint y: 342, distance: 11.1
click at [241, 342] on icon at bounding box center [241, 348] width 13 height 13
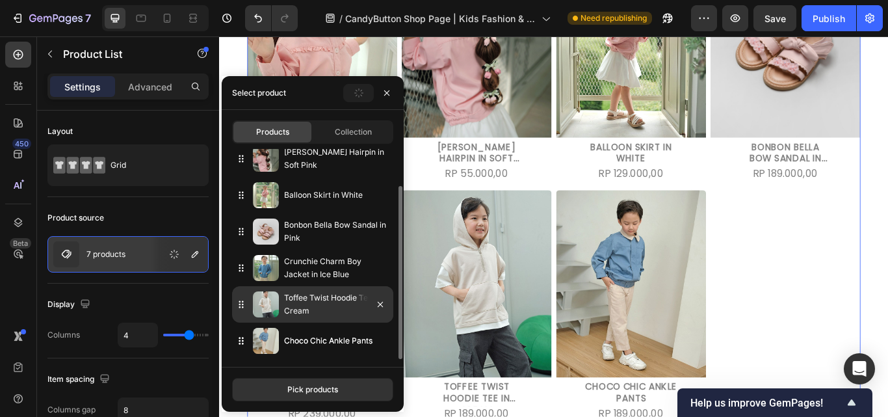
scroll to position [1365, 0]
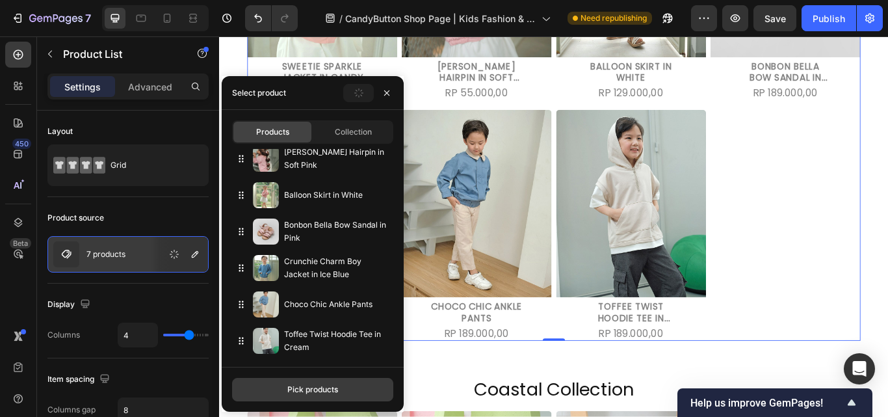
click at [327, 387] on div "Pick products" at bounding box center [312, 389] width 51 height 12
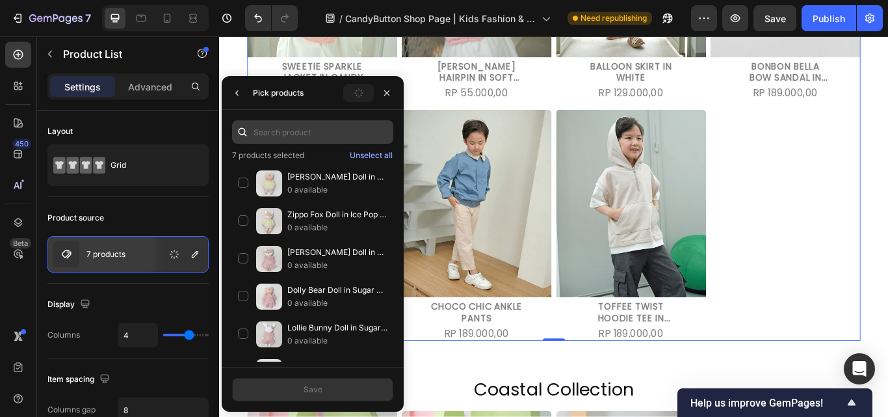
click at [317, 128] on input "text" at bounding box center [312, 131] width 161 height 23
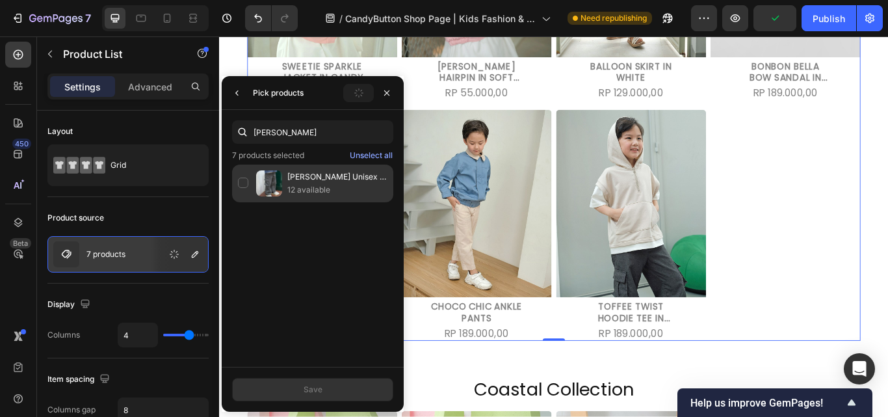
click at [252, 176] on div "Asher Unisex Cargo Pants 12 available" at bounding box center [312, 183] width 161 height 38
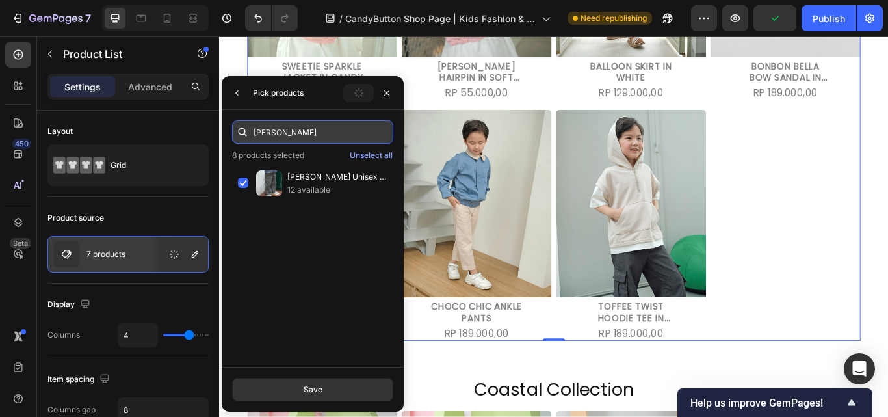
click at [291, 134] on input "ASHER" at bounding box center [312, 131] width 161 height 23
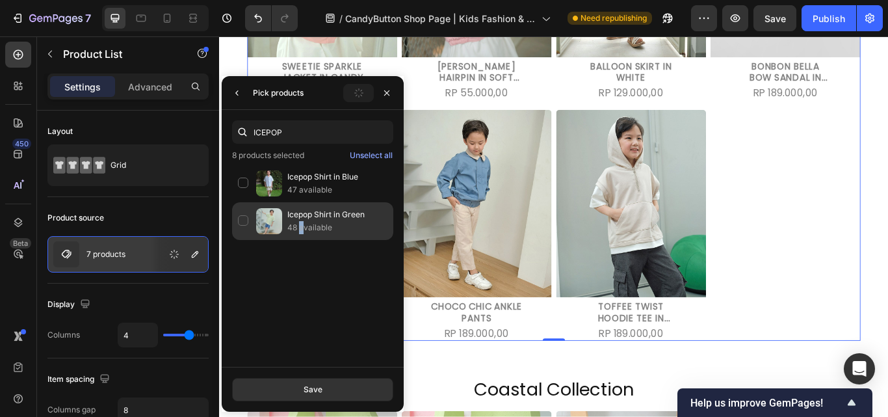
click at [302, 225] on p "48 available" at bounding box center [337, 227] width 100 height 13
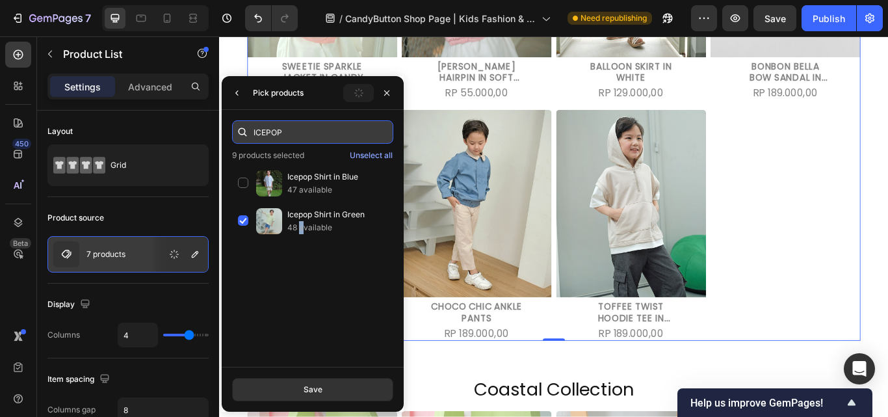
click at [304, 134] on input "ICEPOP" at bounding box center [312, 131] width 161 height 23
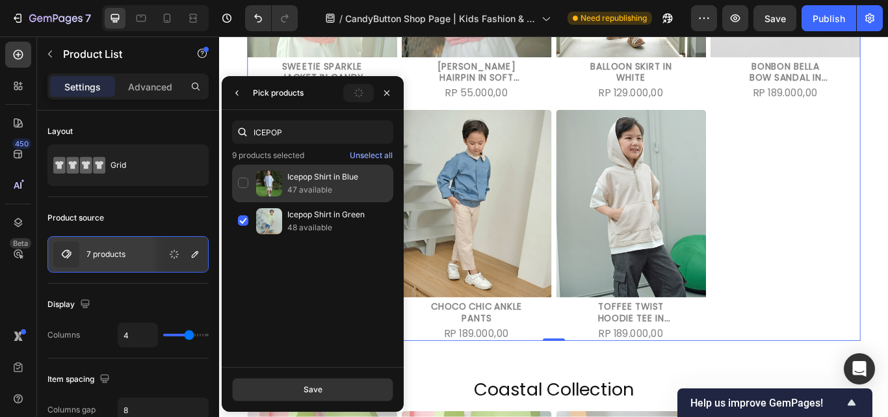
click at [268, 190] on img at bounding box center [269, 183] width 26 height 26
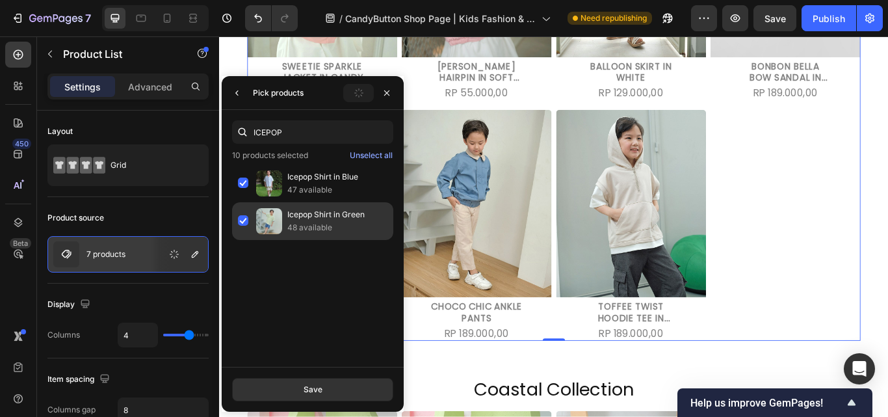
click at [241, 214] on div "Icepop Shirt in Green 48 available" at bounding box center [312, 221] width 161 height 38
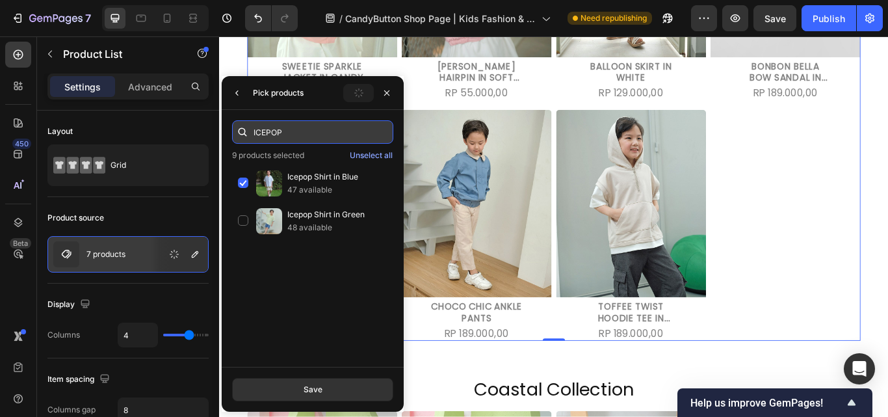
click at [308, 136] on input "ICEPOP" at bounding box center [312, 131] width 161 height 23
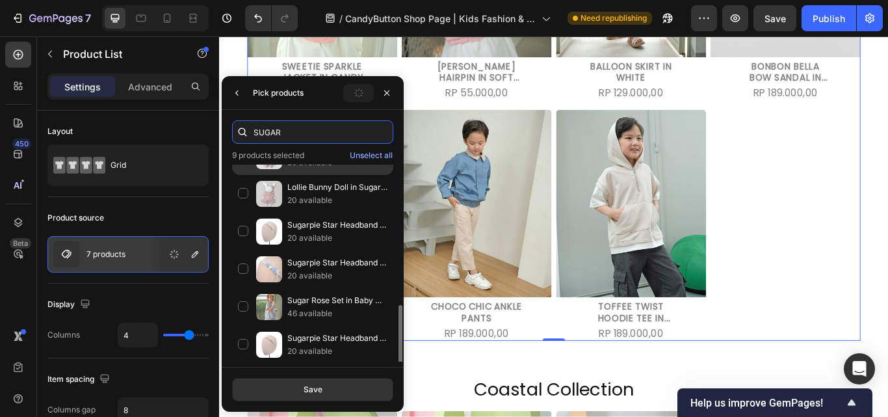
scroll to position [130, 0]
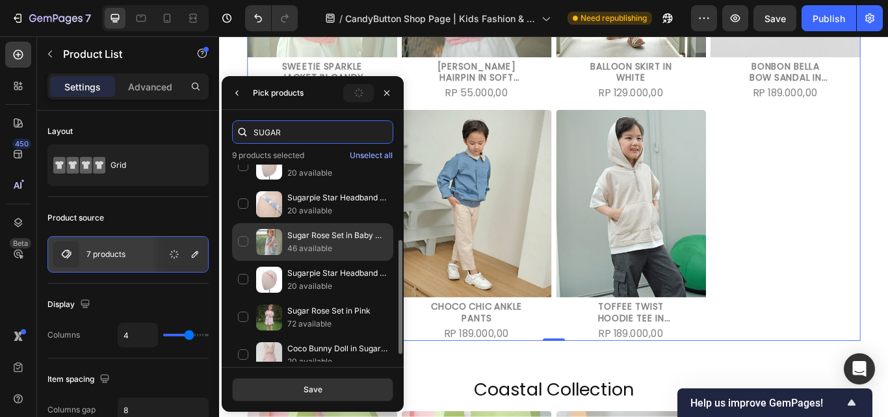
type input "SUGAR"
click at [326, 236] on p "Sugar Rose Set in Baby Blue" at bounding box center [337, 235] width 100 height 13
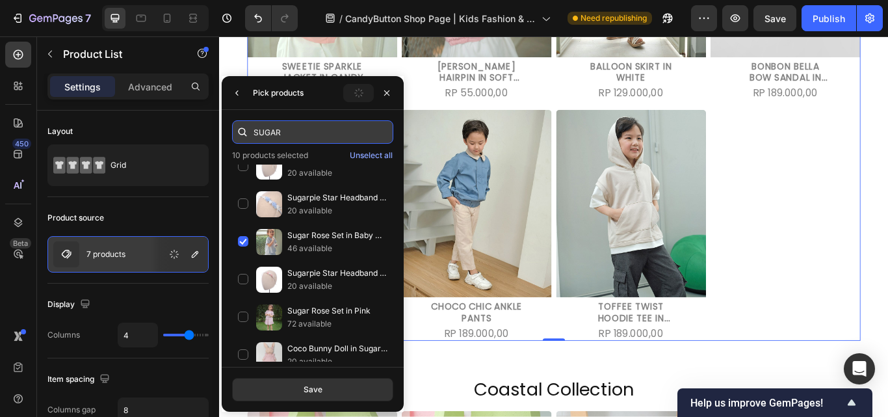
click at [308, 135] on input "SUGAR" at bounding box center [312, 131] width 161 height 23
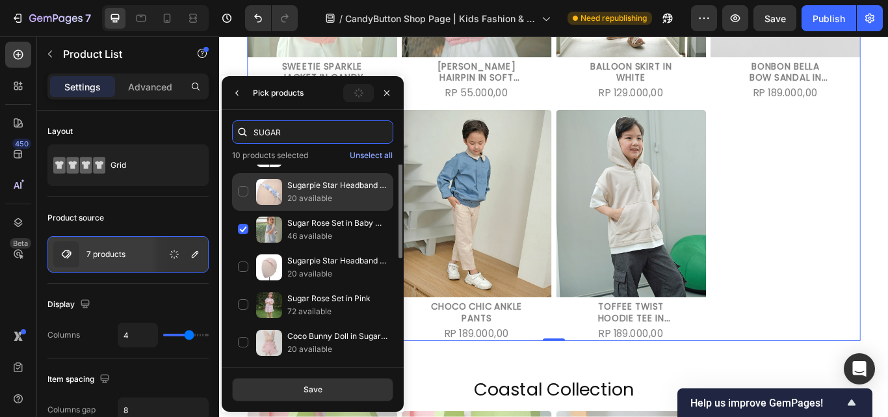
scroll to position [77, 0]
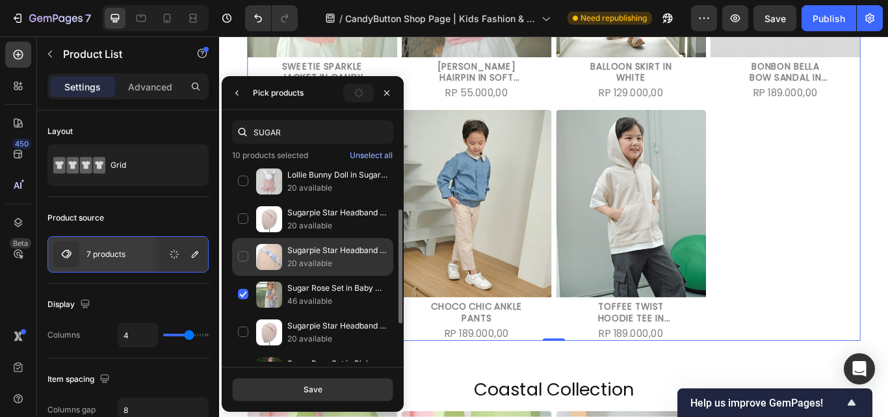
click at [335, 264] on p "20 available" at bounding box center [337, 263] width 100 height 13
click at [316, 263] on p "20 available" at bounding box center [337, 263] width 100 height 13
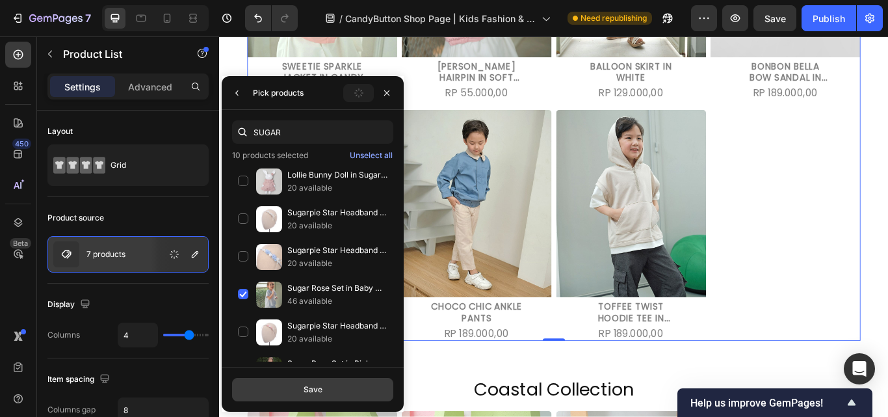
click at [337, 393] on button "Save" at bounding box center [312, 389] width 161 height 23
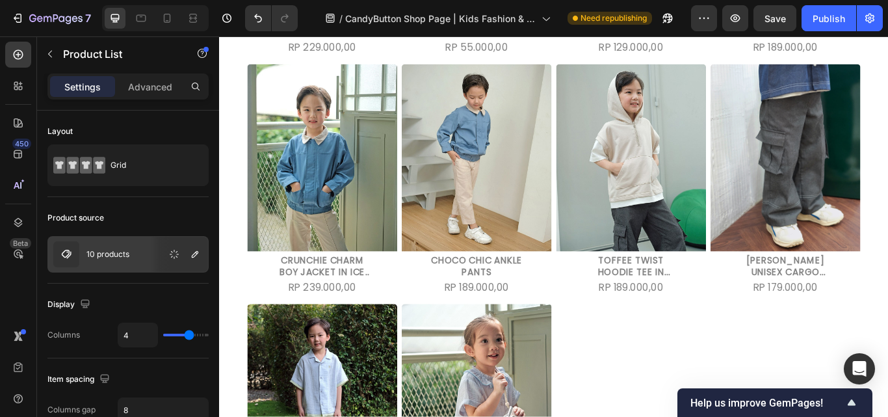
scroll to position [1430, 0]
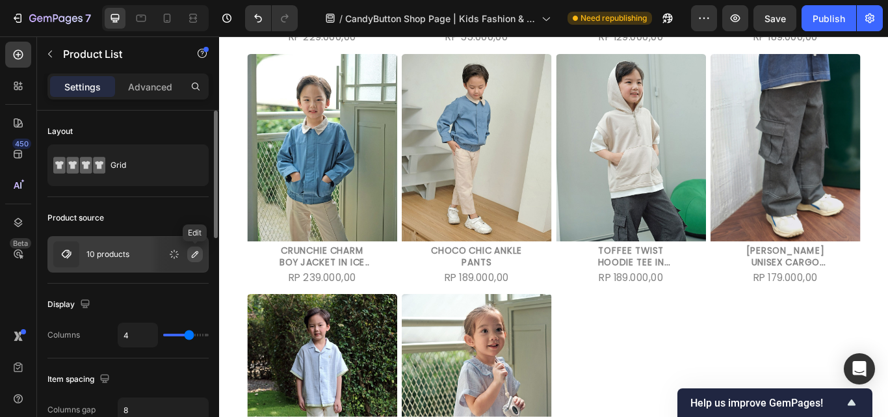
click at [190, 249] on icon "button" at bounding box center [195, 254] width 10 height 10
click at [691, 389] on div "Product Images Sweetie Sparkle Jacket in Candy Pink Product Title Rp 229.000,00…" at bounding box center [608, 191] width 715 height 829
click at [192, 253] on icon "button" at bounding box center [195, 254] width 10 height 10
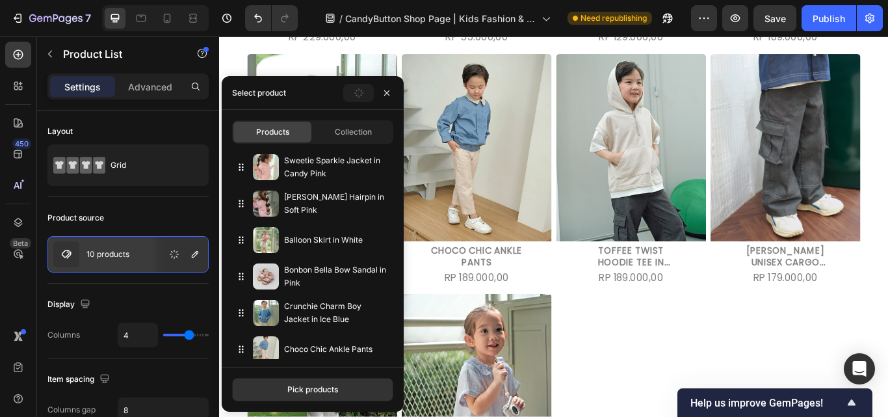
scroll to position [154, 0]
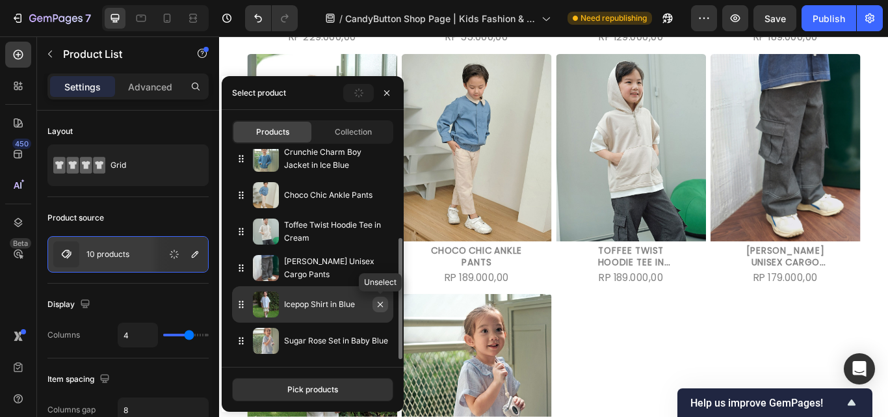
click at [379, 304] on icon "button" at bounding box center [380, 304] width 10 height 10
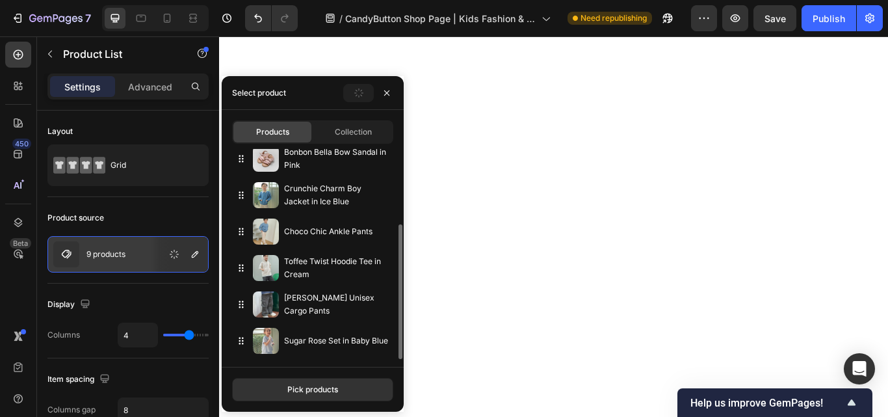
scroll to position [118, 0]
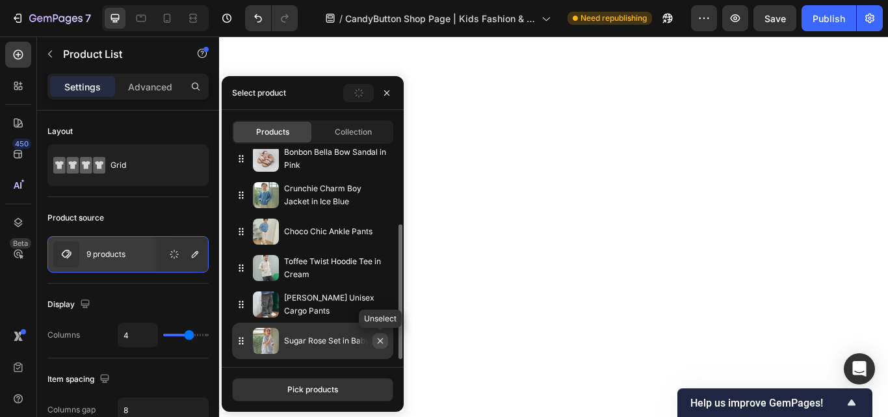
click at [381, 340] on icon "button" at bounding box center [380, 340] width 10 height 10
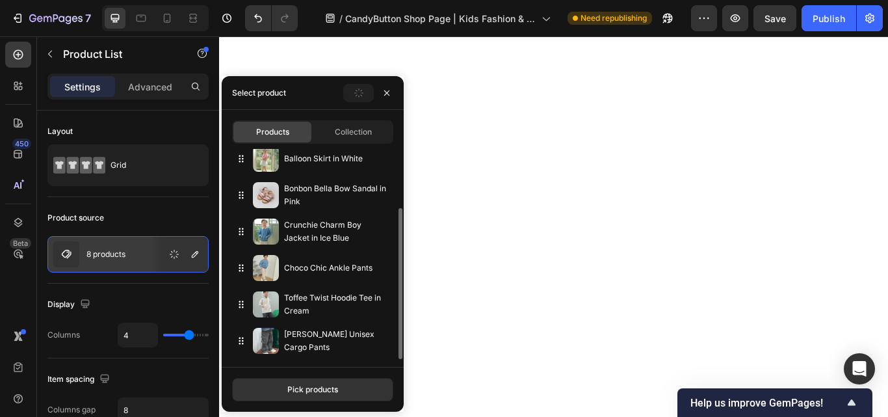
scroll to position [81, 0]
click at [777, 337] on div at bounding box center [609, 258] width 780 height 901
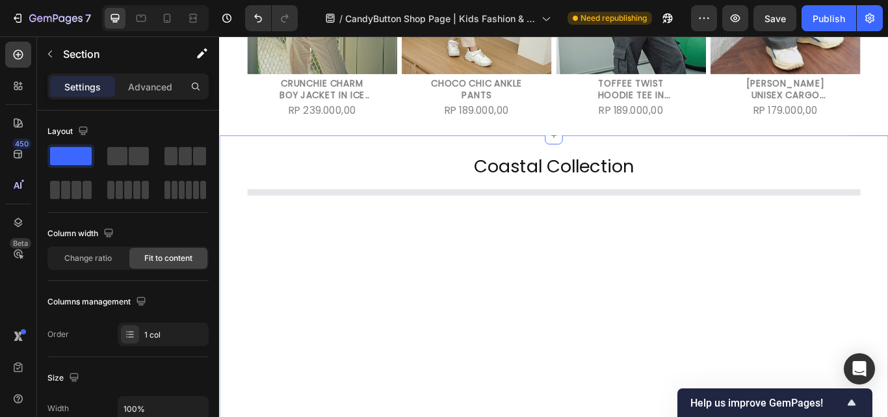
scroll to position [1602, 0]
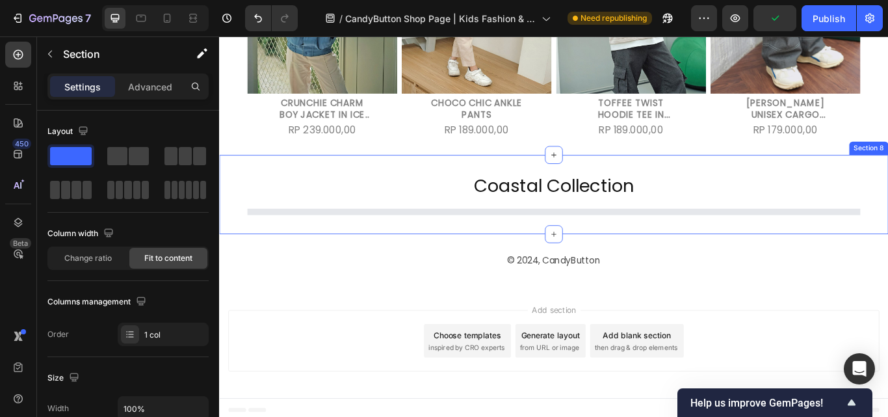
click at [676, 180] on div "Coastal Collection Heading Product List Section 8" at bounding box center [609, 221] width 780 height 92
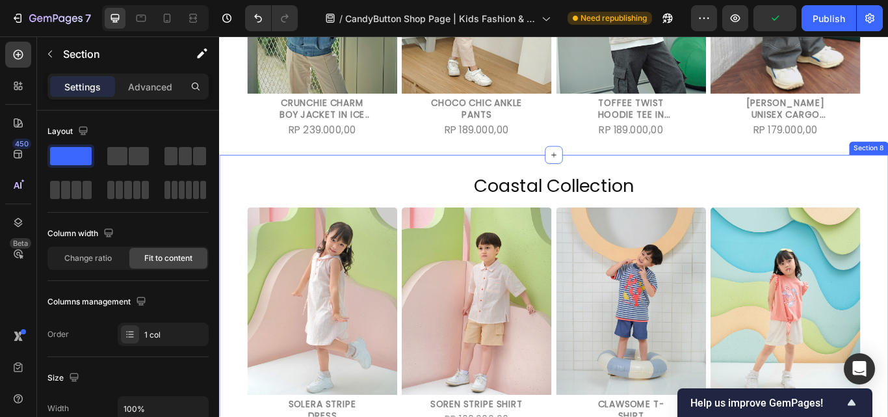
scroll to position [1625, 0]
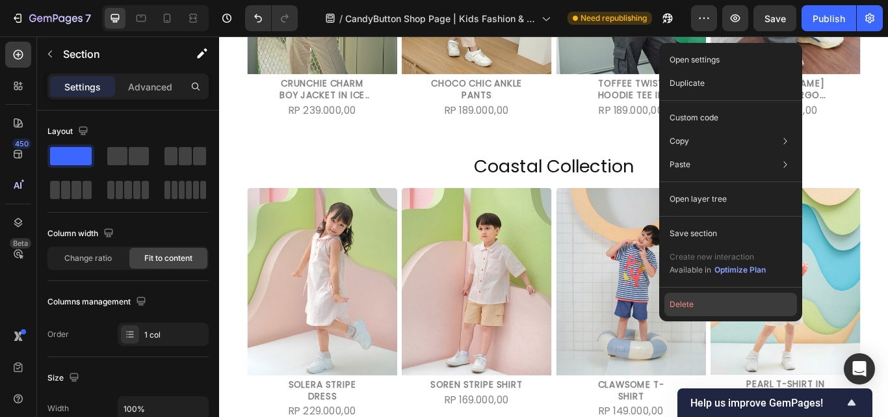
click at [690, 305] on button "Delete" at bounding box center [730, 303] width 133 height 23
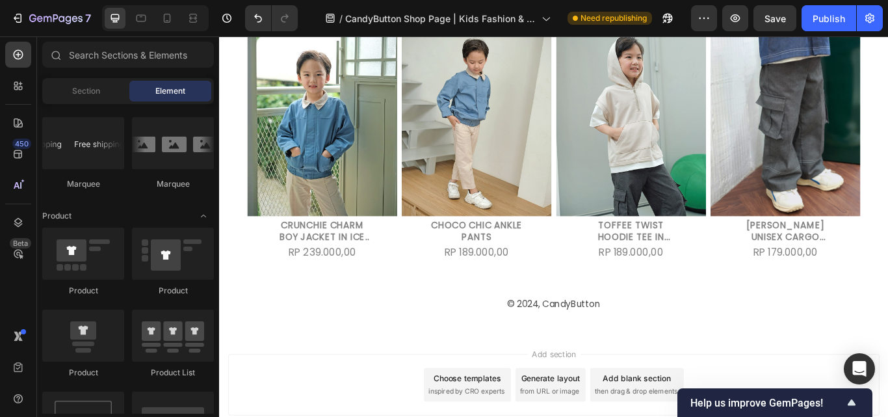
scroll to position [1445, 0]
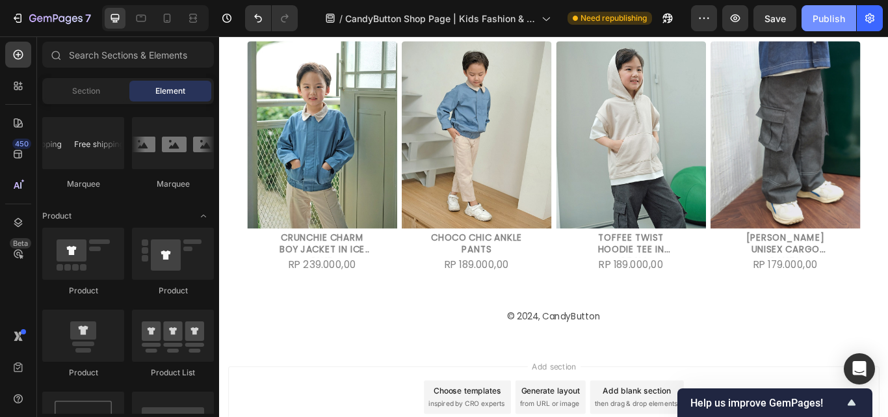
click at [834, 20] on div "Publish" at bounding box center [828, 19] width 32 height 14
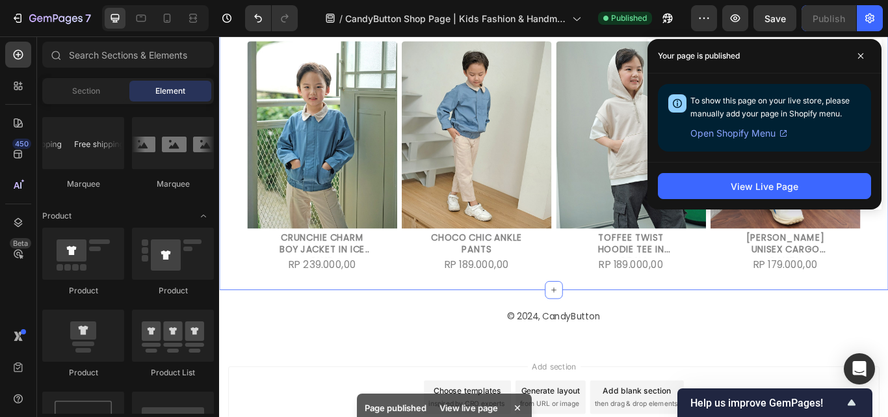
click at [849, 294] on div "Rp 179.000,00" at bounding box center [878, 303] width 77 height 18
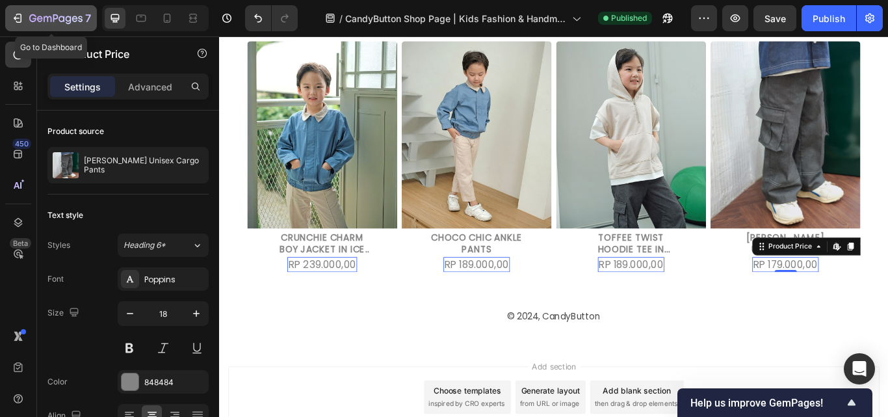
click at [12, 14] on icon "button" at bounding box center [17, 18] width 13 height 13
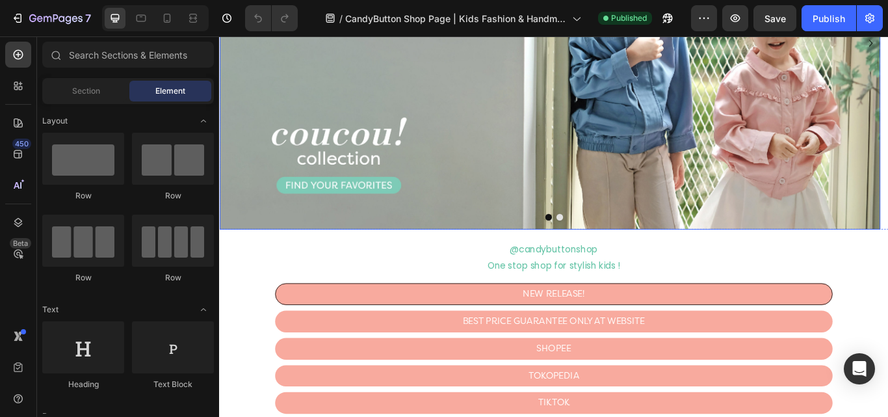
scroll to position [325, 0]
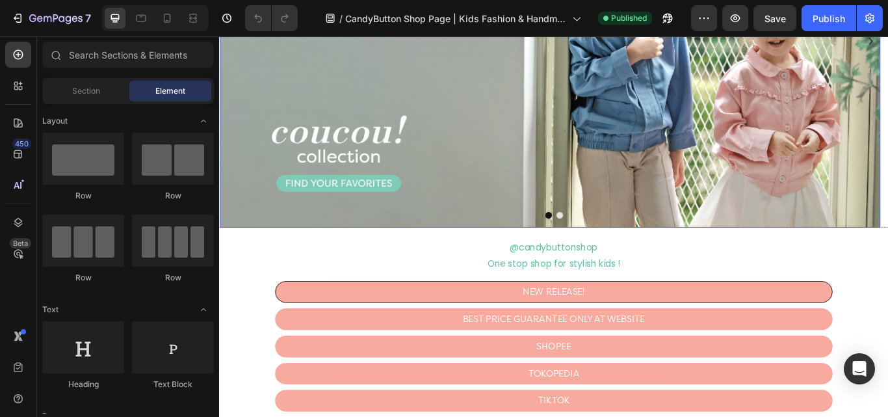
click at [741, 170] on img at bounding box center [604, 42] width 770 height 433
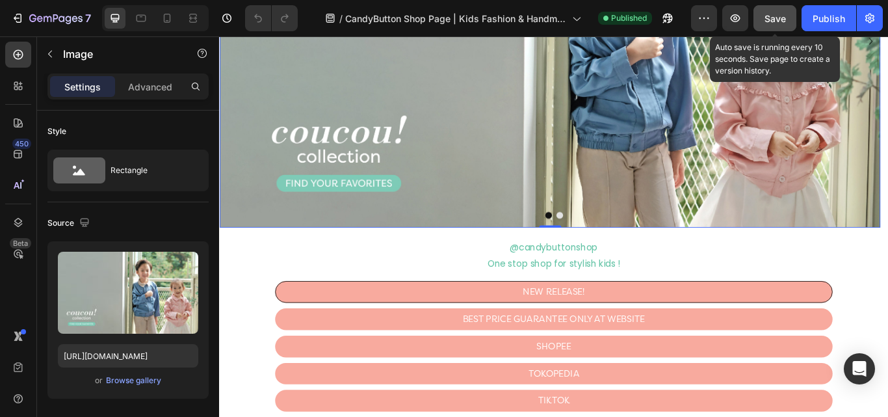
click at [778, 12] on div "Save" at bounding box center [774, 19] width 21 height 14
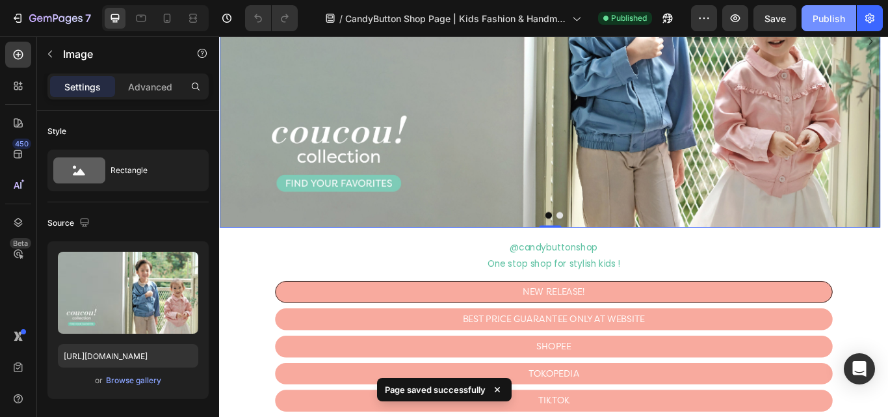
click at [829, 19] on div "Publish" at bounding box center [828, 19] width 32 height 14
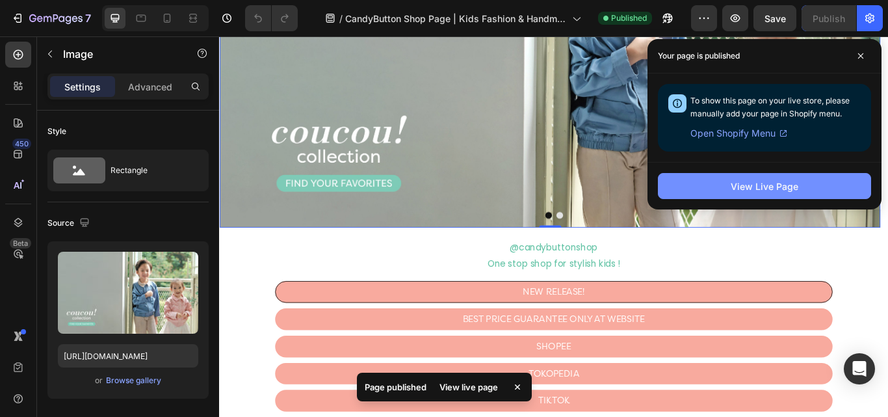
click at [758, 186] on div "View Live Page" at bounding box center [764, 186] width 68 height 14
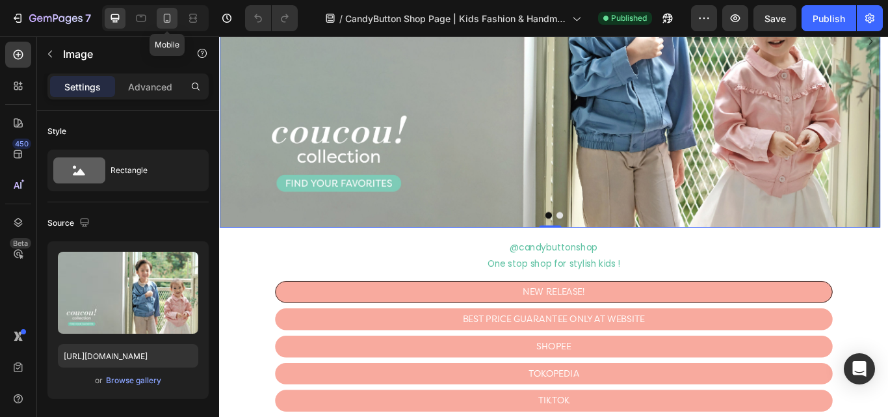
click at [162, 20] on icon at bounding box center [167, 18] width 13 height 13
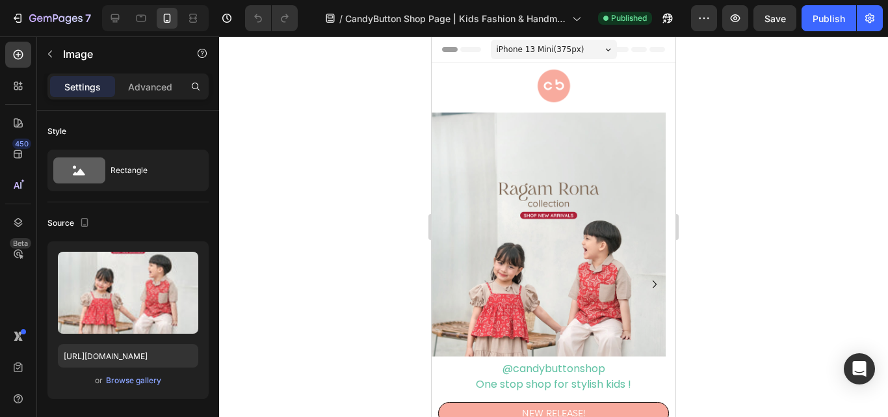
click at [545, 231] on img at bounding box center [548, 283] width 234 height 343
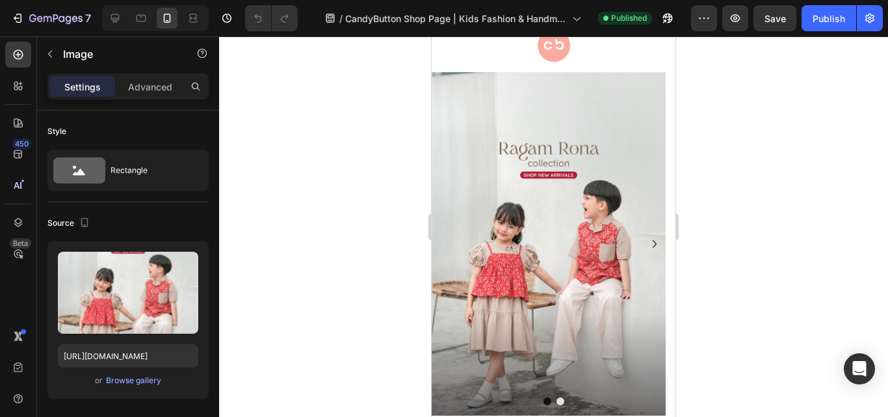
scroll to position [195, 0]
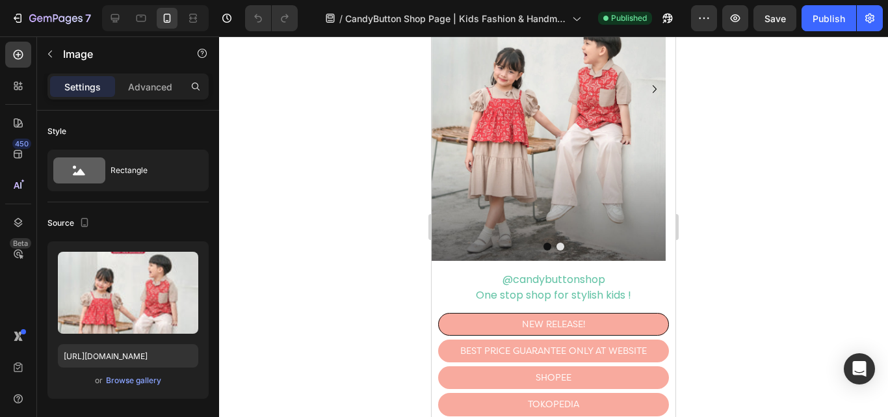
click at [602, 200] on img at bounding box center [548, 88] width 234 height 343
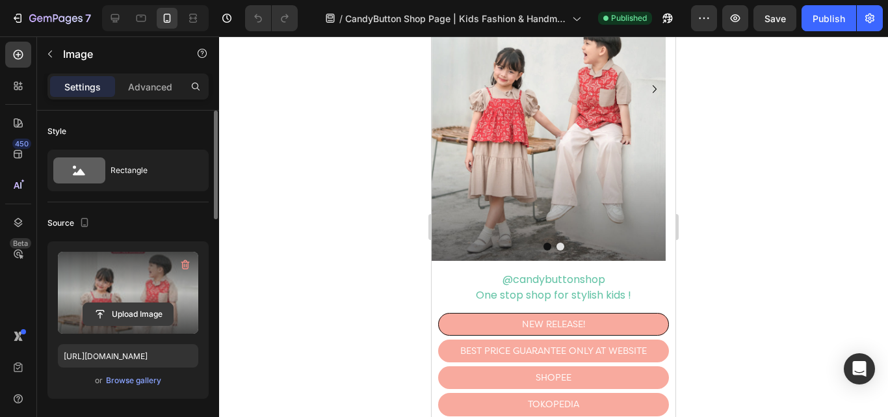
click at [142, 316] on input "file" at bounding box center [128, 314] width 90 height 22
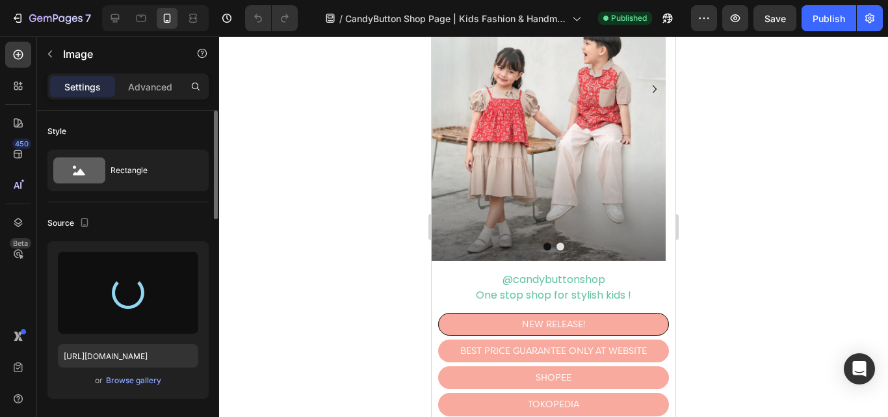
type input "https://cdn.shopify.com/s/files/1/0687/9484/3455/files/gempages_543889262190265…"
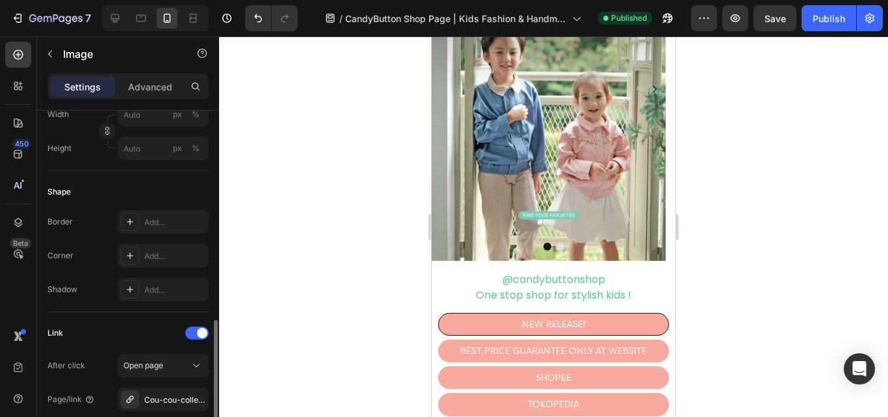
scroll to position [455, 0]
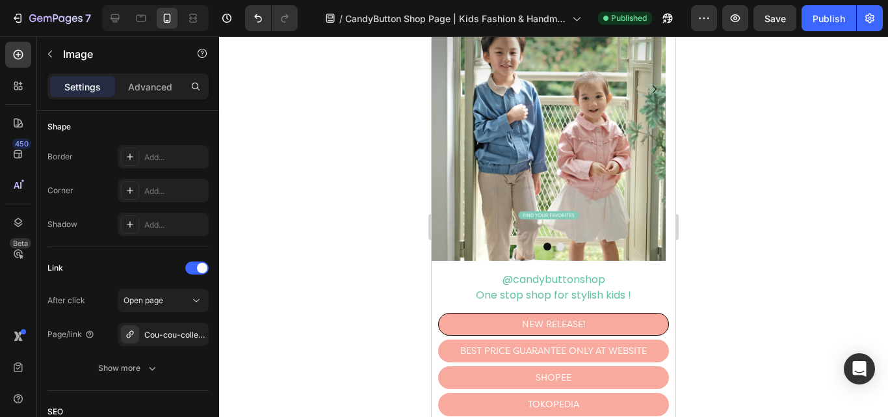
click at [319, 287] on div at bounding box center [553, 226] width 669 height 380
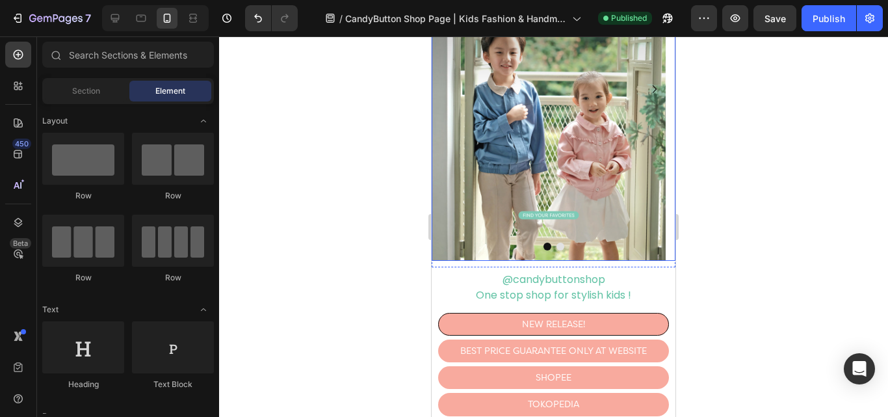
click at [556, 246] on button "Dot" at bounding box center [560, 246] width 8 height 8
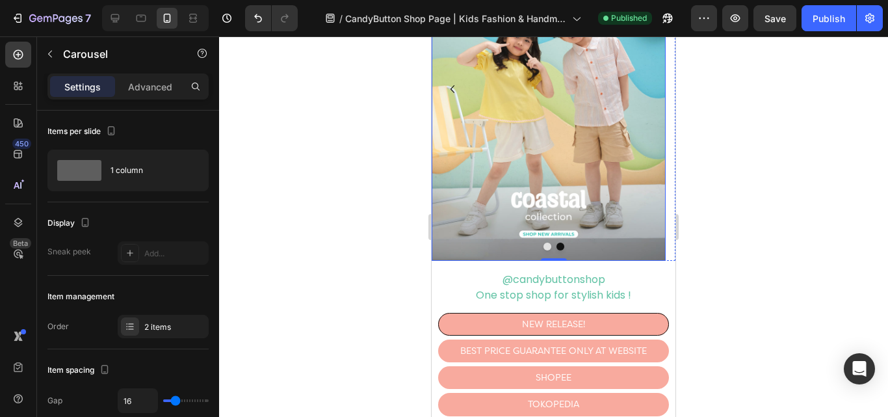
click at [516, 146] on img at bounding box center [548, 88] width 234 height 343
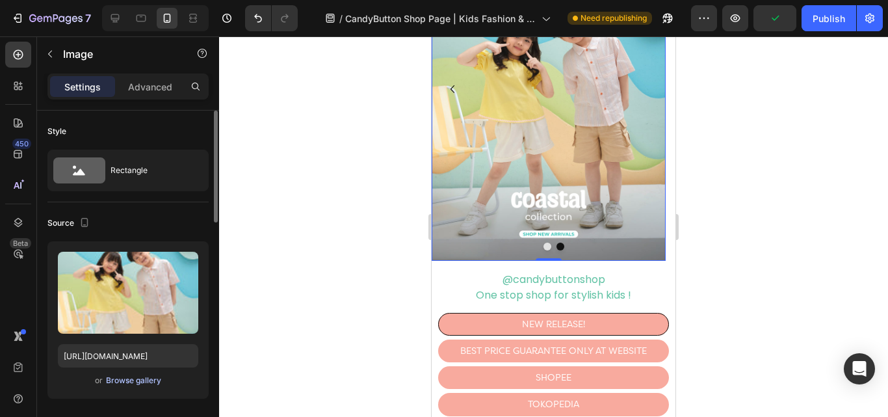
click at [125, 378] on div "Browse gallery" at bounding box center [133, 380] width 55 height 12
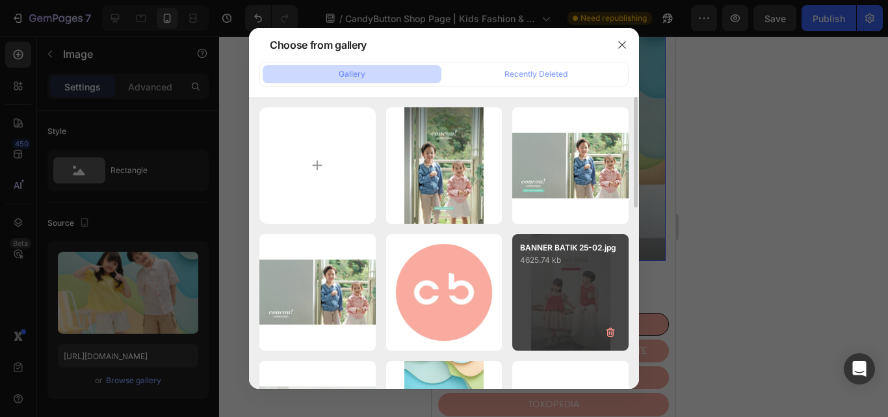
click at [561, 279] on div "BANNER BATIK 25-02.jpg 4625.74 kb" at bounding box center [570, 292] width 116 height 116
type input "https://cdn.shopify.com/s/files/1/0687/9484/3455/files/gempages_543889262190265…"
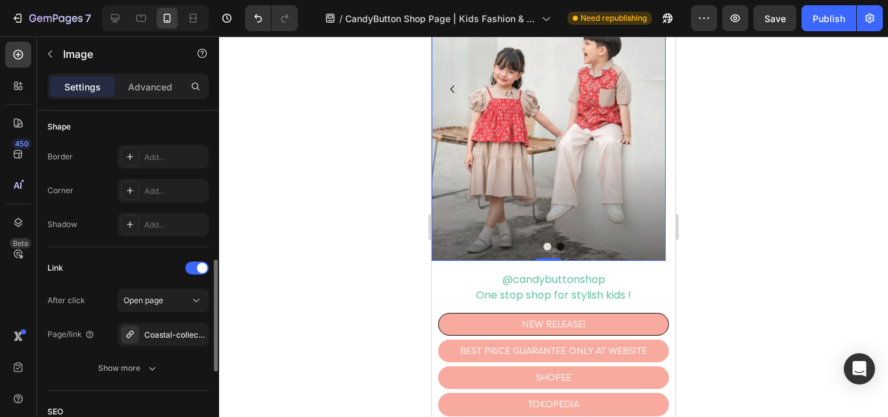
scroll to position [585, 0]
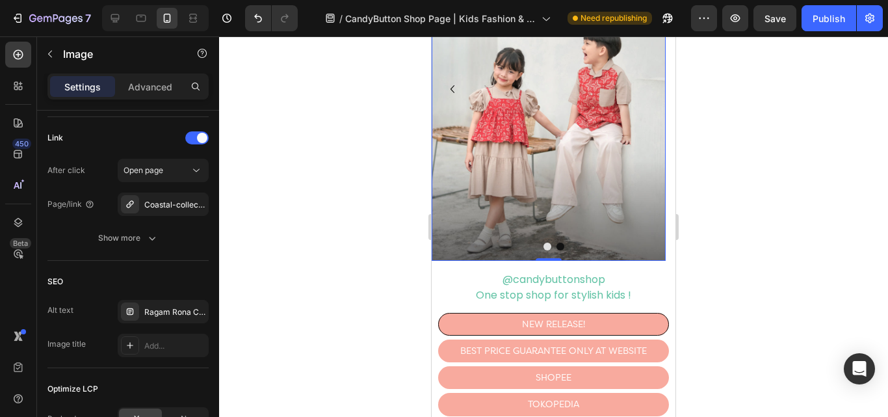
click at [281, 267] on div at bounding box center [553, 226] width 669 height 380
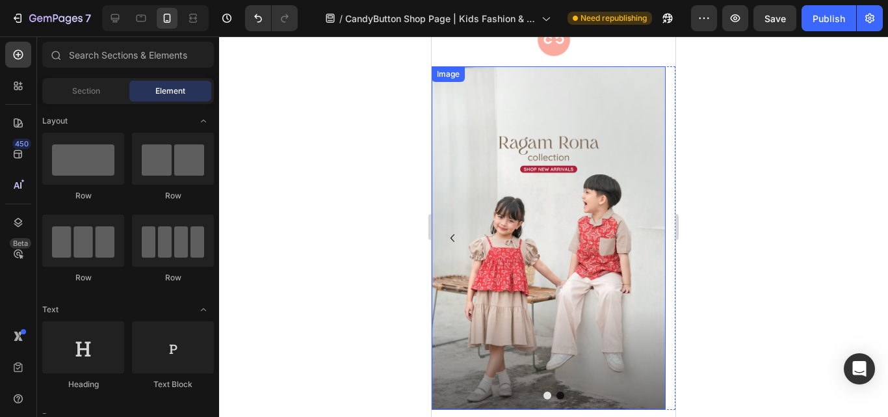
scroll to position [0, 0]
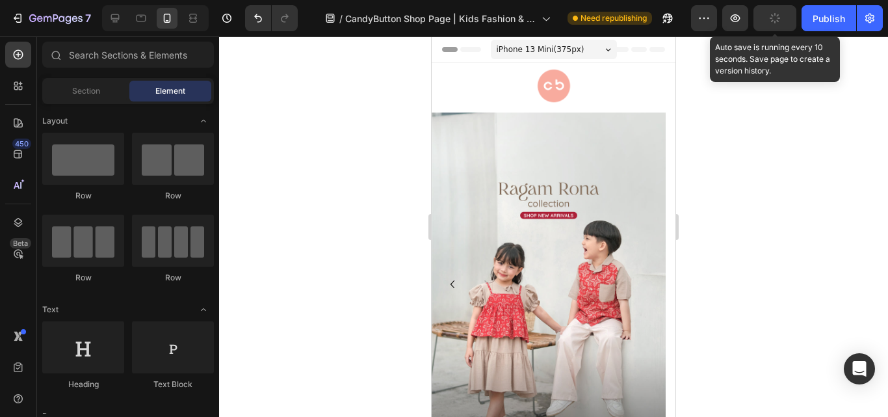
click at [758, 16] on button "button" at bounding box center [774, 18] width 43 height 26
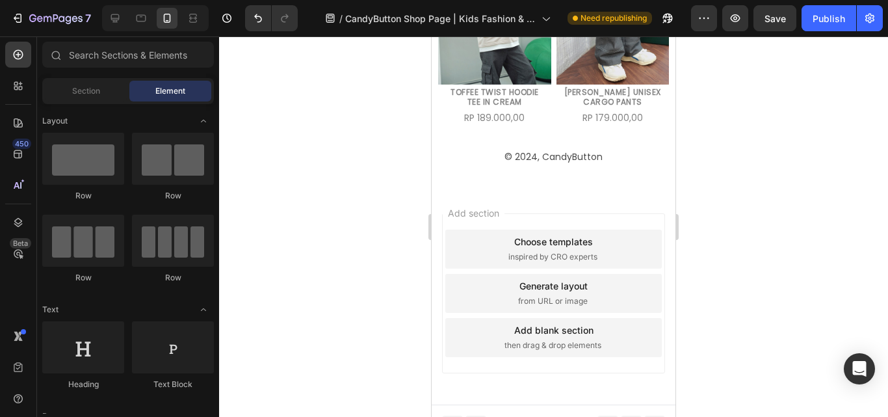
scroll to position [1760, 0]
click at [828, 23] on div "Publish" at bounding box center [828, 19] width 32 height 14
click at [567, 212] on div "Add section Choose templates inspired by CRO experts Generate layout from URL o…" at bounding box center [553, 292] width 223 height 160
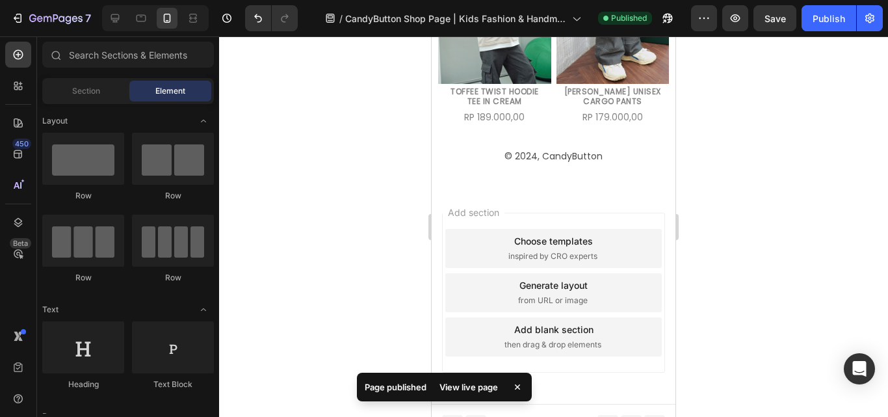
click at [467, 205] on span "Add section" at bounding box center [474, 212] width 62 height 14
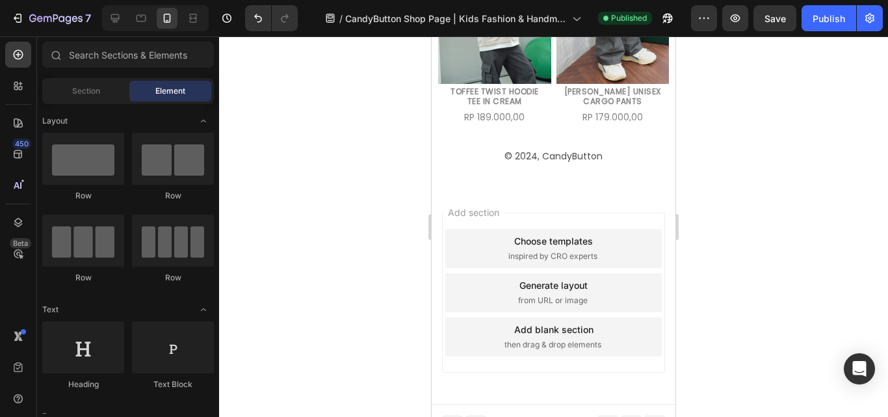
click at [800, 26] on div "Preview Save Publish" at bounding box center [787, 18] width 192 height 26
click at [808, 25] on button "Publish" at bounding box center [828, 18] width 55 height 26
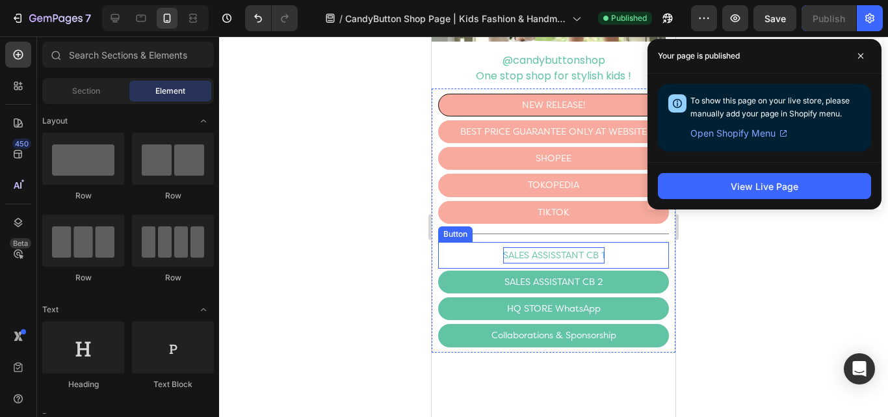
scroll to position [331, 0]
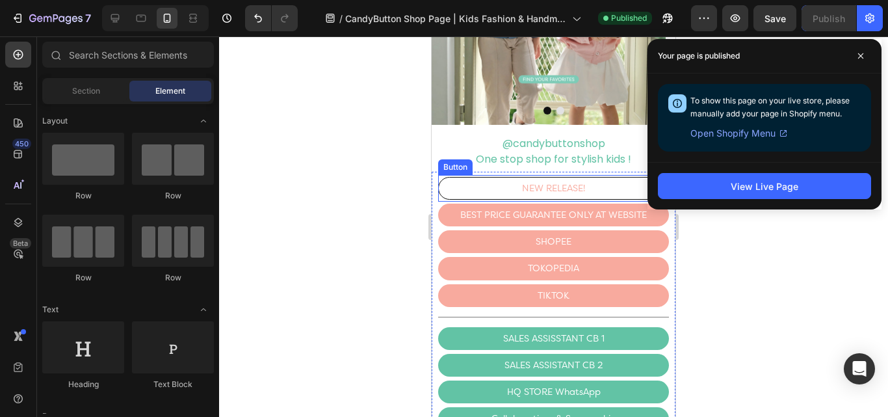
click at [604, 189] on link "NEW RELEASE!" at bounding box center [553, 188] width 231 height 23
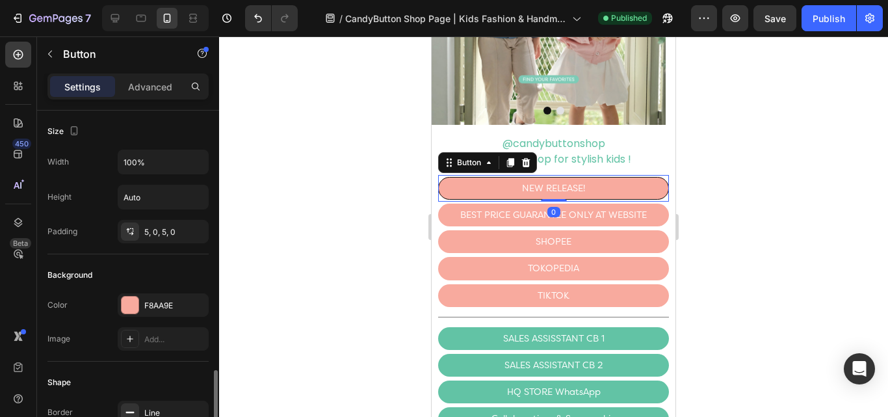
scroll to position [195, 0]
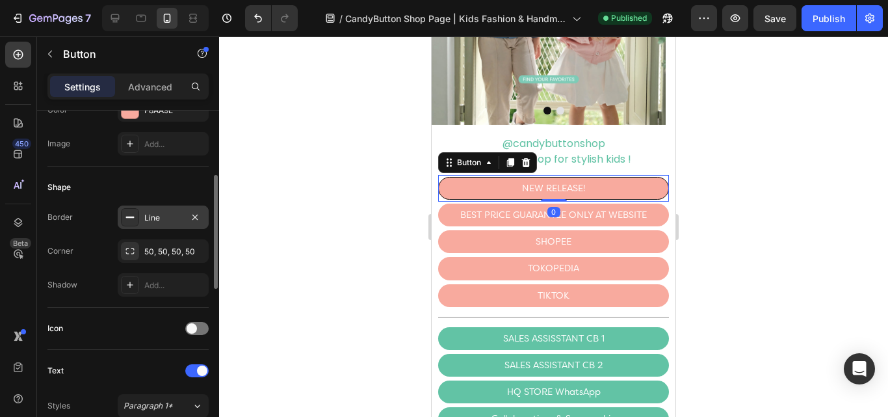
click at [177, 211] on div "Line" at bounding box center [163, 216] width 91 height 23
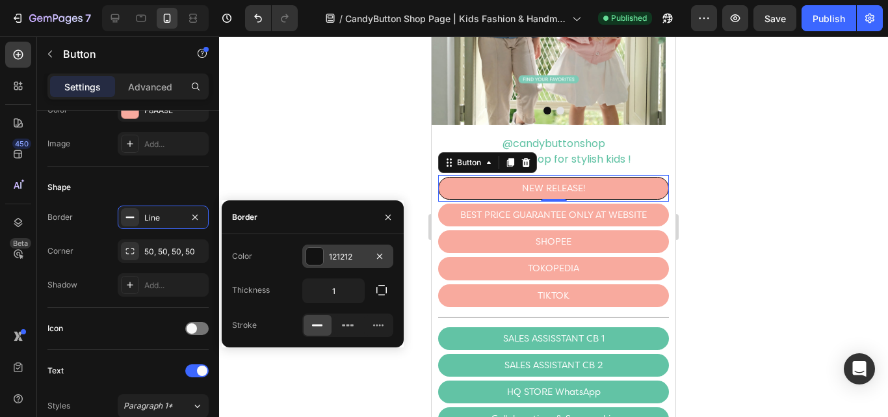
click at [346, 248] on div "121212" at bounding box center [347, 255] width 91 height 23
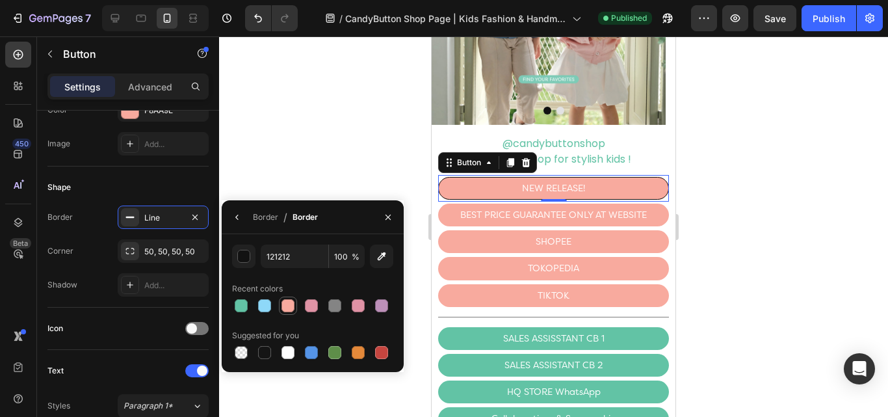
click at [290, 304] on div at bounding box center [287, 305] width 13 height 13
type input "F8AA9E"
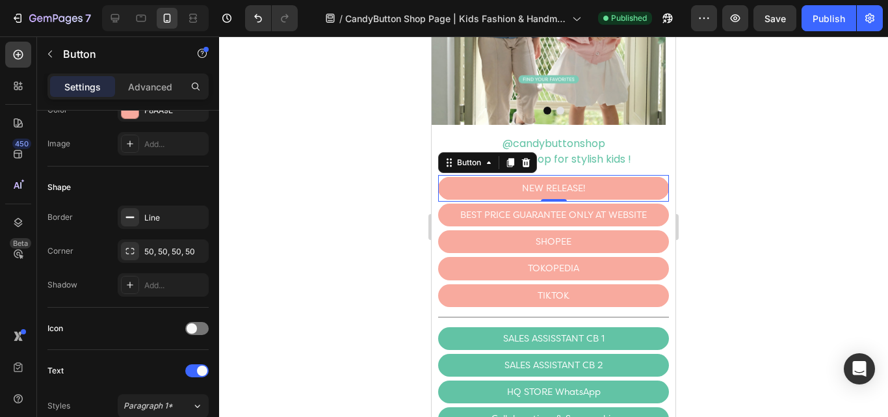
click at [317, 175] on div at bounding box center [553, 226] width 669 height 380
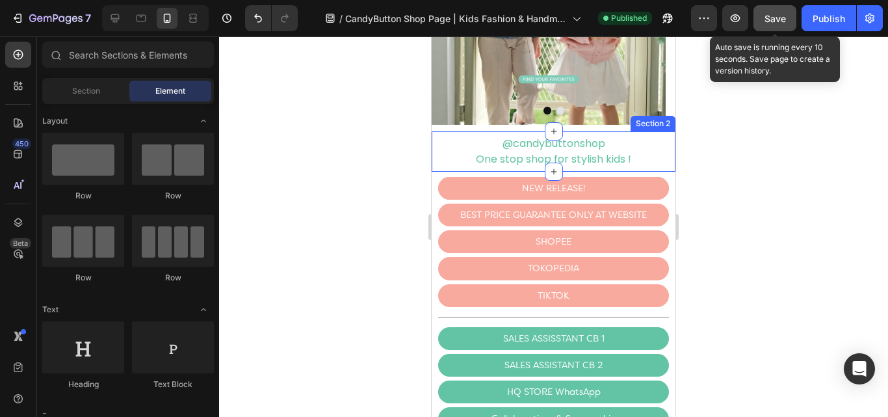
click at [778, 18] on span "Save" at bounding box center [774, 18] width 21 height 11
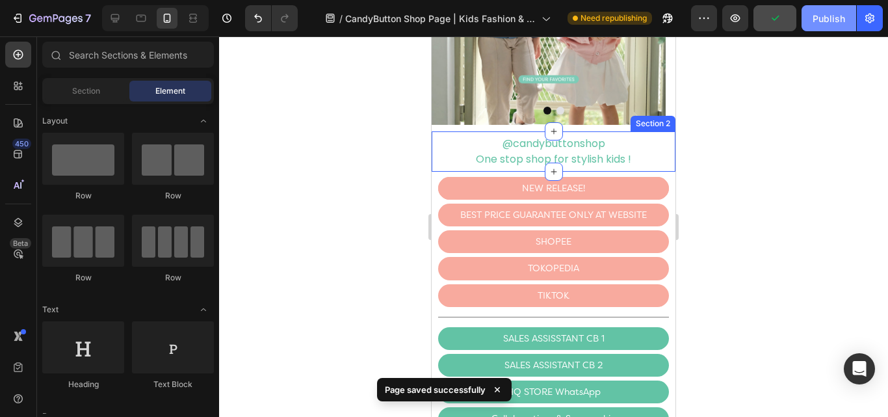
click at [825, 19] on div "Publish" at bounding box center [828, 19] width 32 height 14
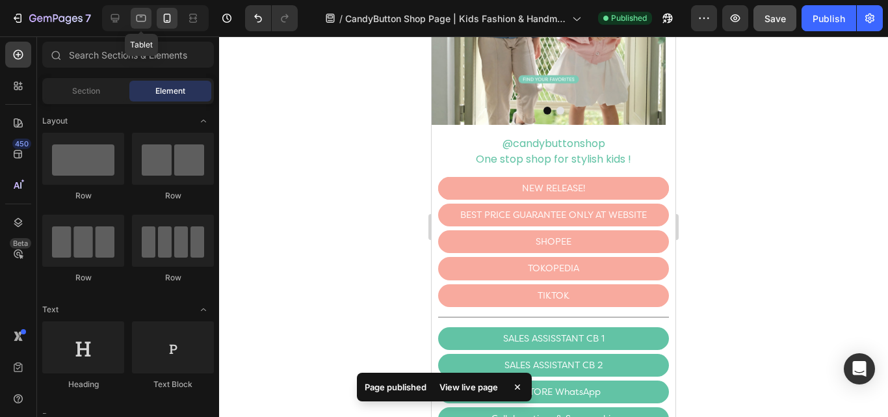
click at [143, 20] on icon at bounding box center [141, 18] width 13 height 13
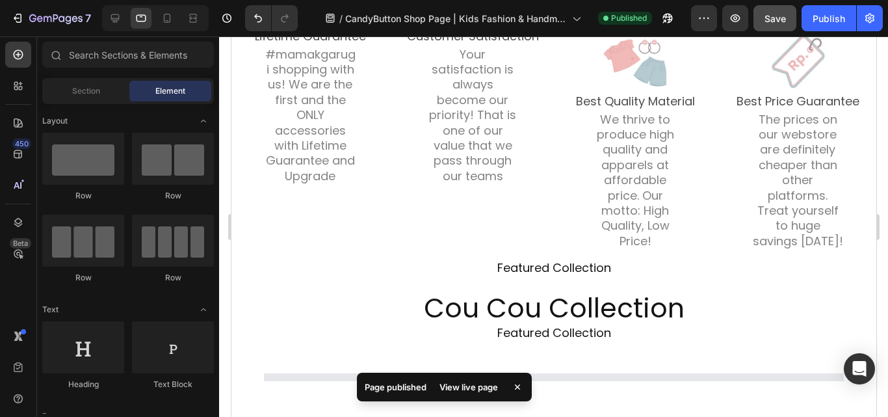
scroll to position [844, 0]
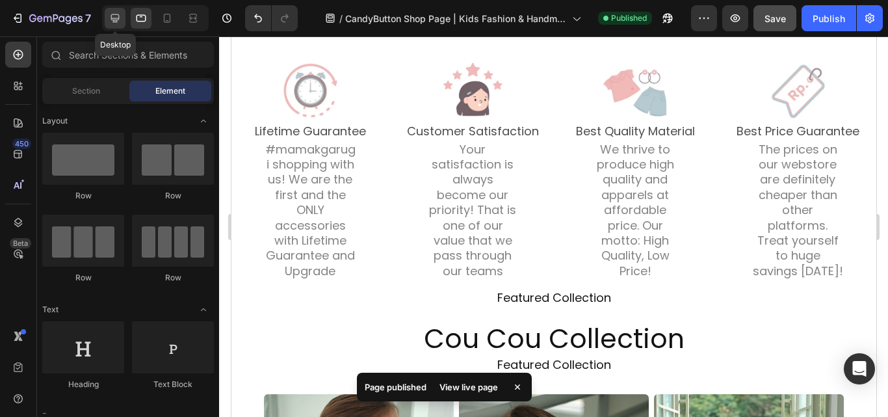
click at [118, 18] on icon at bounding box center [115, 18] width 8 height 8
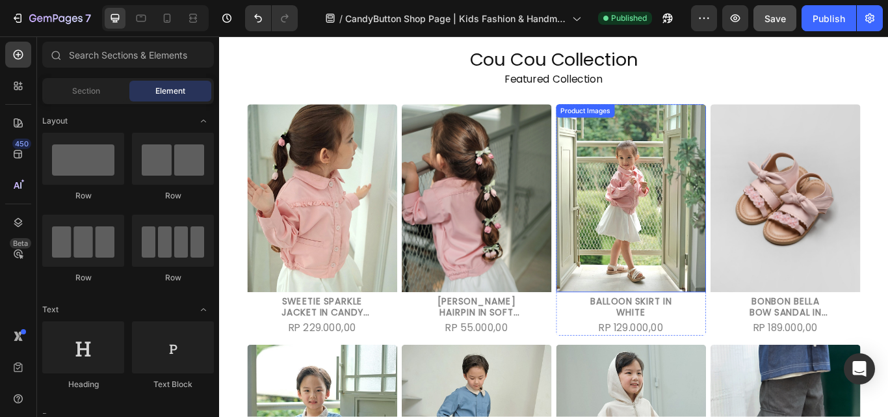
scroll to position [1104, 0]
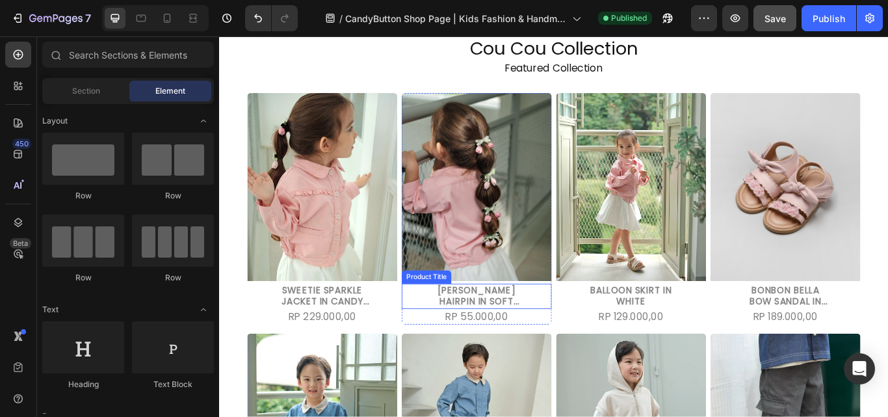
click at [586, 340] on div "Candy Love Hairpin in Soft Pink Product Title" at bounding box center [518, 340] width 175 height 30
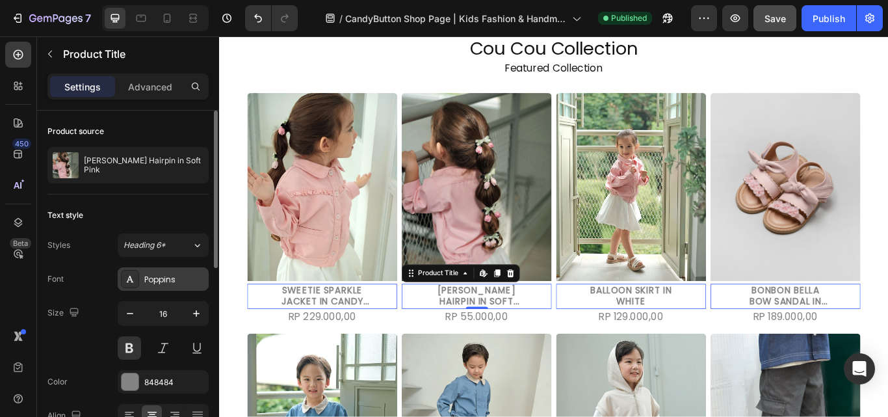
click at [178, 285] on div "Poppins" at bounding box center [174, 280] width 61 height 12
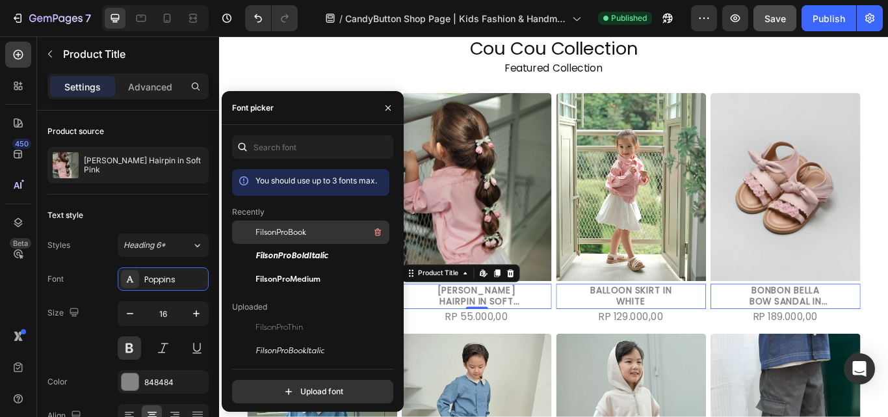
click at [298, 232] on span "FilsonProBook" at bounding box center [280, 232] width 51 height 12
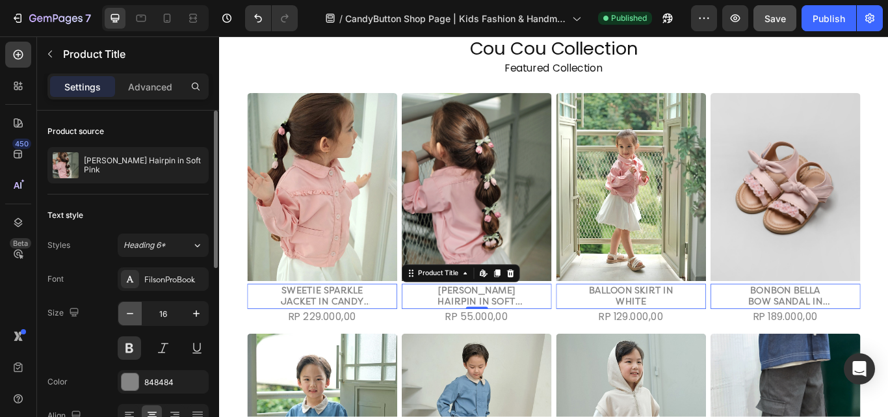
click at [130, 311] on icon "button" at bounding box center [129, 313] width 13 height 13
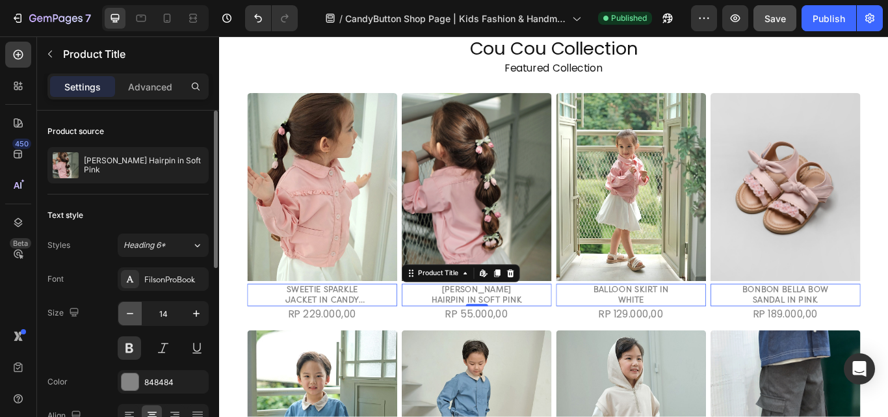
click at [130, 311] on icon "button" at bounding box center [129, 313] width 13 height 13
type input "12"
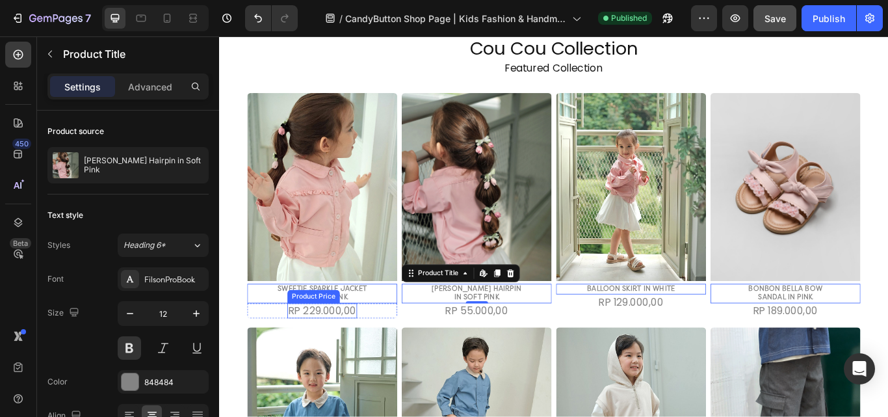
click at [358, 354] on div "Rp 229.000,00" at bounding box center [338, 357] width 81 height 18
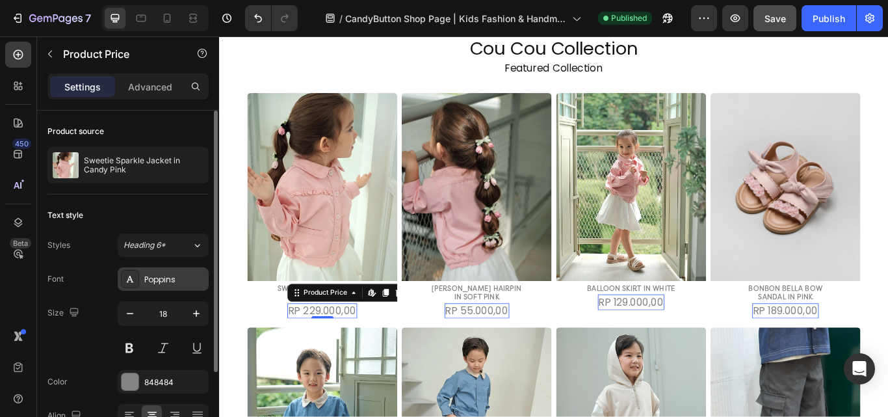
click at [158, 281] on div "Poppins" at bounding box center [174, 280] width 61 height 12
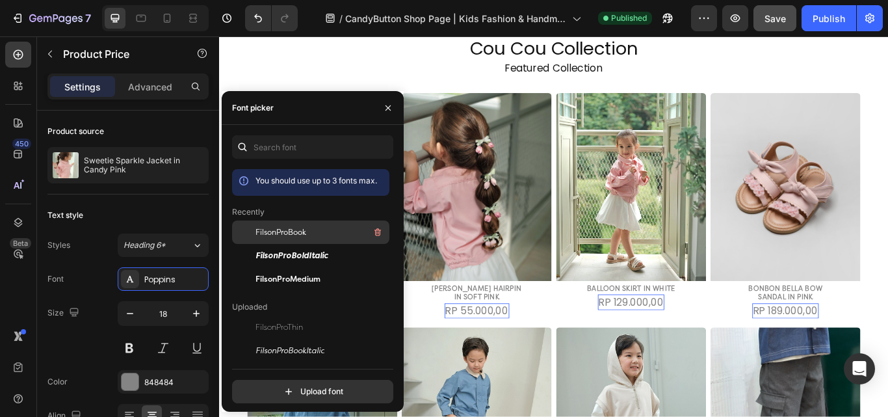
click at [281, 236] on span "FilsonProBook" at bounding box center [280, 232] width 51 height 12
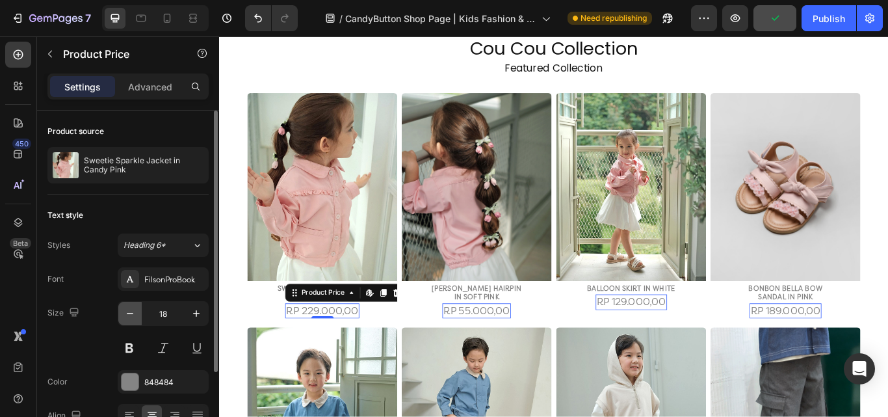
click at [135, 311] on icon "button" at bounding box center [129, 313] width 13 height 13
type input "15"
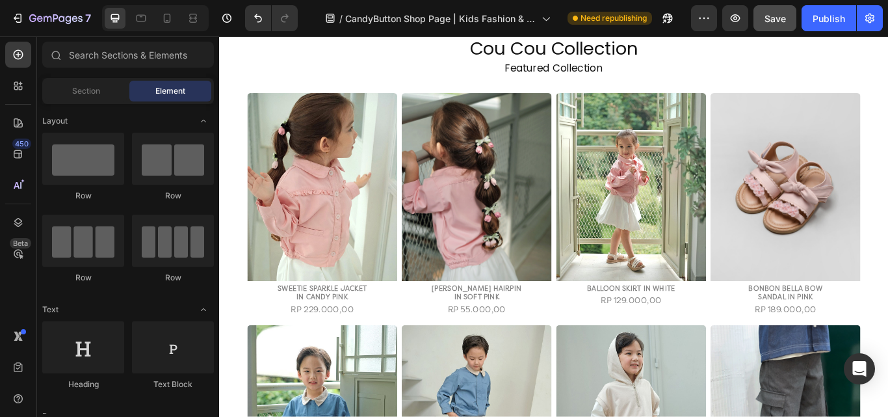
scroll to position [739, 0]
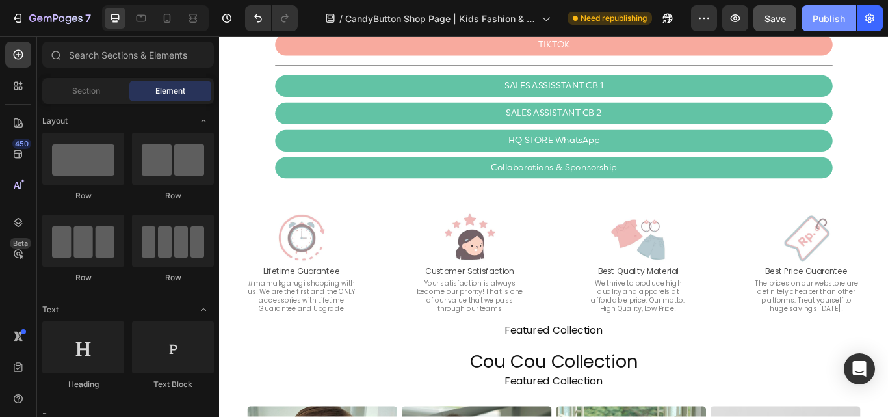
click at [832, 27] on button "Publish" at bounding box center [828, 18] width 55 height 26
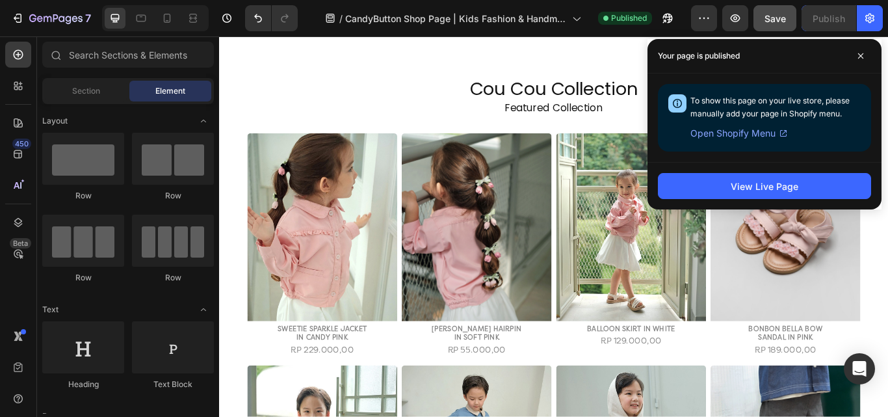
scroll to position [1105, 0]
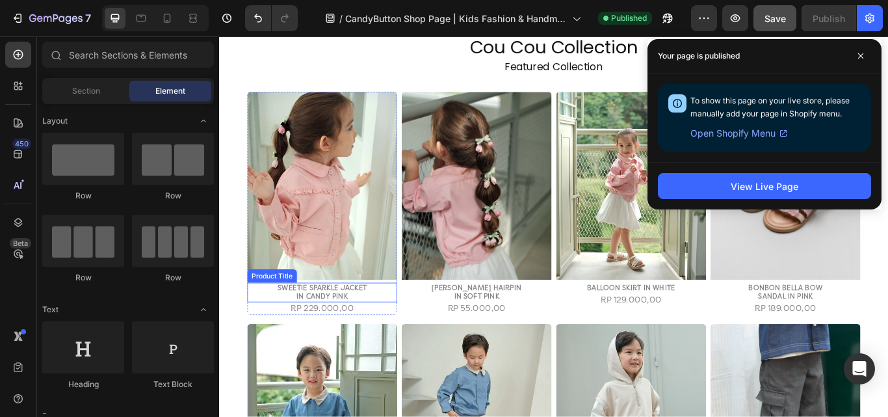
click at [373, 329] on h2 "Sweetie Sparkle Jacket in Candy Pink" at bounding box center [339, 335] width 110 height 23
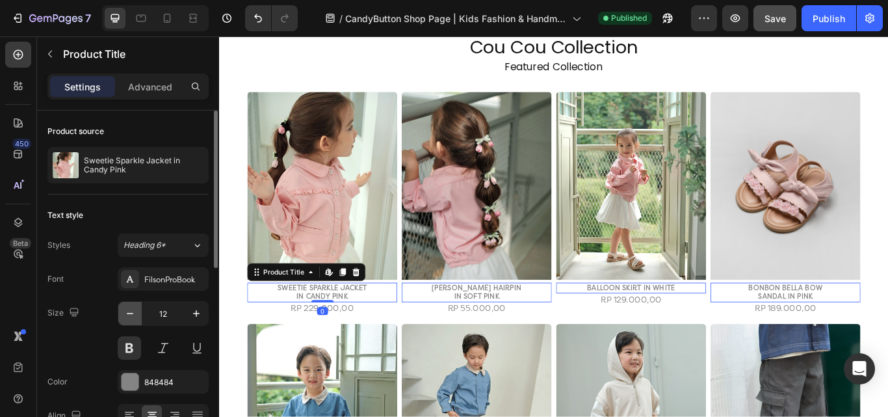
click at [127, 318] on icon "button" at bounding box center [129, 313] width 13 height 13
type input "10"
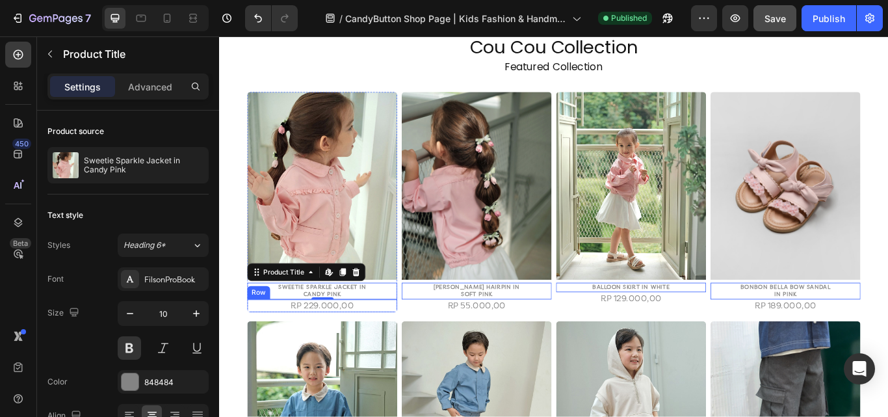
click at [287, 346] on div "Rp 229.000,00 Product Price Product Price Row" at bounding box center [338, 351] width 175 height 16
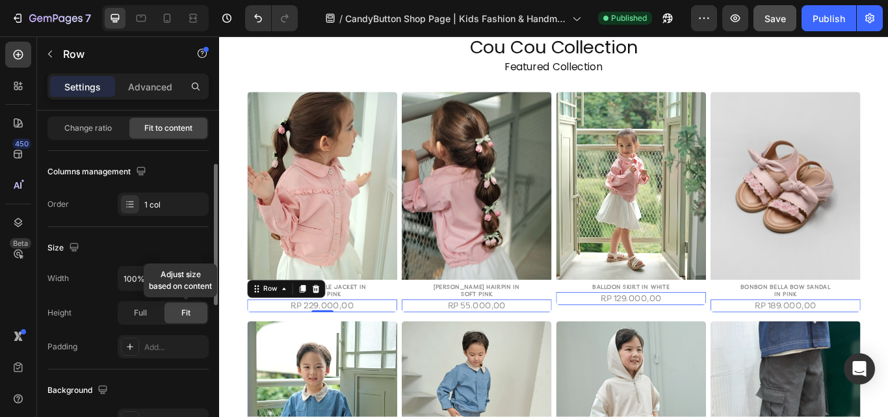
scroll to position [260, 0]
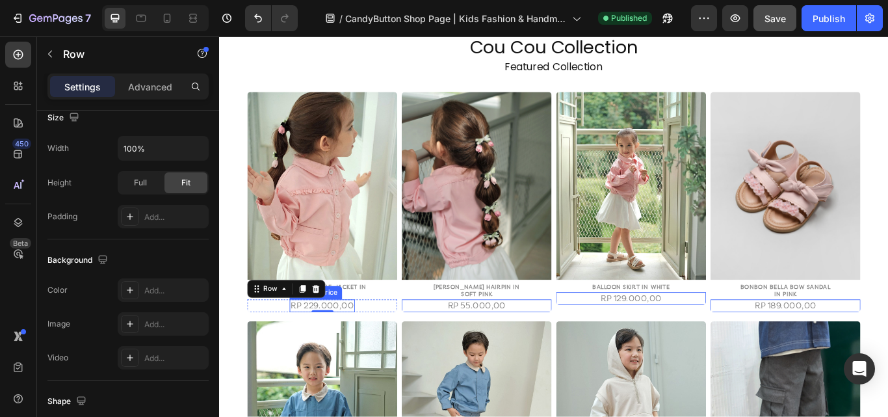
click at [350, 347] on div "Rp 229.000,00" at bounding box center [339, 351] width 76 height 16
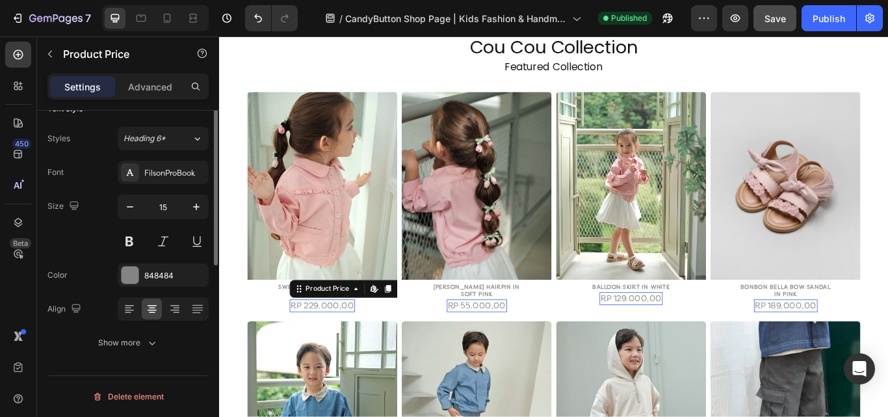
scroll to position [0, 0]
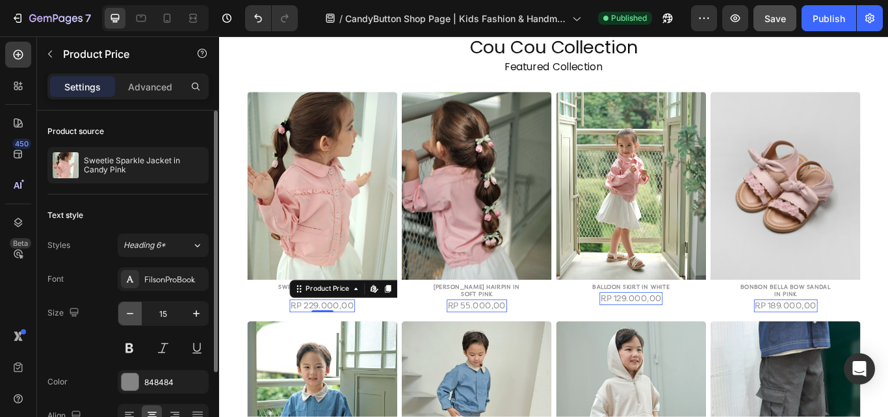
click at [130, 315] on icon "button" at bounding box center [129, 313] width 13 height 13
type input "12"
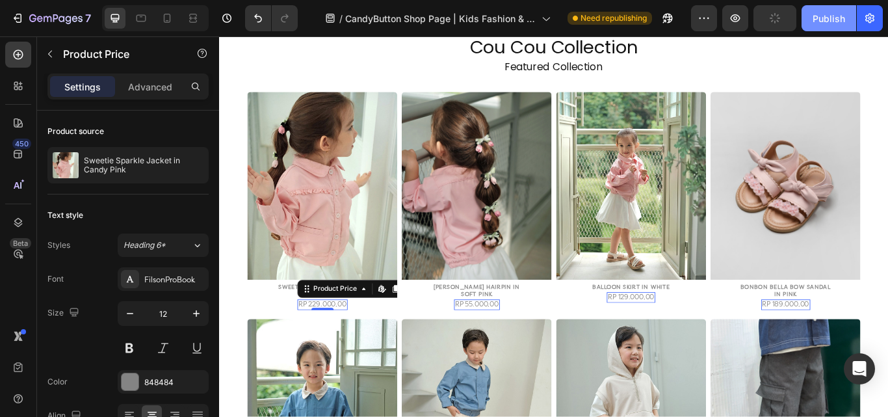
click at [821, 20] on div "Publish" at bounding box center [828, 19] width 32 height 14
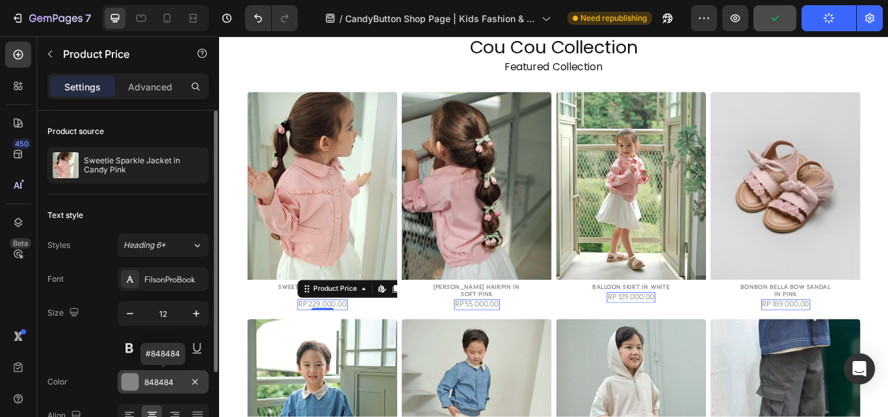
click at [163, 385] on div "848484" at bounding box center [163, 382] width 38 height 12
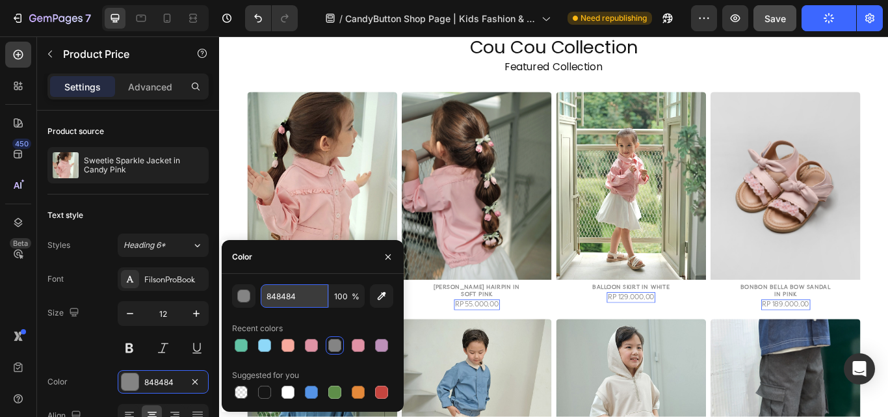
click at [289, 289] on input "848484" at bounding box center [295, 295] width 68 height 23
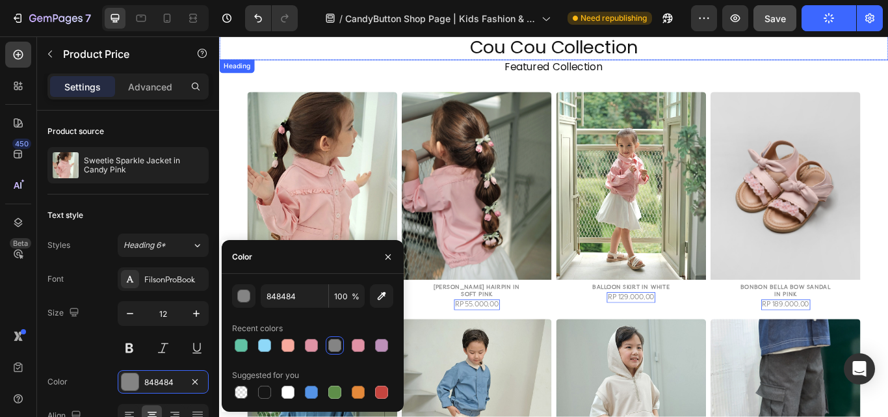
click at [607, 45] on h2 "Cou Cou Collection" at bounding box center [609, 49] width 780 height 30
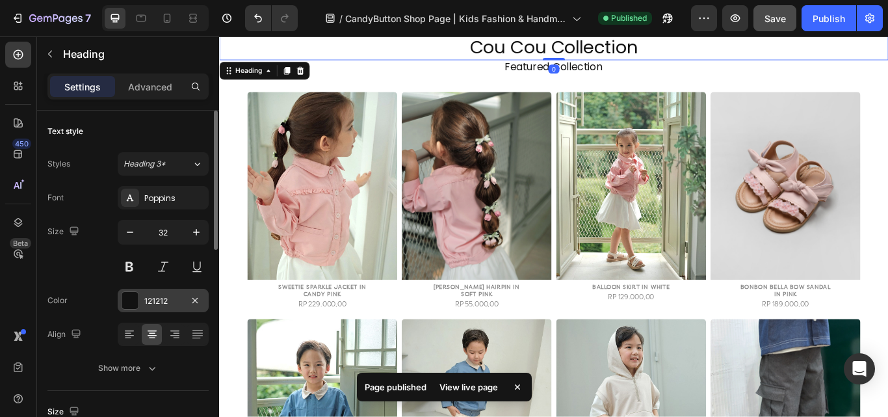
click at [176, 293] on div "121212" at bounding box center [163, 300] width 91 height 23
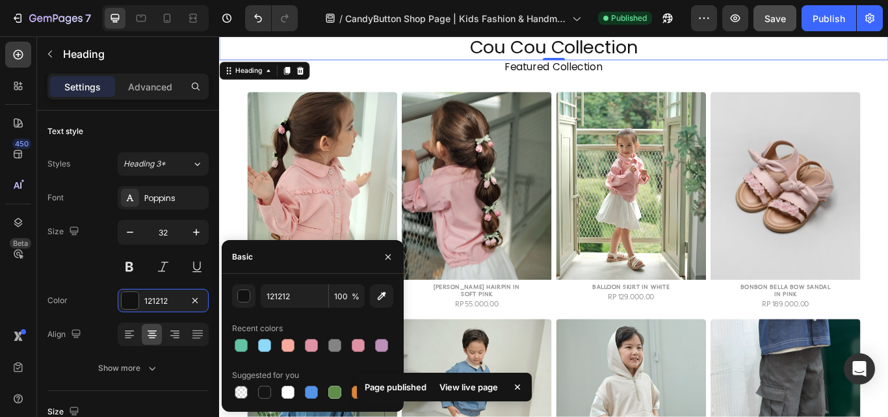
scroll to position [1170, 0]
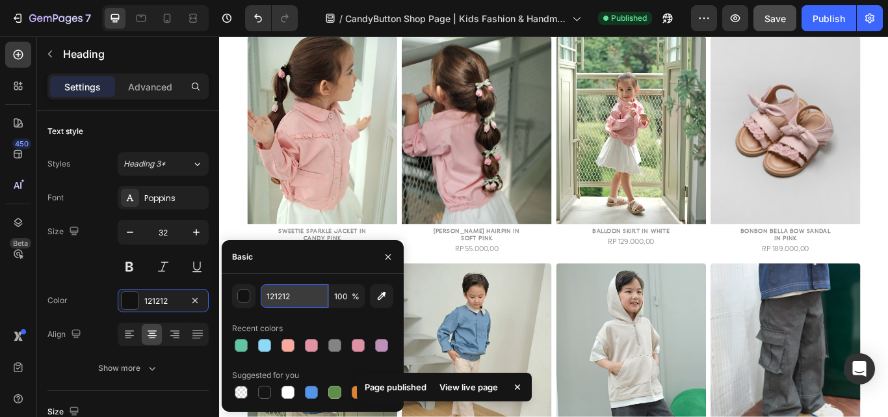
click at [321, 298] on input "121212" at bounding box center [295, 295] width 68 height 23
click at [315, 296] on input "121212" at bounding box center [295, 295] width 68 height 23
paste input "848484"
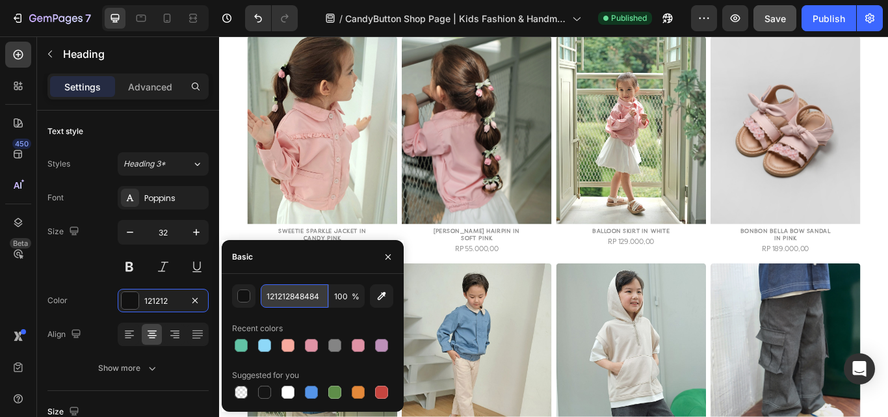
click at [299, 296] on input "121212848484" at bounding box center [295, 295] width 68 height 23
paste input "text"
type input "848484"
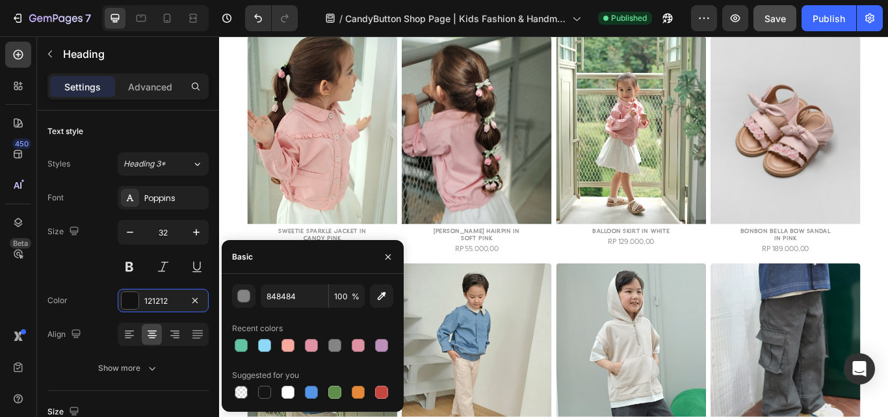
click at [350, 318] on div "Recent colors" at bounding box center [312, 328] width 161 height 21
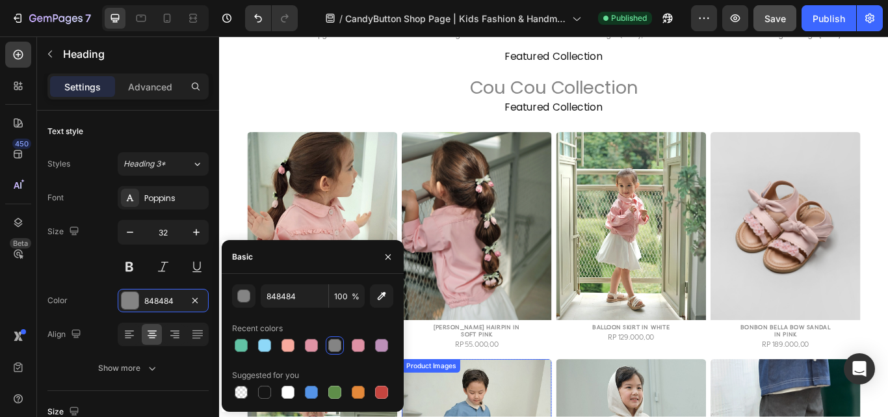
scroll to position [845, 0]
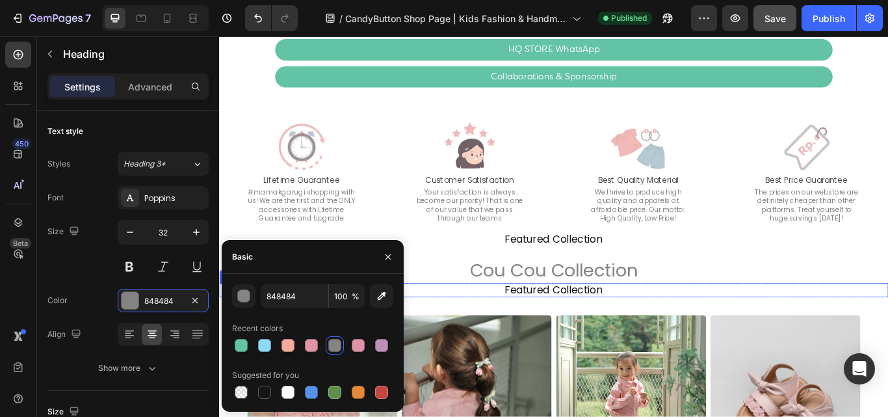
click at [647, 331] on h2 "Featured Collection" at bounding box center [609, 332] width 780 height 16
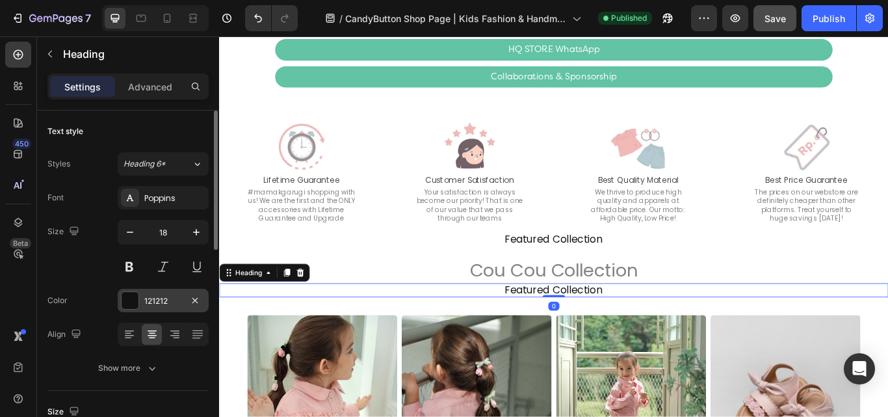
click at [175, 308] on div "121212" at bounding box center [163, 300] width 91 height 23
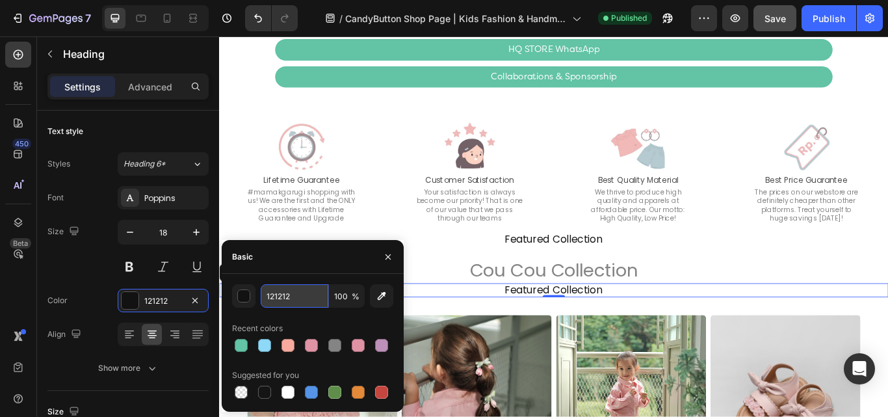
click at [300, 300] on input "121212" at bounding box center [295, 295] width 68 height 23
paste input "848484"
type input "848484"
click at [354, 317] on div "848484 100 % Recent colors Suggested for you" at bounding box center [312, 342] width 161 height 117
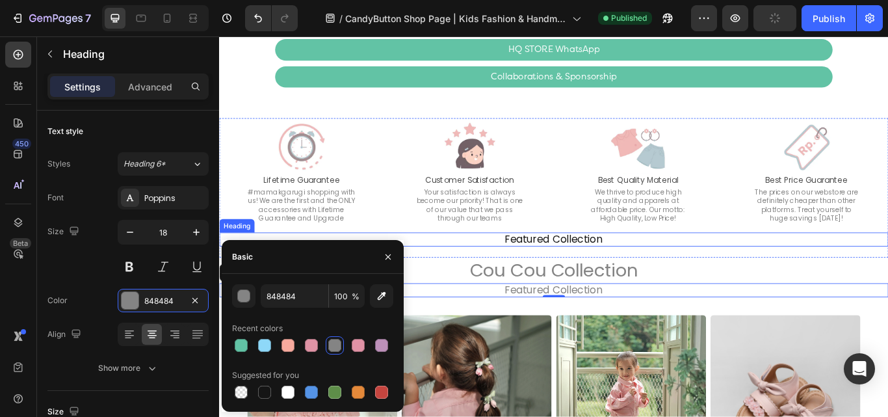
click at [626, 268] on h2 "Featured Collection" at bounding box center [609, 273] width 780 height 16
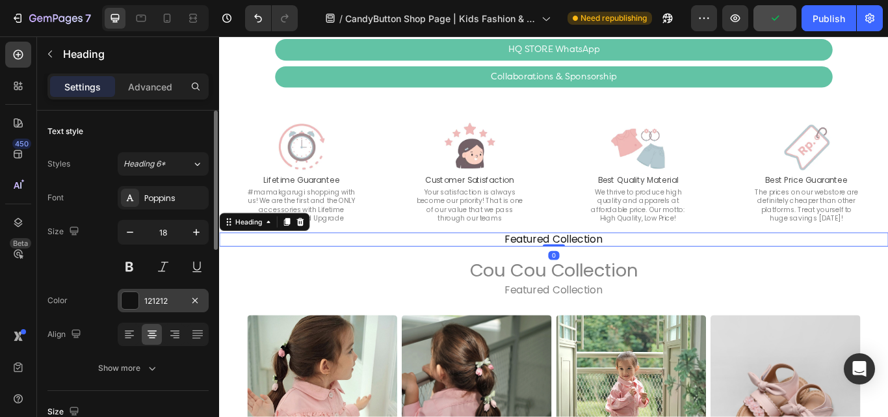
click at [146, 301] on div "121212" at bounding box center [163, 301] width 38 height 12
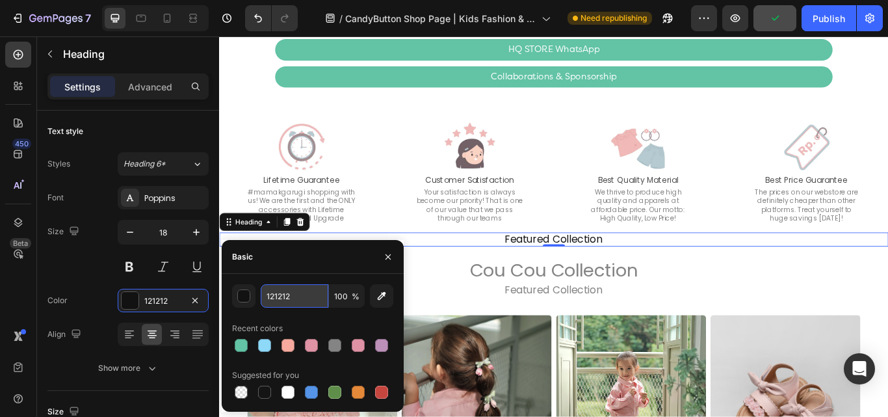
click at [305, 300] on input "121212" at bounding box center [295, 295] width 68 height 23
paste input "848484"
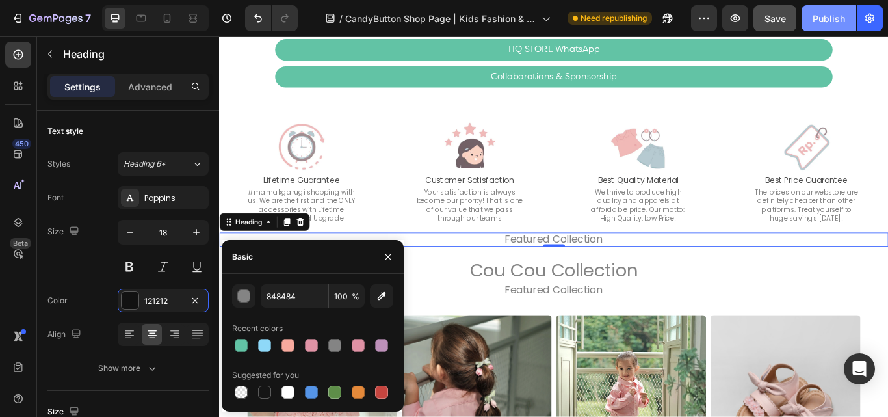
click at [839, 16] on div "Publish" at bounding box center [828, 19] width 32 height 14
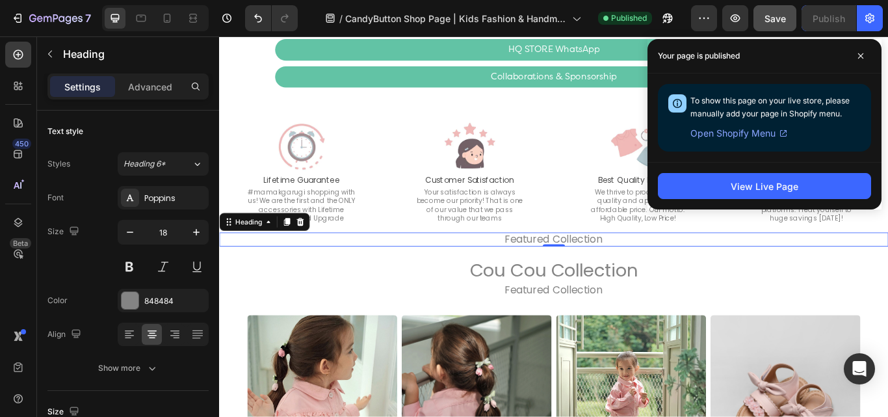
click at [671, 277] on h2 "Featured Collection" at bounding box center [609, 273] width 780 height 16
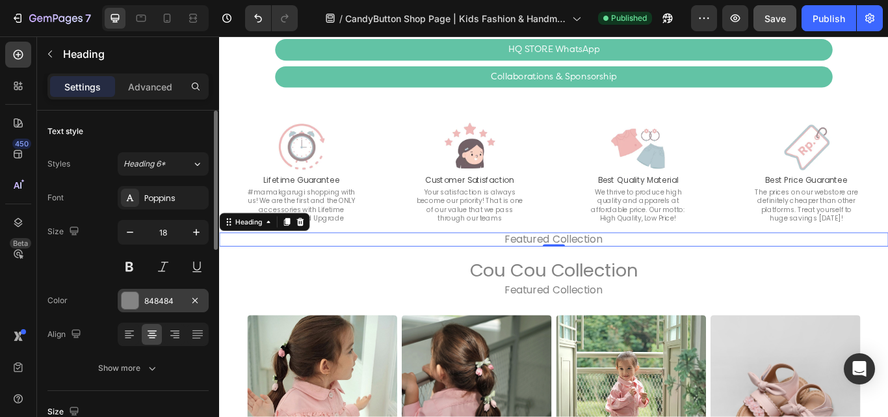
click at [155, 308] on div "848484" at bounding box center [163, 300] width 91 height 23
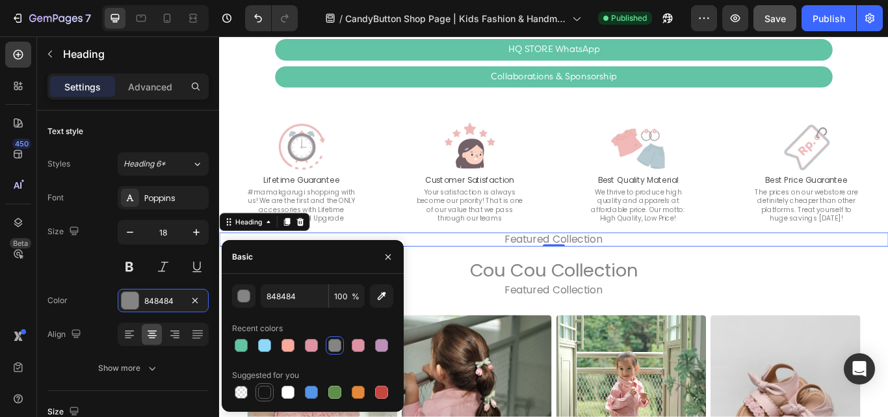
click at [259, 389] on div at bounding box center [264, 391] width 13 height 13
type input "151515"
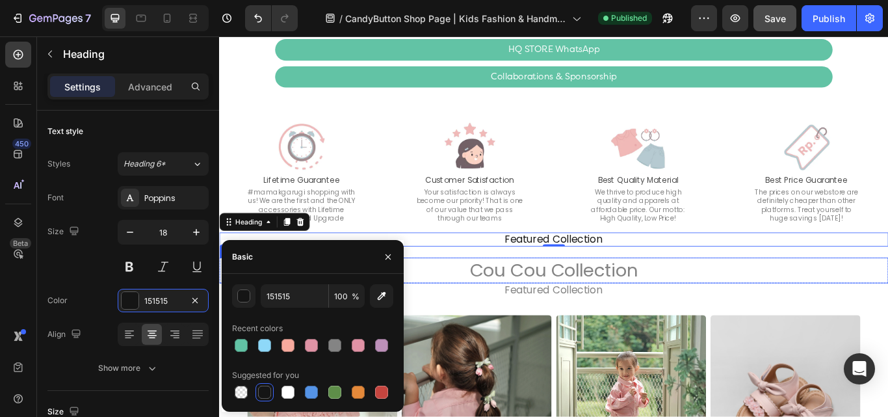
click at [605, 305] on h2 "Cou Cou Collection" at bounding box center [609, 309] width 780 height 30
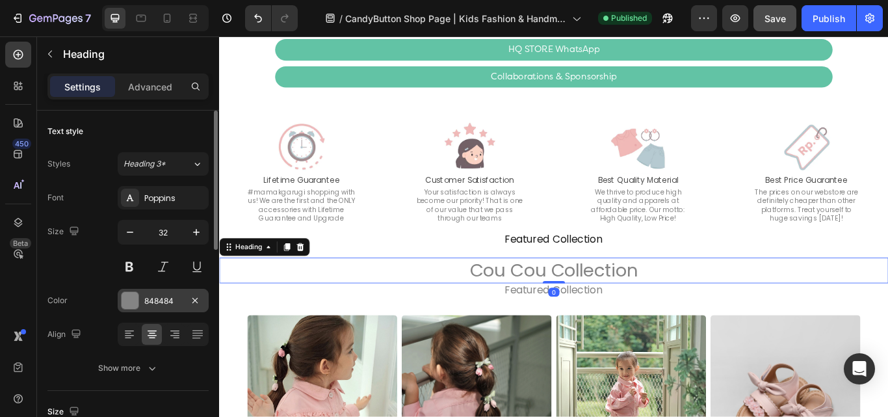
click at [129, 303] on div at bounding box center [130, 300] width 17 height 17
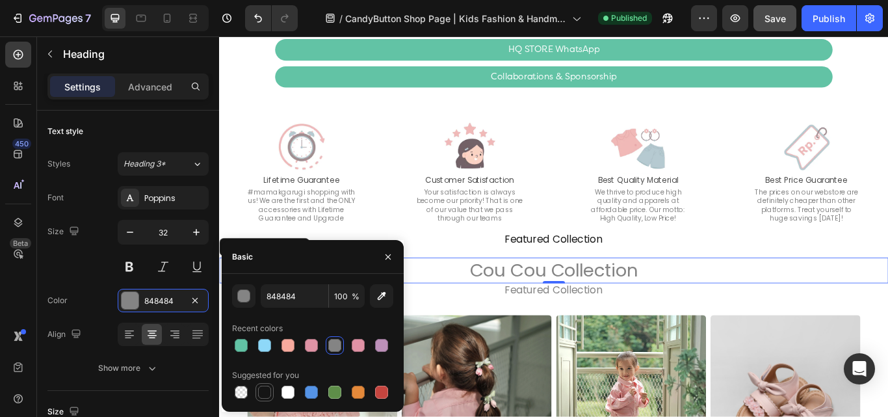
click at [259, 393] on div at bounding box center [264, 391] width 13 height 13
type input "151515"
click at [635, 332] on h2 "Featured Collection" at bounding box center [609, 332] width 780 height 16
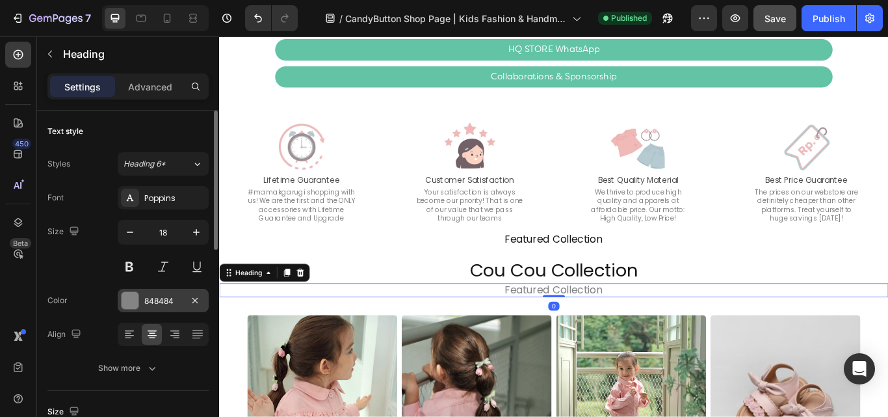
click at [164, 298] on div "848484" at bounding box center [163, 301] width 38 height 12
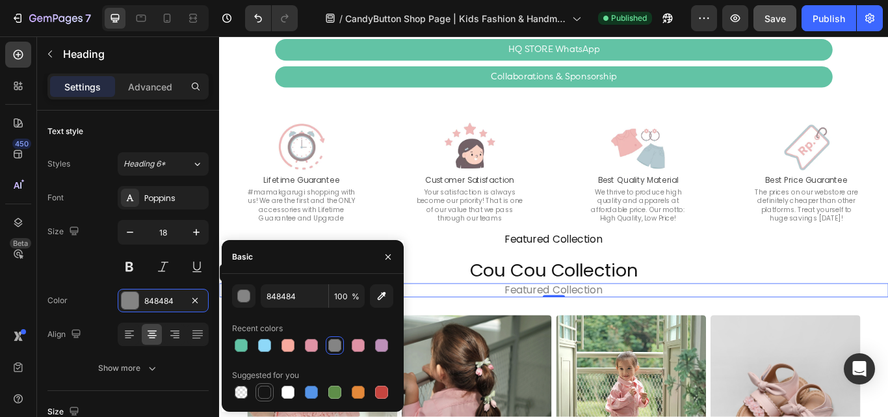
click at [270, 392] on div at bounding box center [264, 391] width 13 height 13
type input "151515"
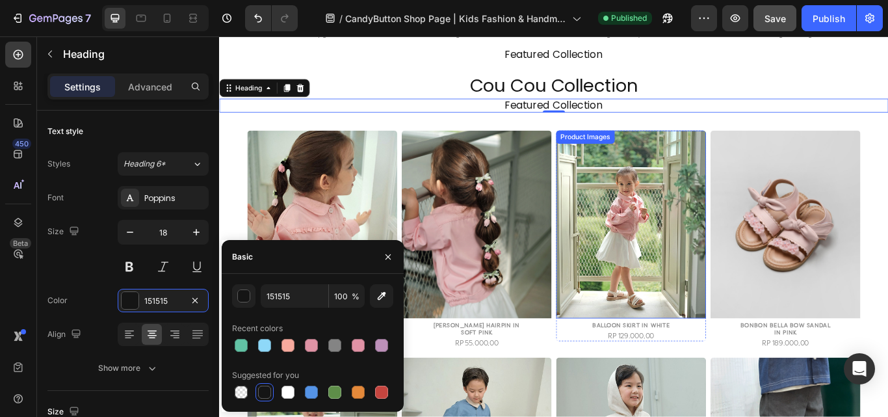
scroll to position [1170, 0]
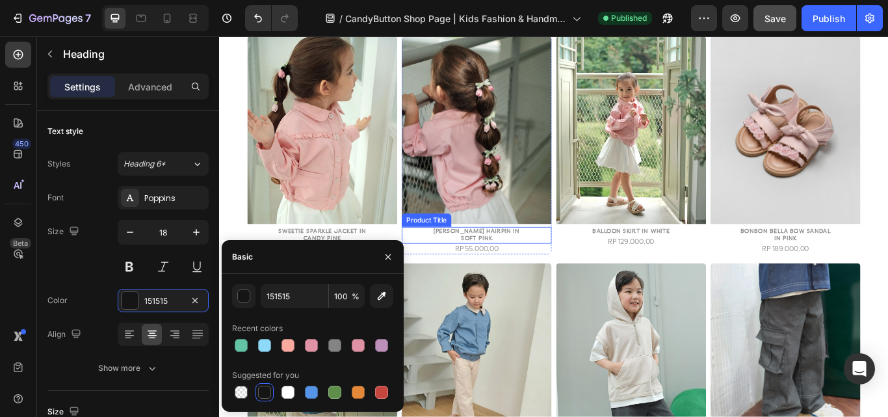
click at [559, 262] on h2 "Candy Love Hairpin in Soft Pink" at bounding box center [519, 268] width 110 height 19
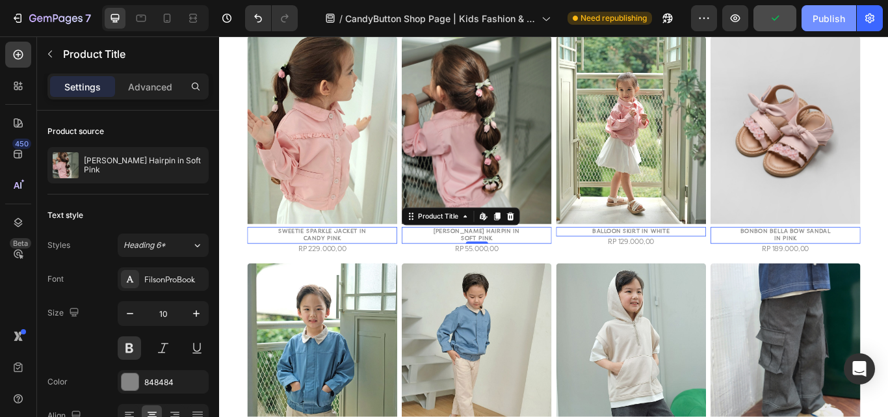
click at [838, 20] on div "Publish" at bounding box center [828, 19] width 32 height 14
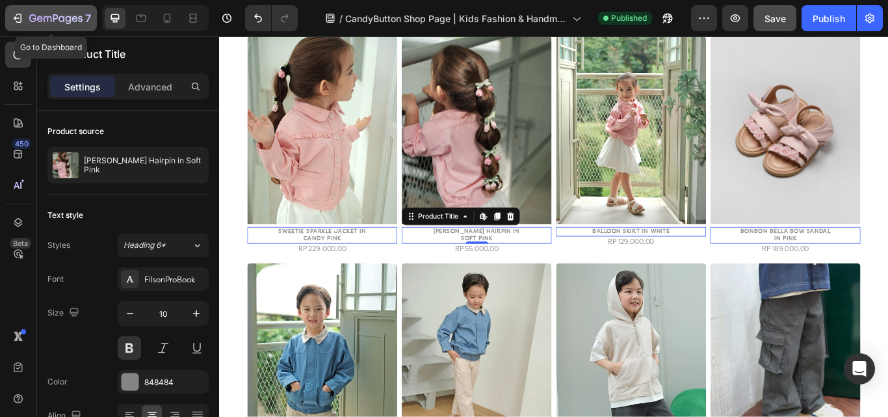
click at [12, 18] on icon "button" at bounding box center [17, 18] width 13 height 13
